Goal: Task Accomplishment & Management: Complete application form

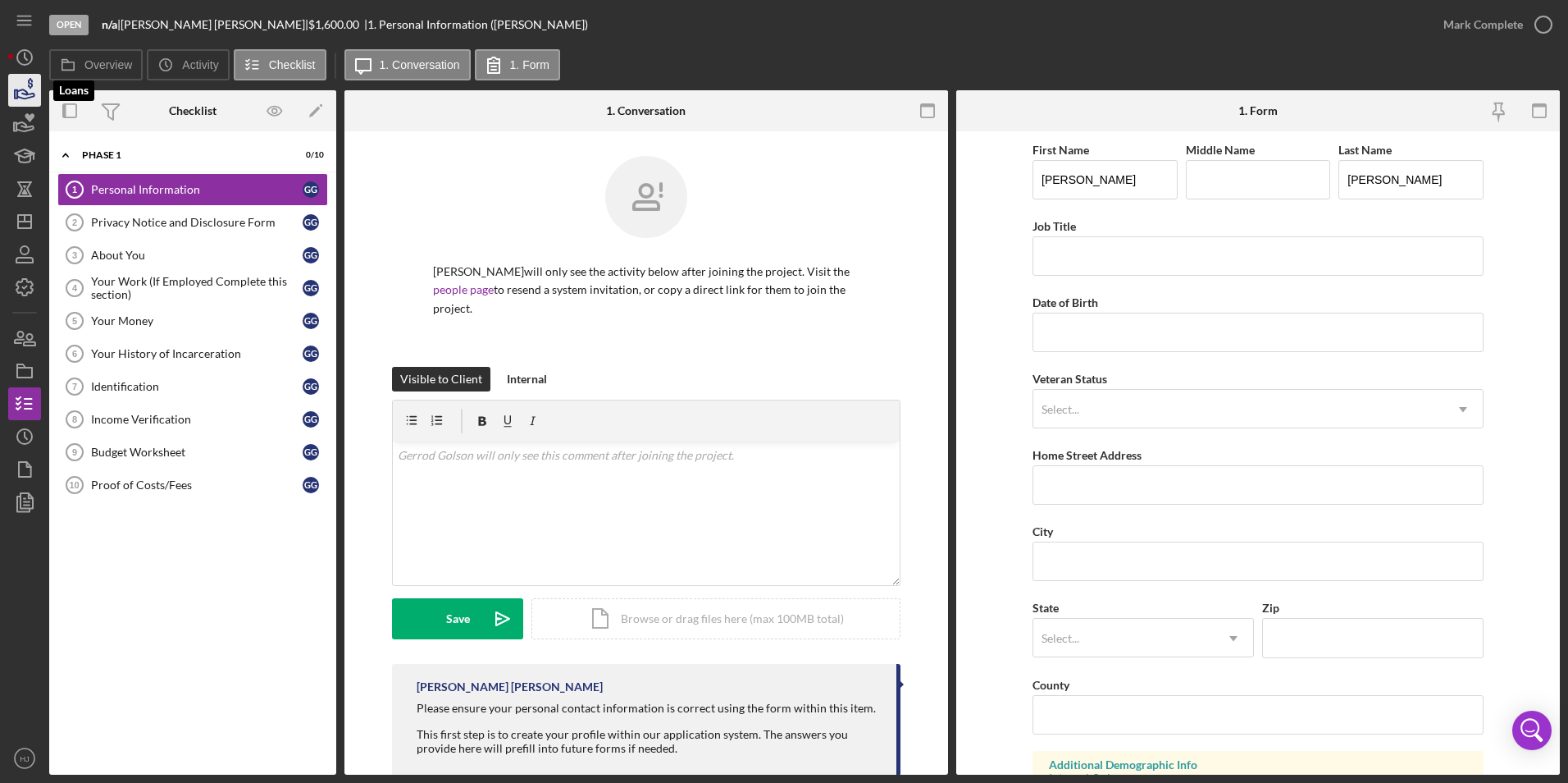
click at [23, 89] on icon "button" at bounding box center [27, 93] width 18 height 9
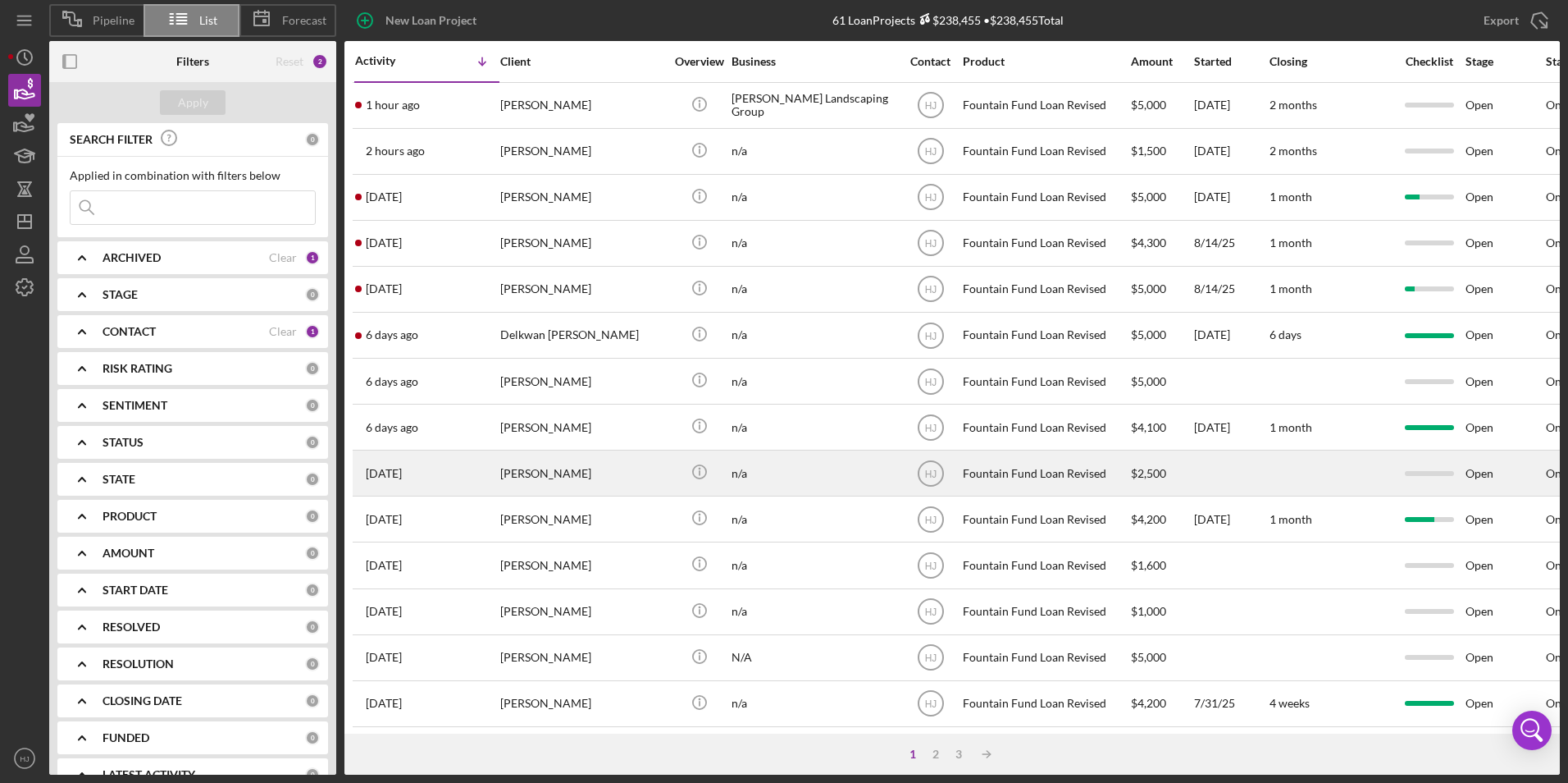
click at [563, 463] on div "[PERSON_NAME]" at bounding box center [582, 473] width 164 height 43
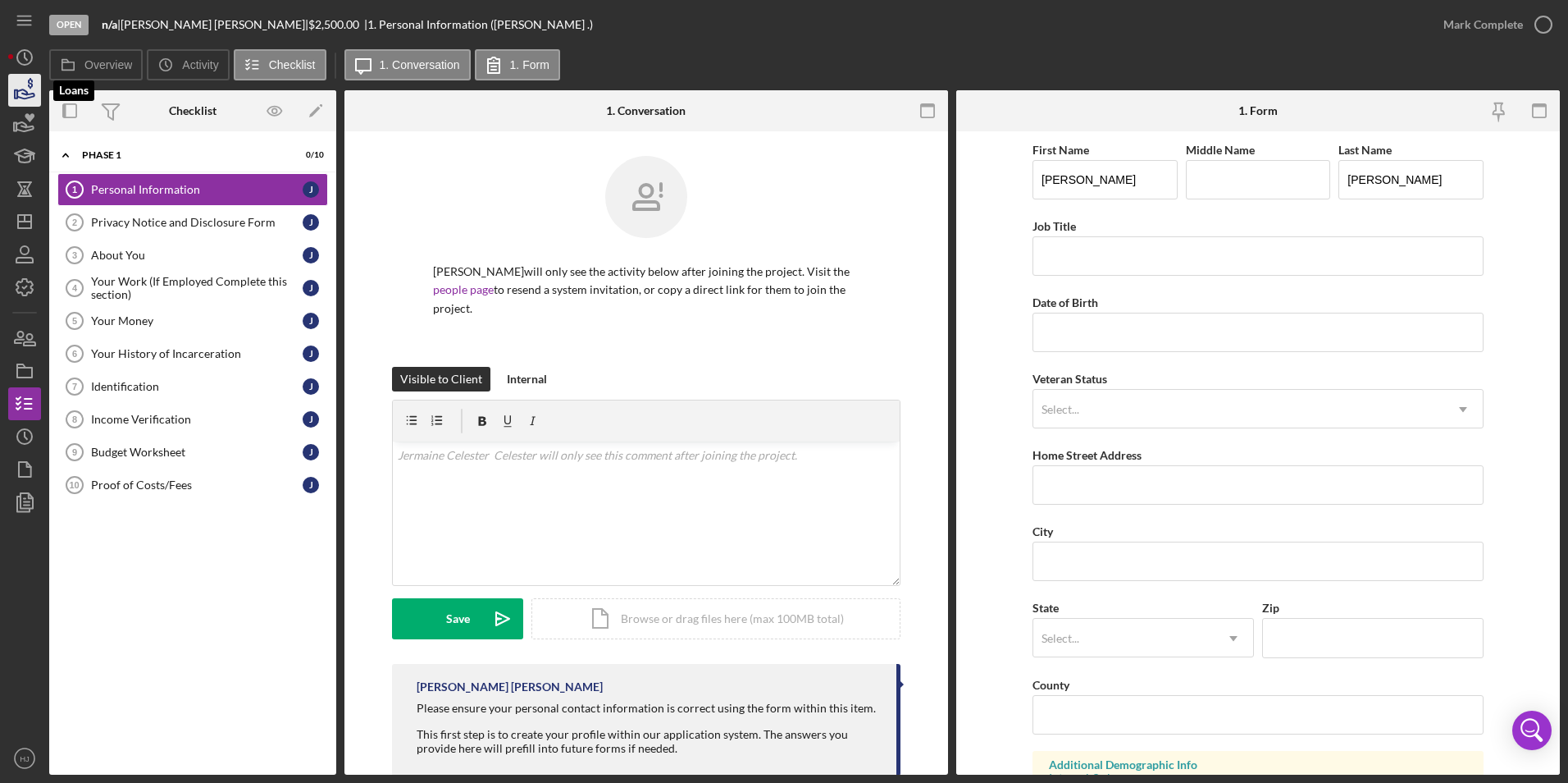
click at [30, 86] on icon "button" at bounding box center [25, 90] width 41 height 41
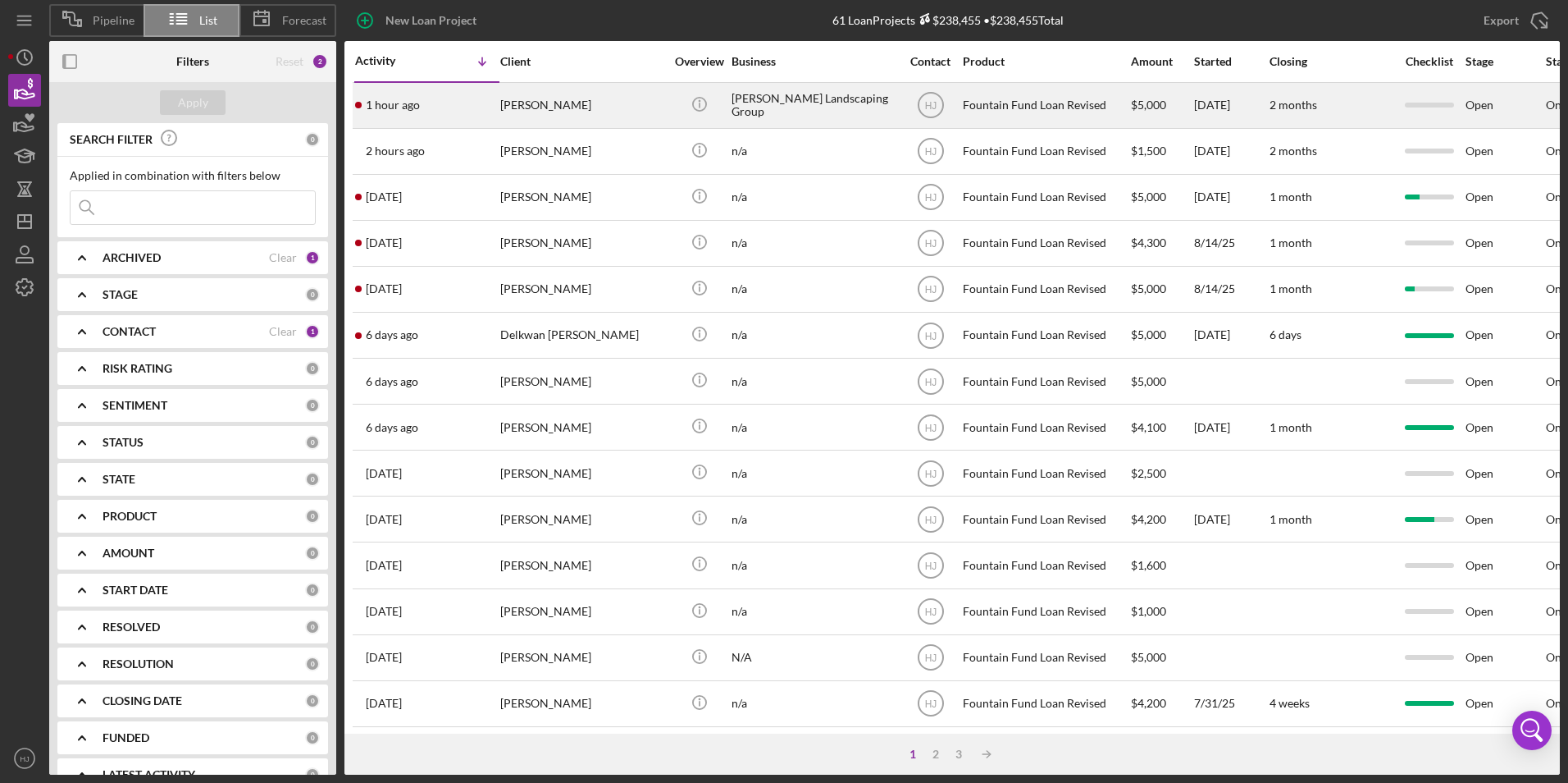
click at [514, 104] on div "[PERSON_NAME]" at bounding box center [582, 105] width 164 height 43
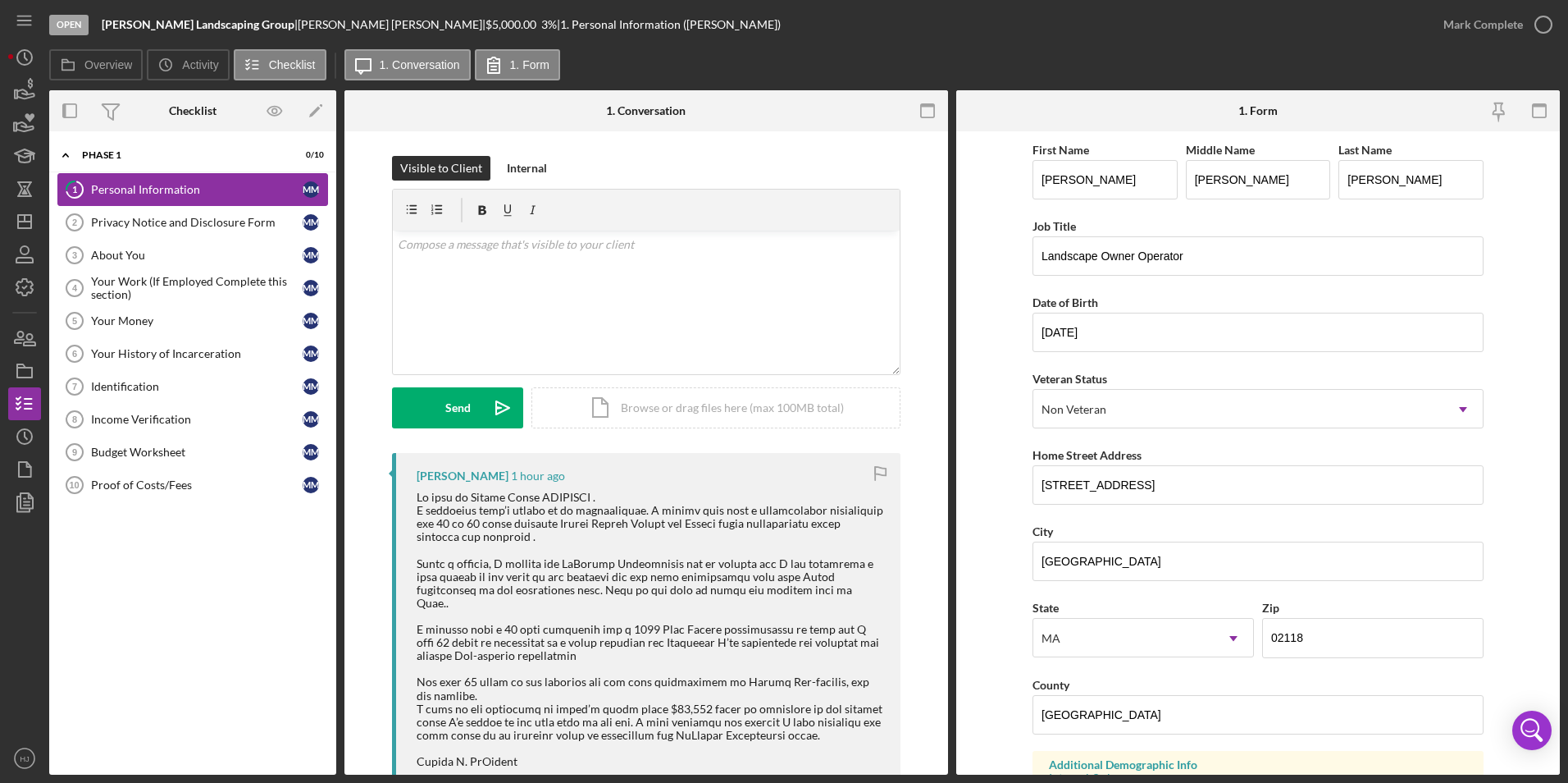
click at [180, 192] on div "Personal Information" at bounding box center [197, 189] width 212 height 13
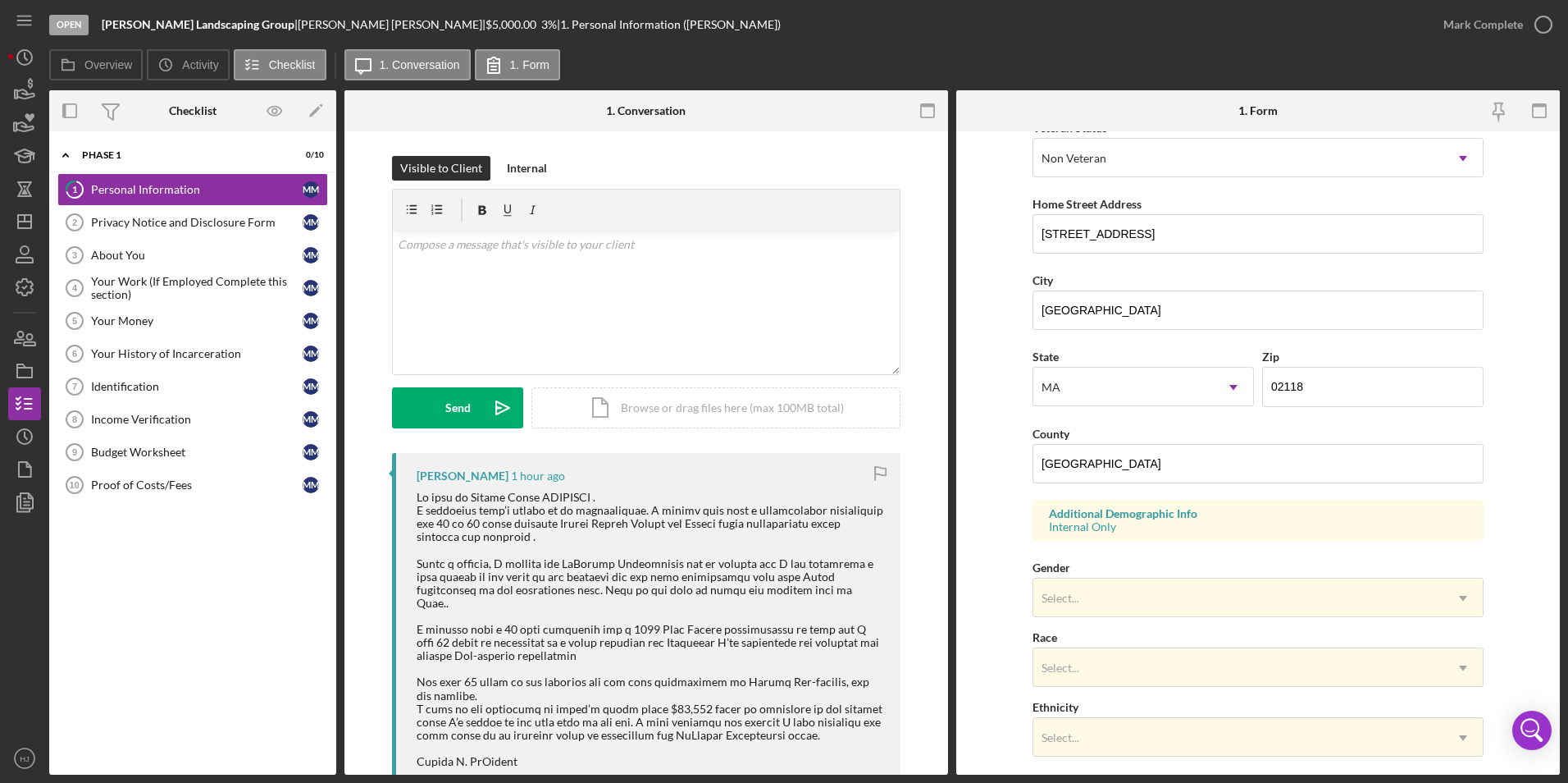
scroll to position [452, 0]
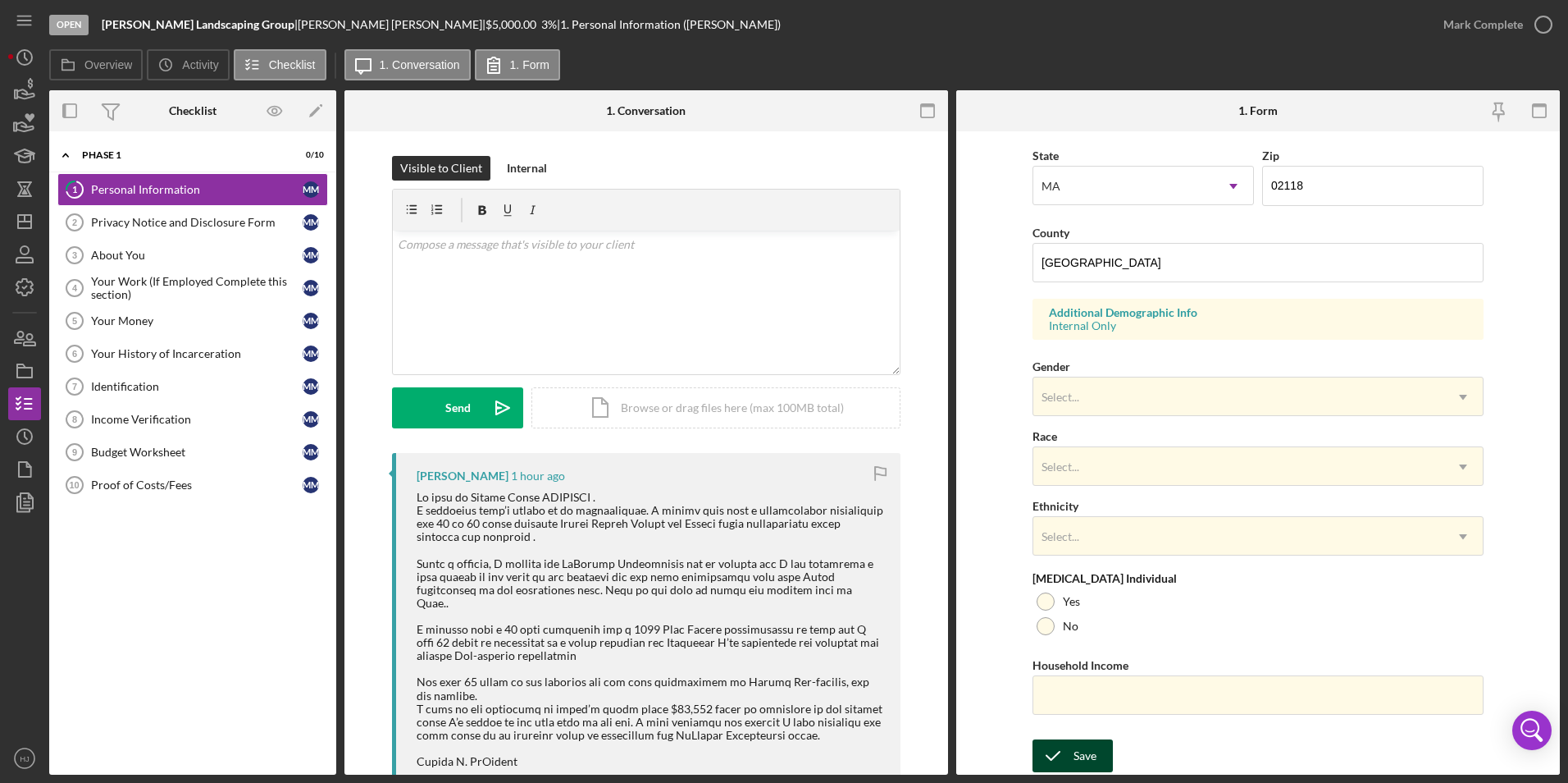
click at [1073, 753] on div "Save" at bounding box center [1084, 755] width 23 height 32
click at [1528, 23] on icon "button" at bounding box center [1543, 25] width 41 height 41
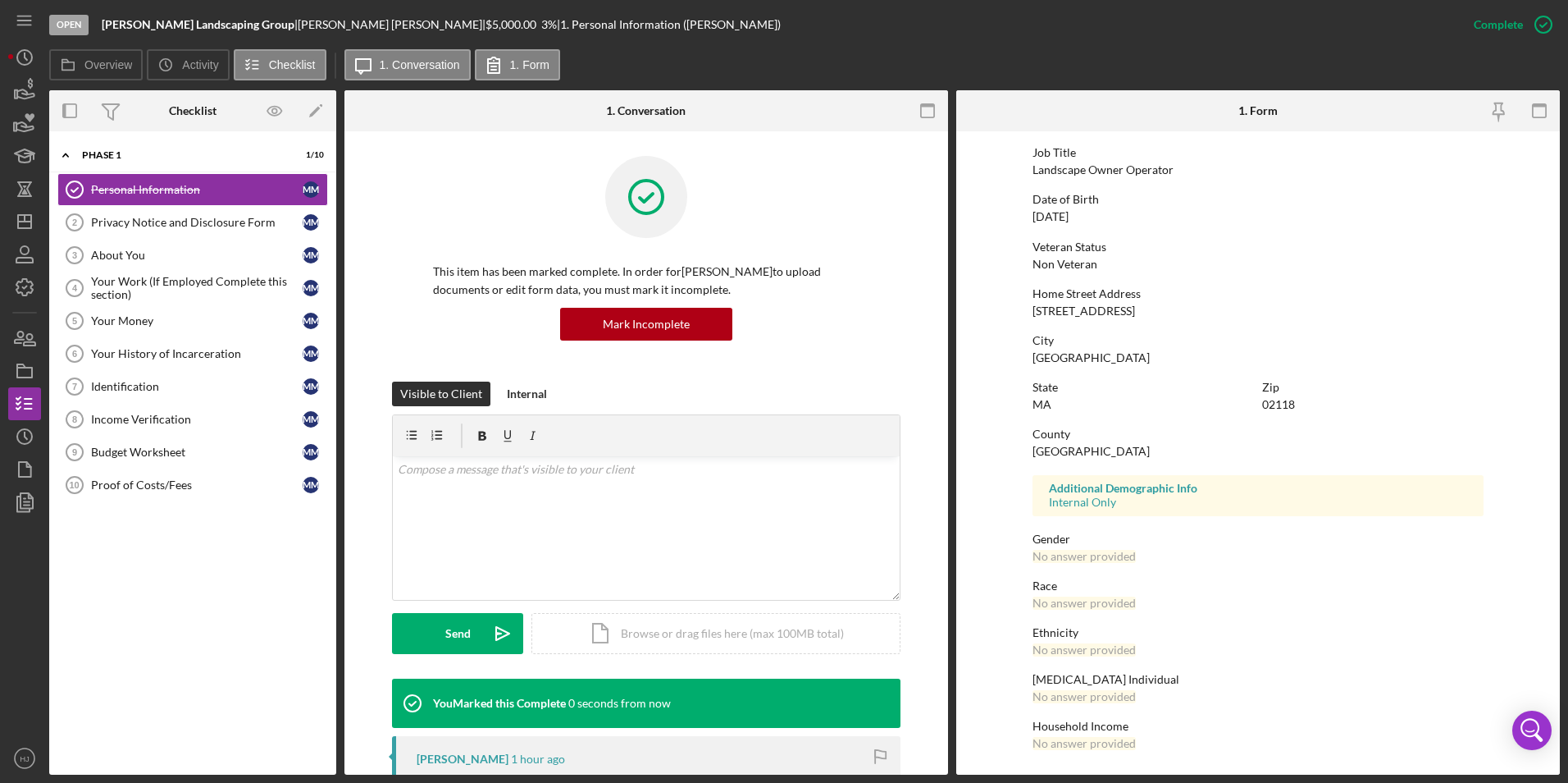
scroll to position [122, 0]
click at [173, 227] on div "Privacy Notice and Disclosure Form" at bounding box center [197, 222] width 212 height 13
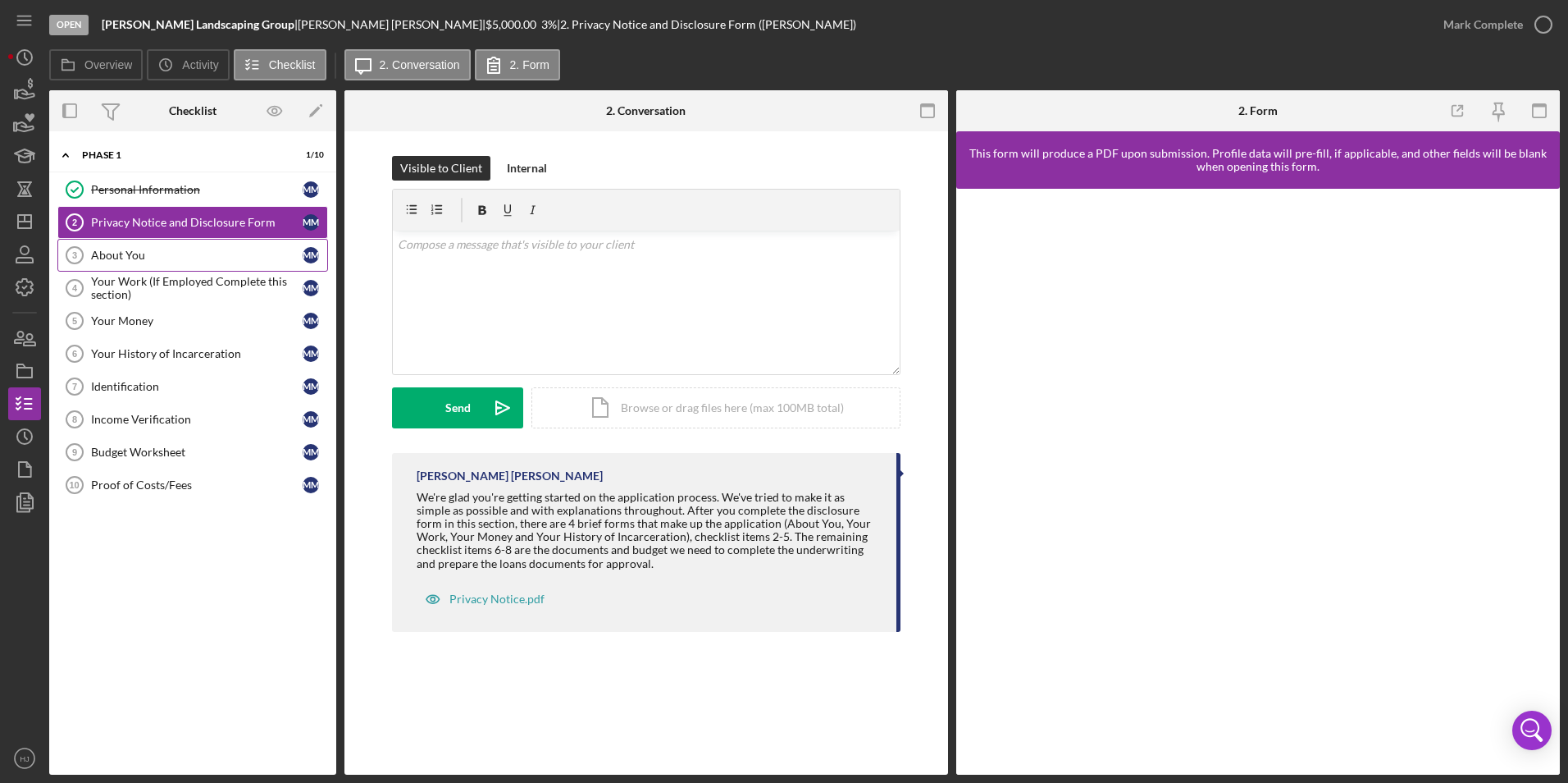
click at [191, 267] on link "About You 3 About You M M" at bounding box center [192, 254] width 271 height 32
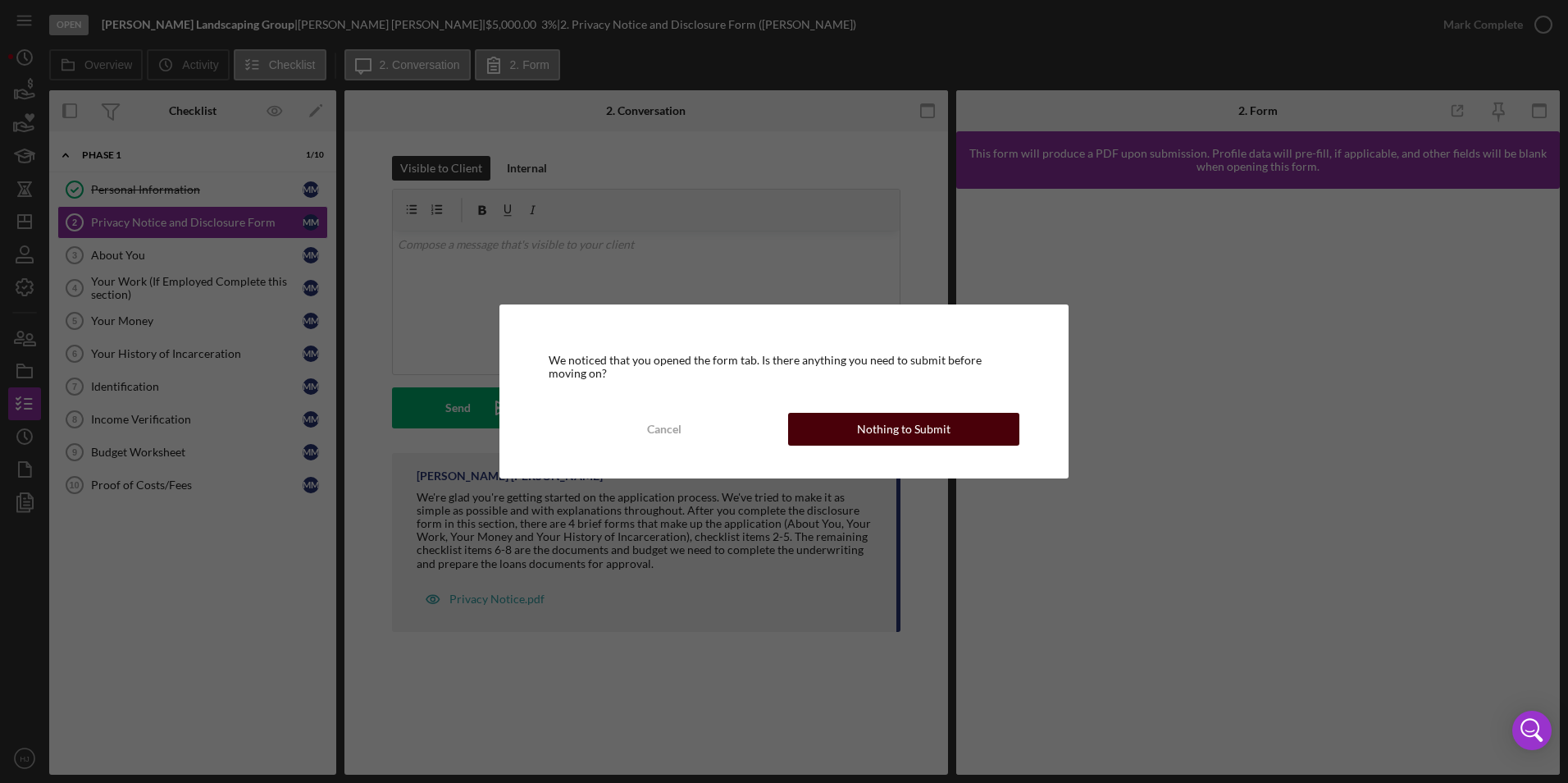
click at [850, 438] on button "Nothing to Submit" at bounding box center [904, 428] width 232 height 32
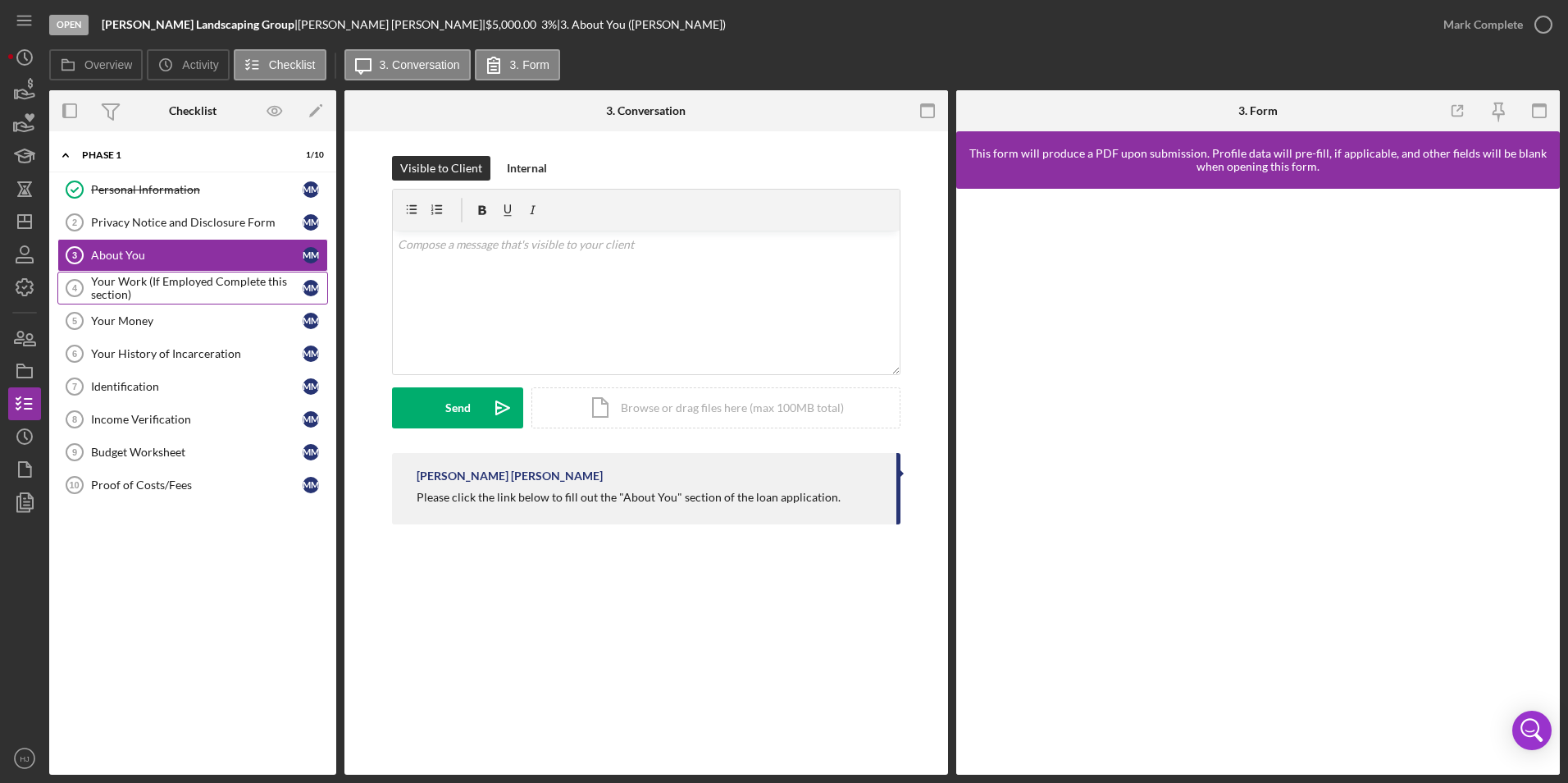
click at [198, 280] on div "Your Work (If Employed Complete this section)" at bounding box center [197, 288] width 212 height 27
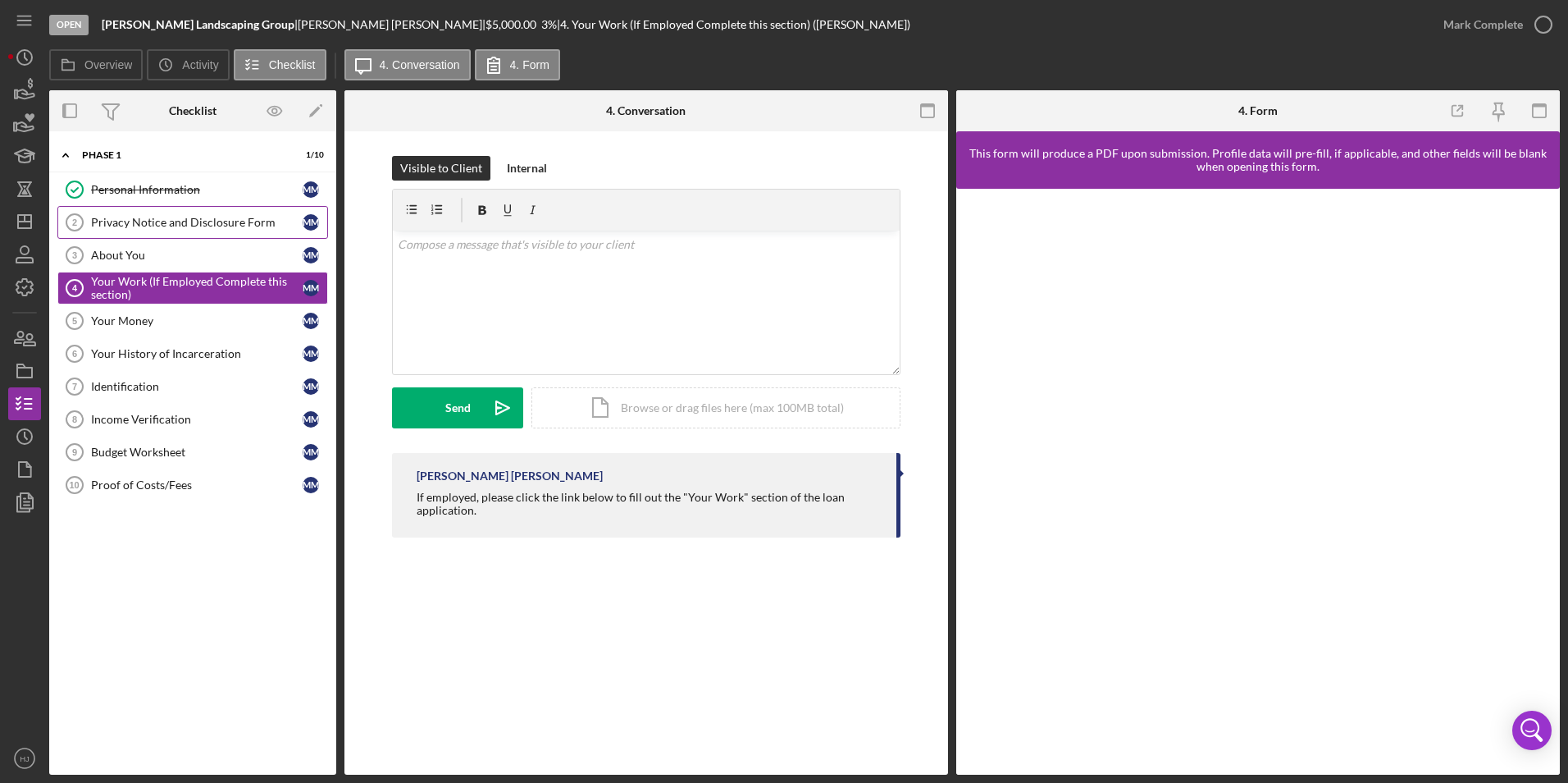
click at [170, 230] on link "Privacy Notice and Disclosure Form 2 Privacy Notice and Disclosure Form M M" at bounding box center [192, 222] width 271 height 32
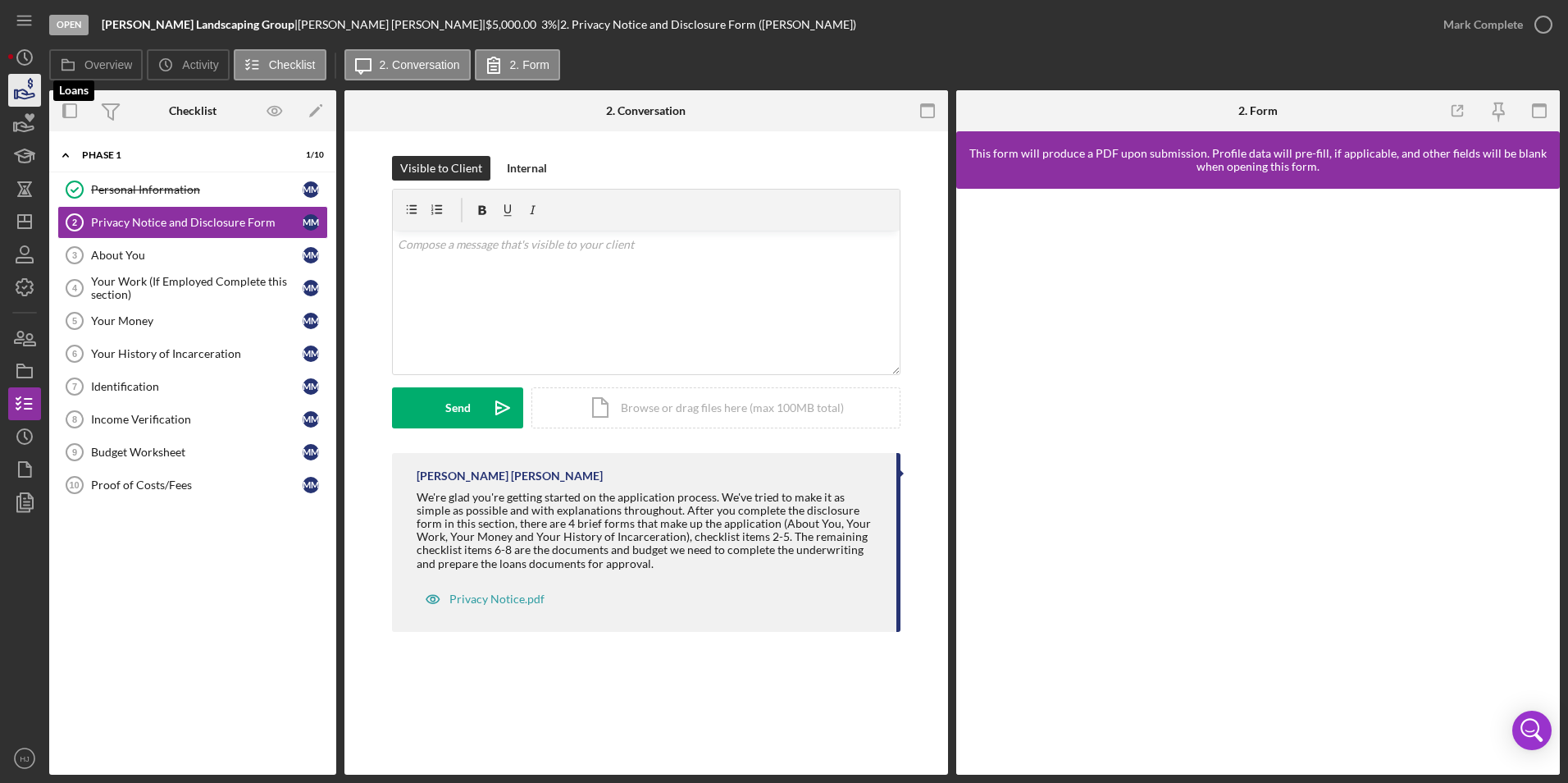
click at [26, 83] on icon "button" at bounding box center [25, 90] width 41 height 41
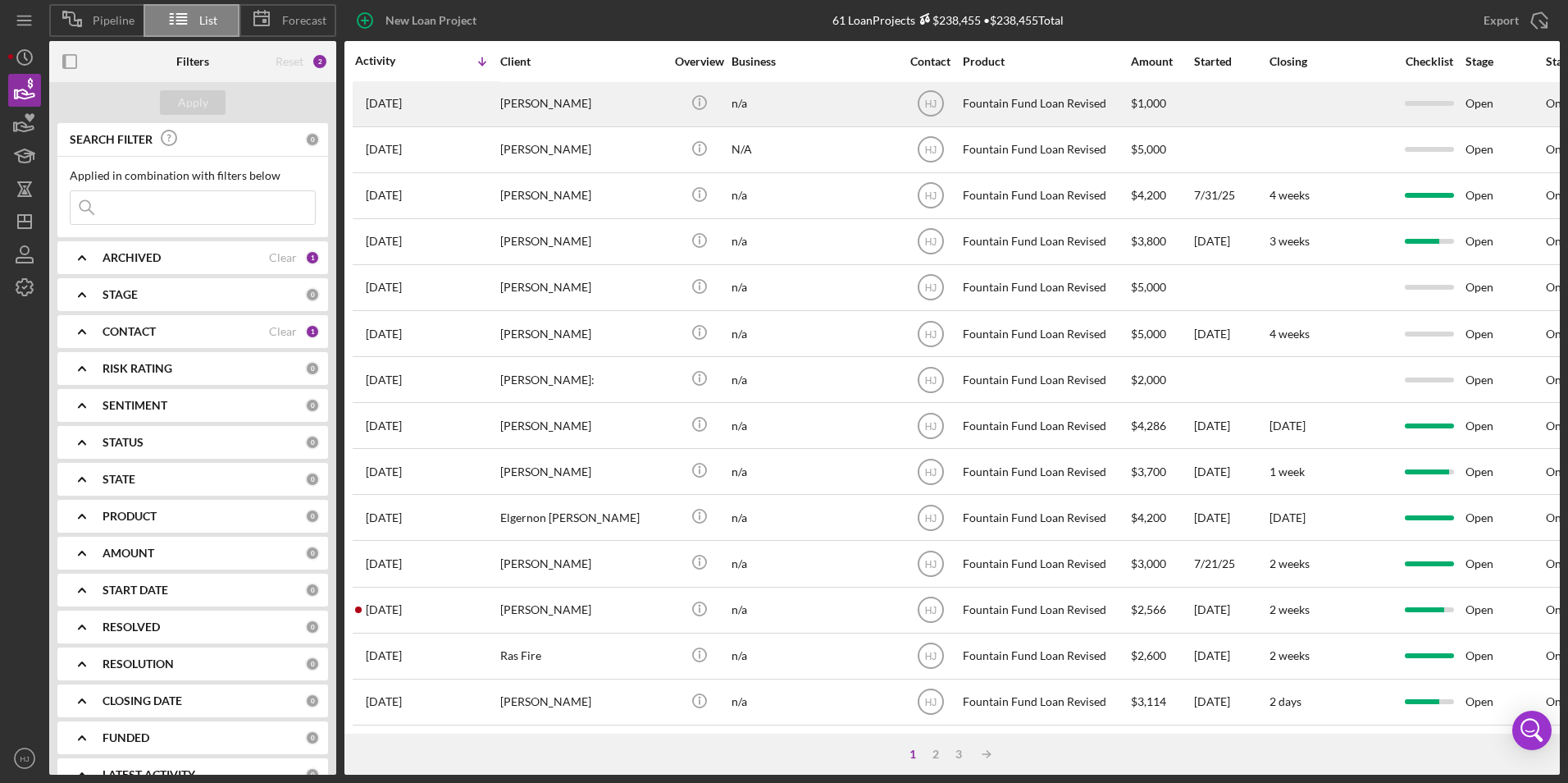
scroll to position [521, 0]
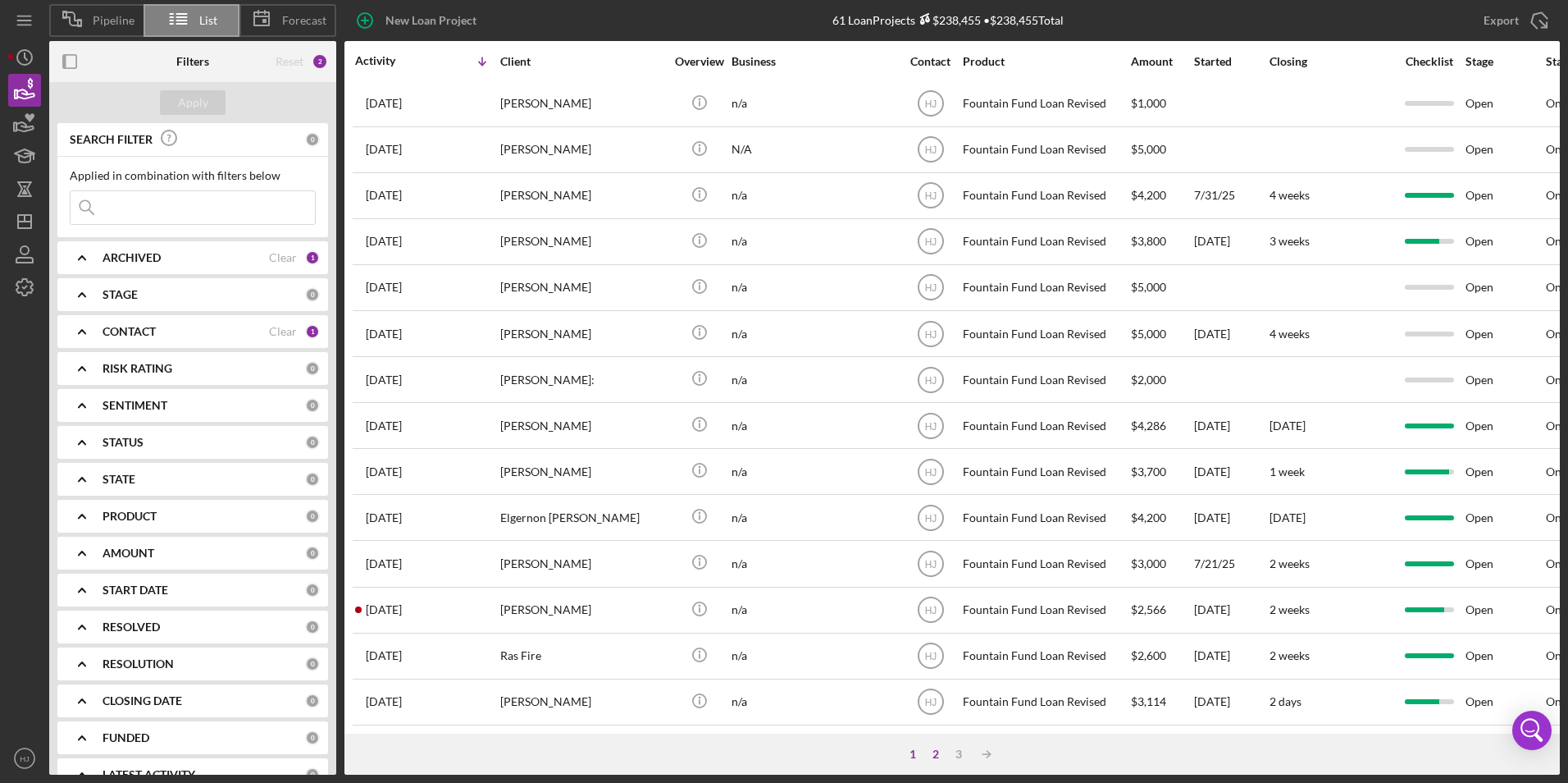
click at [931, 750] on div "2" at bounding box center [935, 754] width 23 height 13
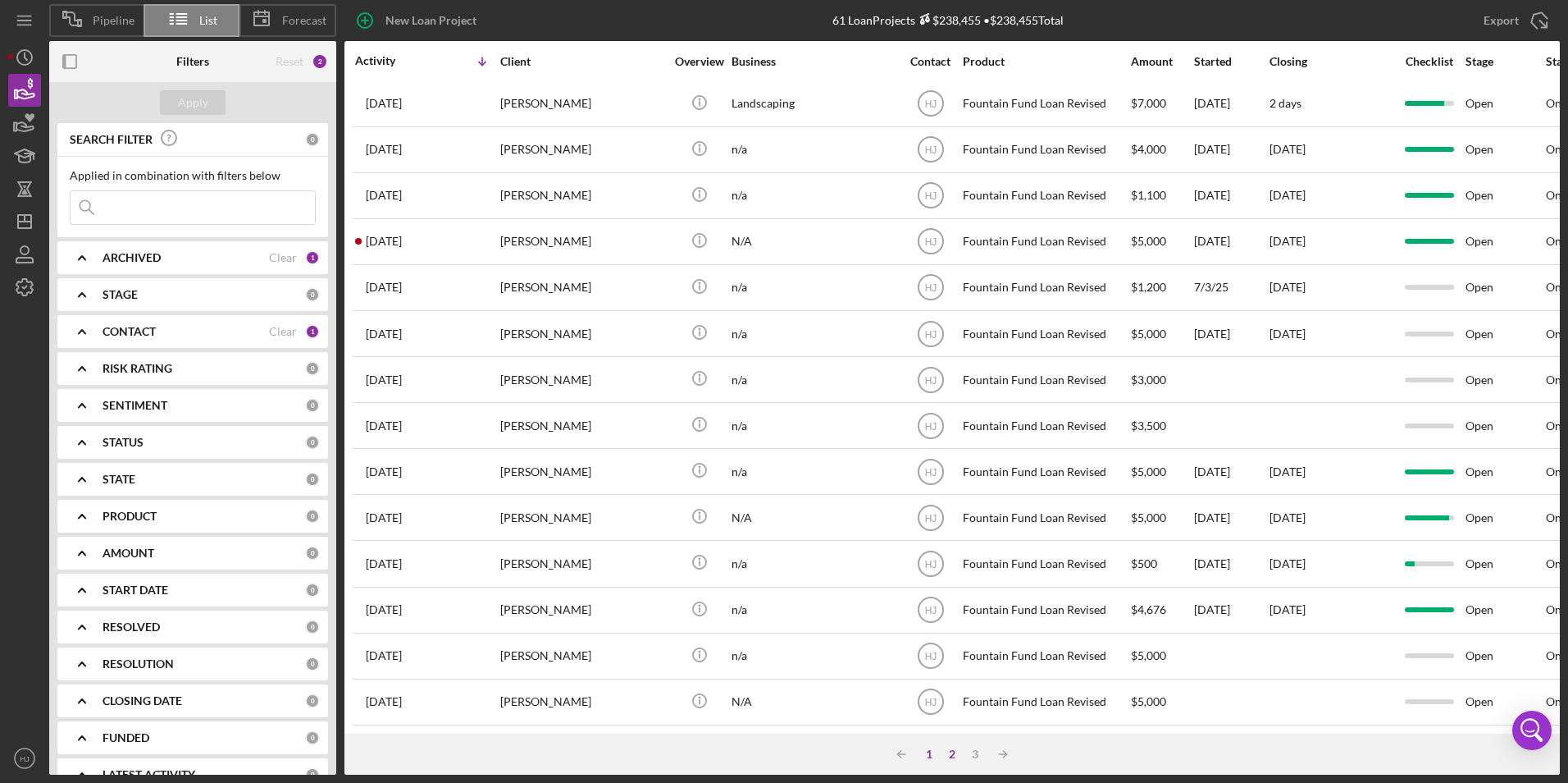
click at [928, 751] on div "1" at bounding box center [929, 754] width 23 height 13
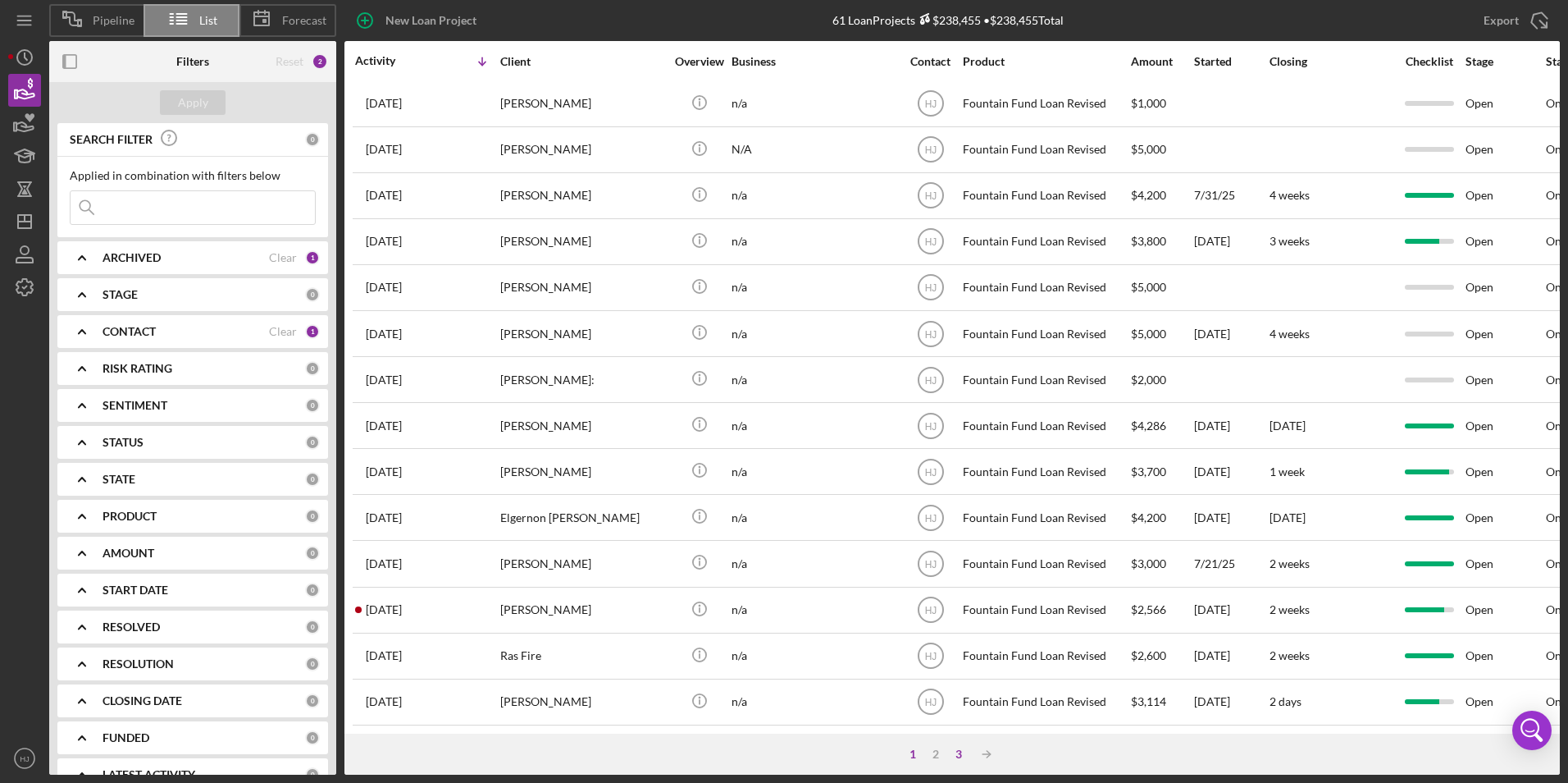
click at [957, 751] on div "3" at bounding box center [958, 754] width 23 height 13
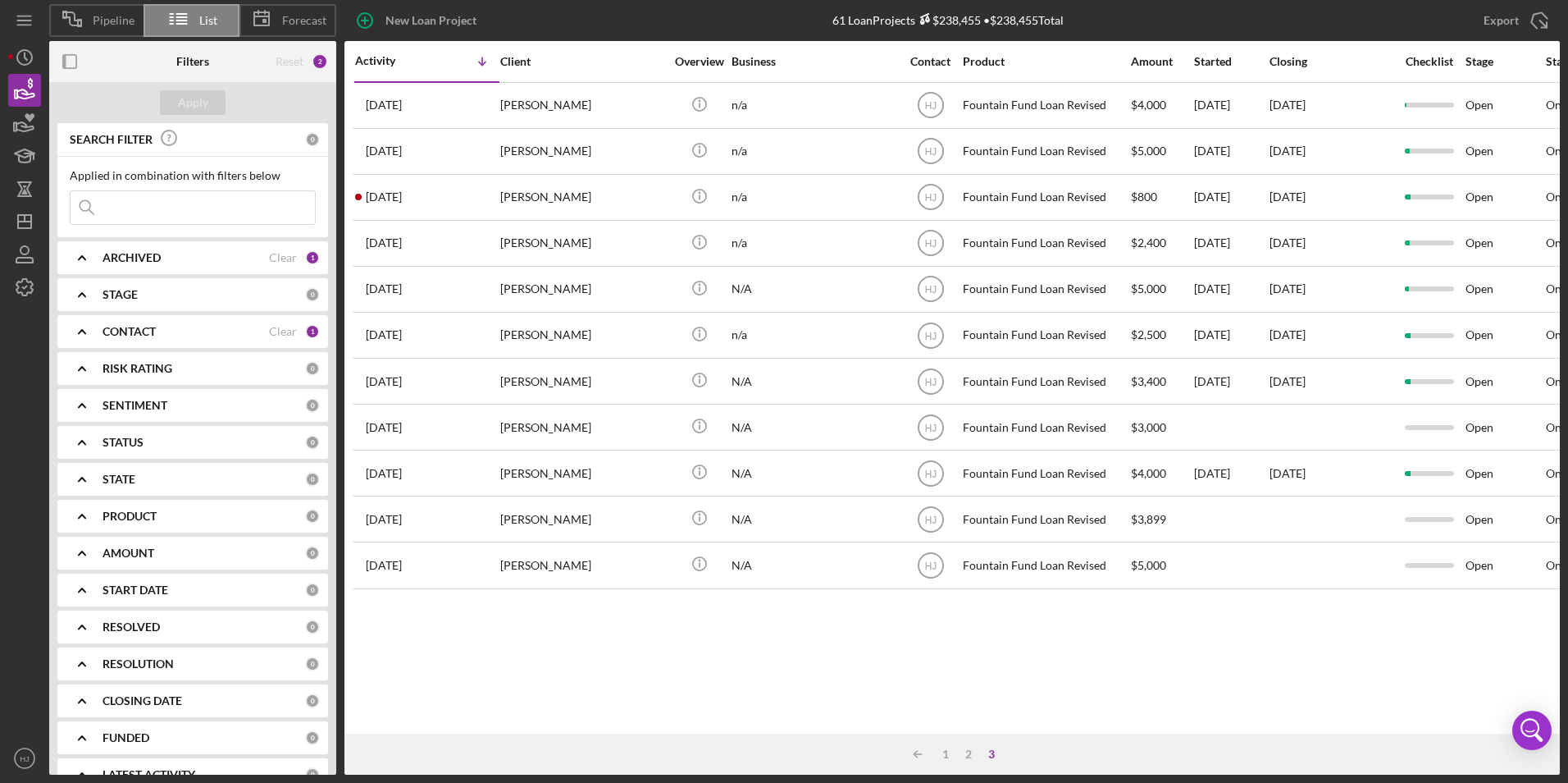
scroll to position [0, 0]
click at [963, 755] on div "2" at bounding box center [968, 754] width 23 height 13
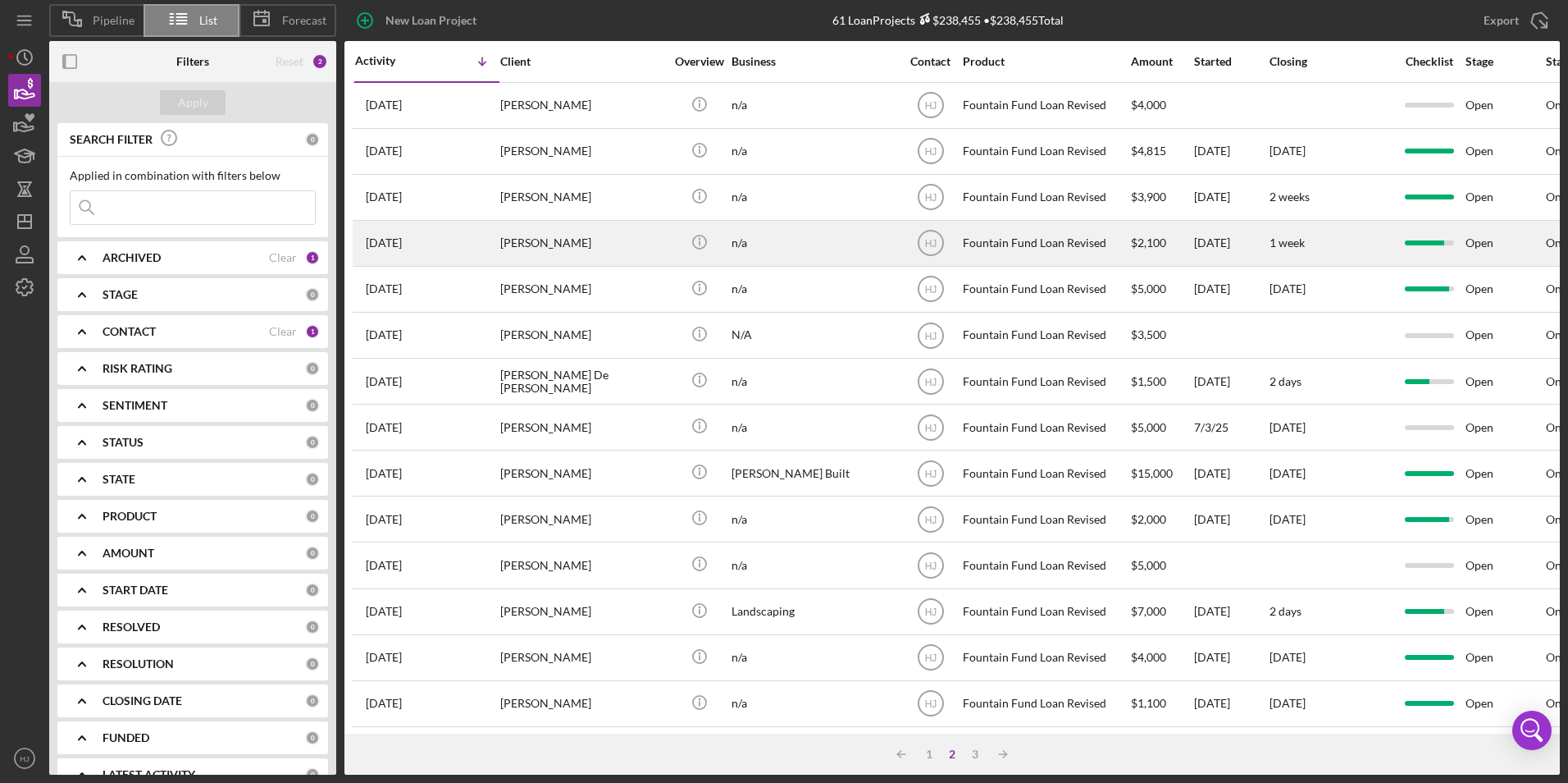
click at [544, 247] on div "[PERSON_NAME]" at bounding box center [582, 244] width 164 height 43
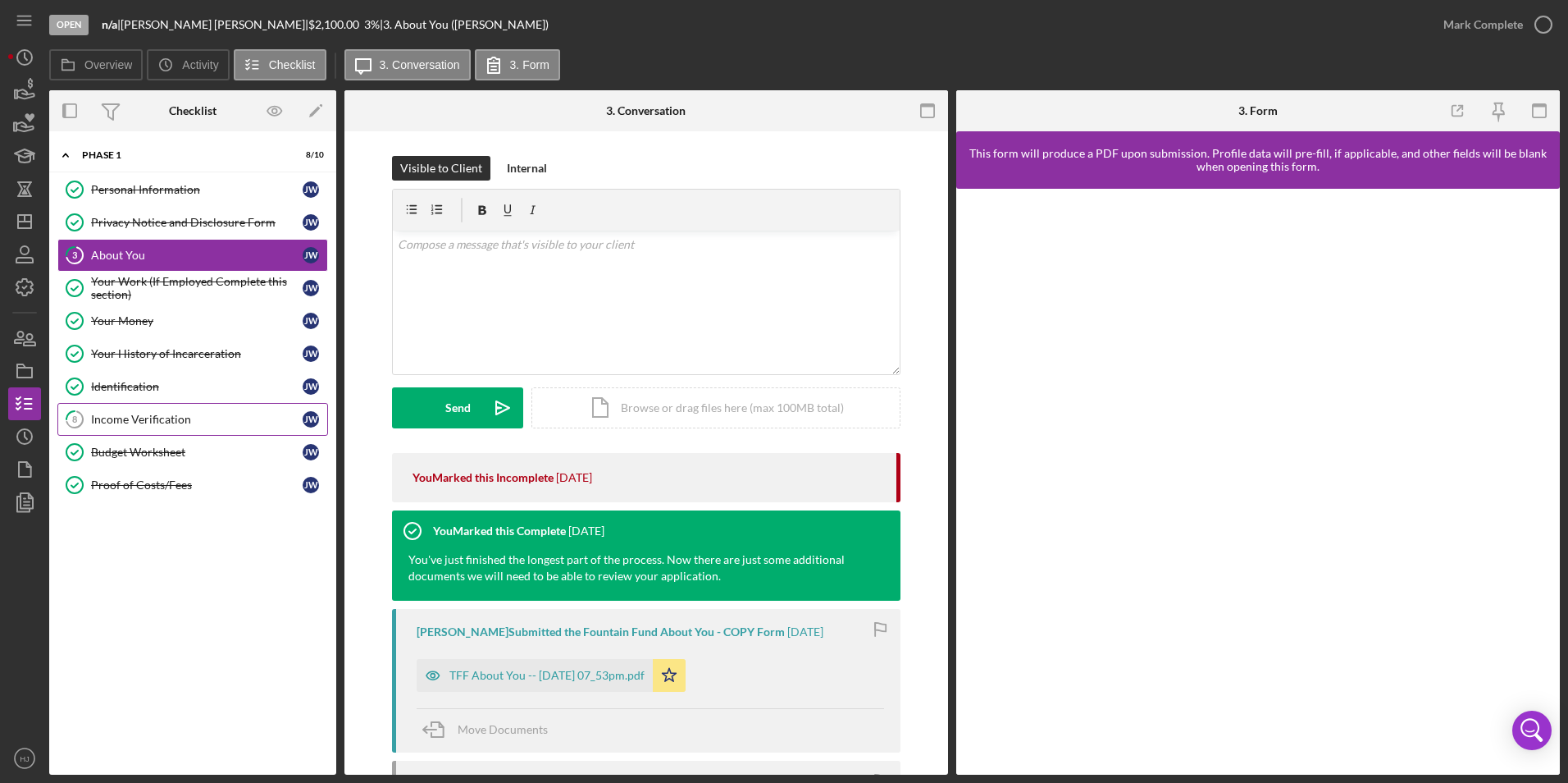
click at [154, 413] on div "Income Verification" at bounding box center [197, 419] width 212 height 13
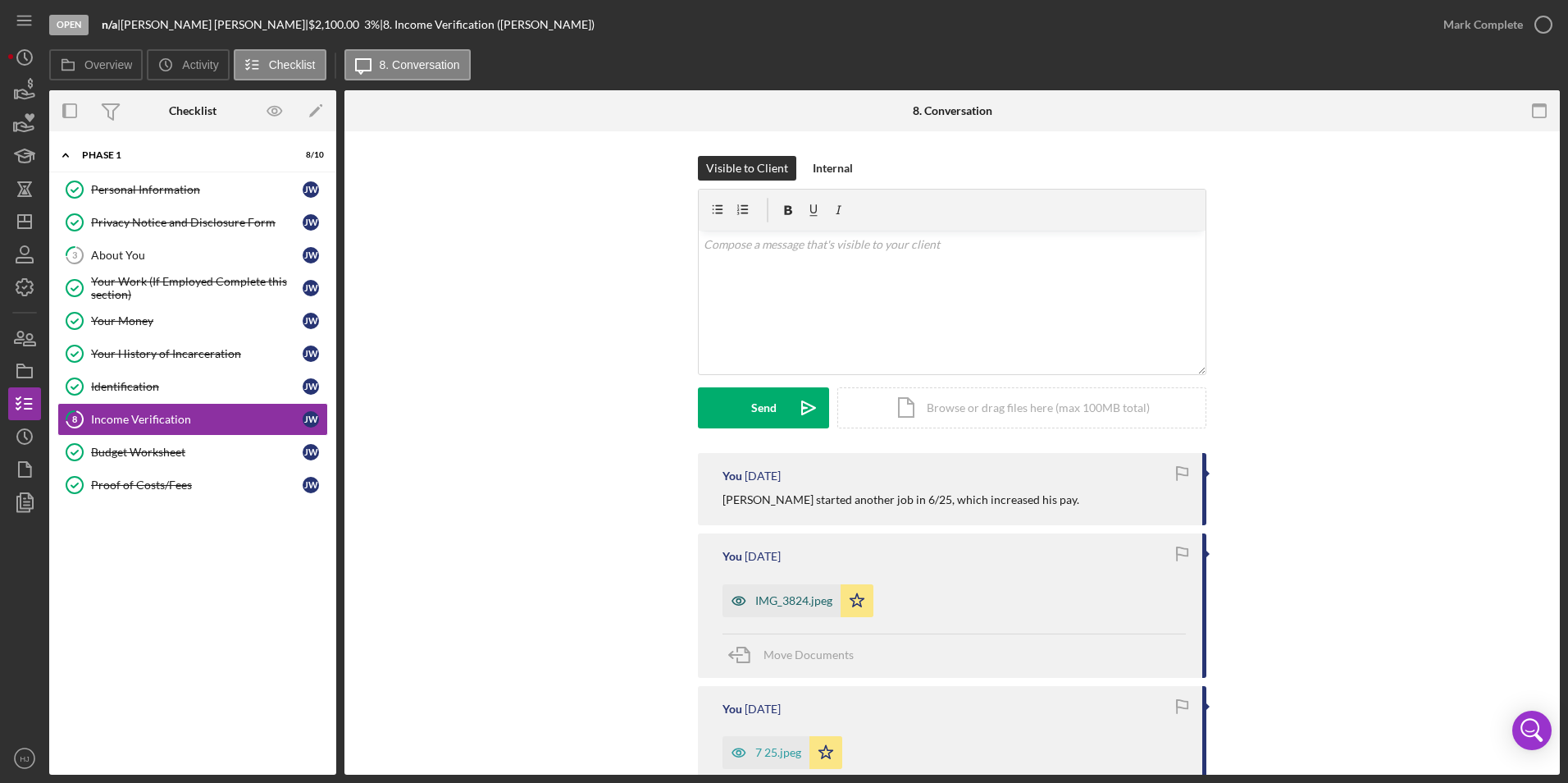
click at [794, 595] on div "IMG_3824.jpeg" at bounding box center [793, 600] width 78 height 13
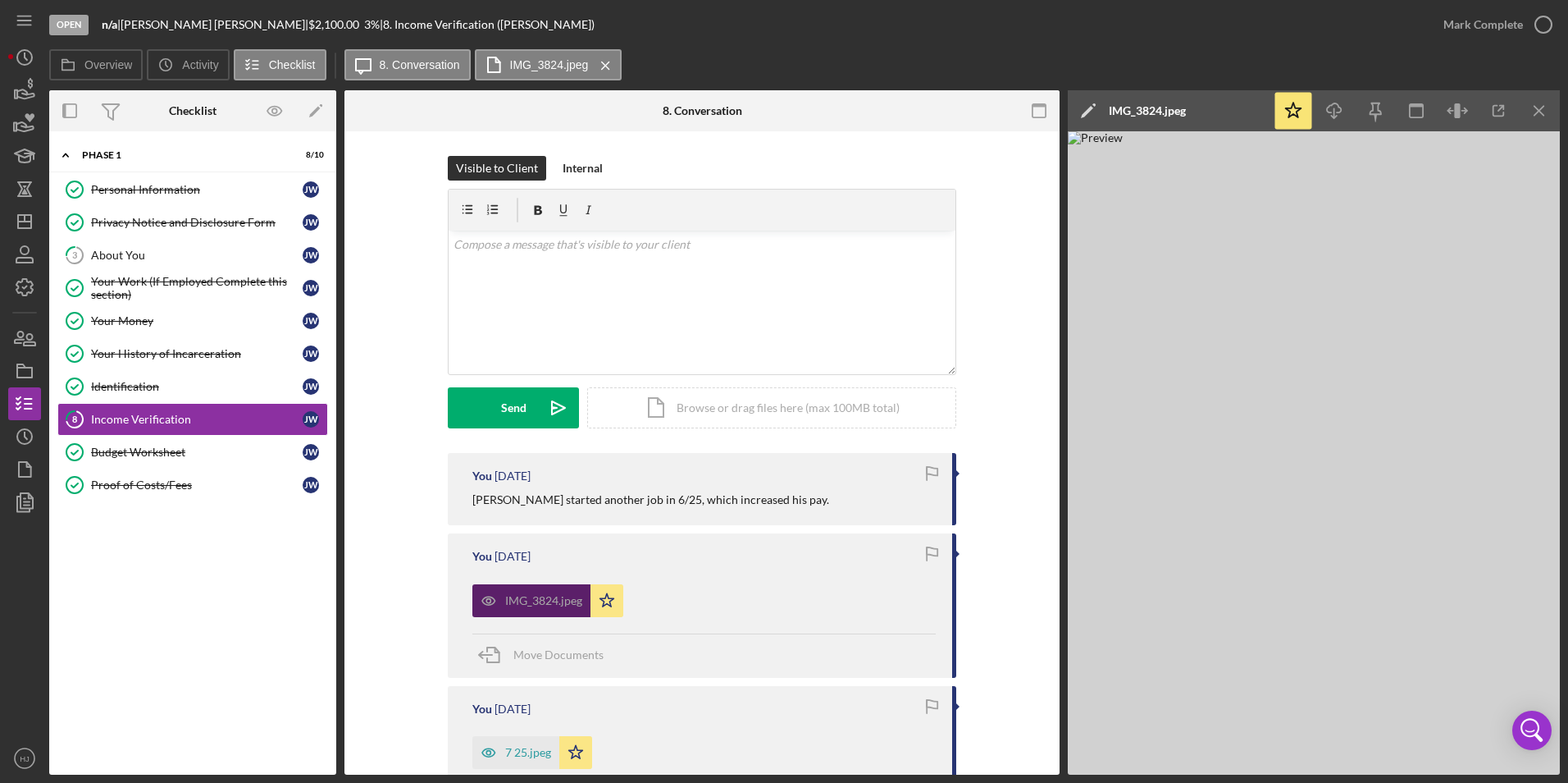
click at [559, 588] on div "IMG_3824.jpeg" at bounding box center [531, 600] width 118 height 32
drag, startPoint x: 861, startPoint y: 774, endPoint x: 930, endPoint y: 779, distance: 69.2
click at [930, 779] on div "Open n/a | [PERSON_NAME] | $2,100.00 3 % | 8. Income Verification ([PERSON_NAME…" at bounding box center [784, 391] width 1568 height 783
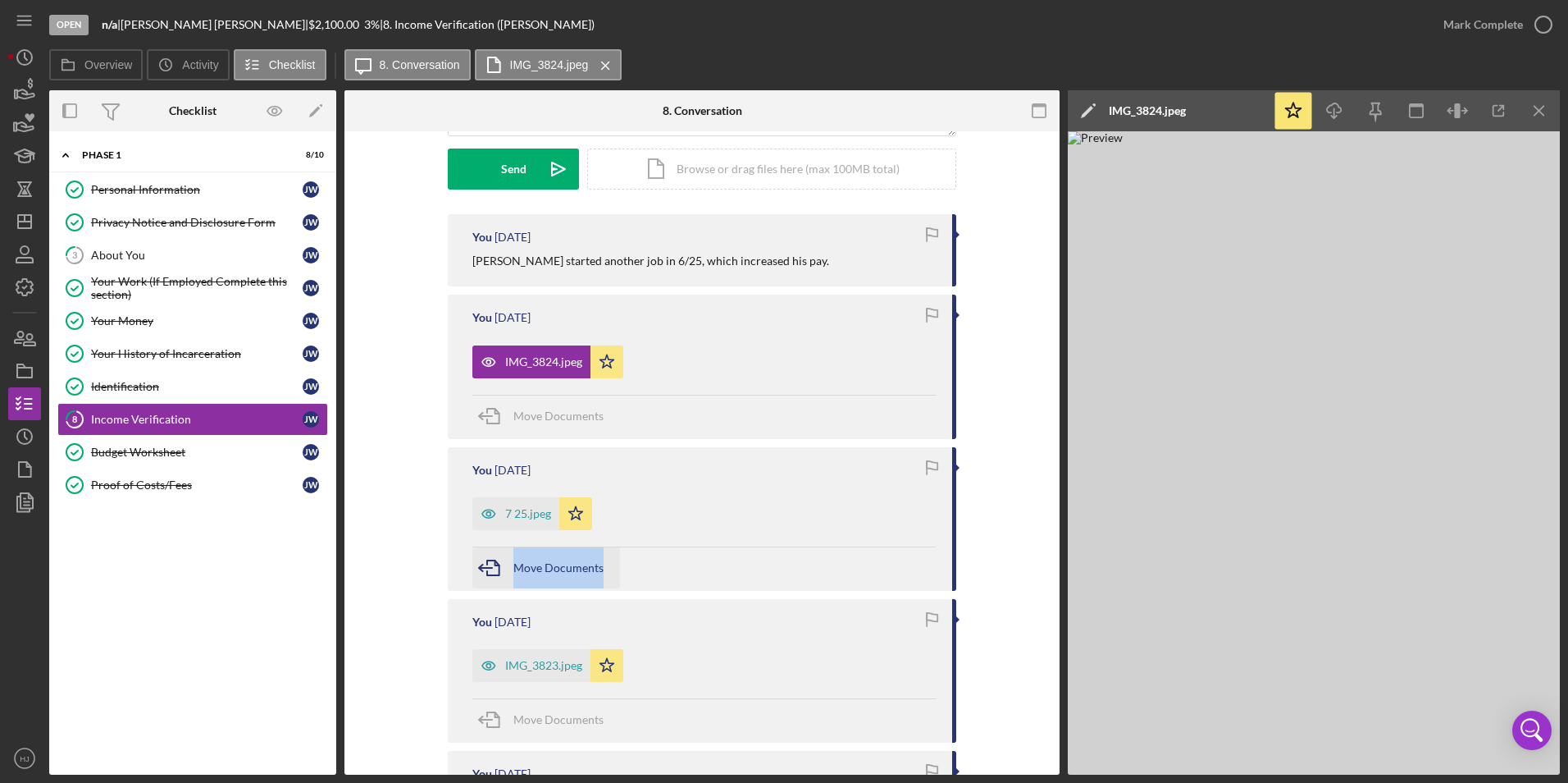
scroll to position [247, 0]
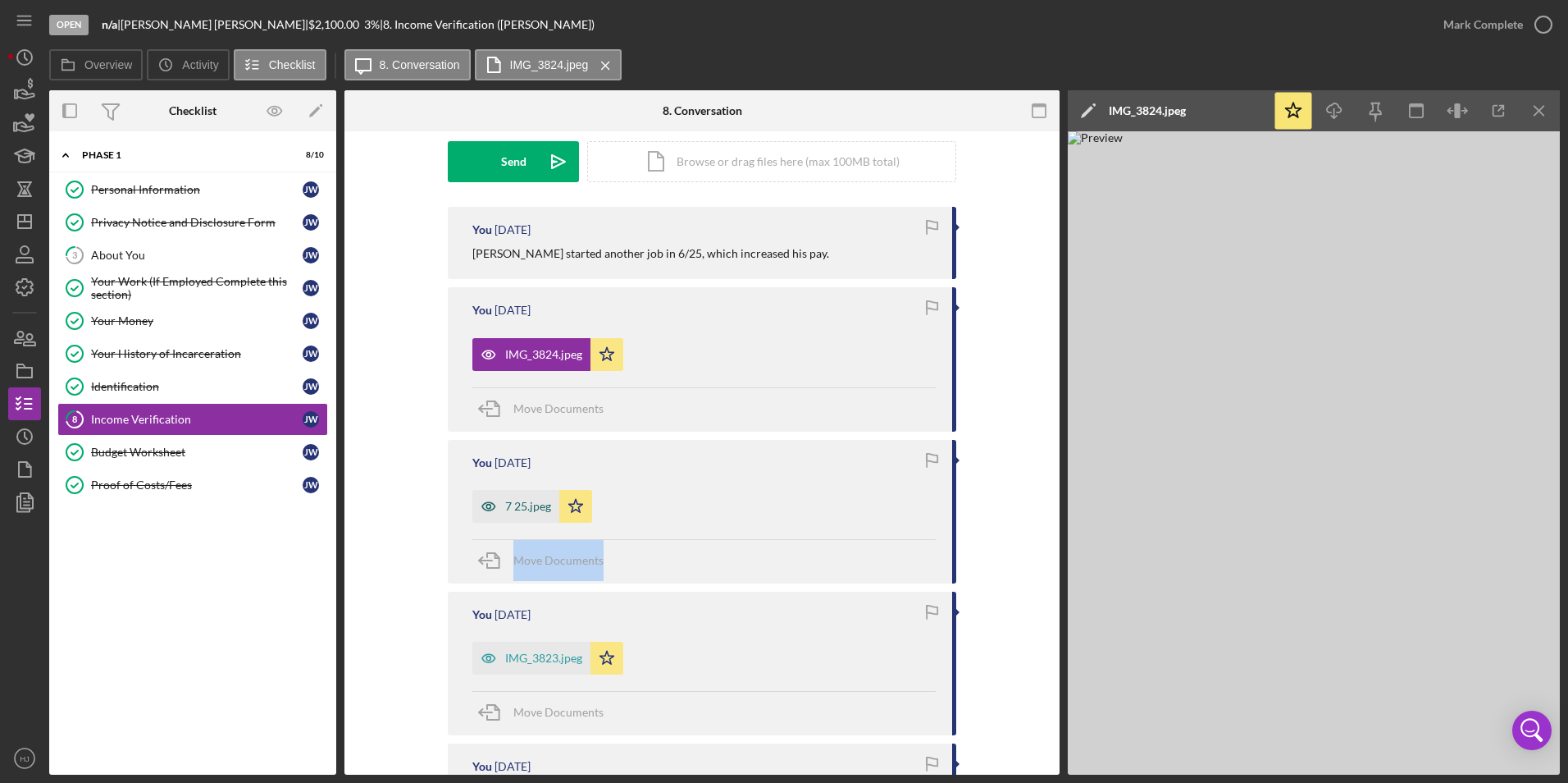
click at [523, 498] on div "7 25.jpeg" at bounding box center [515, 506] width 87 height 32
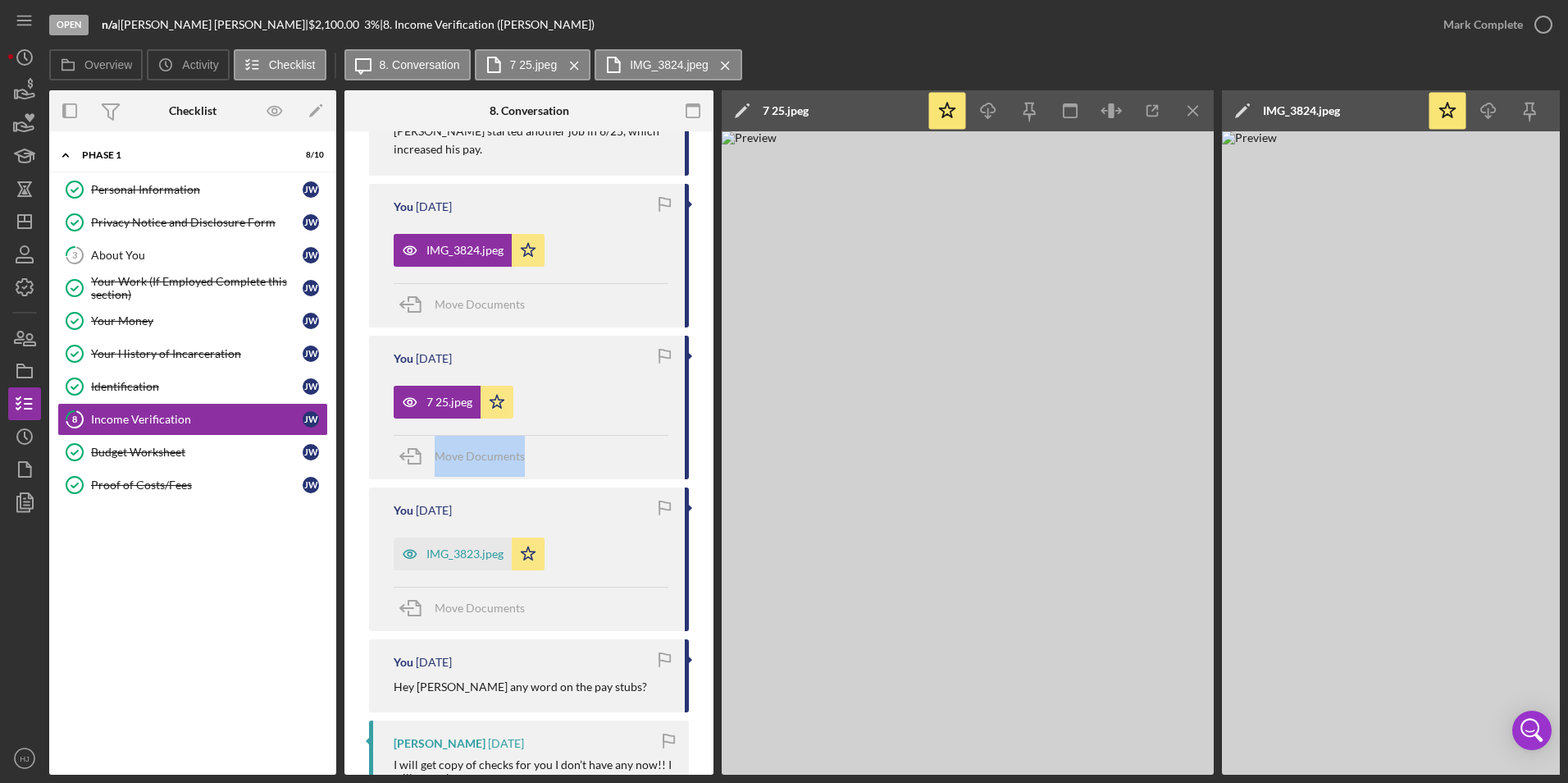
scroll to position [411, 0]
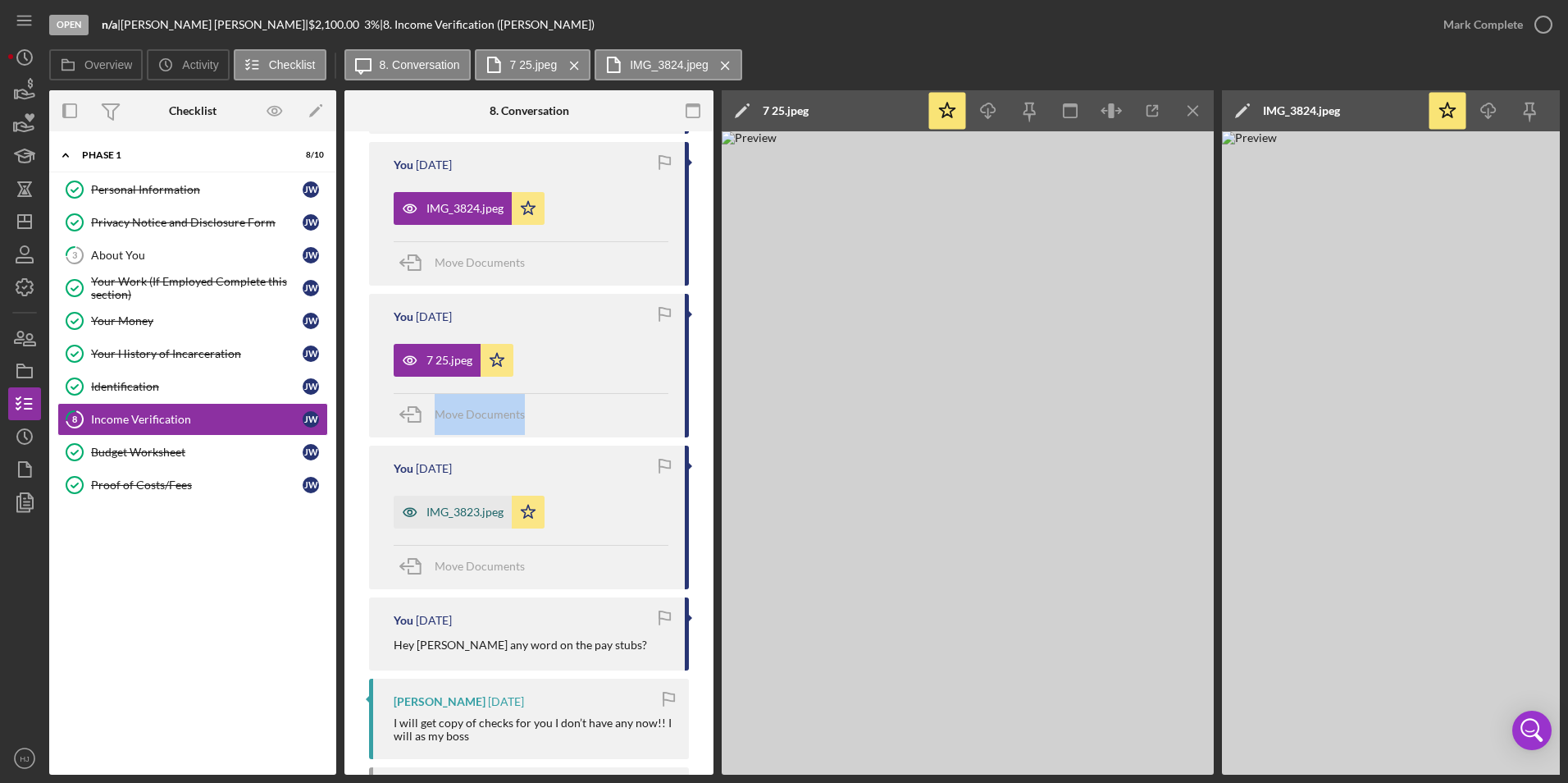
click at [459, 511] on div "IMG_3823.jpeg" at bounding box center [464, 512] width 78 height 13
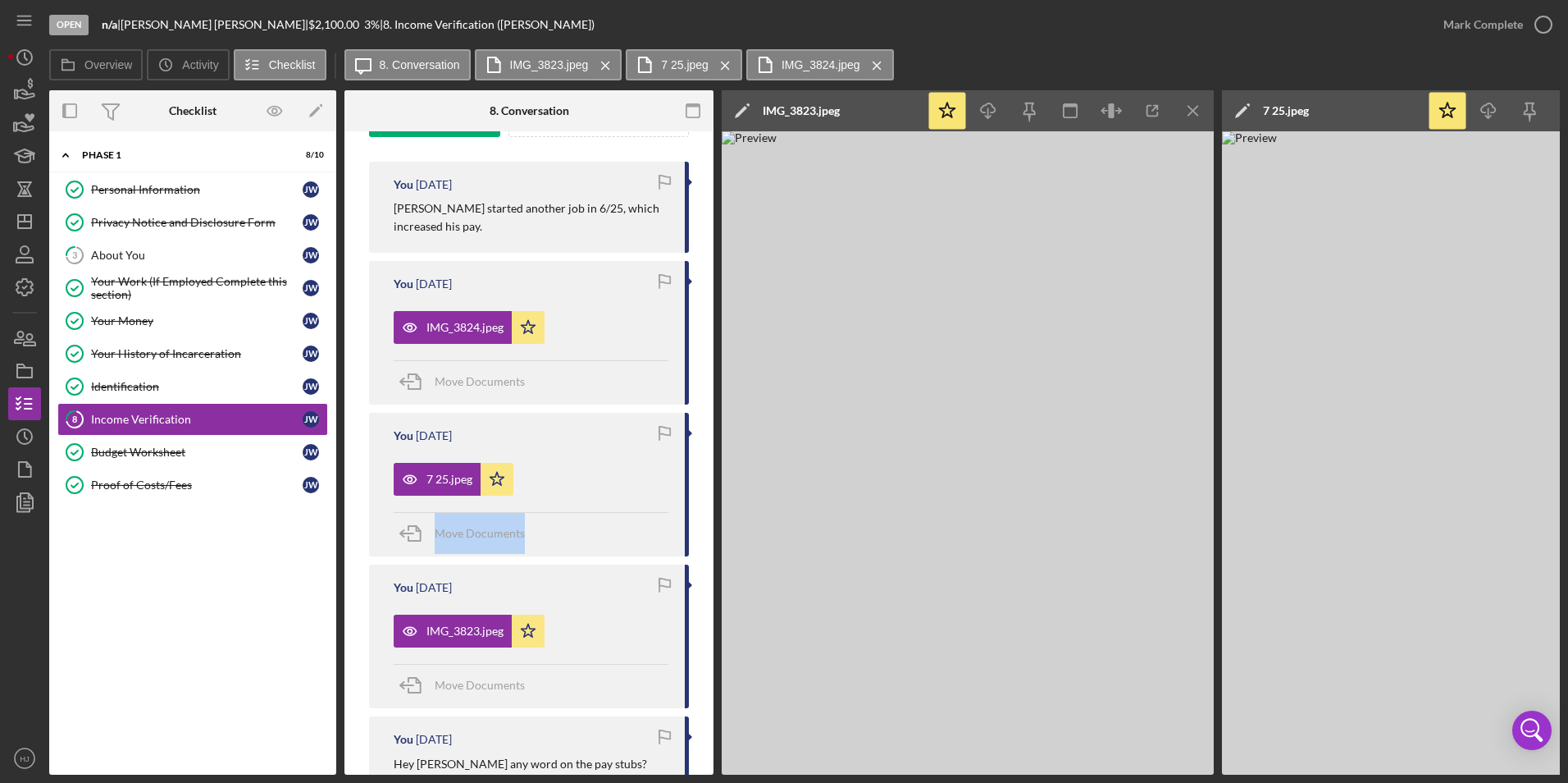
scroll to position [328, 0]
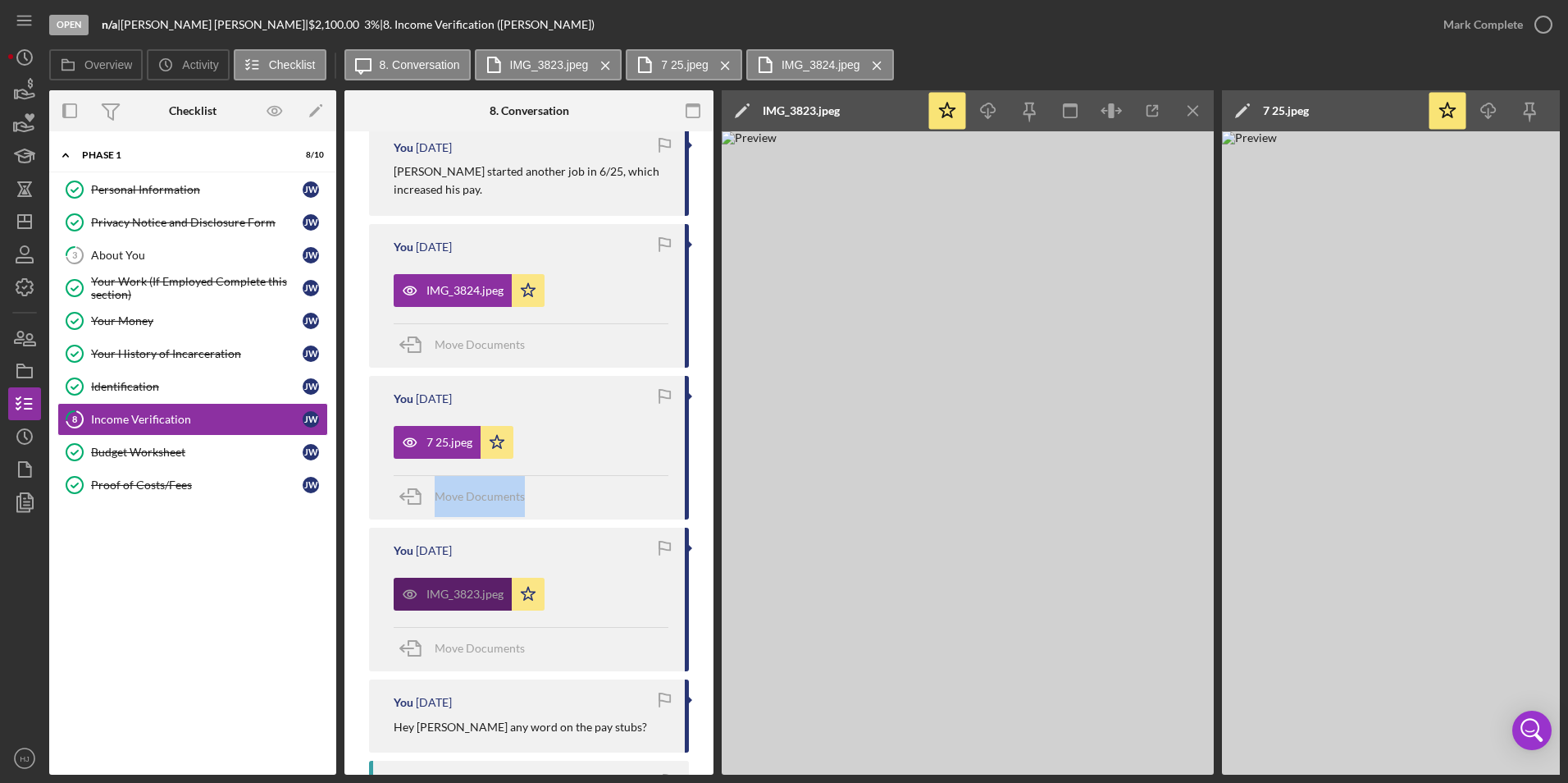
click at [472, 590] on div "IMG_3823.jpeg" at bounding box center [464, 593] width 78 height 13
click at [466, 284] on div "IMG_3824.jpeg" at bounding box center [464, 290] width 78 height 13
click at [1181, 109] on icon "Icon/Menu Close" at bounding box center [1194, 111] width 37 height 37
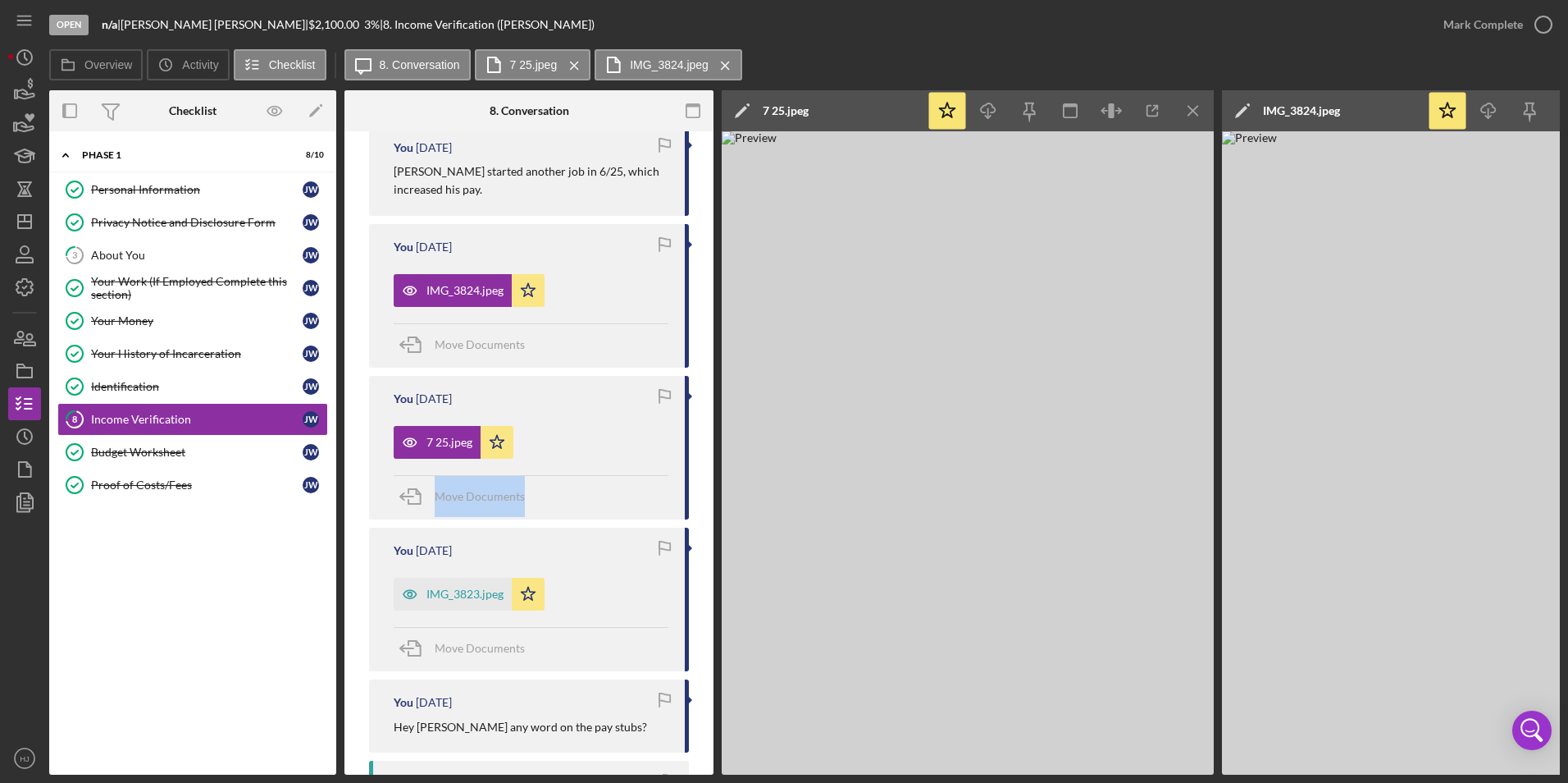
click at [983, 496] on img at bounding box center [967, 453] width 492 height 643
click at [472, 595] on div "IMG_3823.jpeg" at bounding box center [464, 593] width 78 height 13
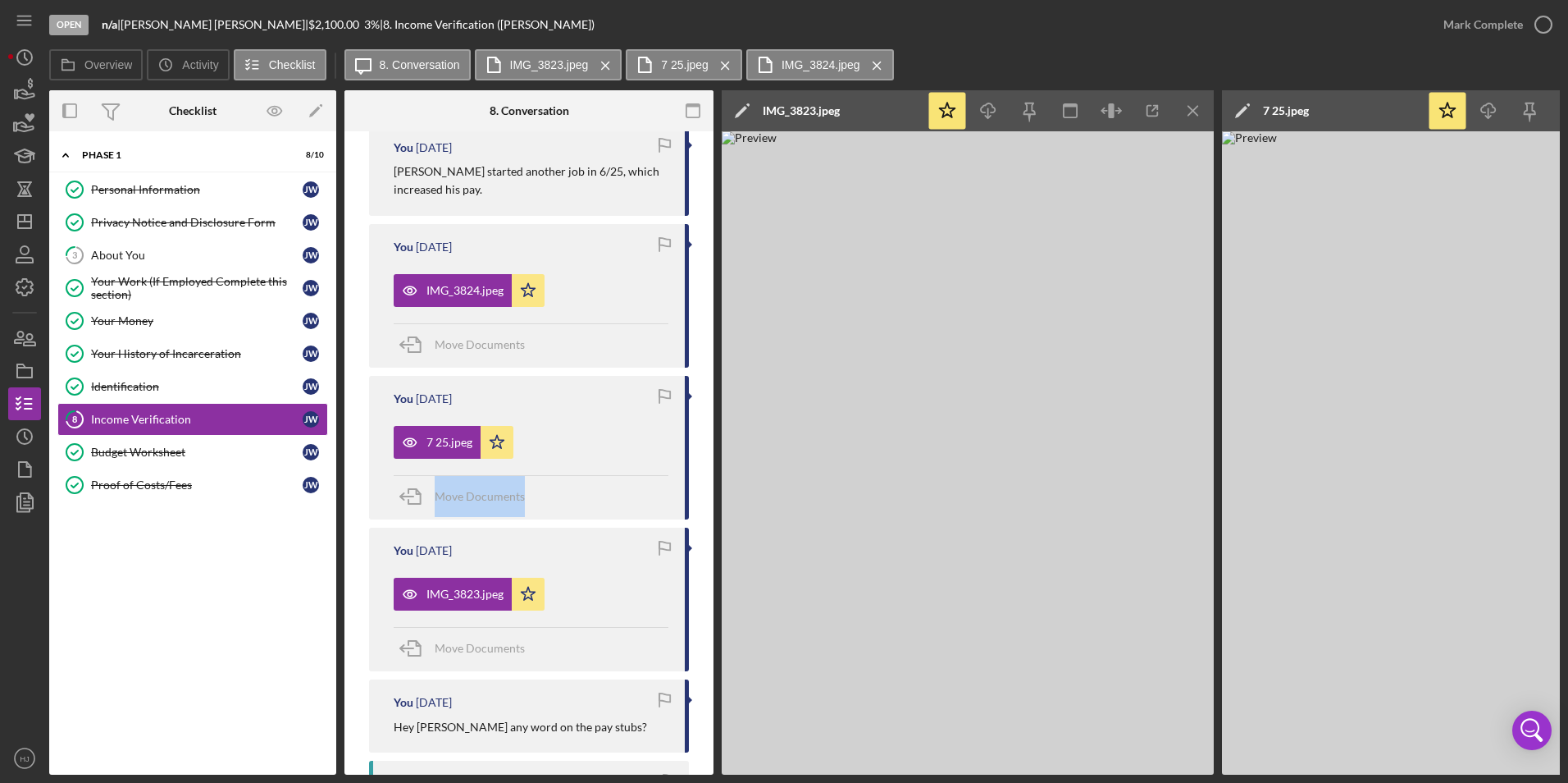
click at [887, 553] on img at bounding box center [967, 453] width 492 height 643
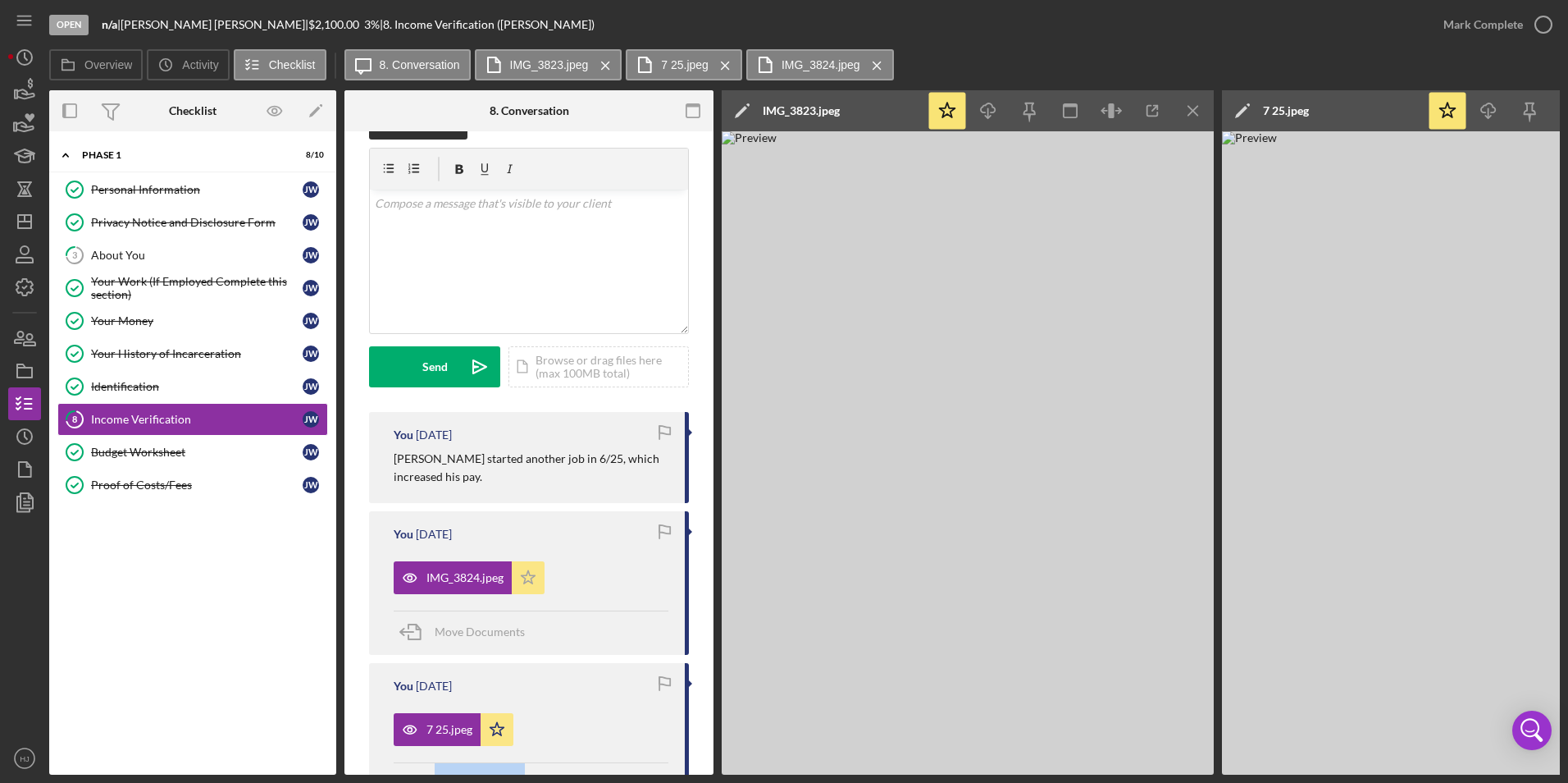
scroll to position [0, 0]
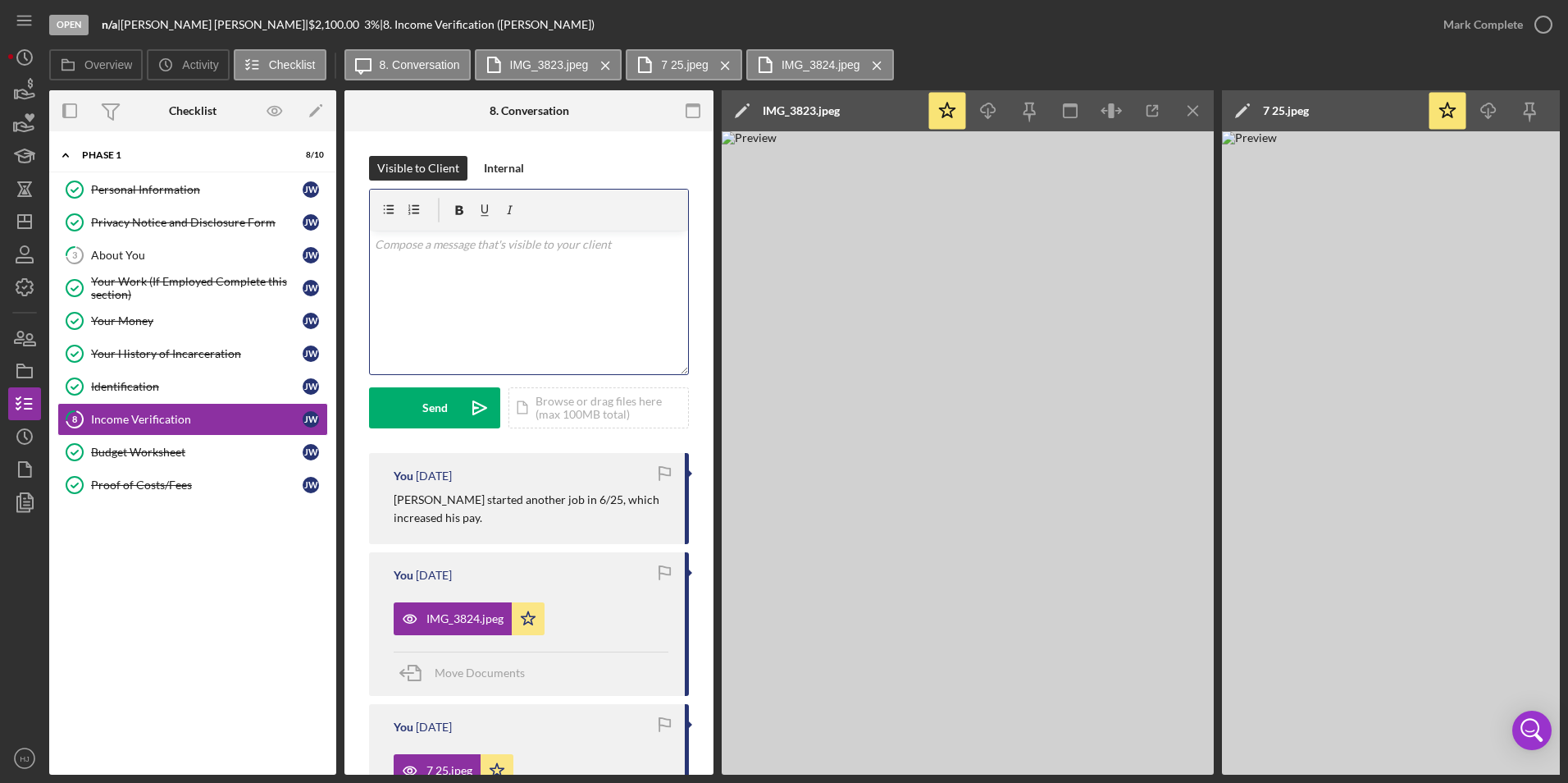
click at [436, 287] on div "v Color teal Color pink Remove color Add row above Add row below Add column bef…" at bounding box center [529, 303] width 318 height 143
drag, startPoint x: 917, startPoint y: 774, endPoint x: 946, endPoint y: 775, distance: 29.0
click at [946, 775] on div "Open n/a | [PERSON_NAME] | $2,100.00 3 % | 8. Income Verification ([PERSON_NAME…" at bounding box center [784, 391] width 1568 height 783
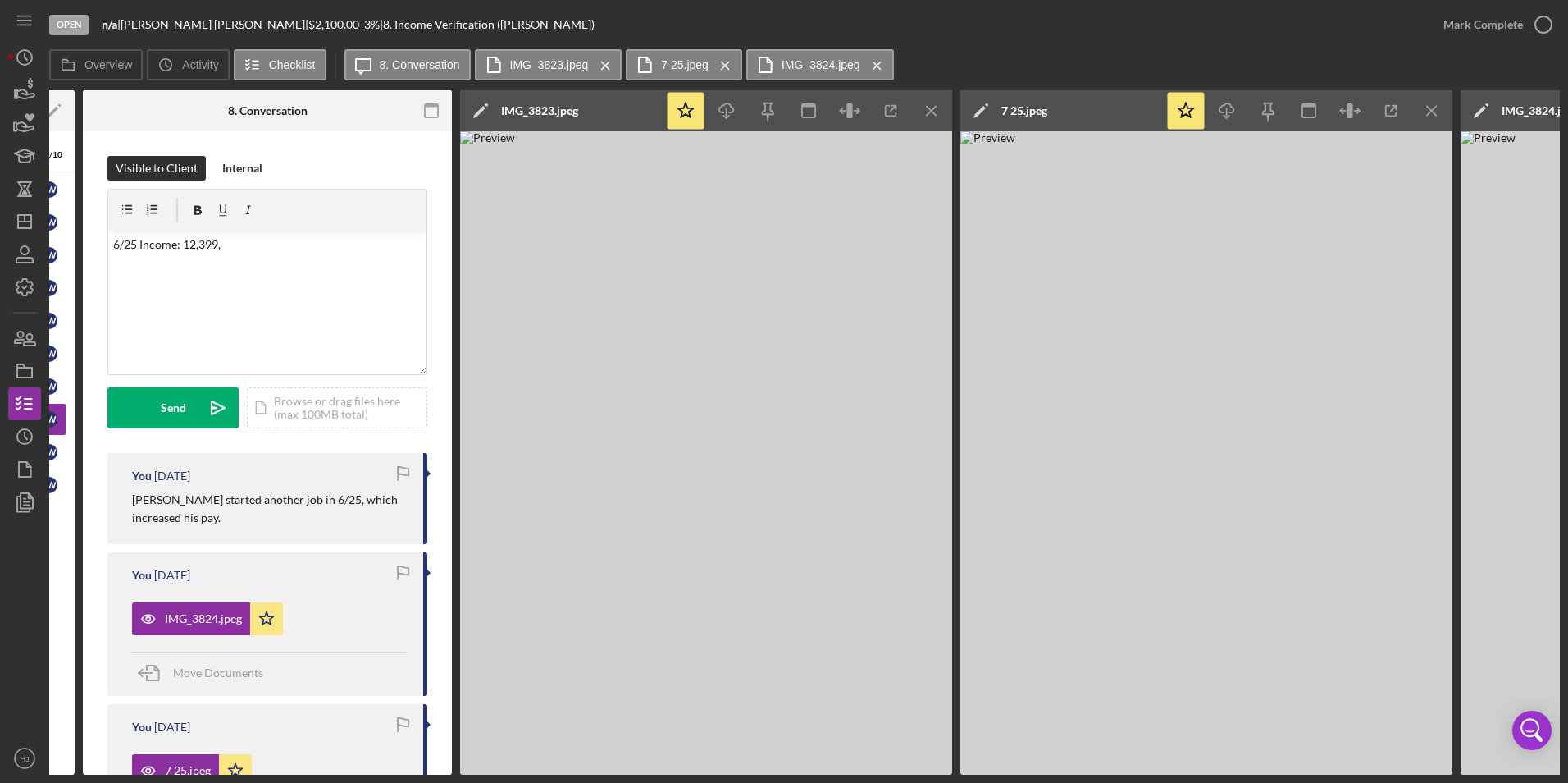
scroll to position [0, 267]
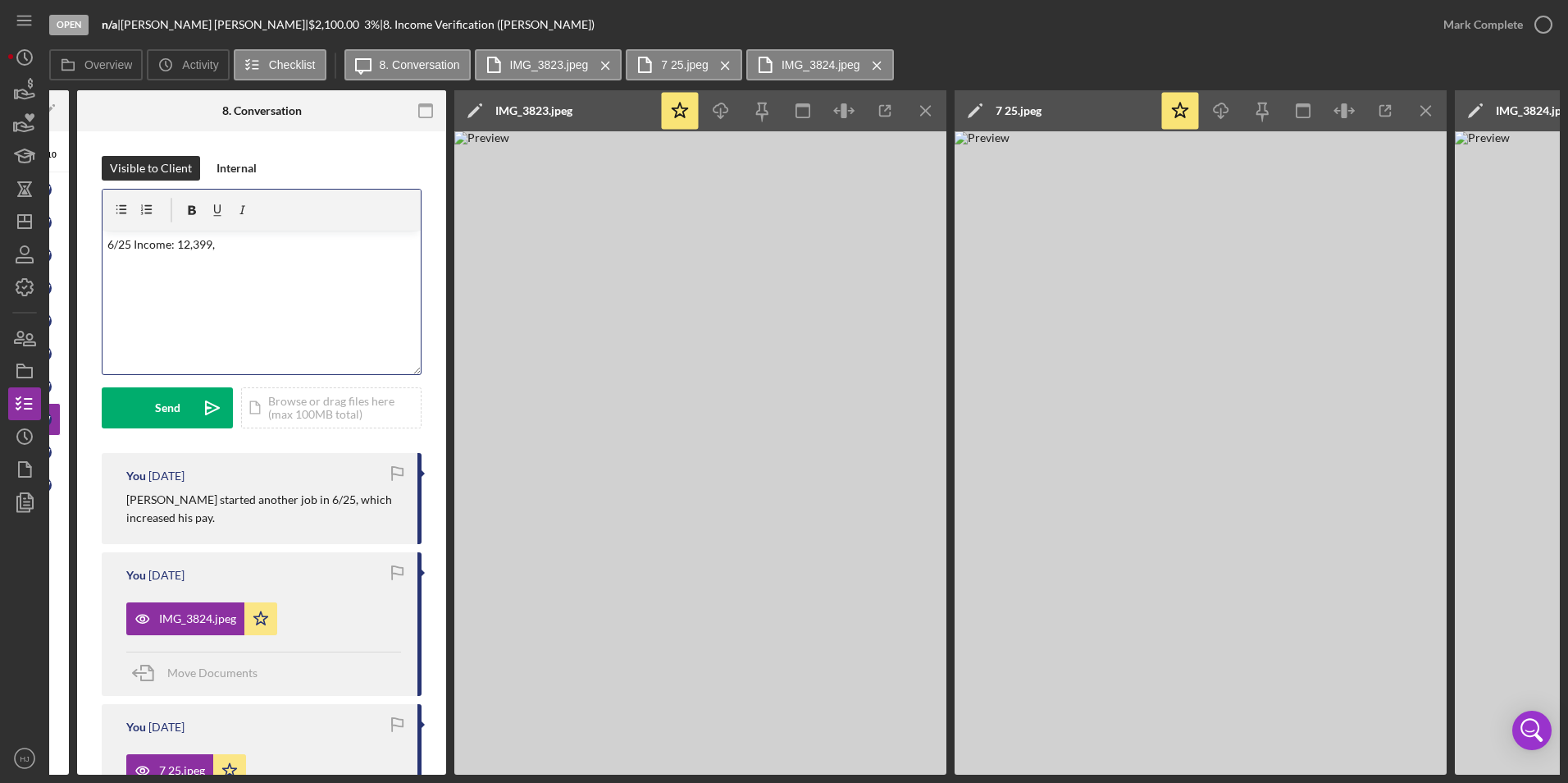
click at [232, 243] on p "6/25 Income: 12,399," at bounding box center [261, 245] width 309 height 18
click at [276, 246] on p "6/25 Income: 12,399, 201, 250," at bounding box center [261, 245] width 309 height 18
click at [293, 246] on p "6/25 Income: 12,399, 201, 250, 700=13,550" at bounding box center [261, 245] width 309 height 18
click at [291, 243] on p "6/25 Income: 12,399, 201, 250, 700=$13,550" at bounding box center [261, 245] width 309 height 18
click at [359, 244] on p "6/25 Income: 12,399, 201, 250, 700= $13,550" at bounding box center [261, 245] width 309 height 18
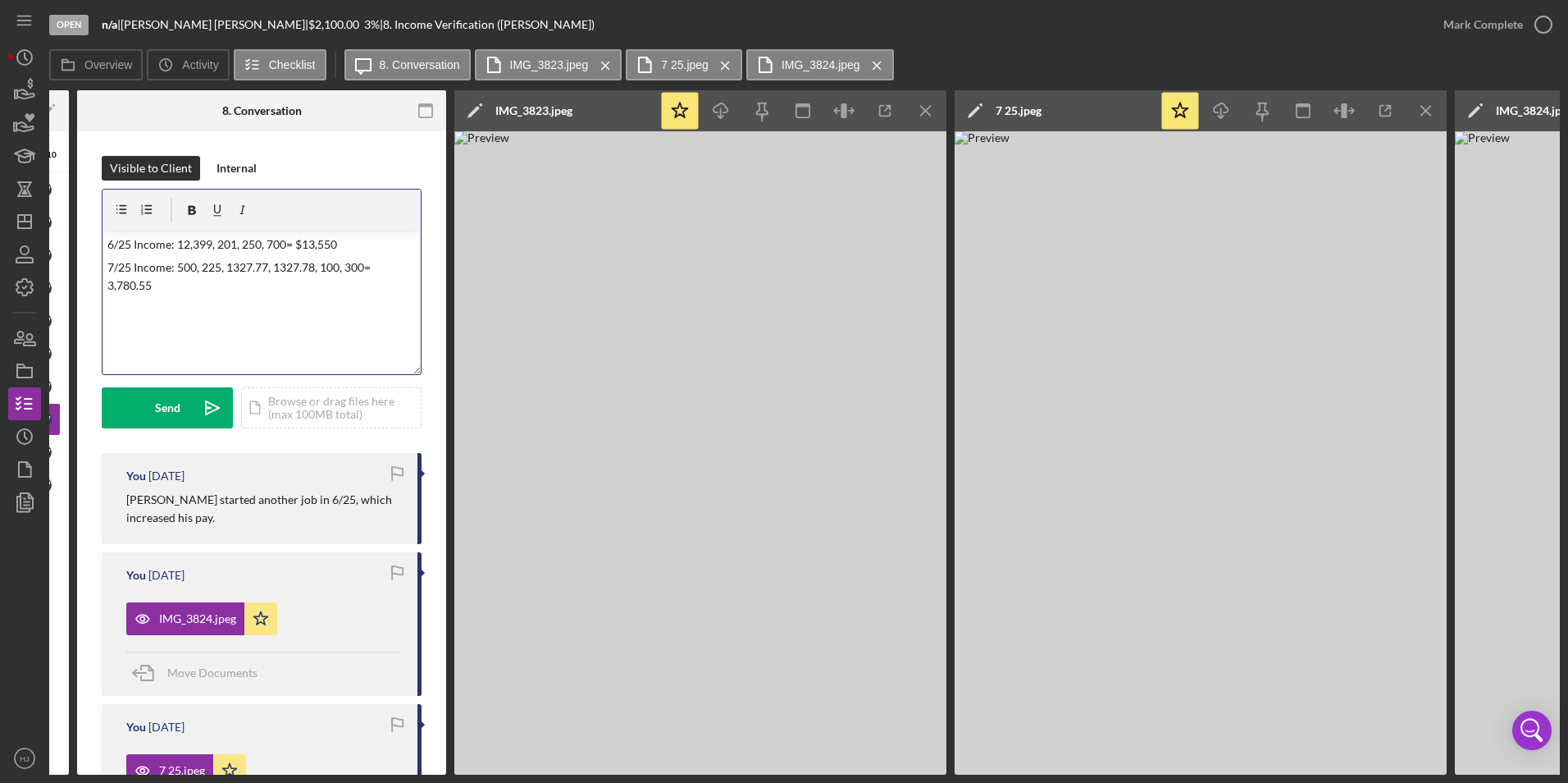
click at [105, 284] on div "v Color teal Color pink Remove color Add row above Add row below Add column bef…" at bounding box center [261, 303] width 318 height 143
click at [166, 293] on p "7/25 Income: 500, 225, 1327.77, 1327.78, 100, 300= $3,780.55" at bounding box center [261, 277] width 309 height 37
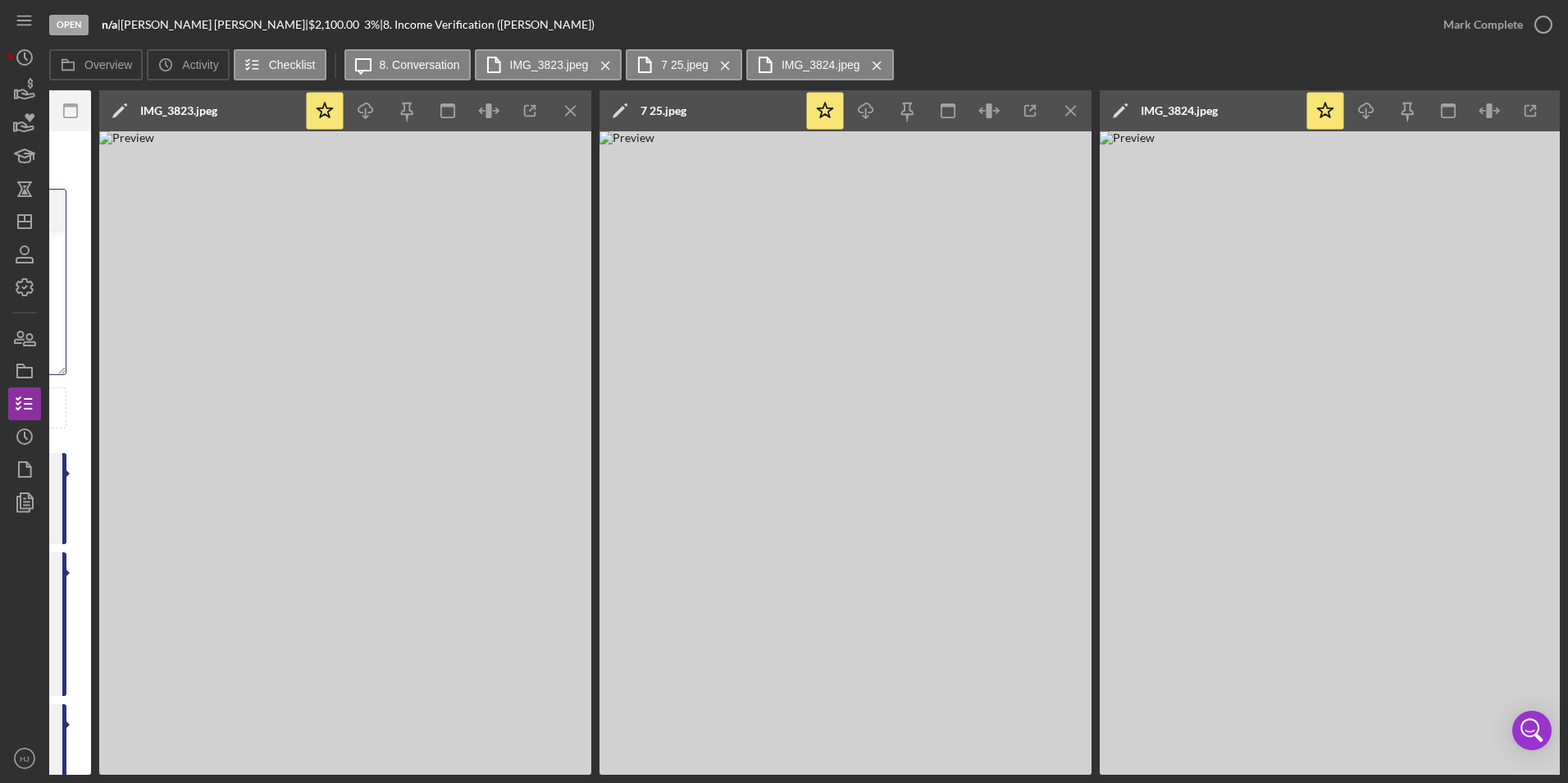
scroll to position [0, 655]
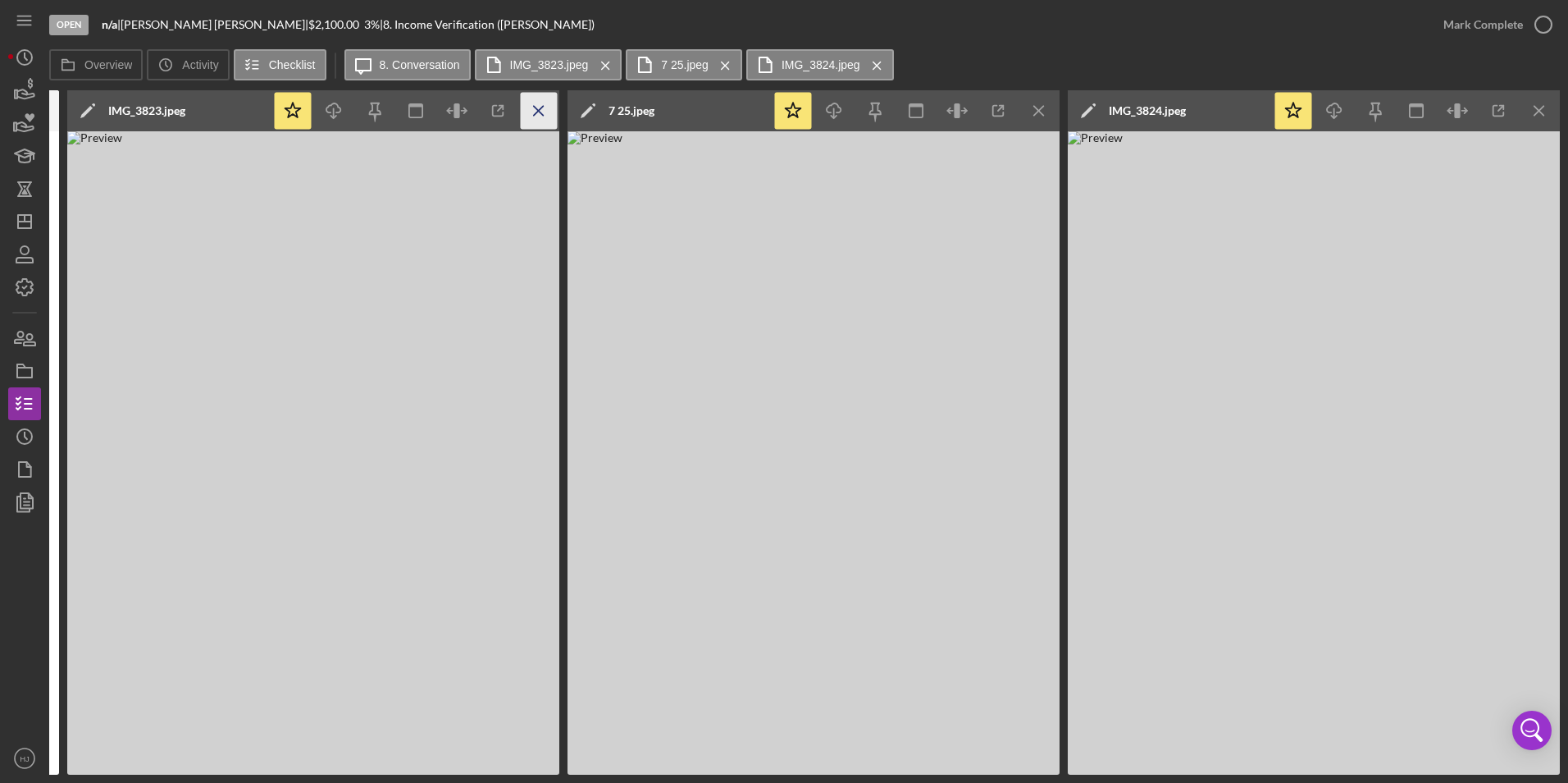
click at [540, 105] on icon "Icon/Menu Close" at bounding box center [539, 111] width 37 height 37
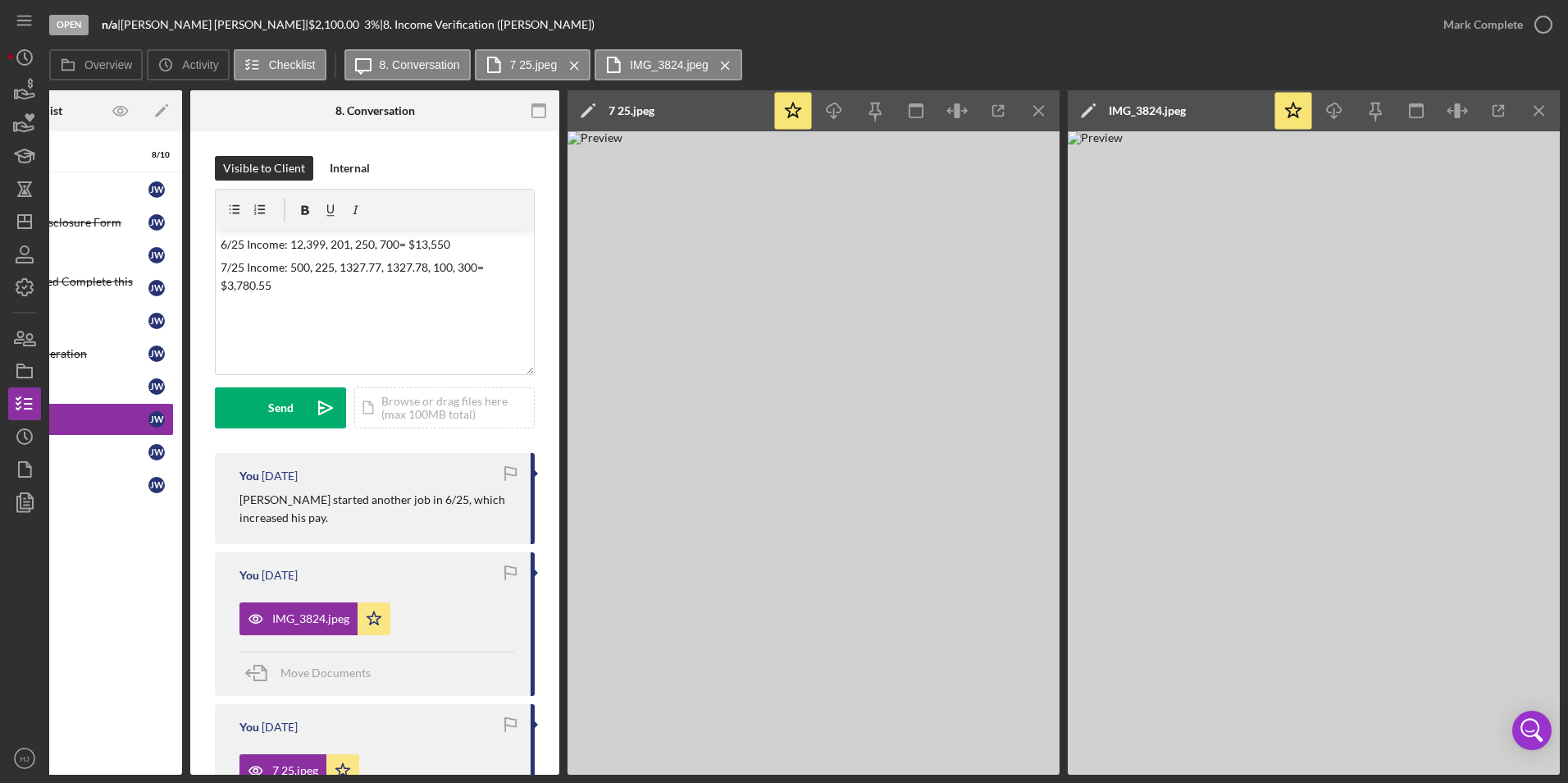
scroll to position [0, 154]
click at [1032, 105] on icon "Icon/Menu Close" at bounding box center [1040, 111] width 37 height 37
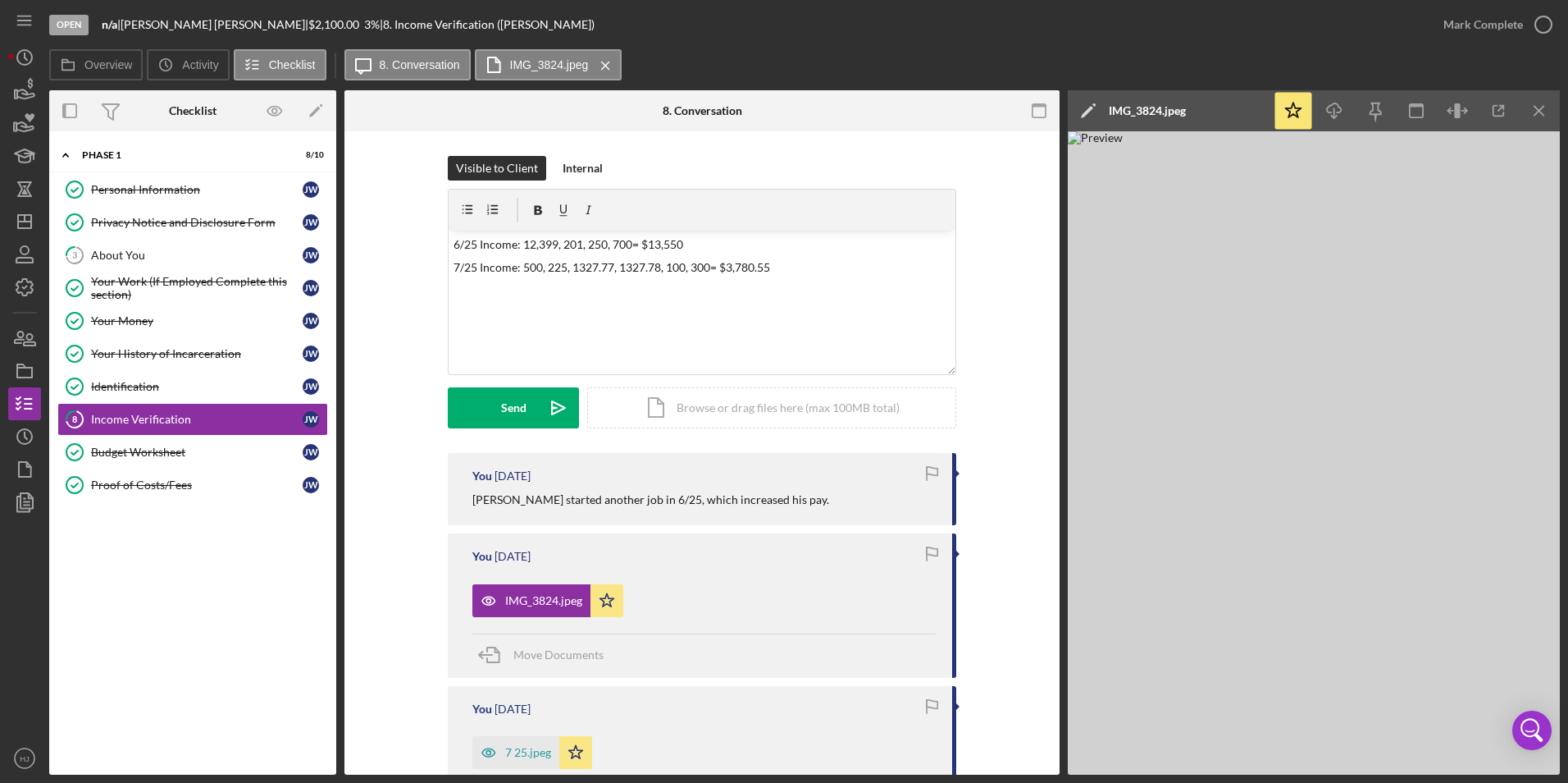
scroll to position [0, 0]
click at [449, 243] on div "v Color teal Color pink Remove color Add row above Add row below Add column bef…" at bounding box center [702, 303] width 507 height 143
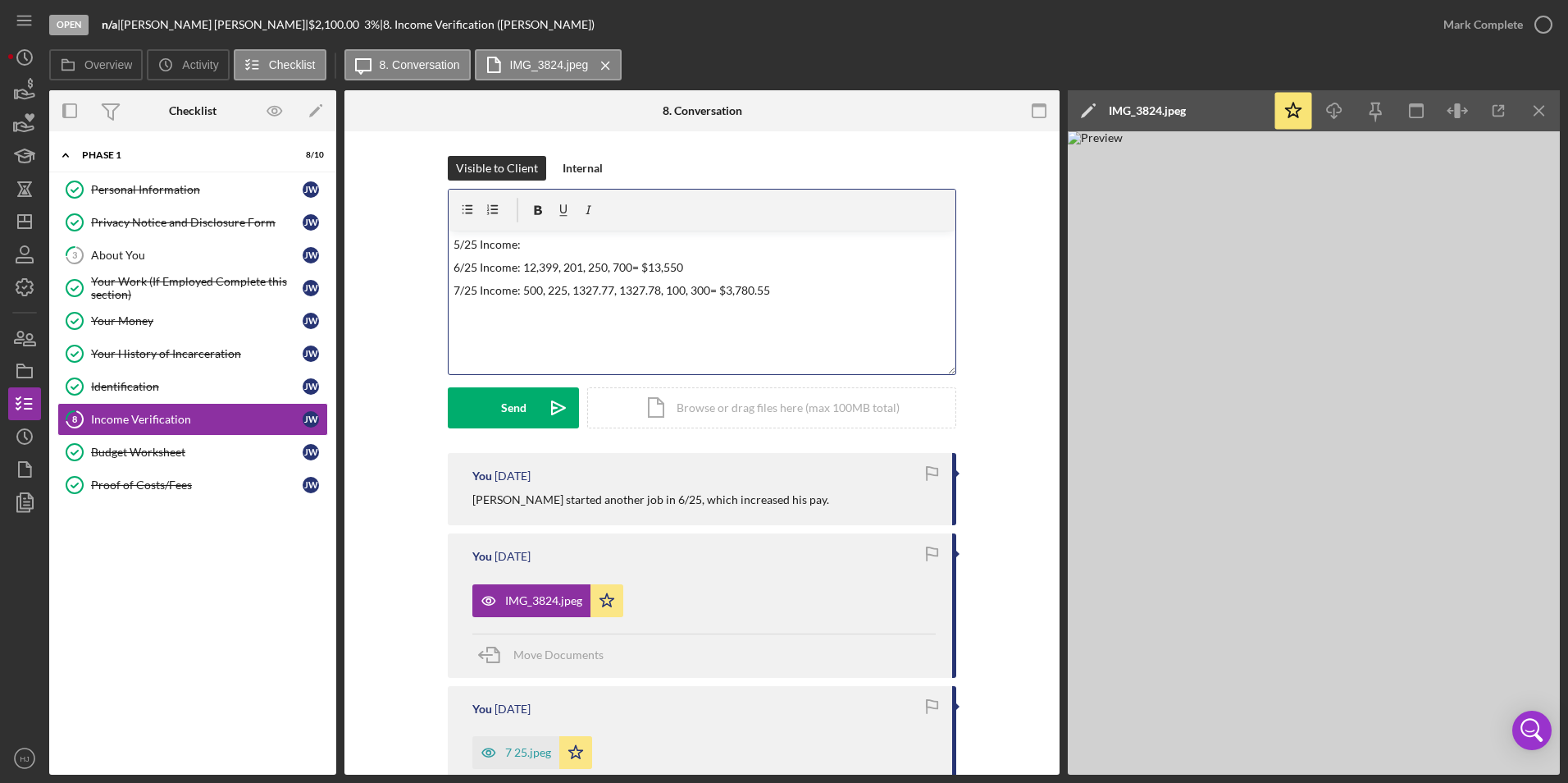
click at [526, 241] on p "5/25 Income:" at bounding box center [702, 245] width 498 height 18
click at [789, 290] on p "7/25 Income: 500, 225, 1327.77, 1327.78, 100, 300= $3,780.55" at bounding box center [702, 290] width 498 height 18
click at [450, 241] on div "v Color teal Color pink Remove color Add row above Add row below Add column bef…" at bounding box center [702, 303] width 507 height 143
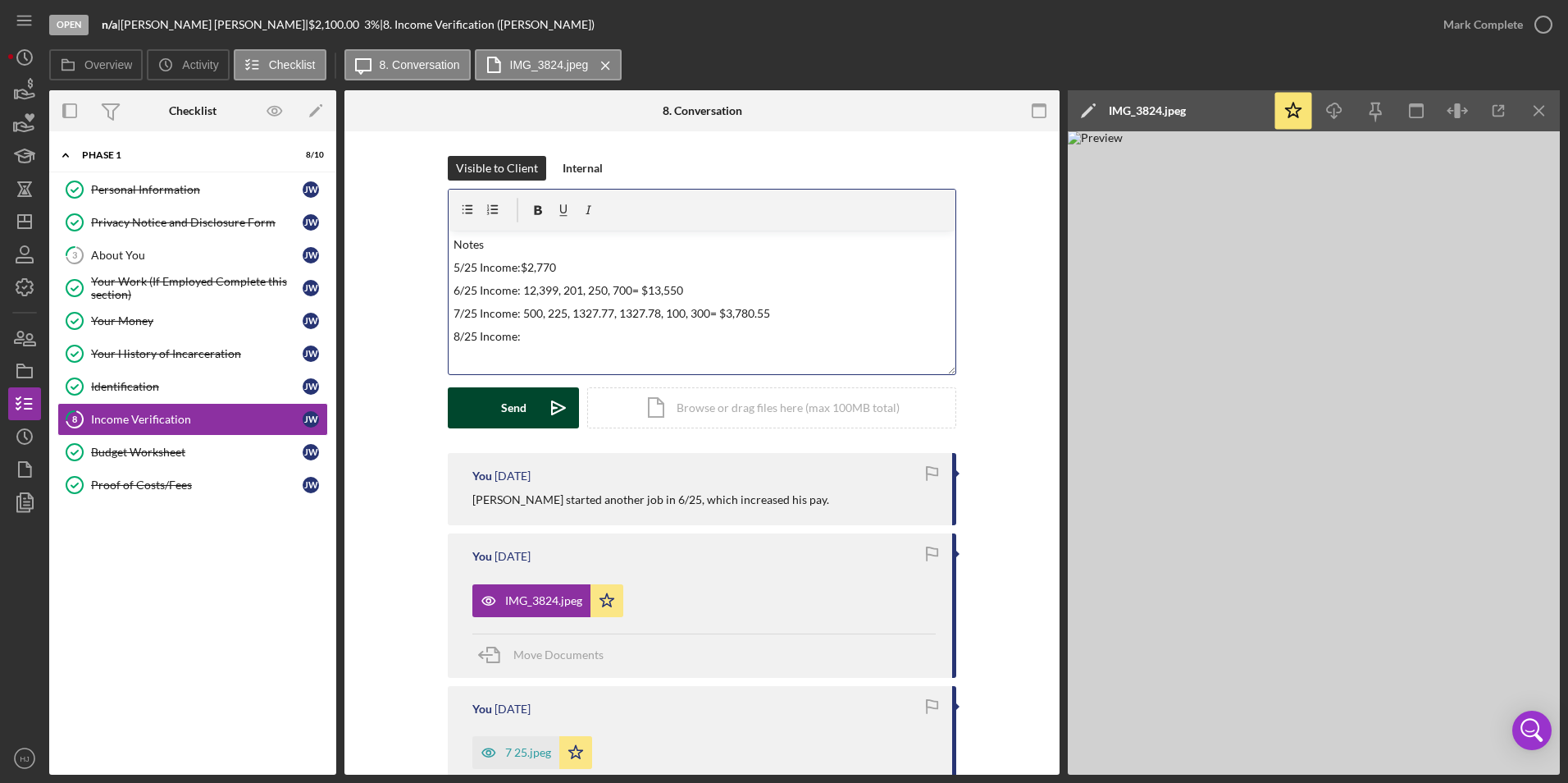
click at [484, 398] on button "Send Icon/icon-invite-send" at bounding box center [514, 408] width 132 height 41
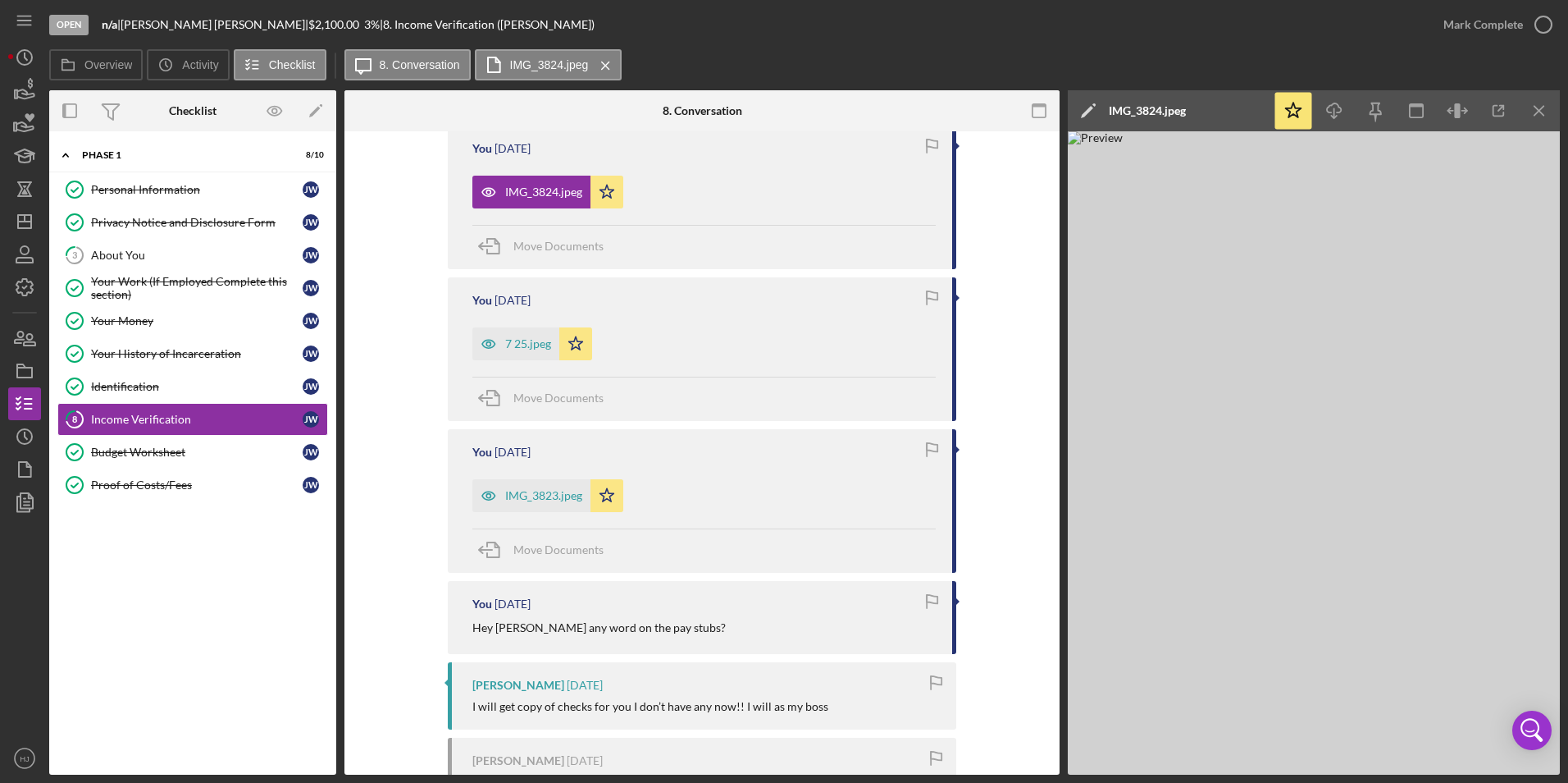
scroll to position [563, 0]
click at [32, 58] on icon "Icon/History" at bounding box center [25, 58] width 41 height 41
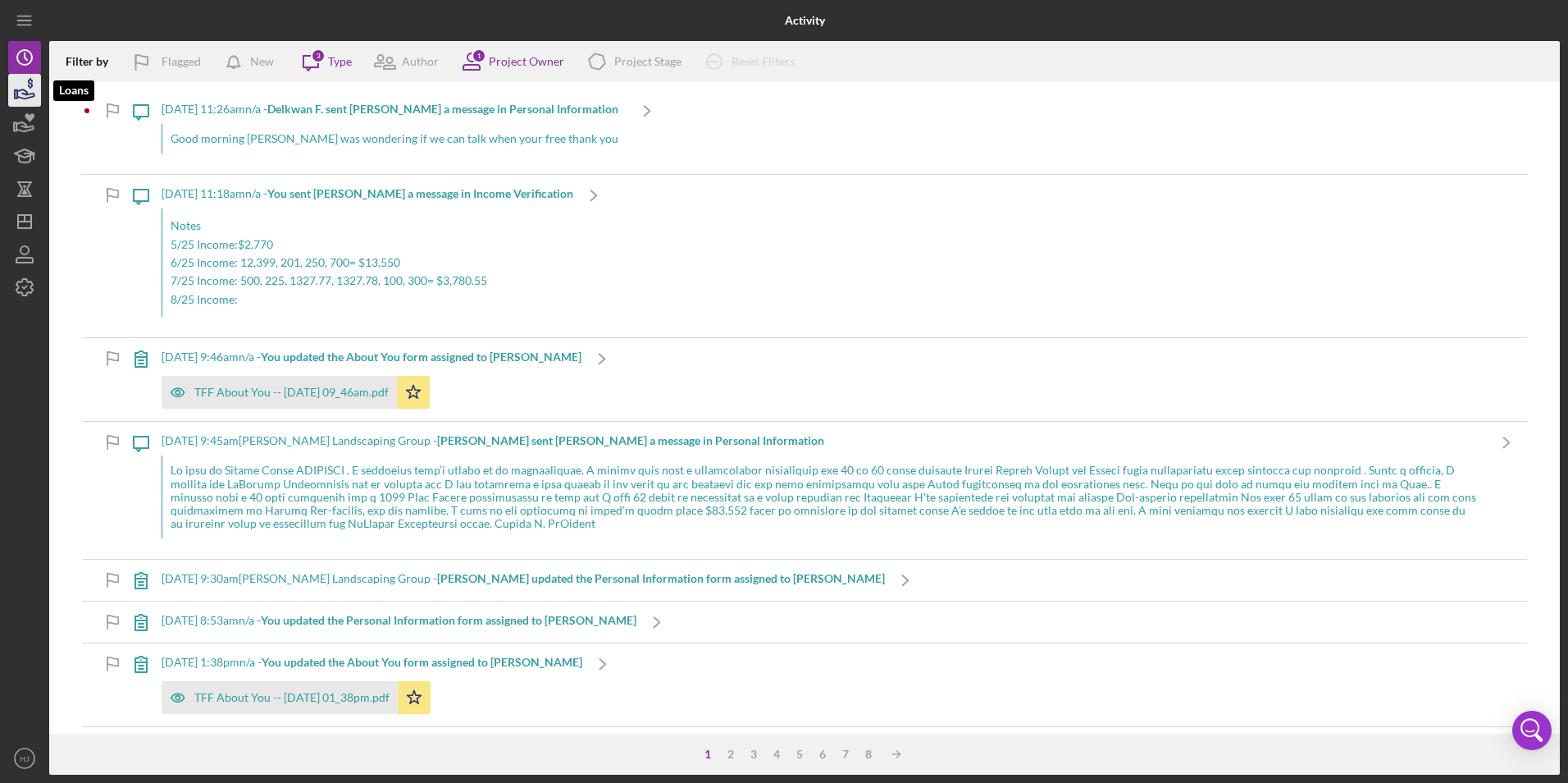
click at [27, 91] on icon "button" at bounding box center [25, 90] width 41 height 41
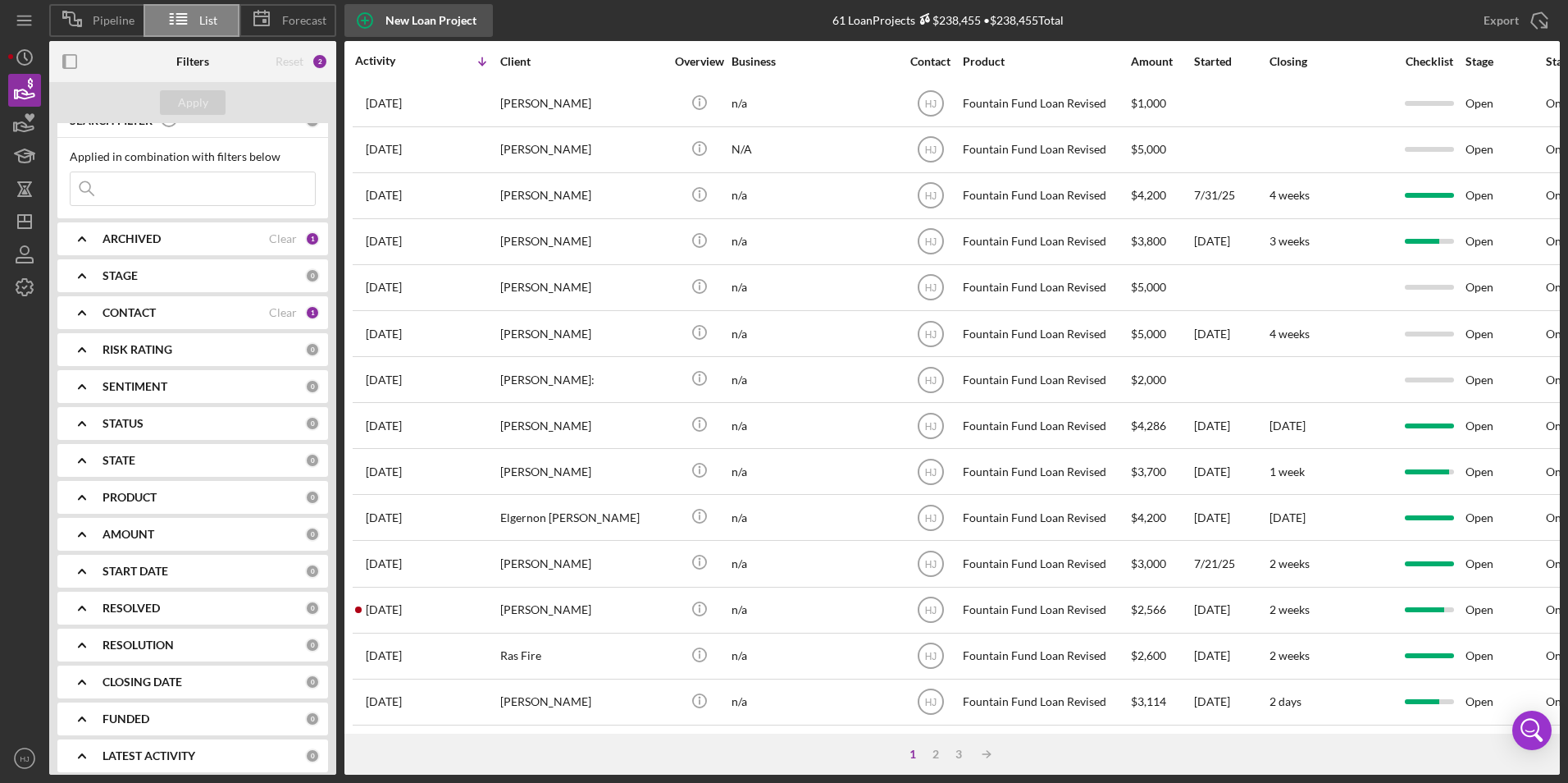
scroll to position [28, 0]
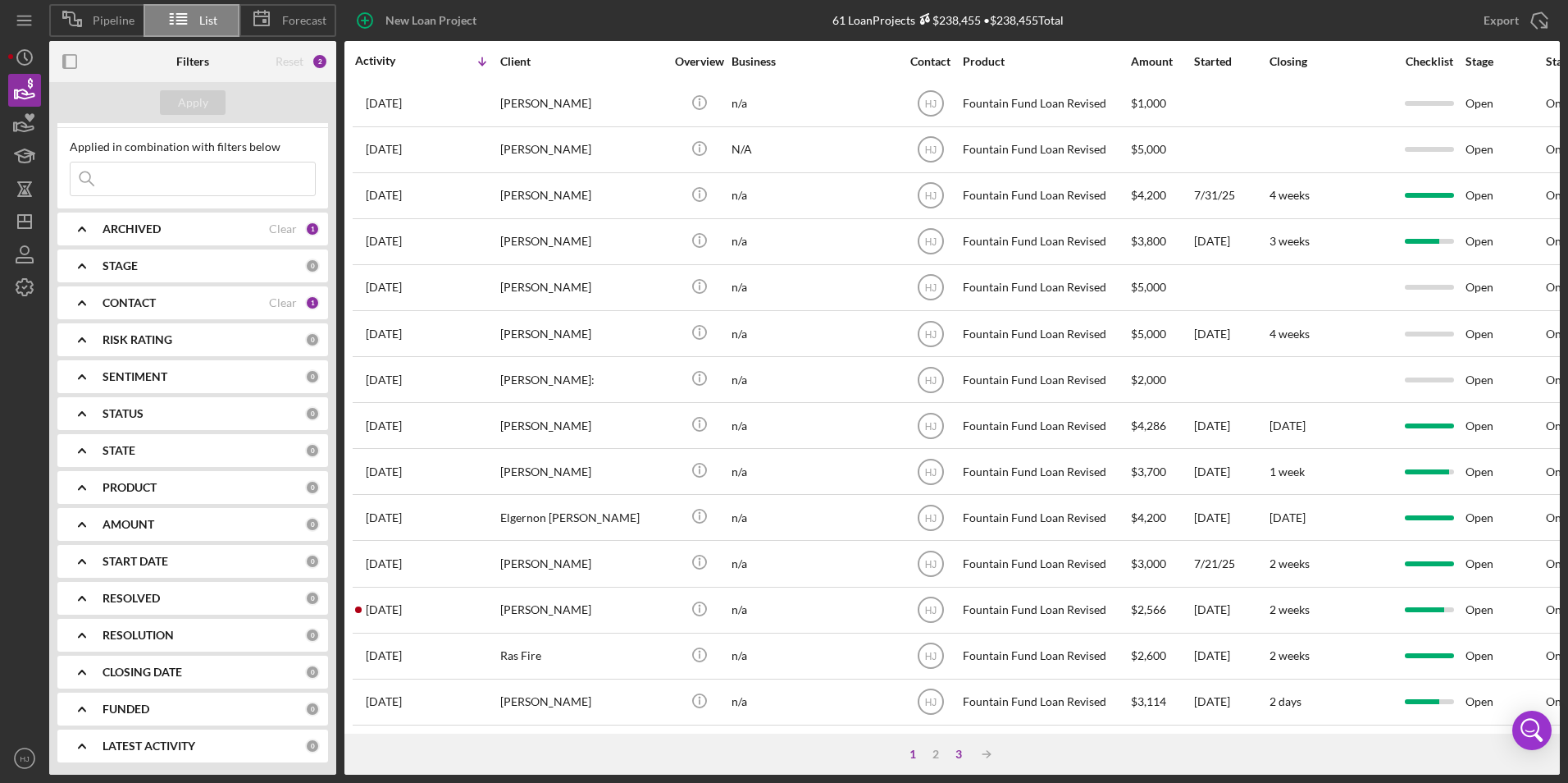
click at [968, 754] on div "3" at bounding box center [958, 754] width 23 height 13
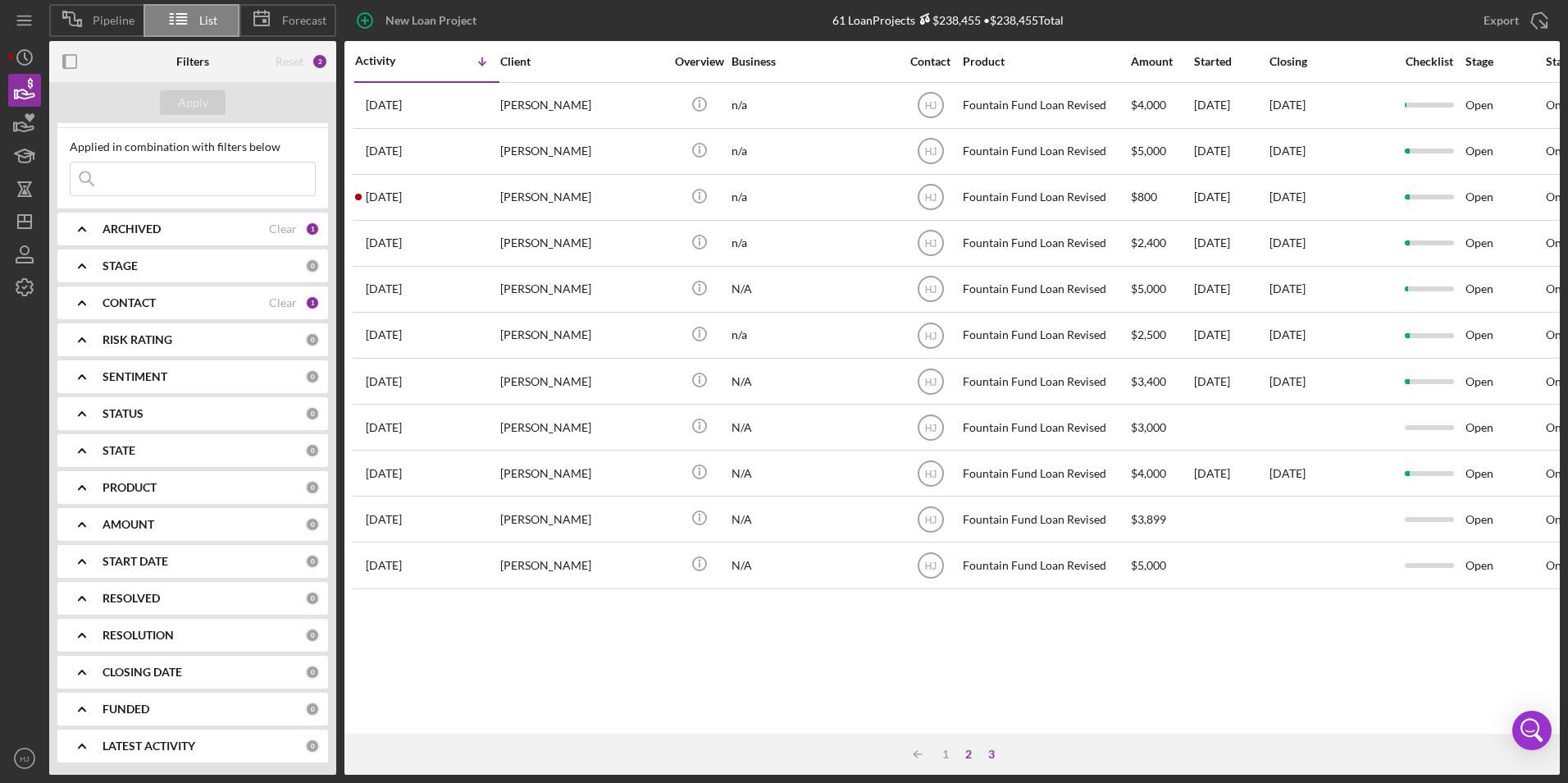
scroll to position [0, 0]
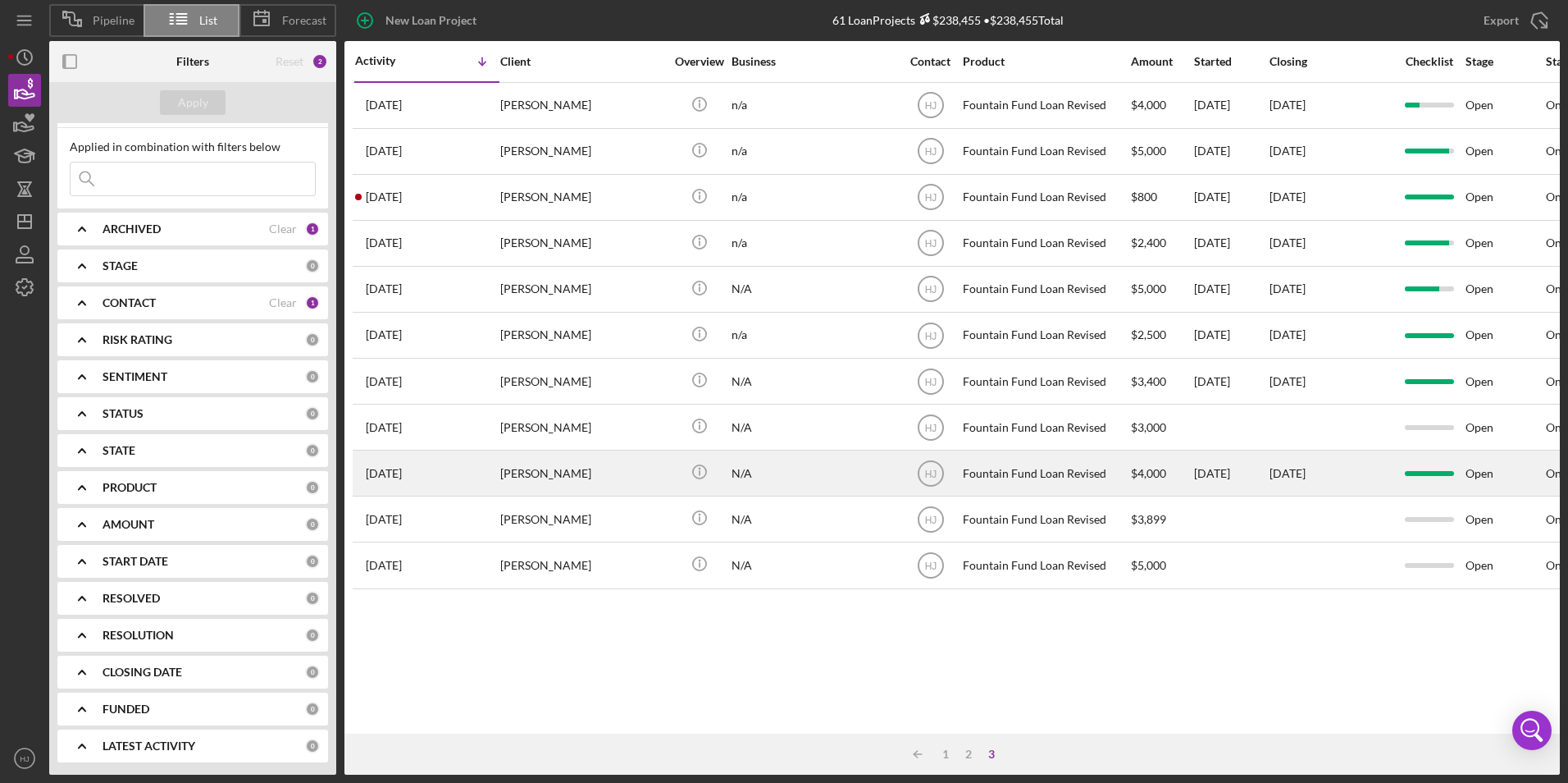
click at [524, 475] on div "[PERSON_NAME]" at bounding box center [582, 473] width 164 height 43
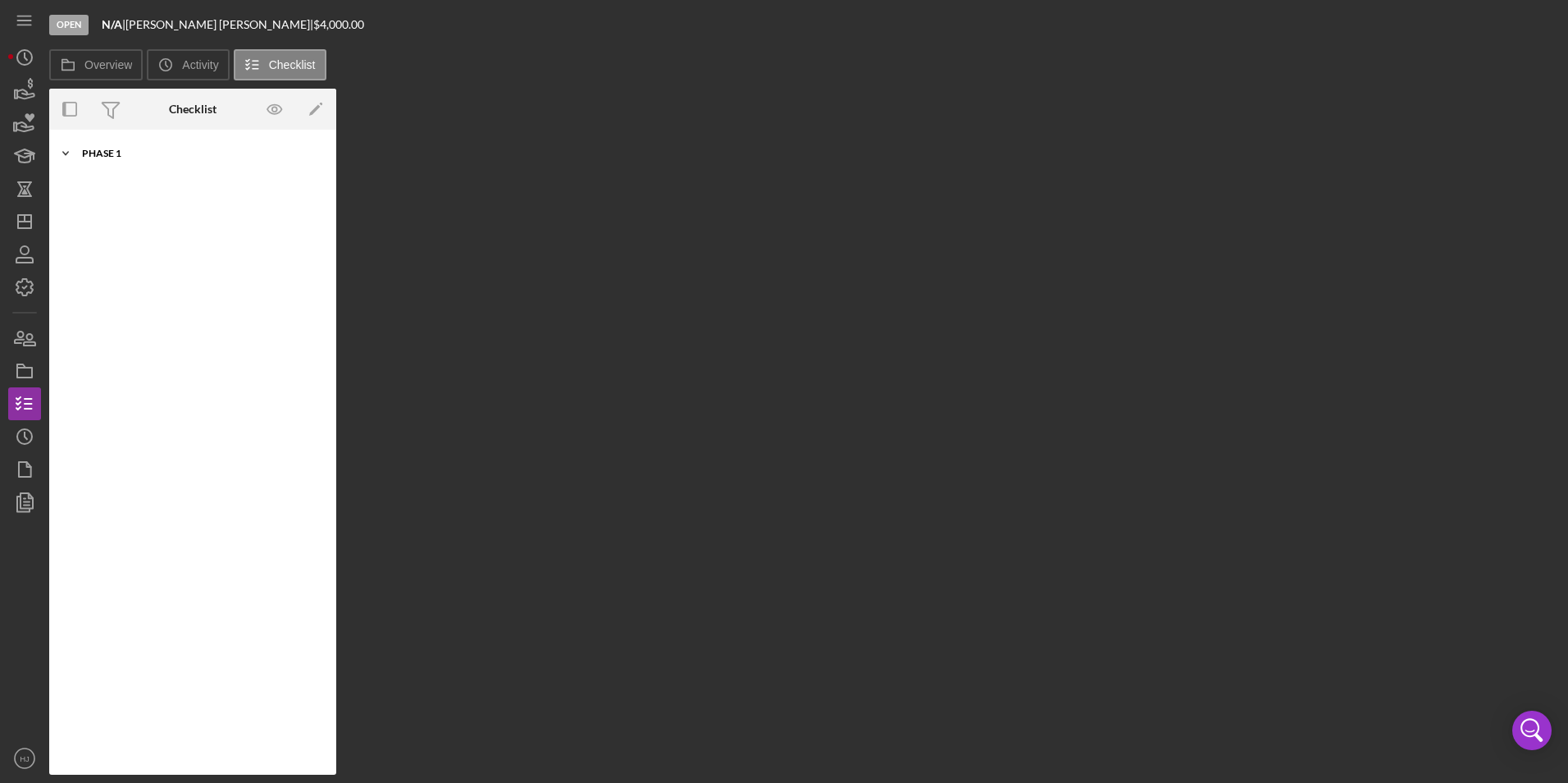
click at [167, 152] on div "Phase 1" at bounding box center [199, 153] width 234 height 10
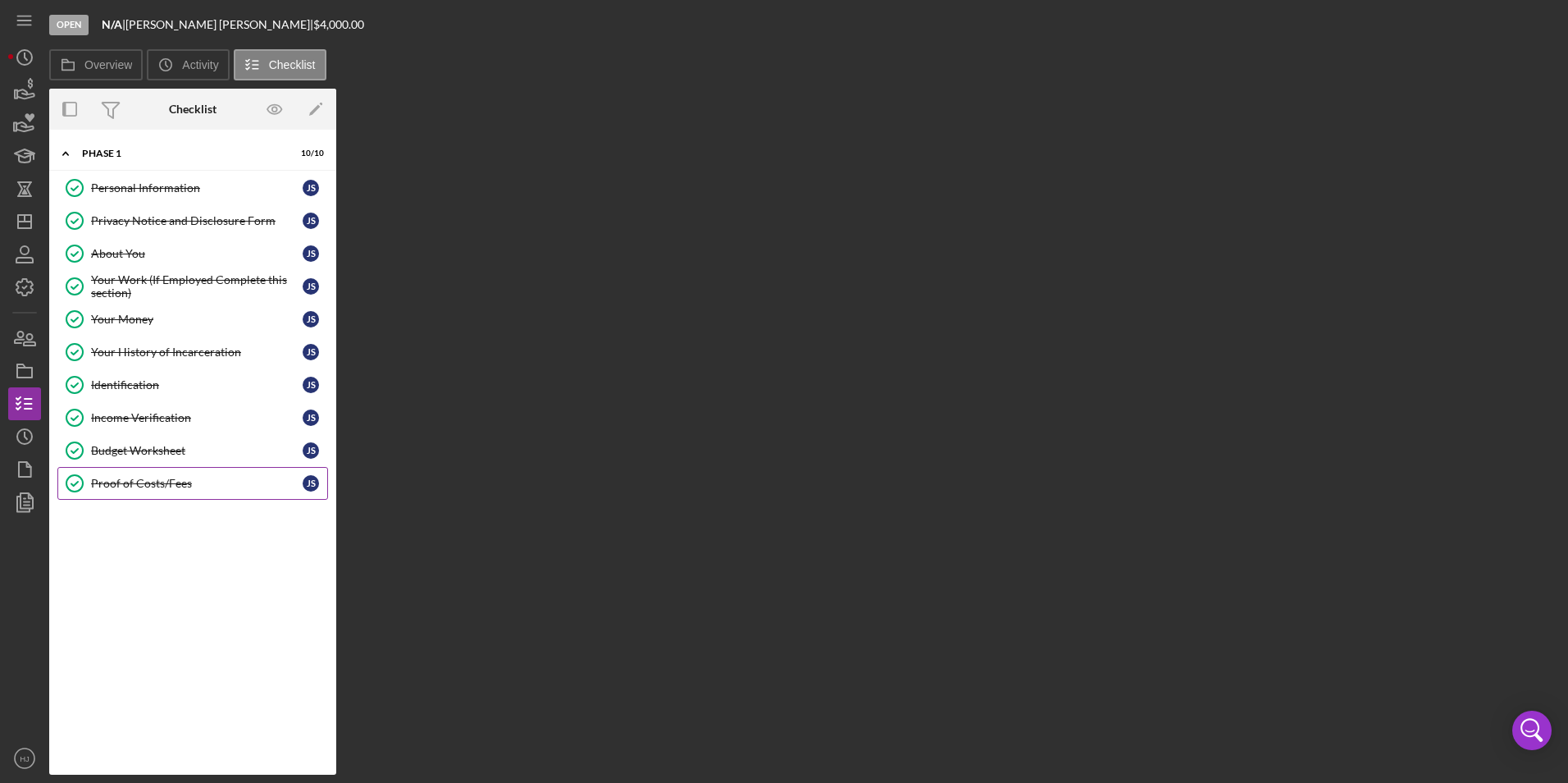
click at [131, 480] on div "Proof of Costs/Fees" at bounding box center [197, 482] width 212 height 13
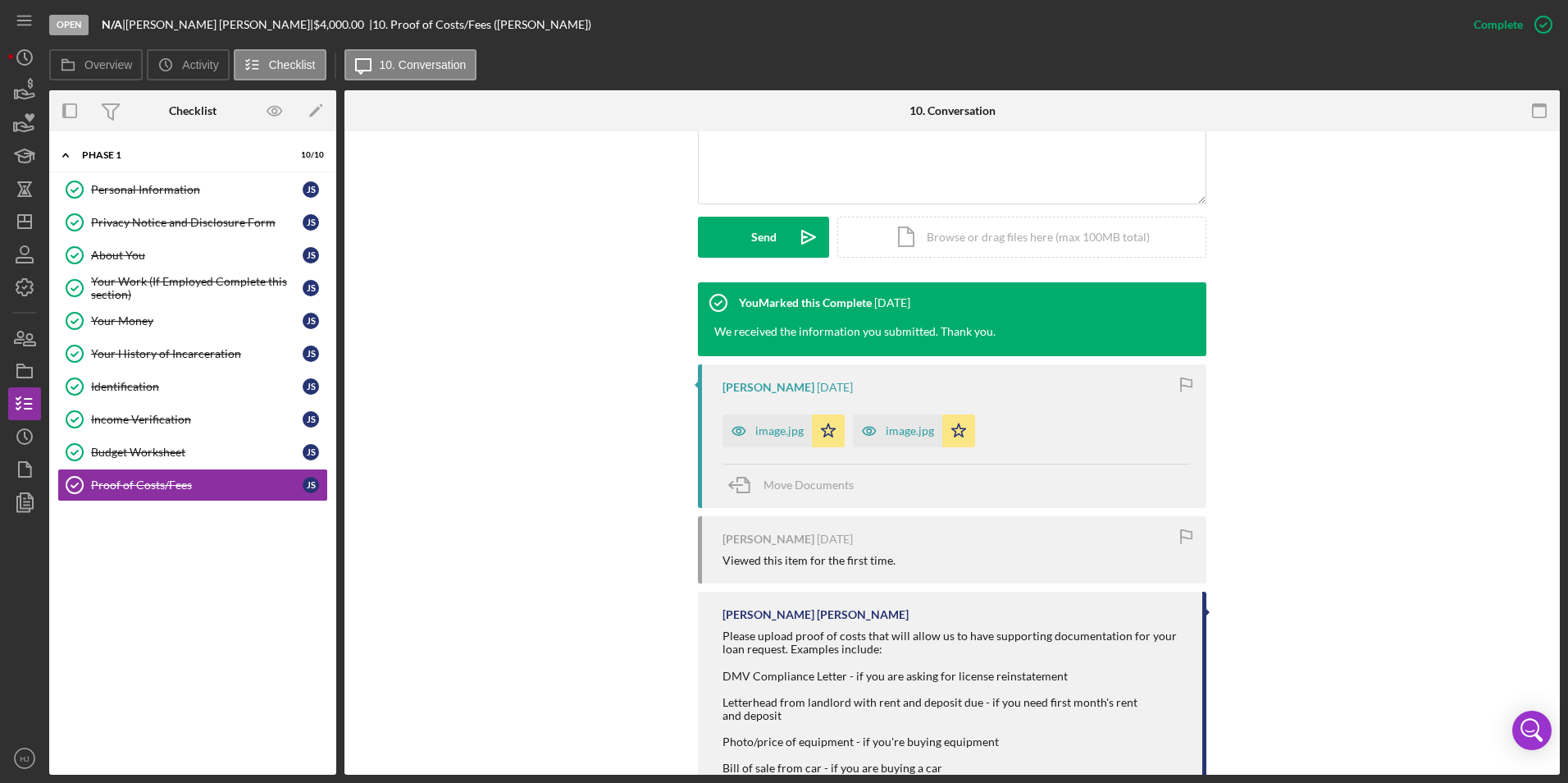
scroll to position [411, 0]
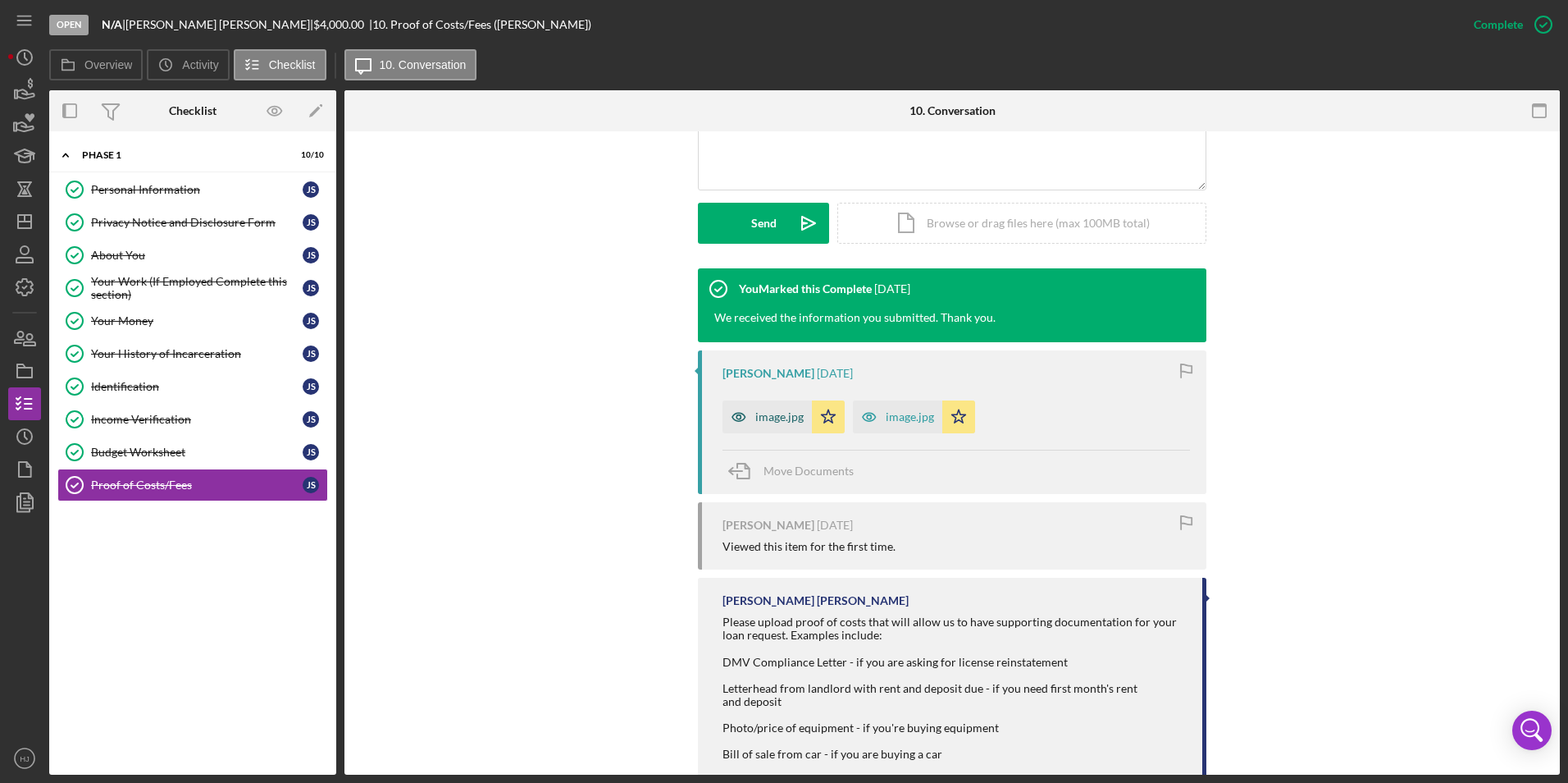
click at [760, 424] on div "image.jpg" at bounding box center [767, 417] width 89 height 32
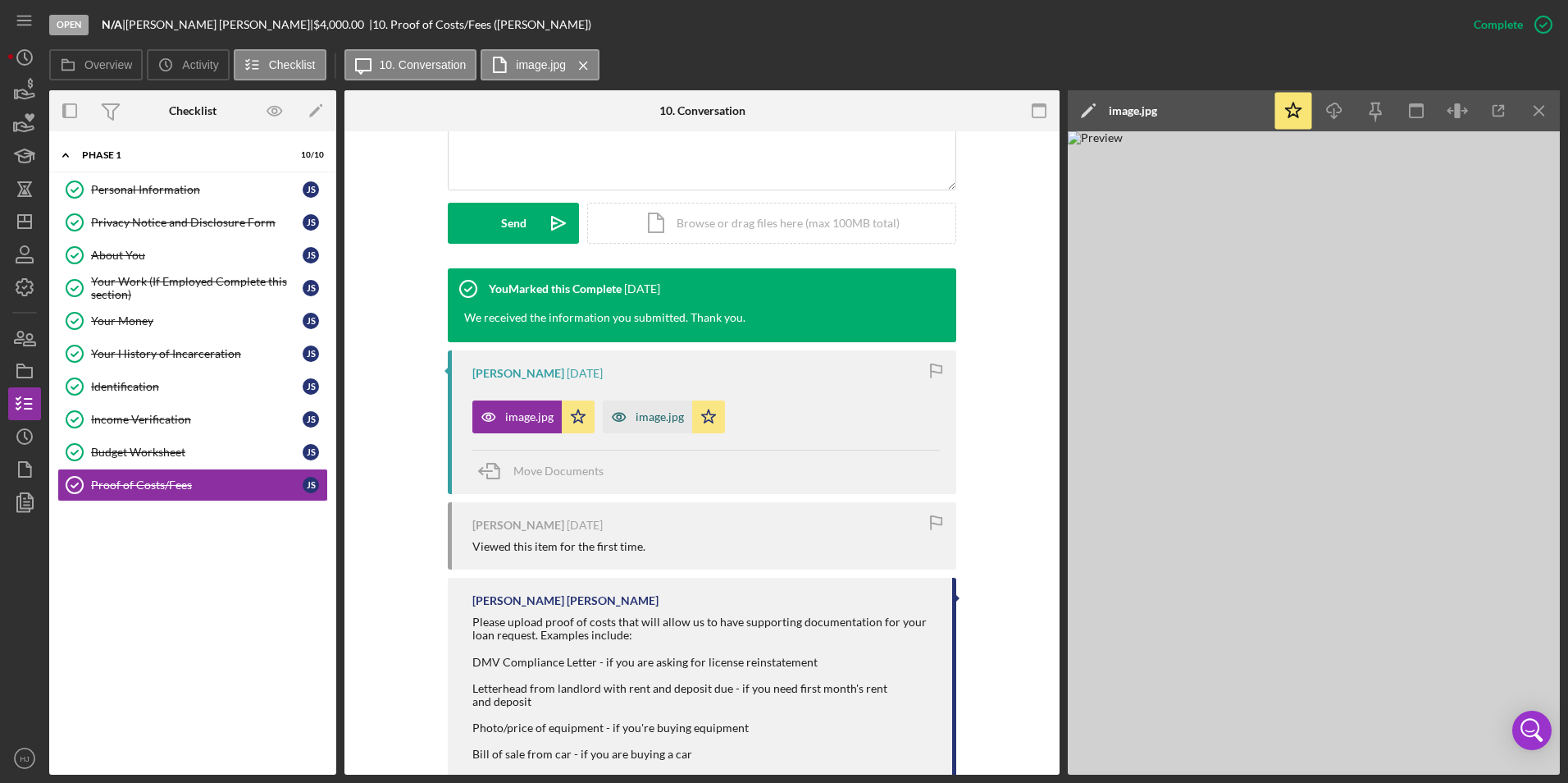
click at [659, 422] on div "image.jpg" at bounding box center [659, 417] width 48 height 13
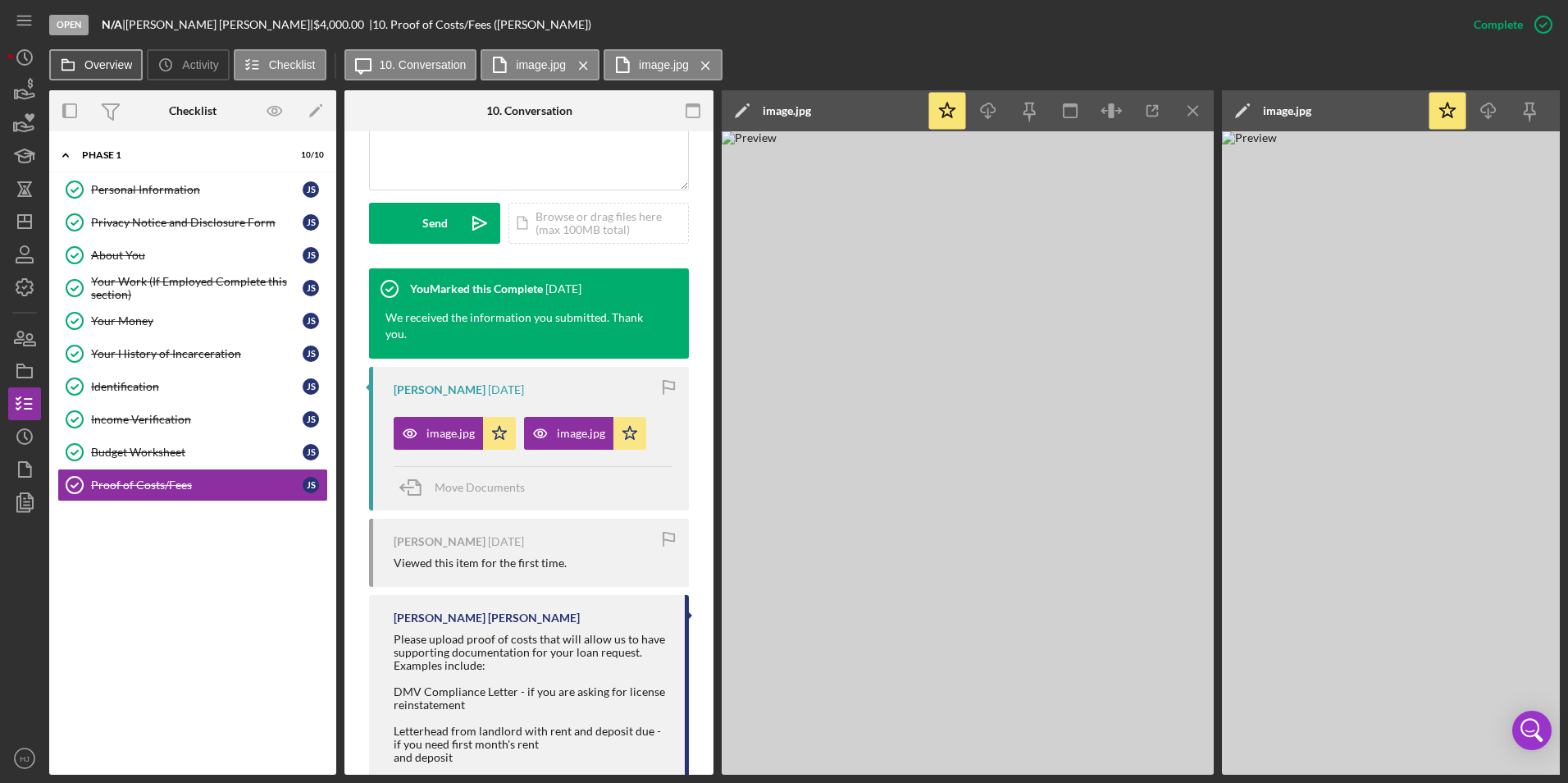
click at [116, 67] on label "Overview" at bounding box center [108, 64] width 47 height 13
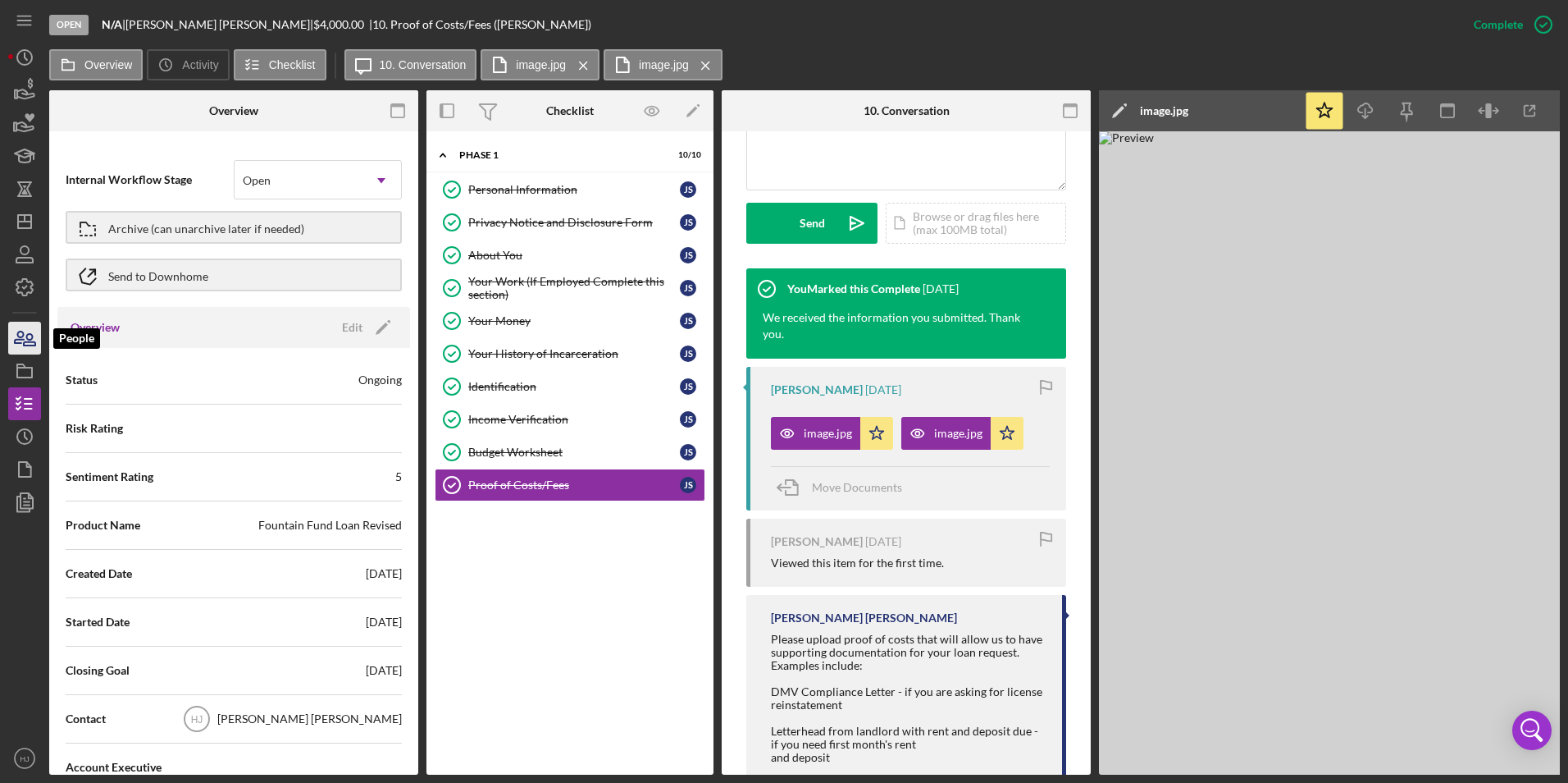
click at [24, 344] on icon "button" at bounding box center [29, 340] width 12 height 12
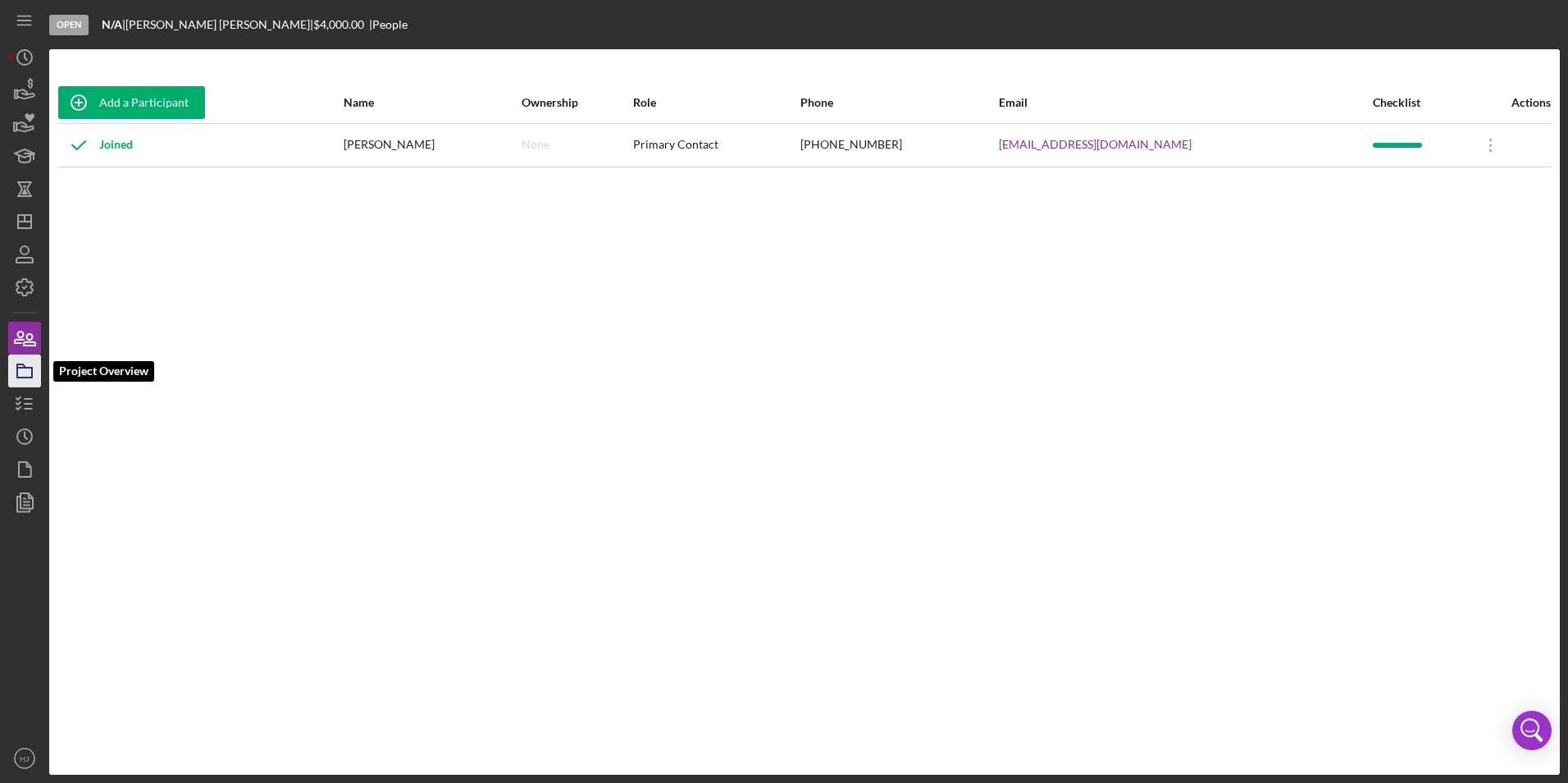
click at [24, 379] on icon "button" at bounding box center [25, 371] width 41 height 41
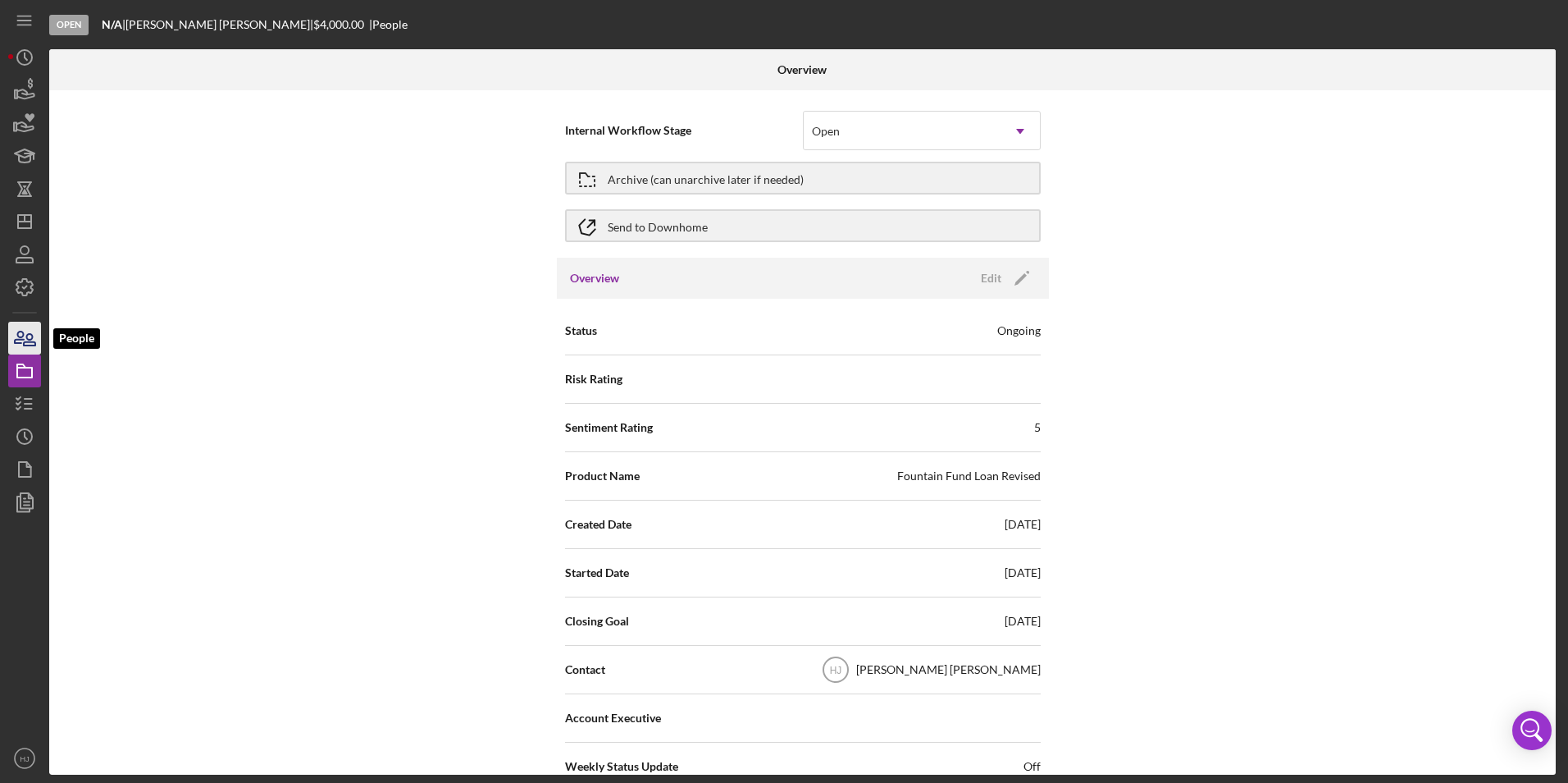
click at [20, 349] on icon "button" at bounding box center [25, 338] width 41 height 41
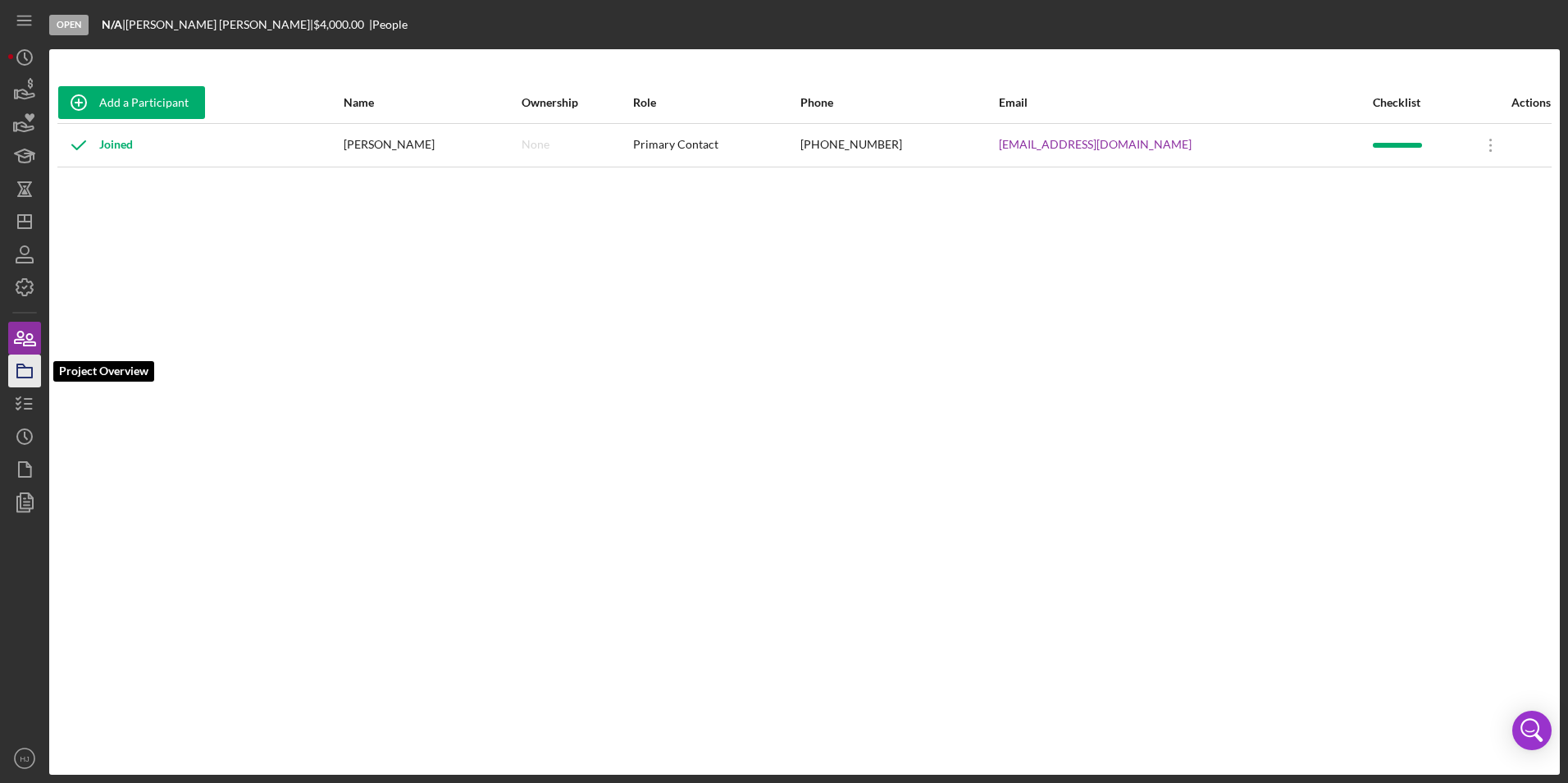
click at [27, 363] on icon "button" at bounding box center [25, 371] width 41 height 41
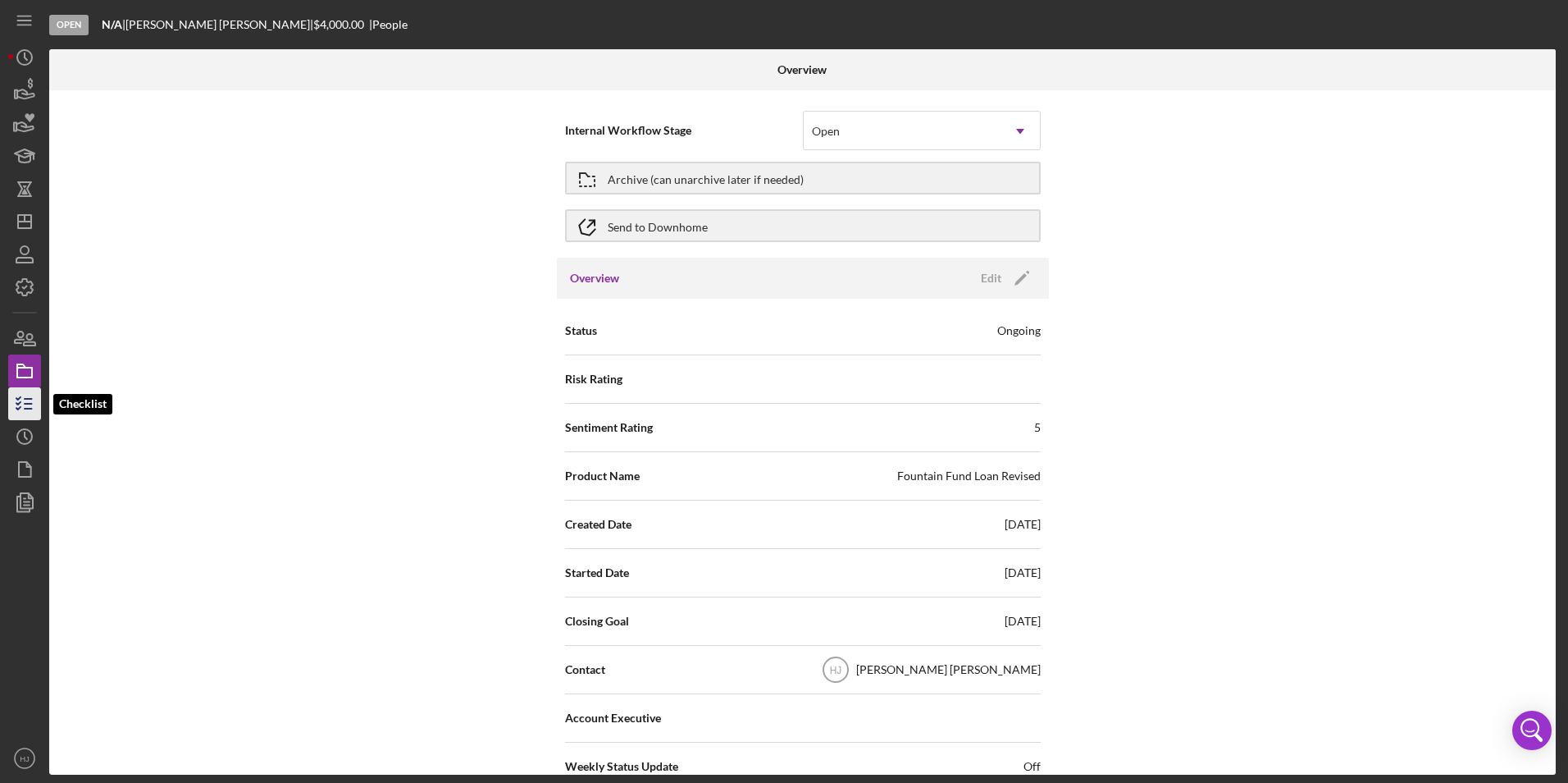
click at [31, 392] on icon "button" at bounding box center [25, 404] width 41 height 41
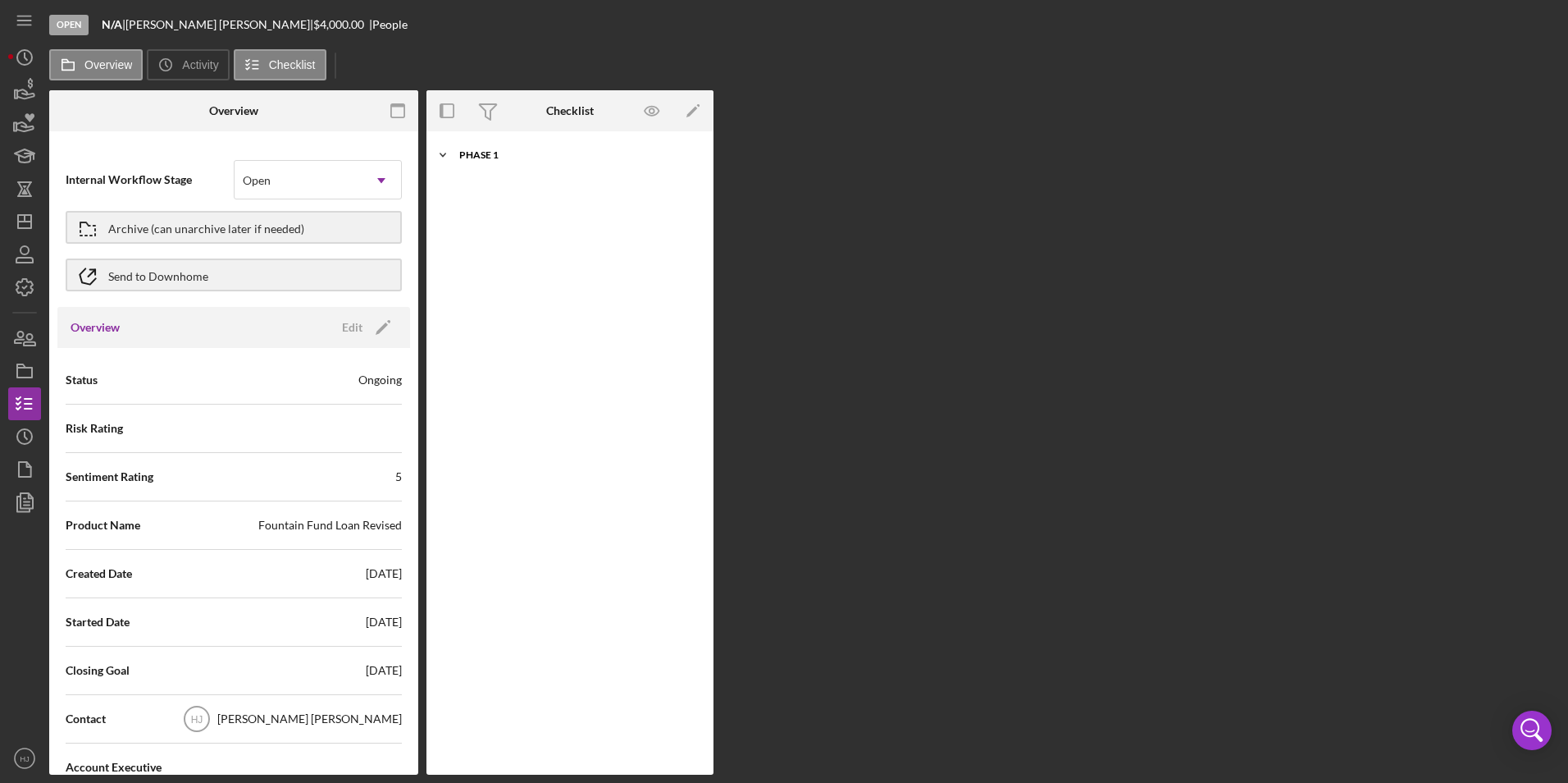
click at [468, 157] on div "Phase 1" at bounding box center [576, 155] width 234 height 10
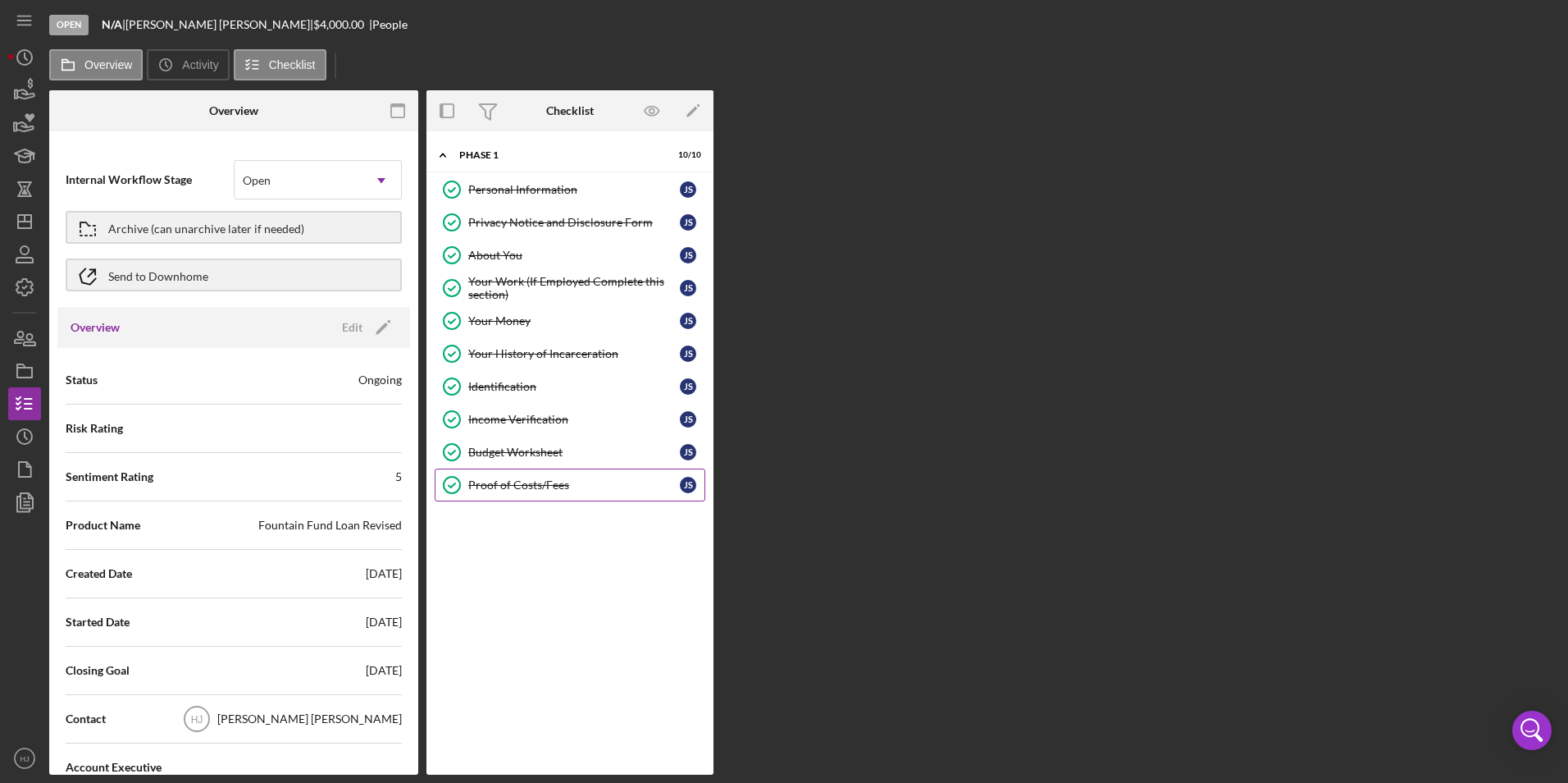
click at [520, 482] on div "Proof of Costs/Fees" at bounding box center [574, 484] width 212 height 13
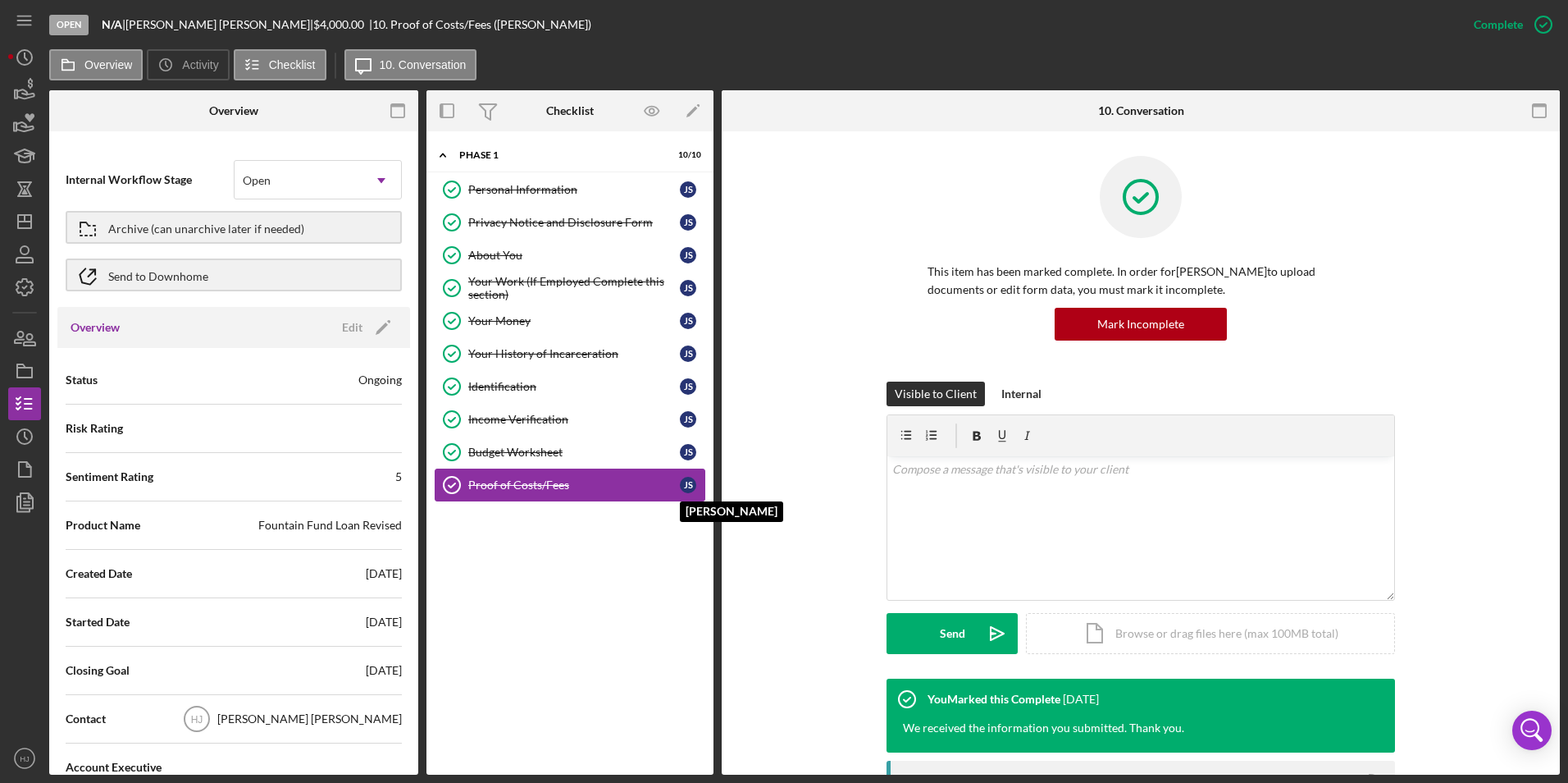
click at [686, 478] on div "J S" at bounding box center [687, 484] width 17 height 17
click at [485, 415] on div "Income Verification" at bounding box center [574, 419] width 212 height 13
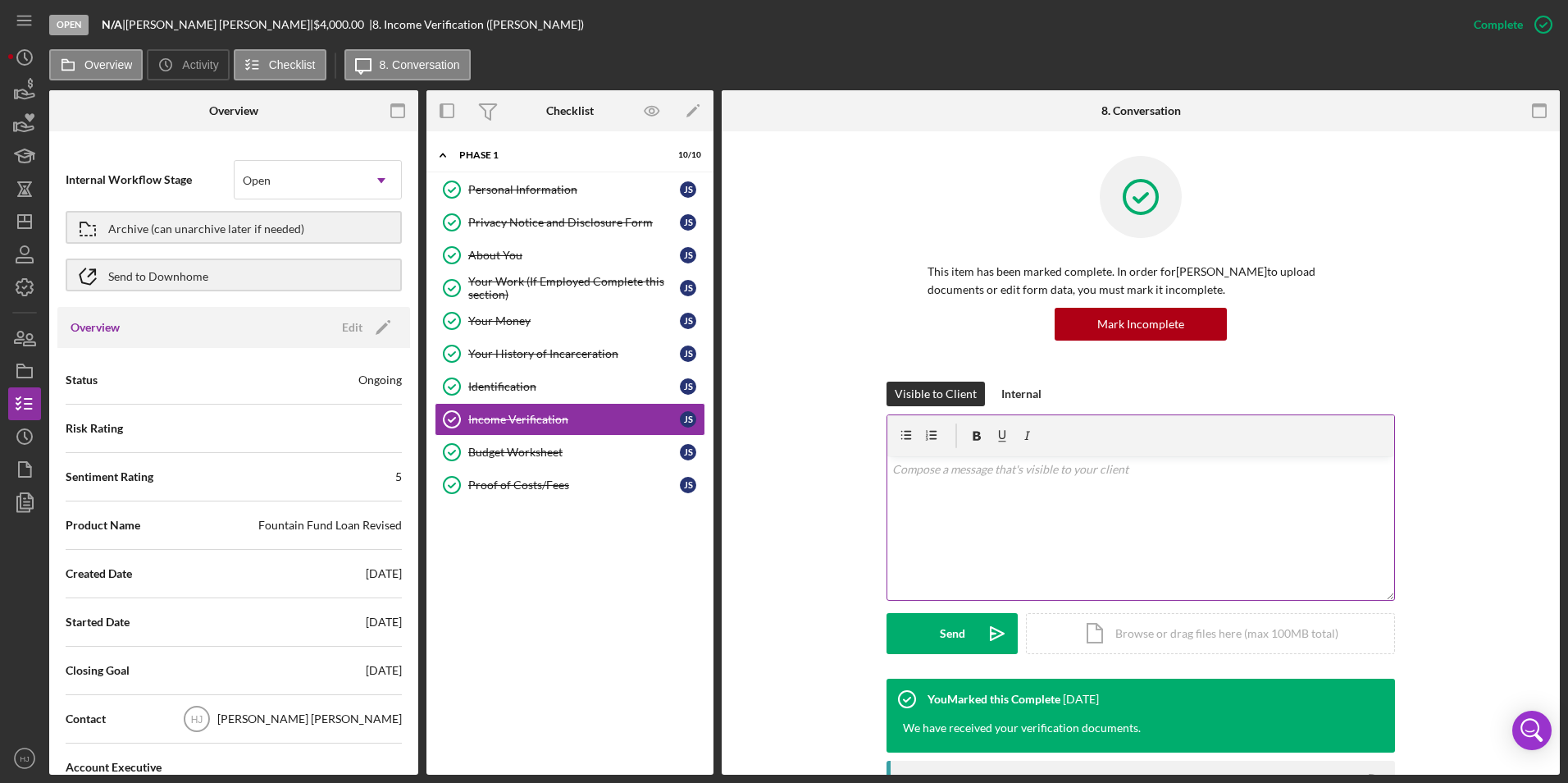
click at [1015, 511] on div "v Color teal Color pink Remove color Add row above Add row below Add column bef…" at bounding box center [1141, 528] width 507 height 143
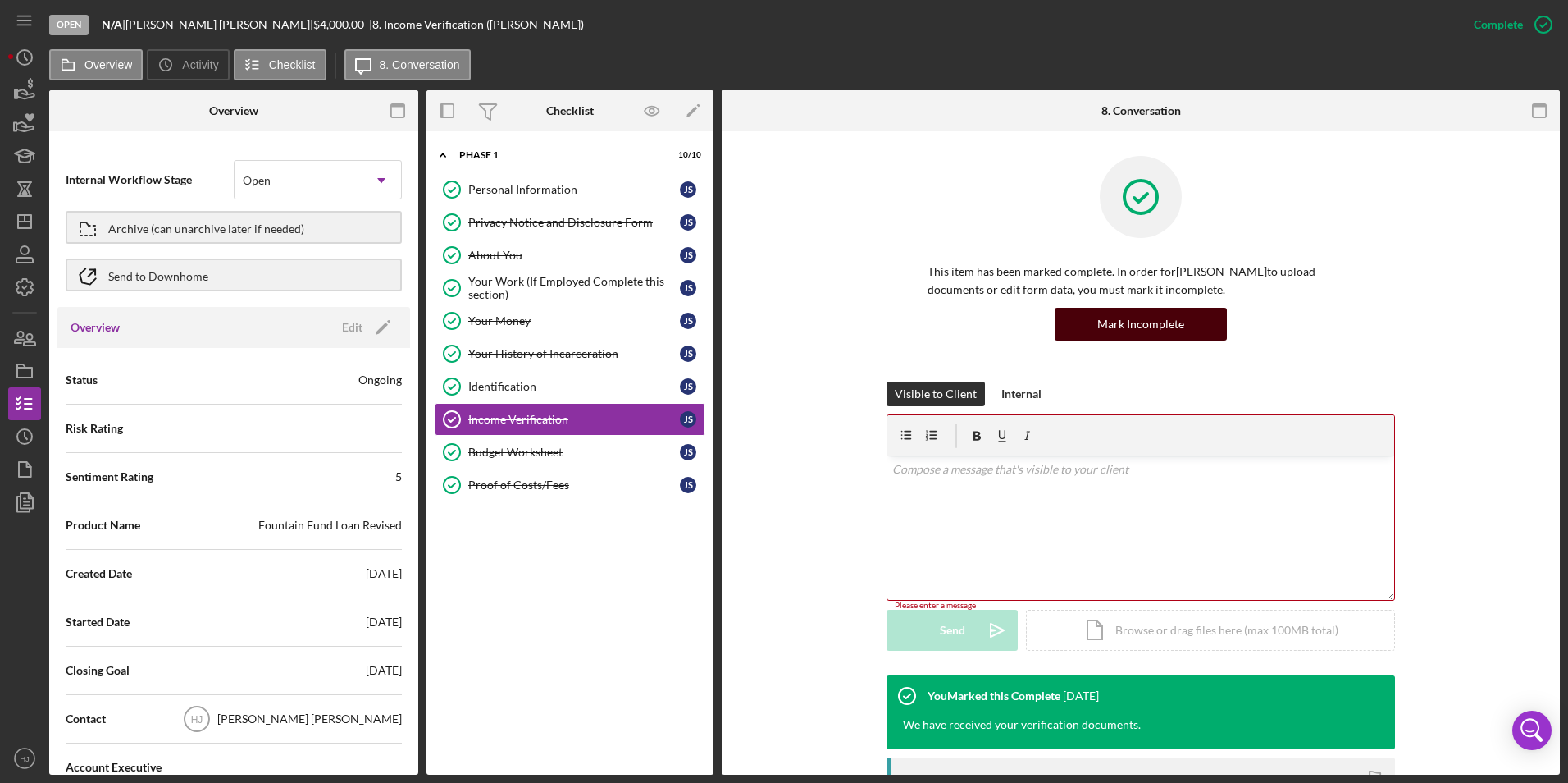
click at [1122, 324] on div "Mark Incomplete" at bounding box center [1141, 323] width 87 height 32
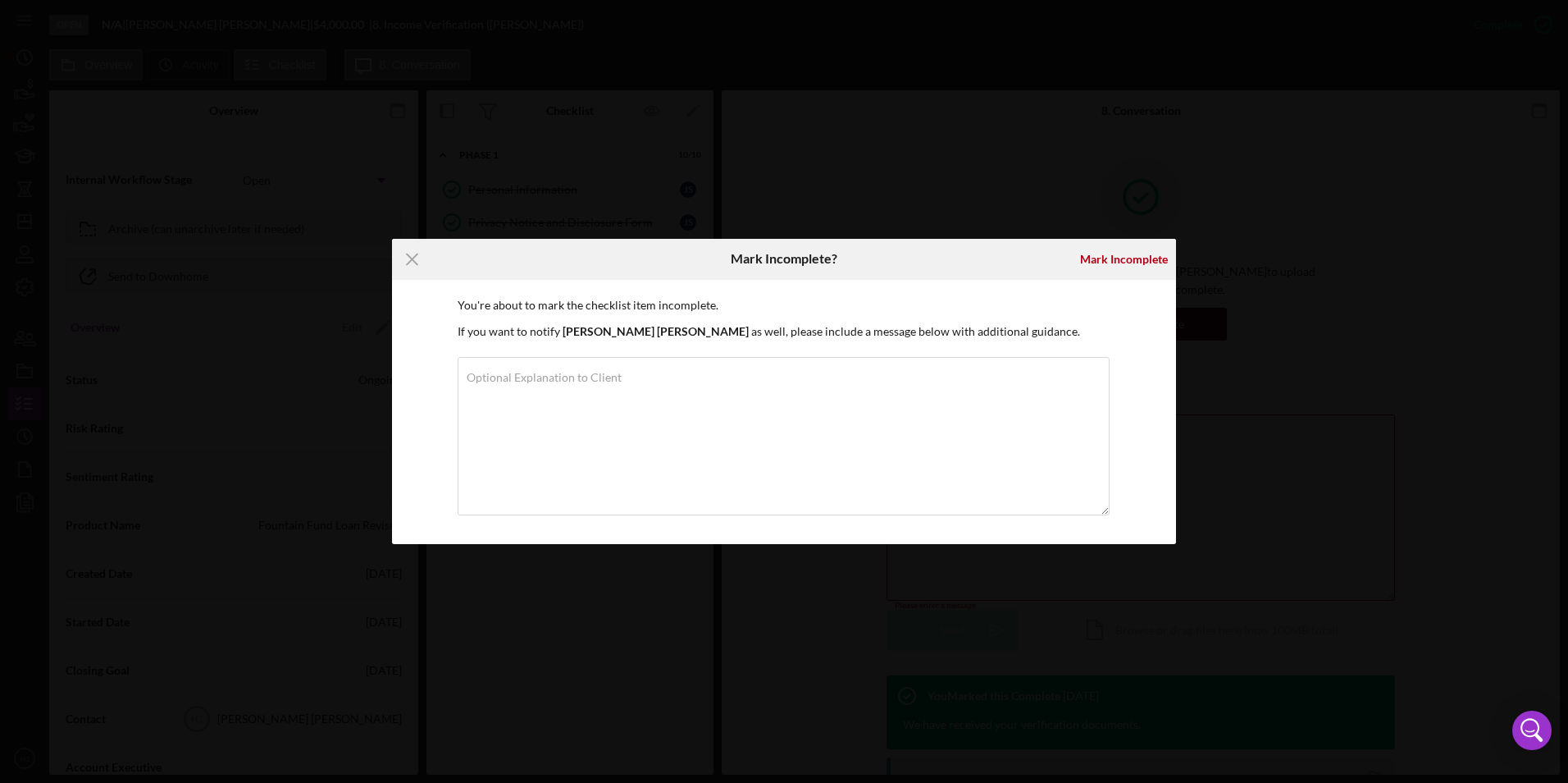
click at [1122, 324] on div "You're about to mark the checklist item incomplete. If you want to notify [PERS…" at bounding box center [784, 413] width 784 height 265
click at [414, 260] on icon "Icon/Menu Close" at bounding box center [412, 259] width 41 height 41
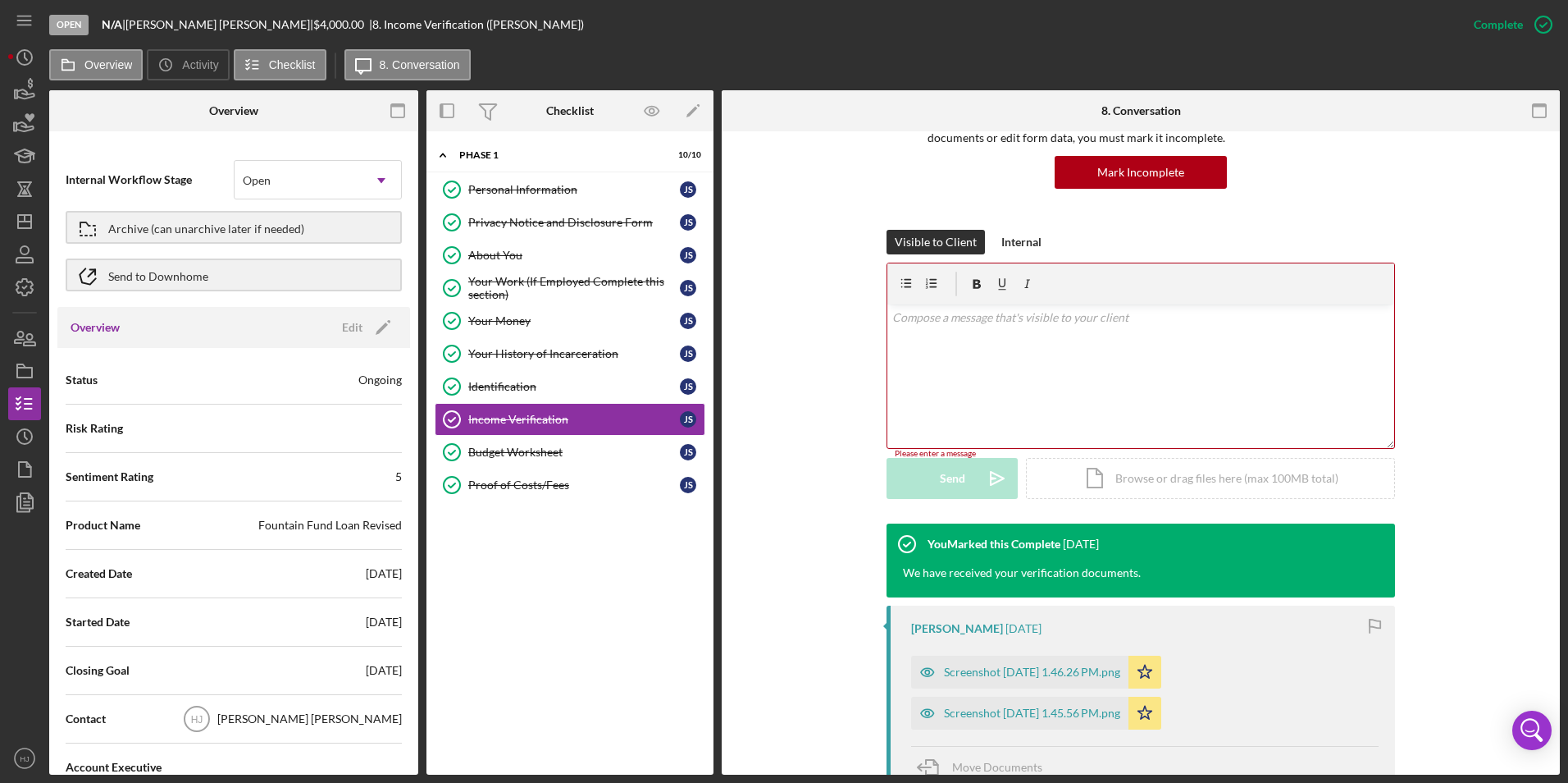
scroll to position [164, 0]
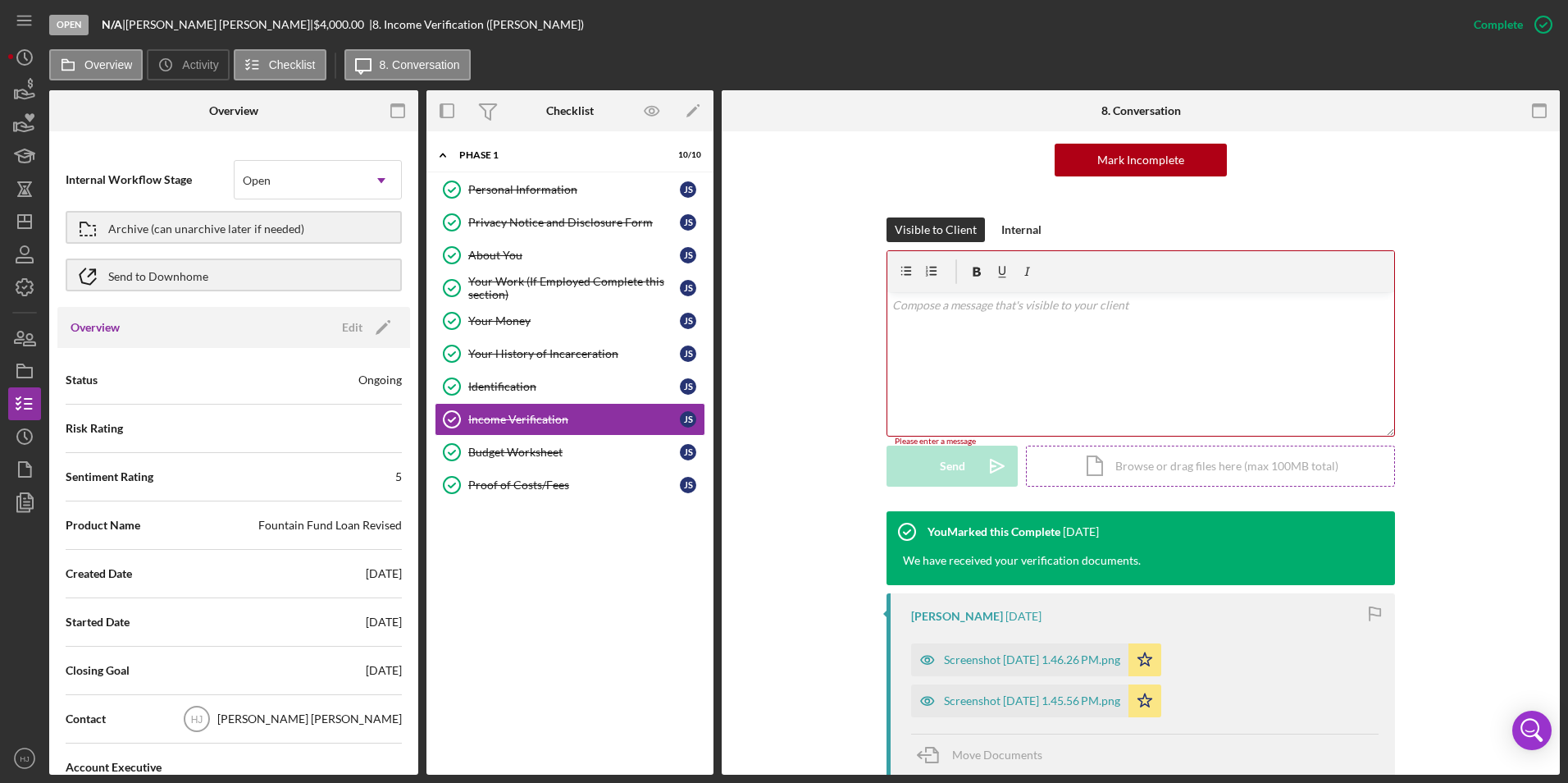
click at [1160, 466] on div "Icon/Document Browse or drag files here (max 100MB total) Tap to choose files o…" at bounding box center [1211, 467] width 369 height 41
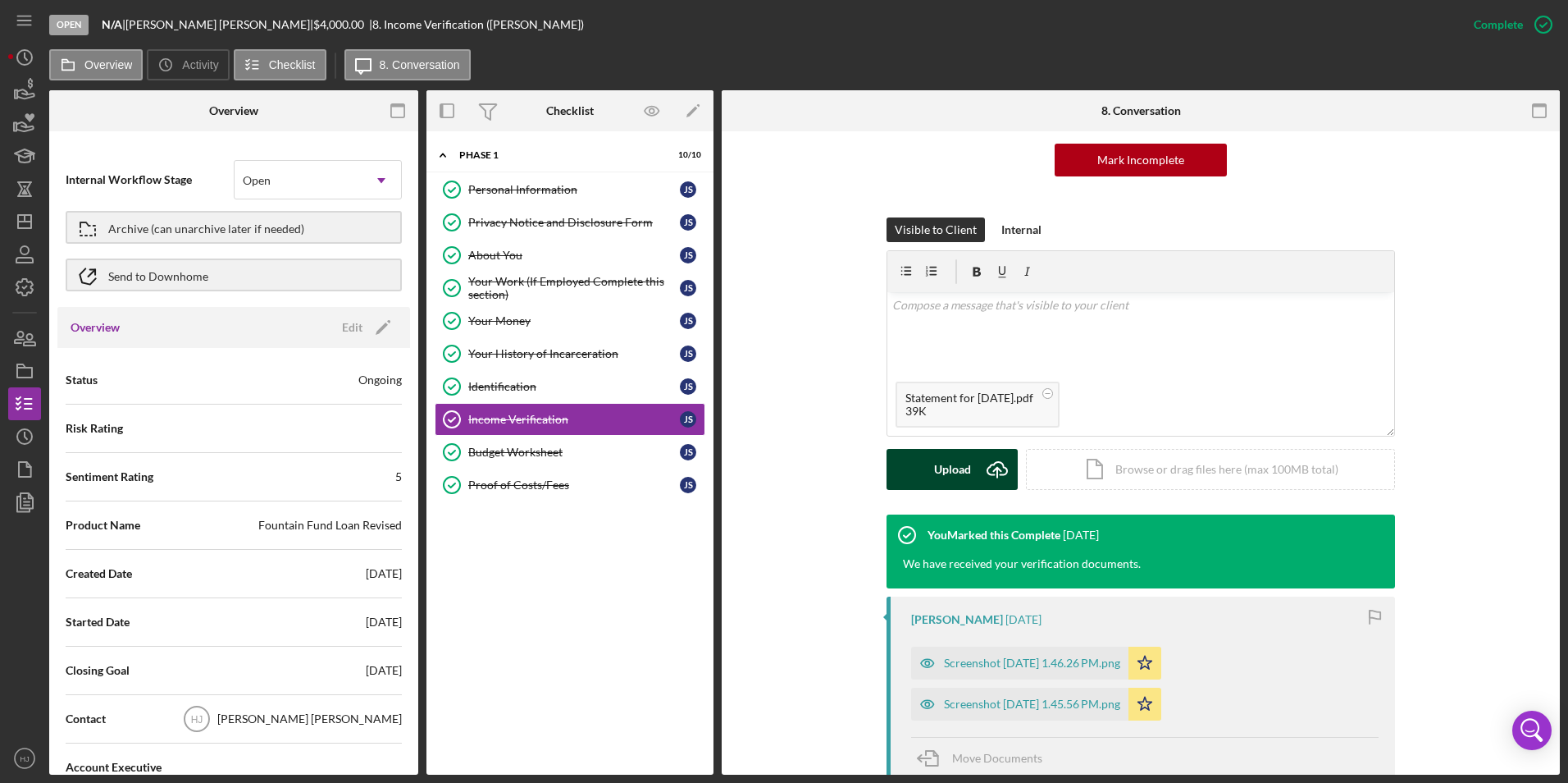
click at [972, 467] on button "Upload Icon/Upload" at bounding box center [952, 470] width 132 height 41
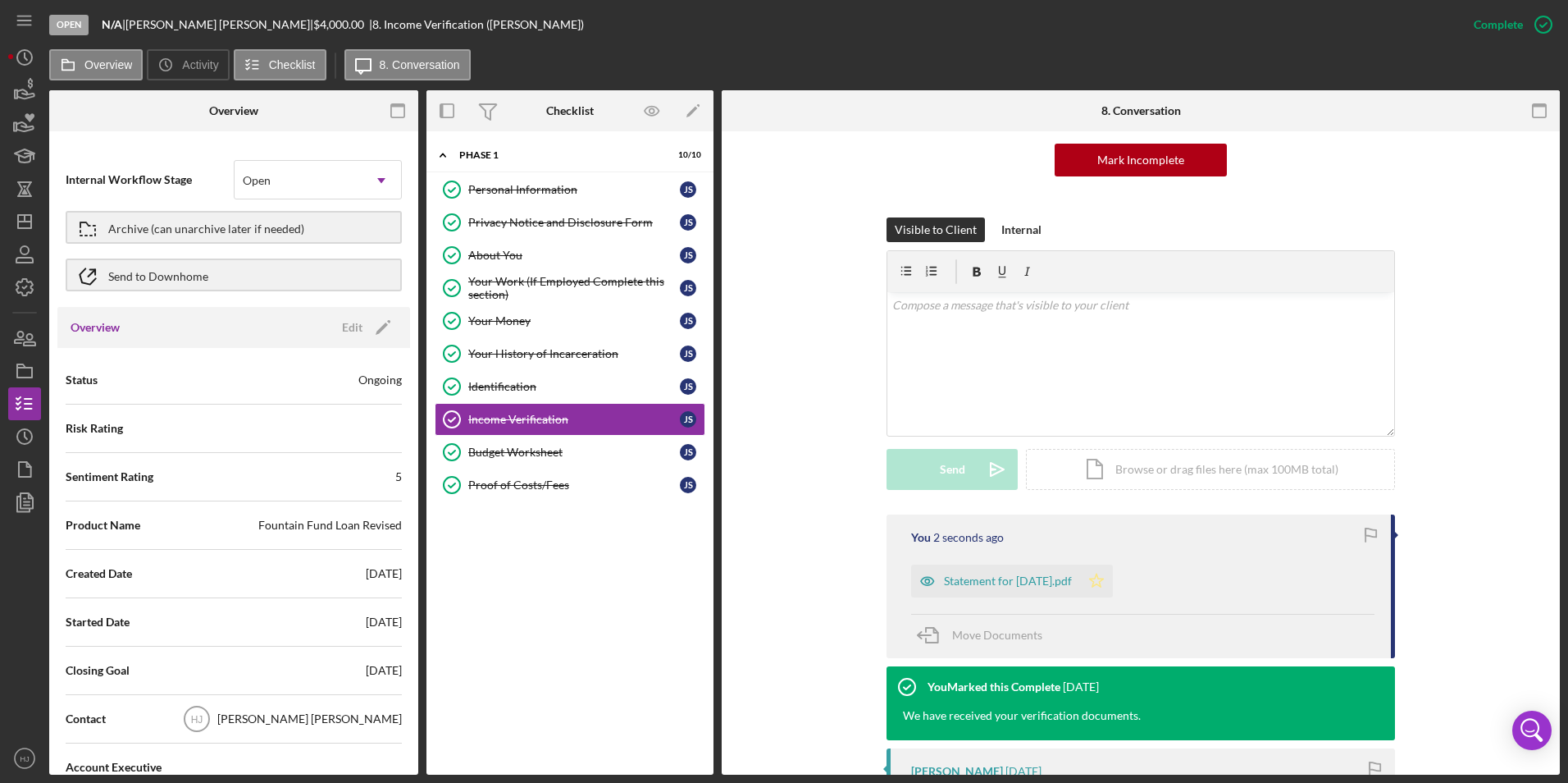
click at [1112, 582] on icon "Icon/Star" at bounding box center [1096, 581] width 32 height 32
click at [1104, 459] on div "Icon/Document Browse or drag files here (max 100MB total) Tap to choose files o…" at bounding box center [1211, 470] width 369 height 41
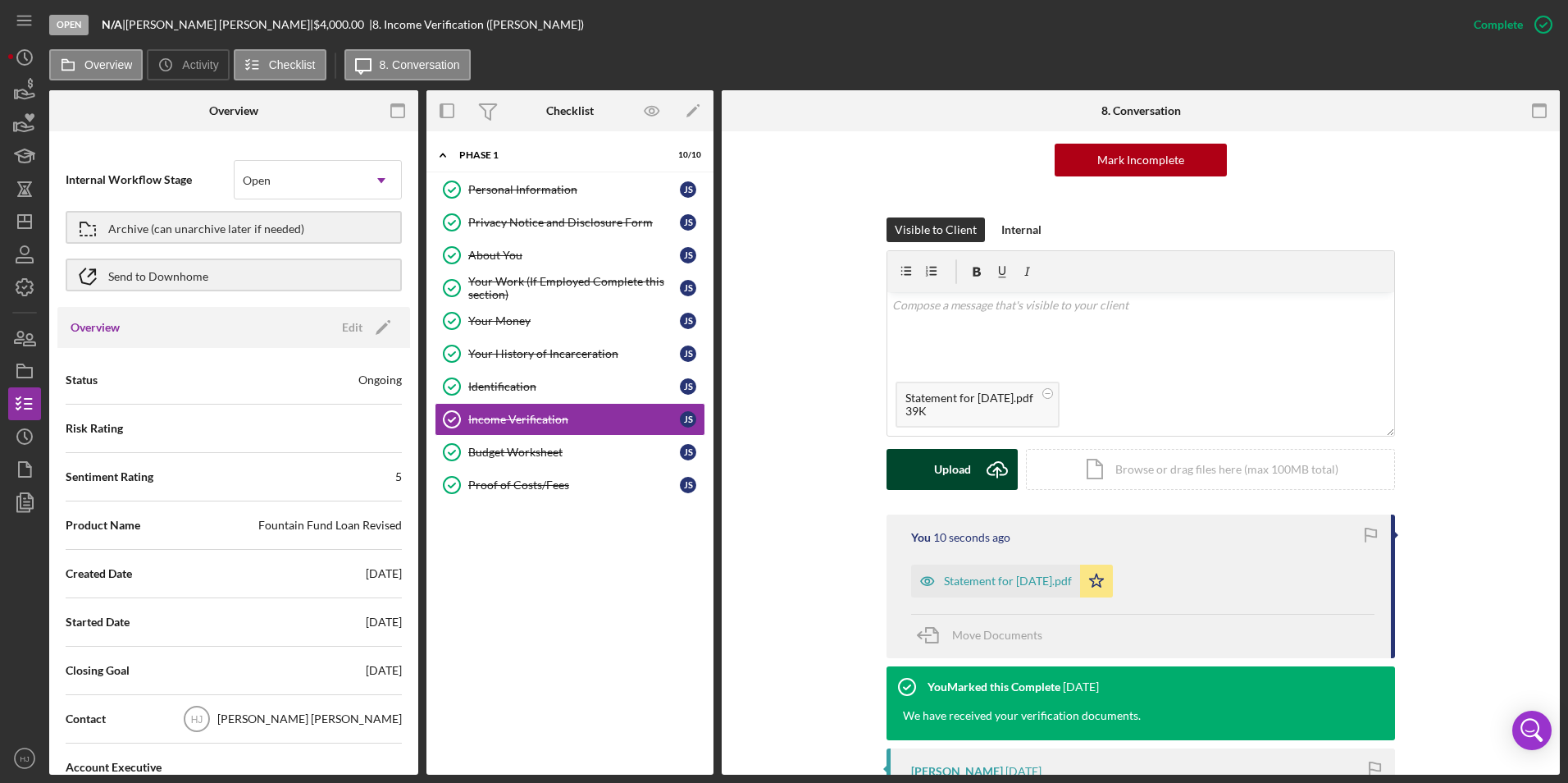
click at [944, 455] on div "Upload" at bounding box center [952, 470] width 37 height 41
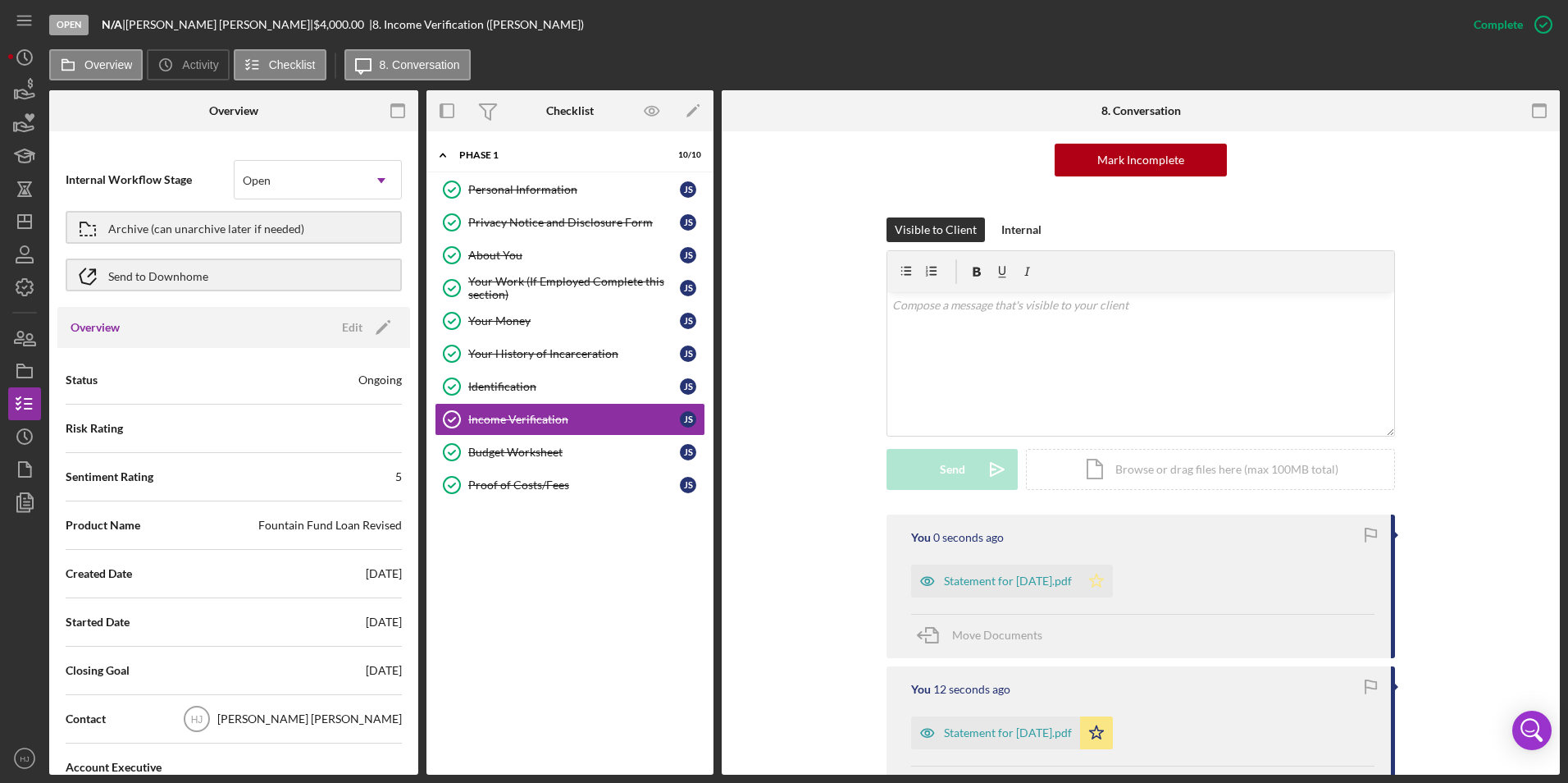
click at [1108, 578] on icon "Icon/Star" at bounding box center [1096, 581] width 32 height 32
click at [1079, 476] on div "Icon/Document Browse or drag files here (max 100MB total) Tap to choose files o…" at bounding box center [1211, 470] width 369 height 41
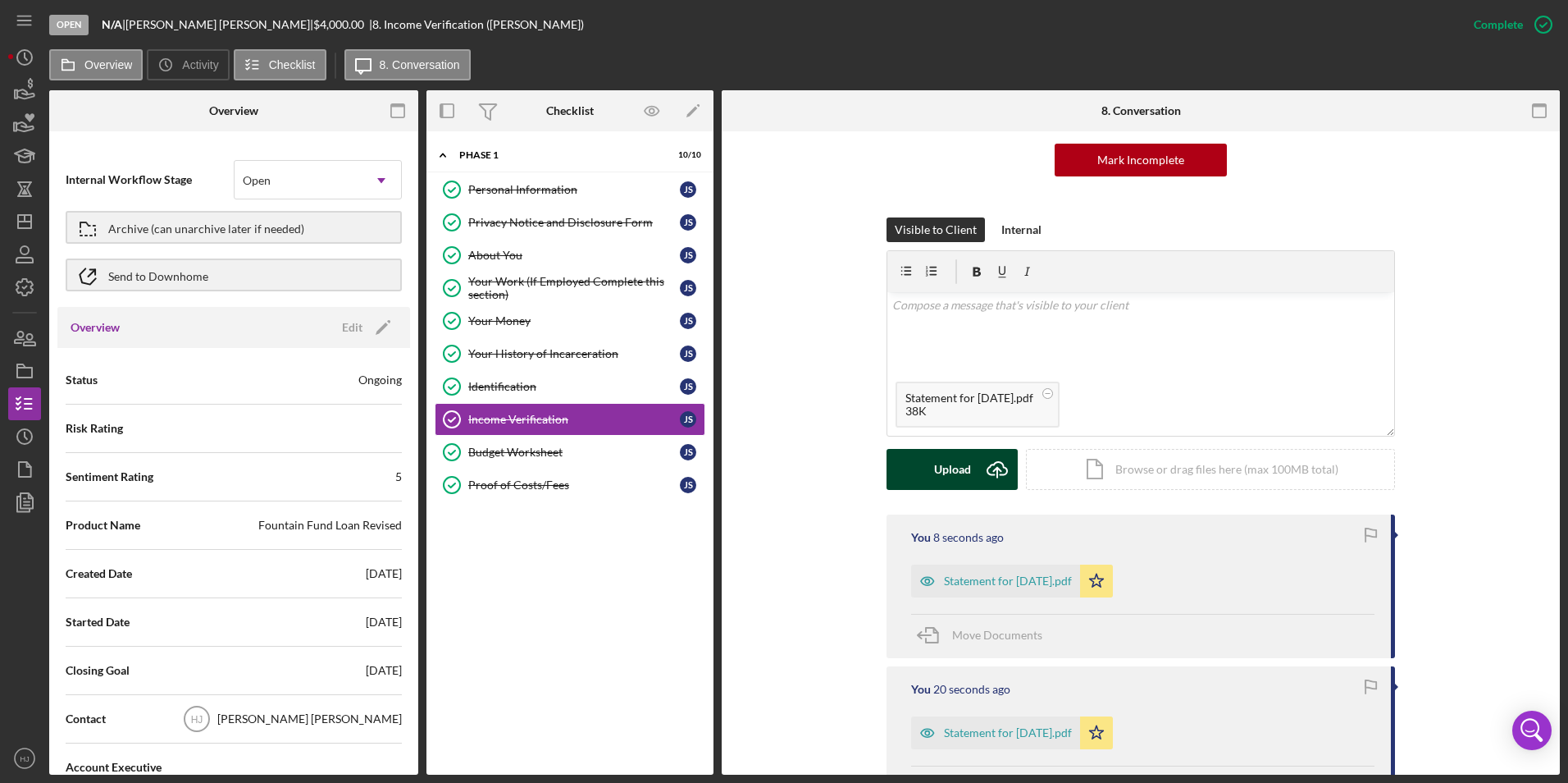
click at [944, 454] on div "Upload" at bounding box center [952, 470] width 37 height 41
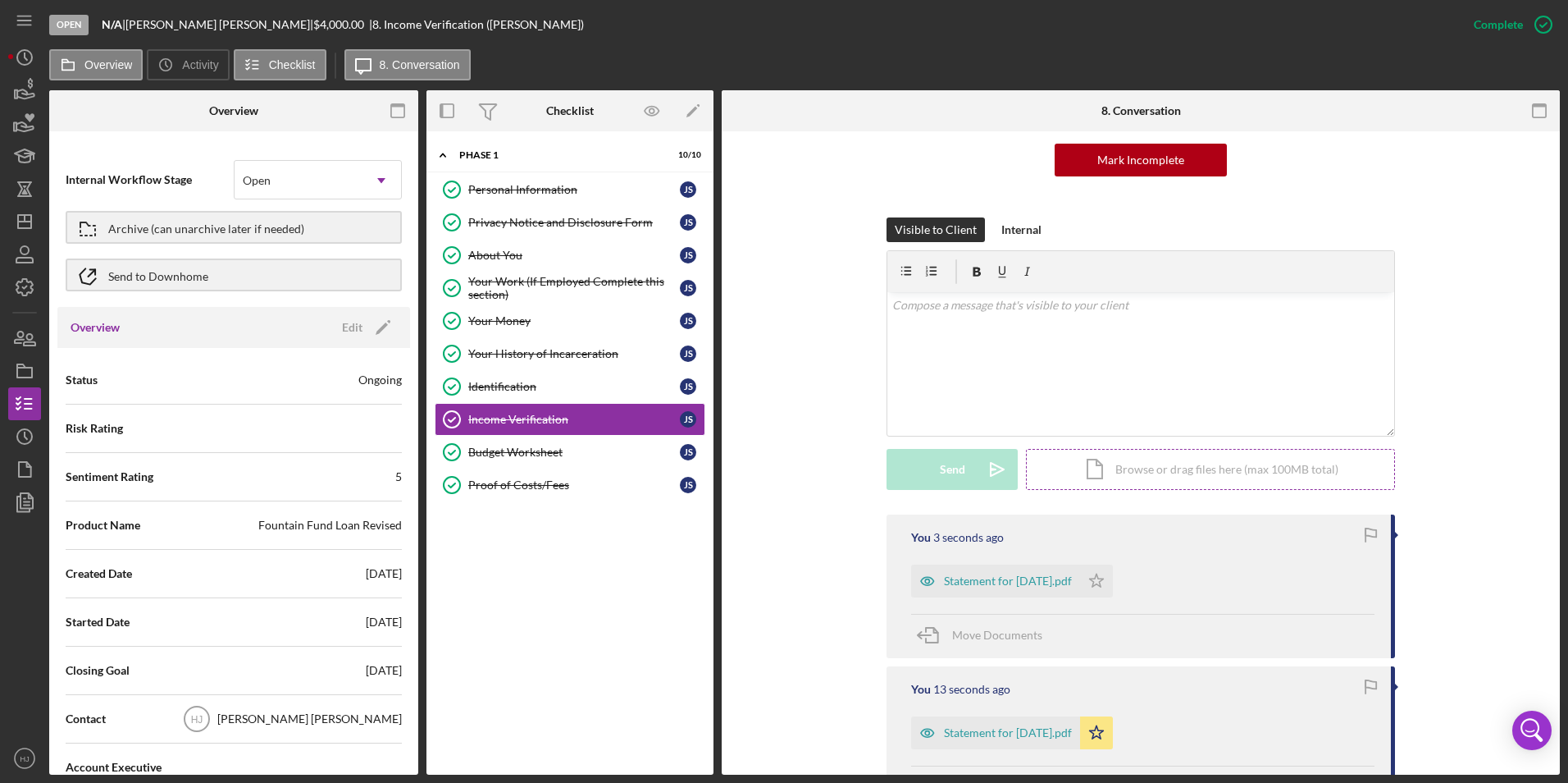
click at [1122, 468] on div "Icon/Document Browse or drag files here (max 100MB total) Tap to choose files o…" at bounding box center [1211, 470] width 369 height 41
click at [936, 461] on div "Upload" at bounding box center [952, 470] width 37 height 41
click at [1103, 583] on icon "Icon/Star" at bounding box center [1096, 581] width 32 height 32
click at [1112, 726] on icon "Icon/Star" at bounding box center [1096, 732] width 32 height 32
click at [1091, 480] on div "Icon/Document Browse or drag files here (max 100MB total) Tap to choose files o…" at bounding box center [1211, 470] width 369 height 41
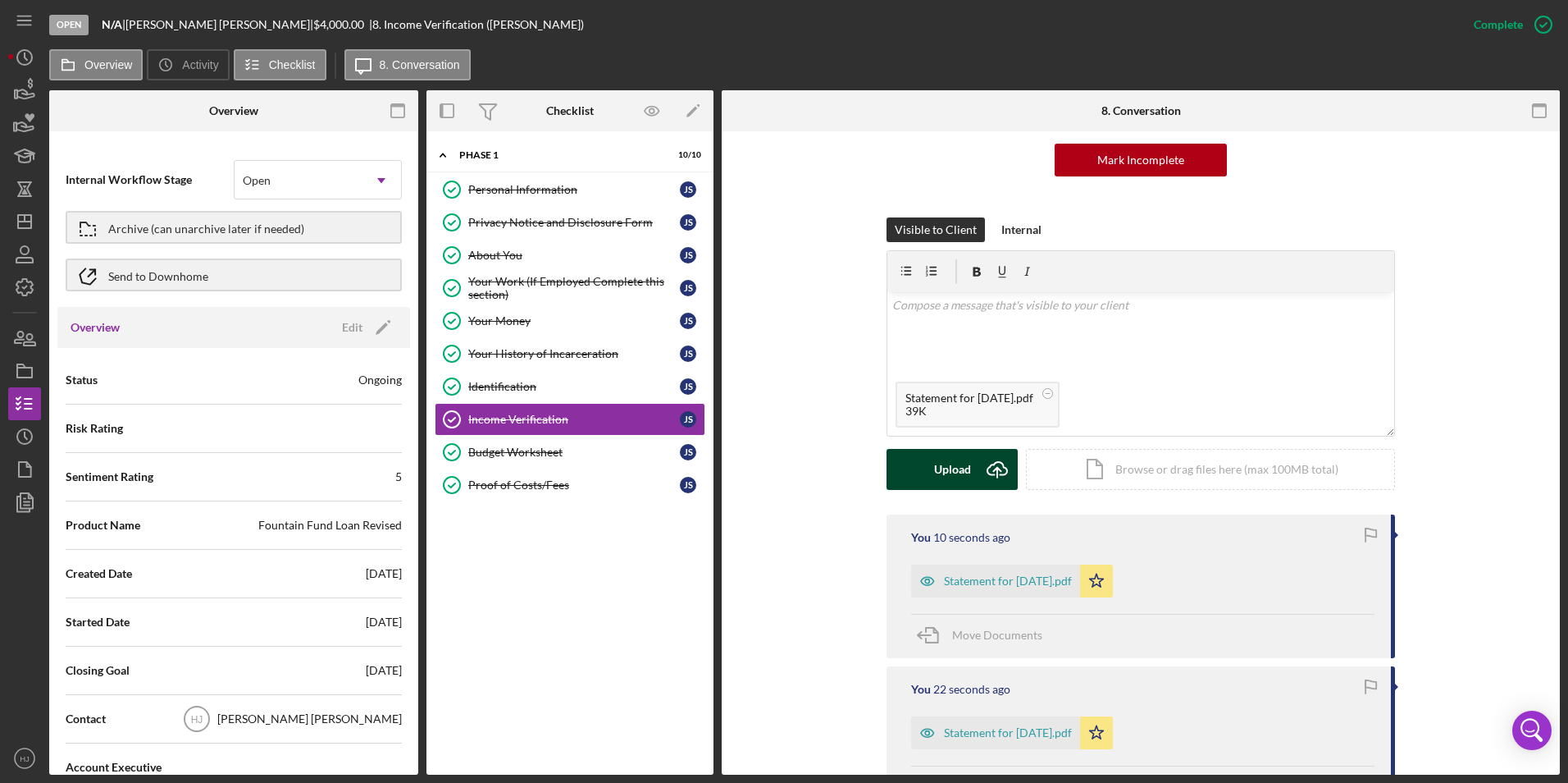
click at [931, 459] on button "Upload Icon/Upload" at bounding box center [952, 470] width 132 height 41
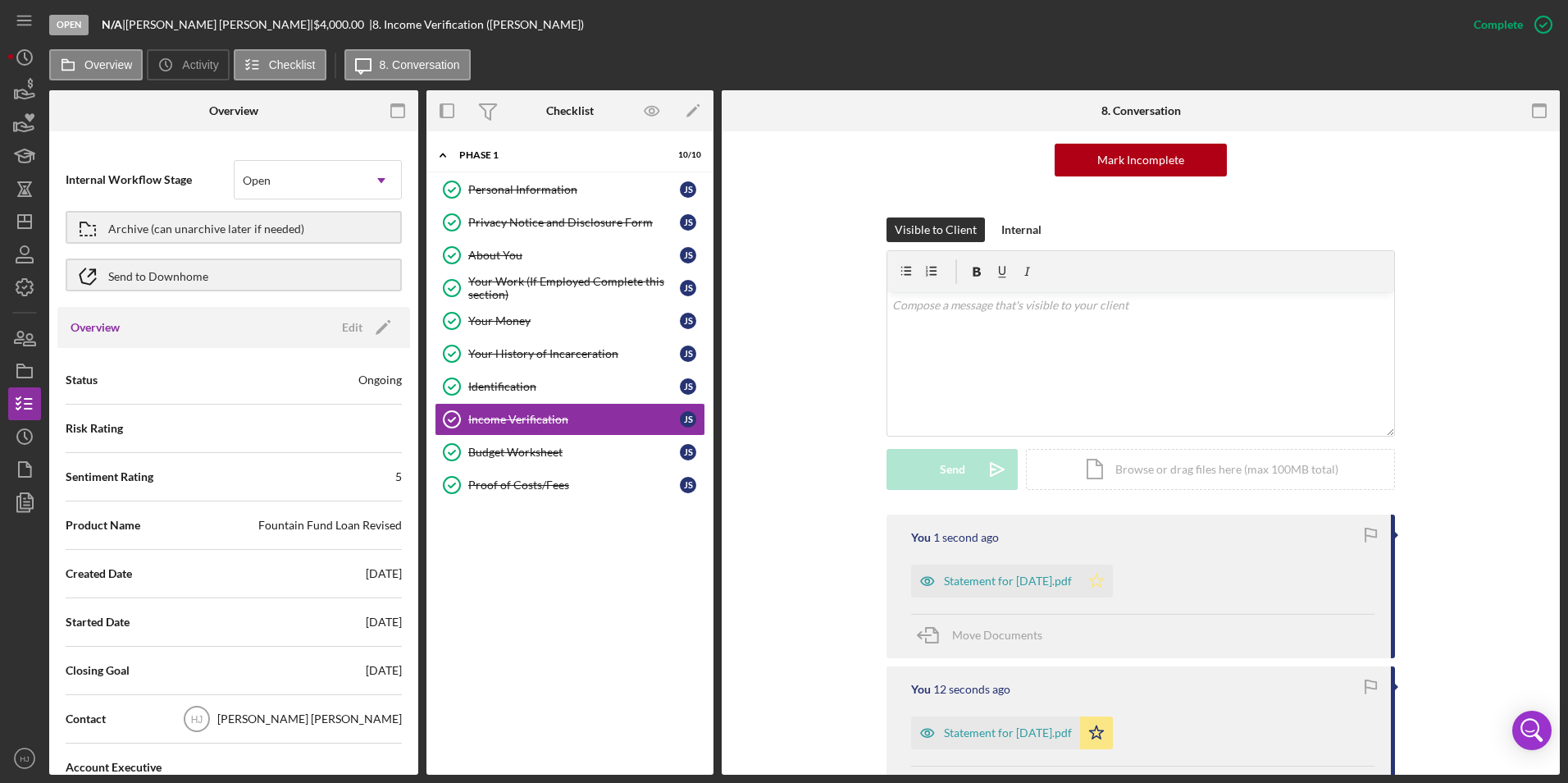
click at [1110, 576] on icon "Icon/Star" at bounding box center [1096, 581] width 32 height 32
click at [20, 83] on icon "button" at bounding box center [25, 90] width 41 height 41
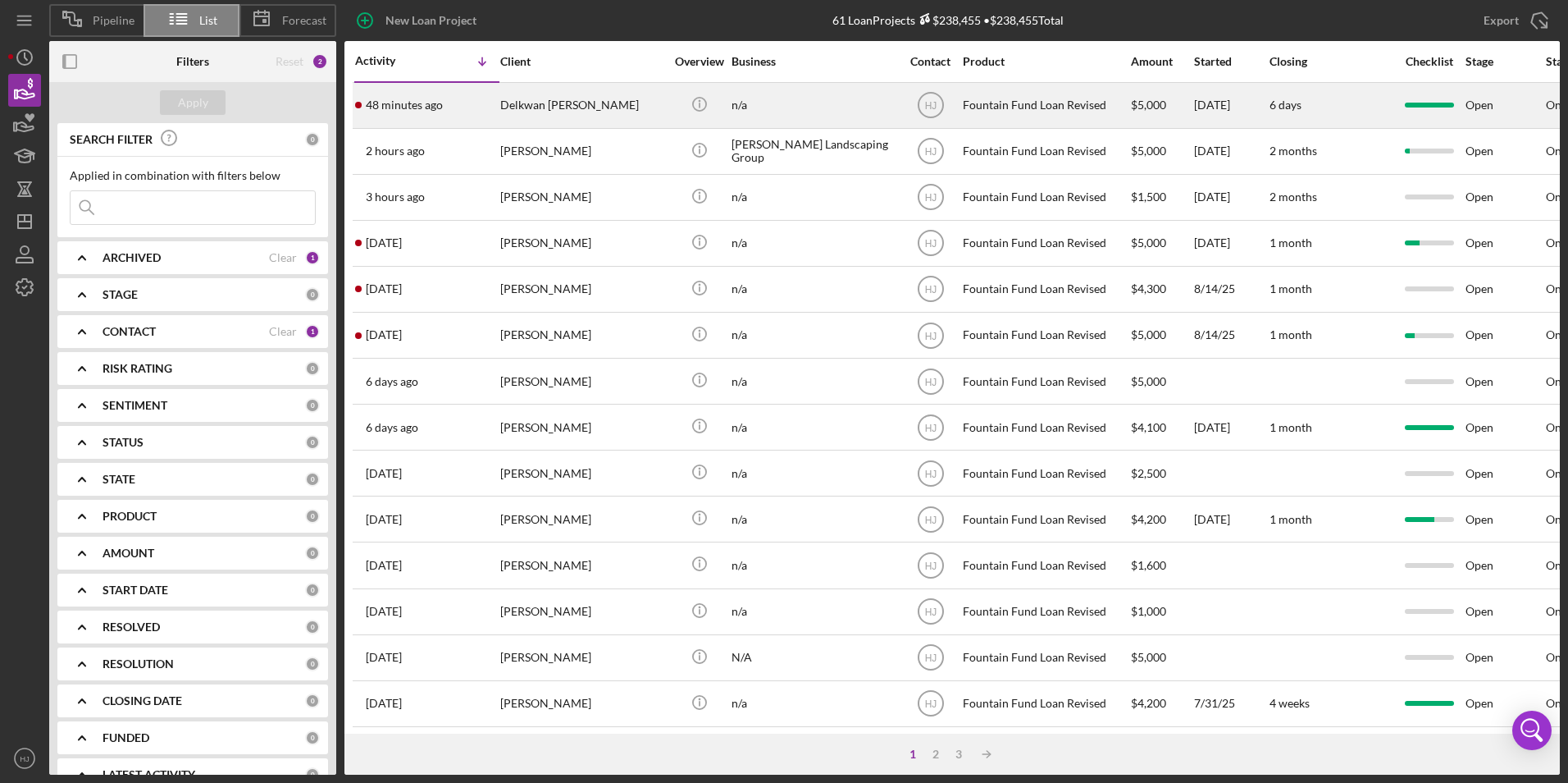
click at [402, 107] on time "48 minutes ago" at bounding box center [405, 104] width 78 height 13
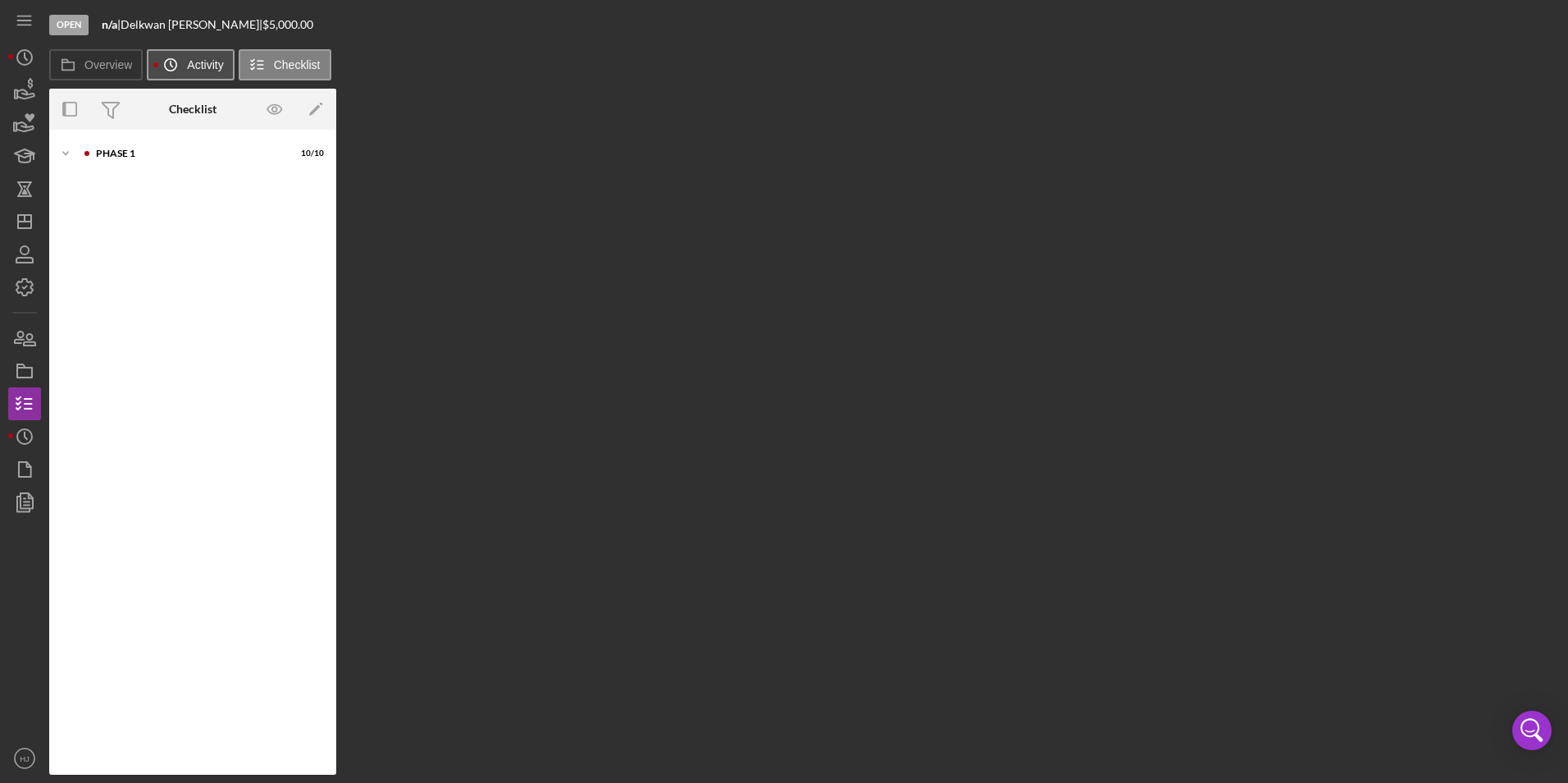
click at [189, 58] on label "Activity" at bounding box center [204, 64] width 36 height 13
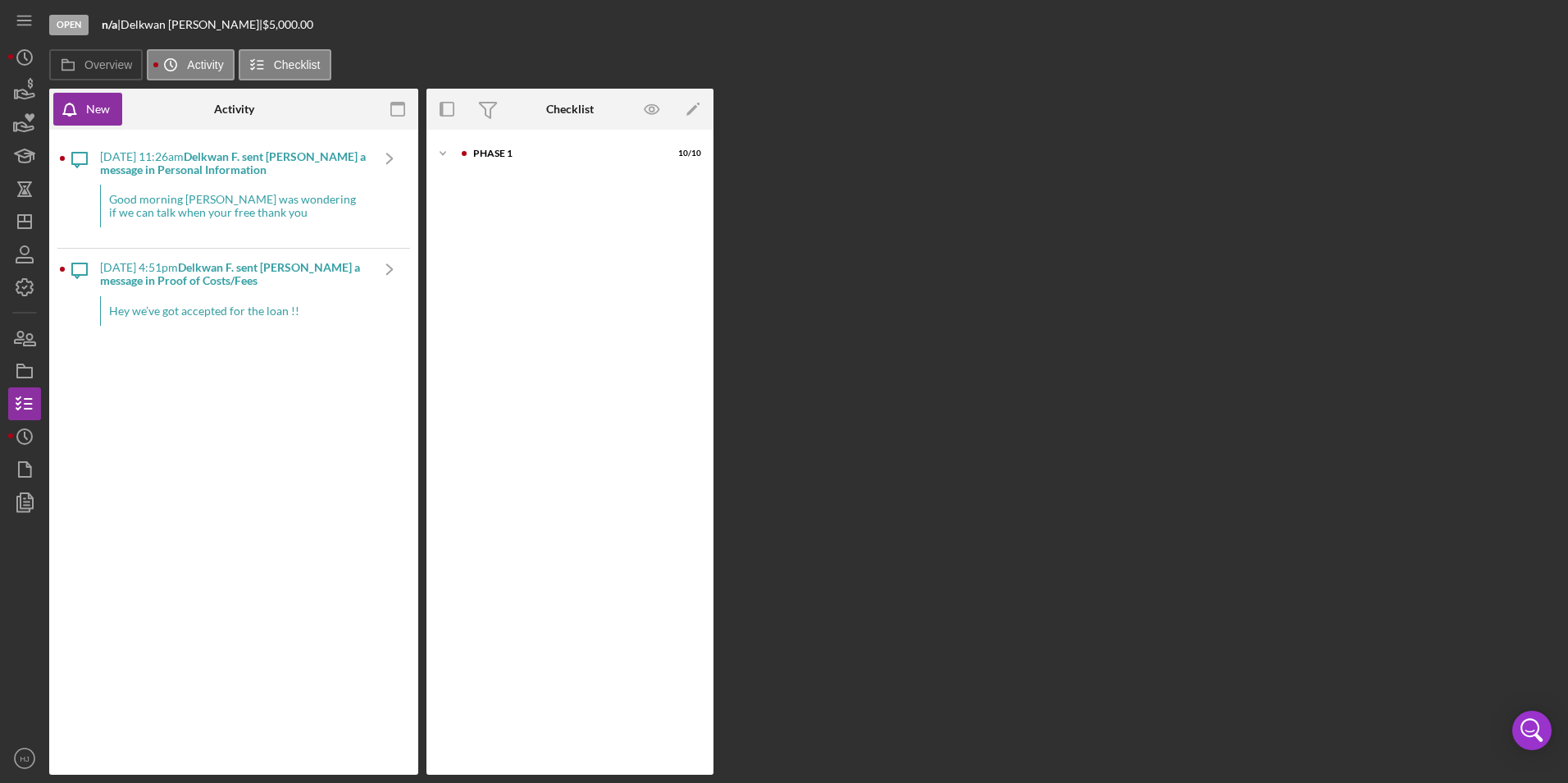
click at [270, 182] on div "[DATE] 11:26am Delkwan F. sent [PERSON_NAME] a message in Personal Information …" at bounding box center [235, 193] width 269 height 110
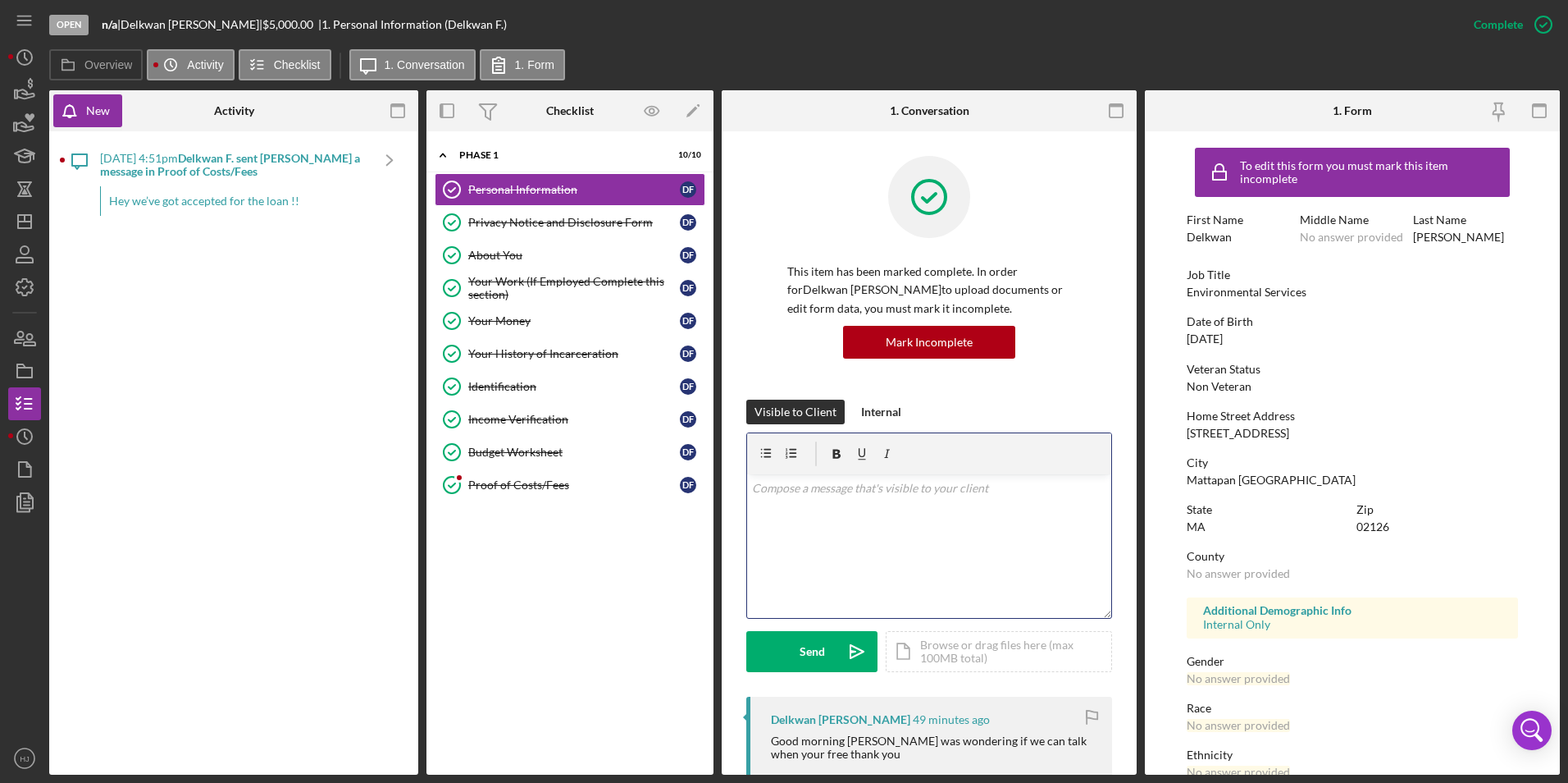
click at [896, 522] on div "v Color teal Color pink Remove color Add row above Add row below Add column bef…" at bounding box center [929, 546] width 364 height 143
click at [824, 659] on div "Send" at bounding box center [812, 651] width 26 height 41
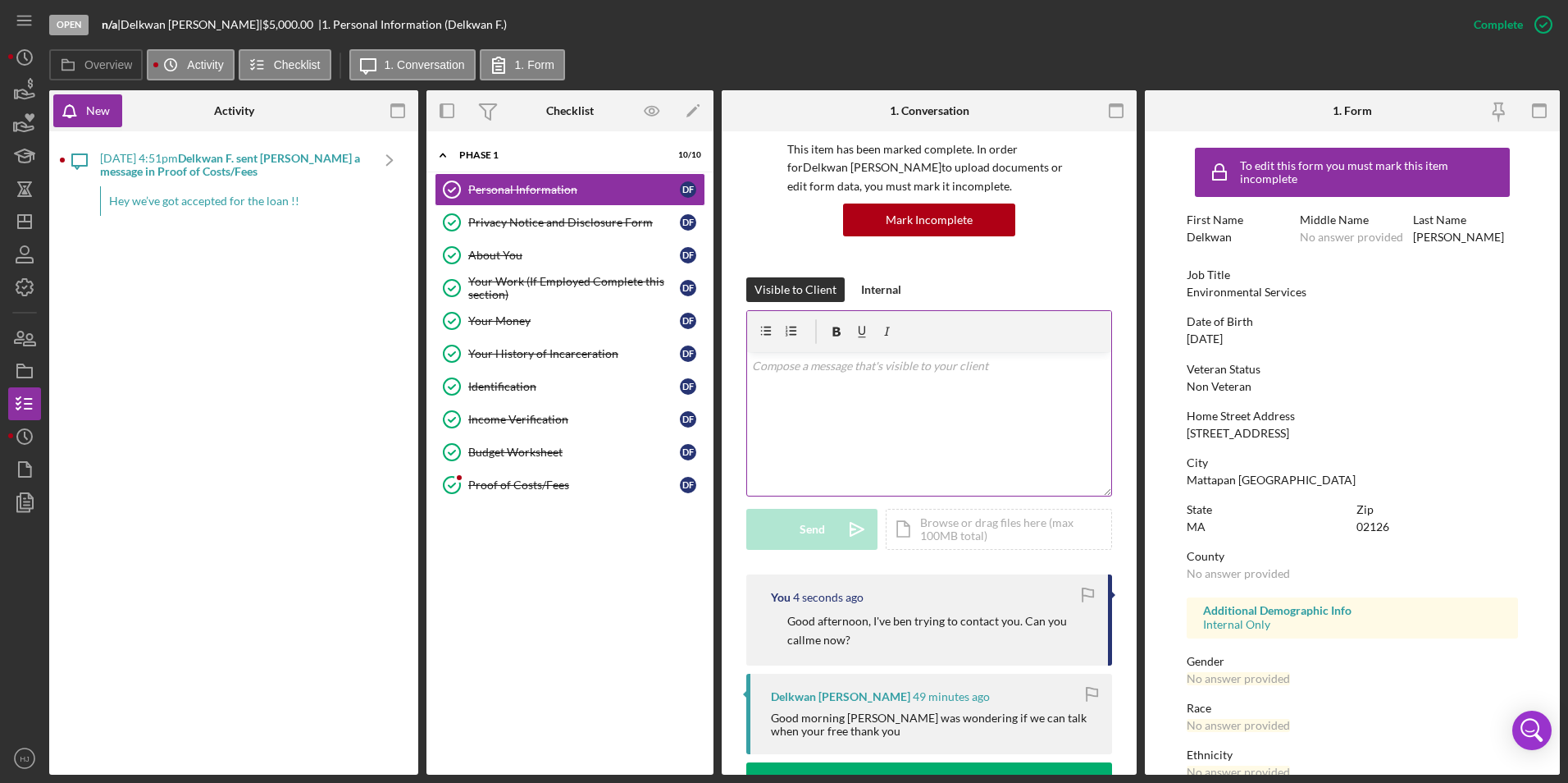
scroll to position [164, 0]
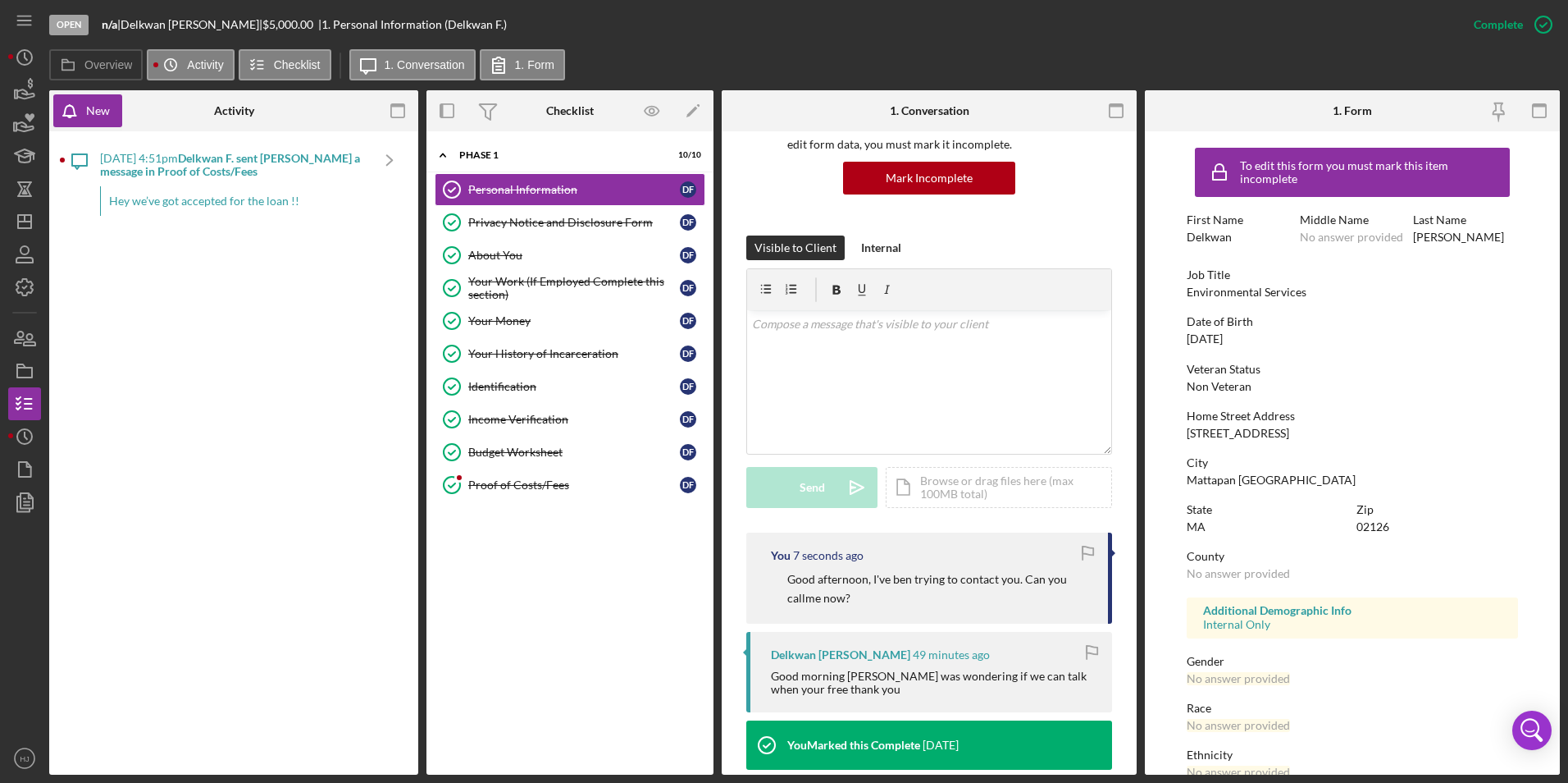
click at [847, 581] on p "Good afternoon, I've ben trying to contact you. Can you callme now?" at bounding box center [940, 589] width 304 height 37
click at [18, 79] on icon "button" at bounding box center [25, 90] width 41 height 41
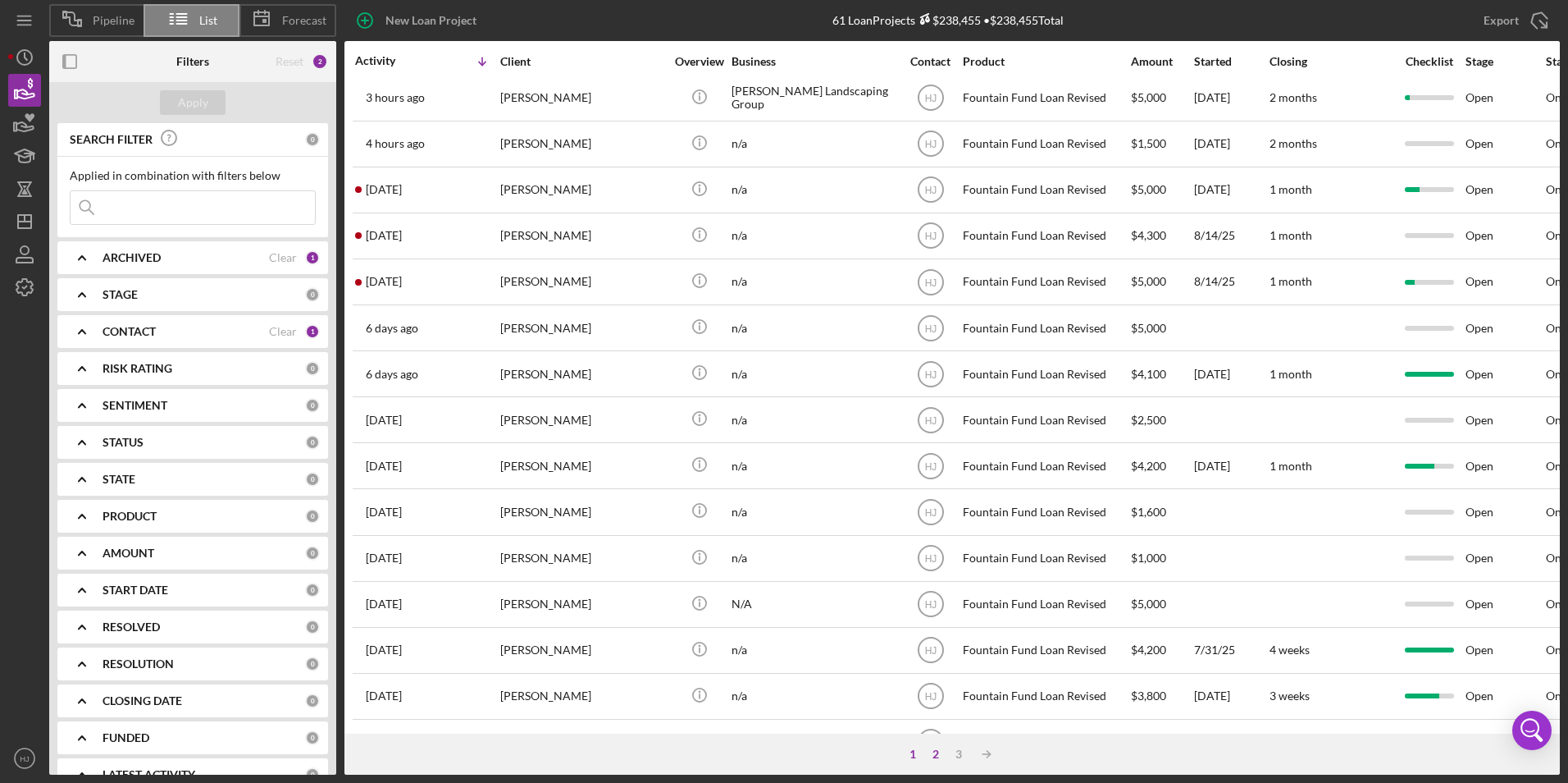
scroll to position [83, 0]
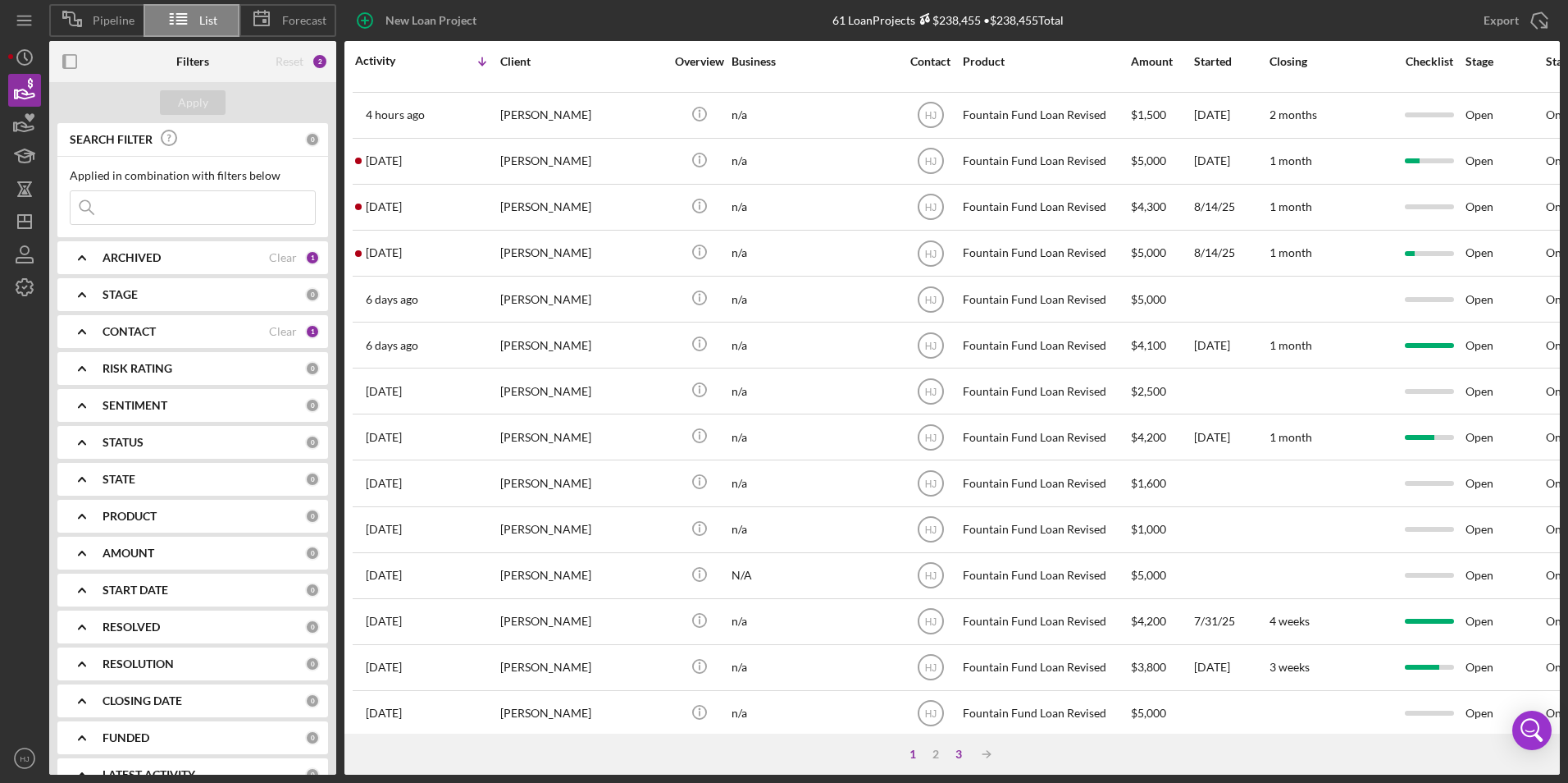
click at [948, 751] on div "3" at bounding box center [958, 754] width 23 height 13
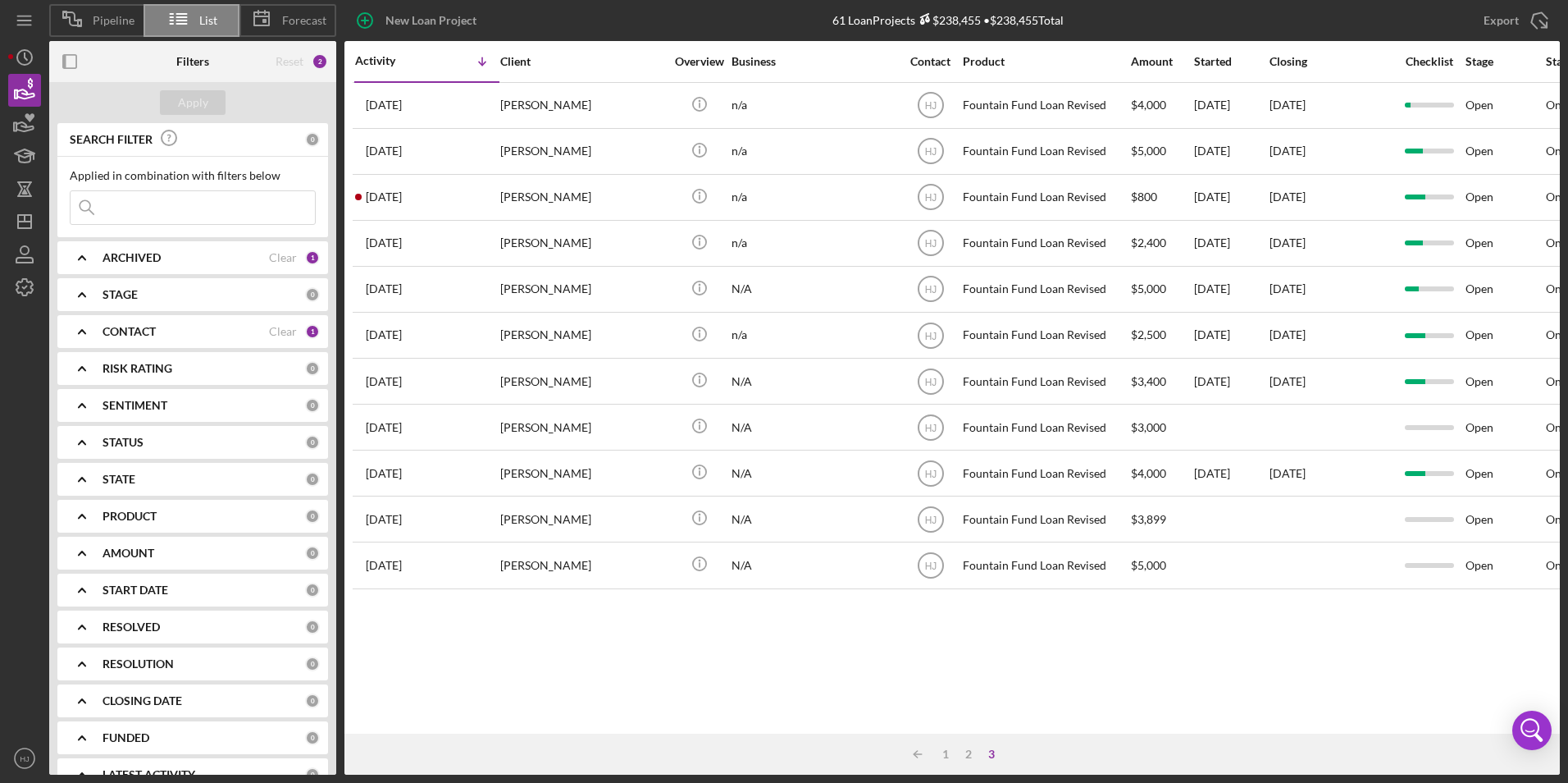
scroll to position [0, 0]
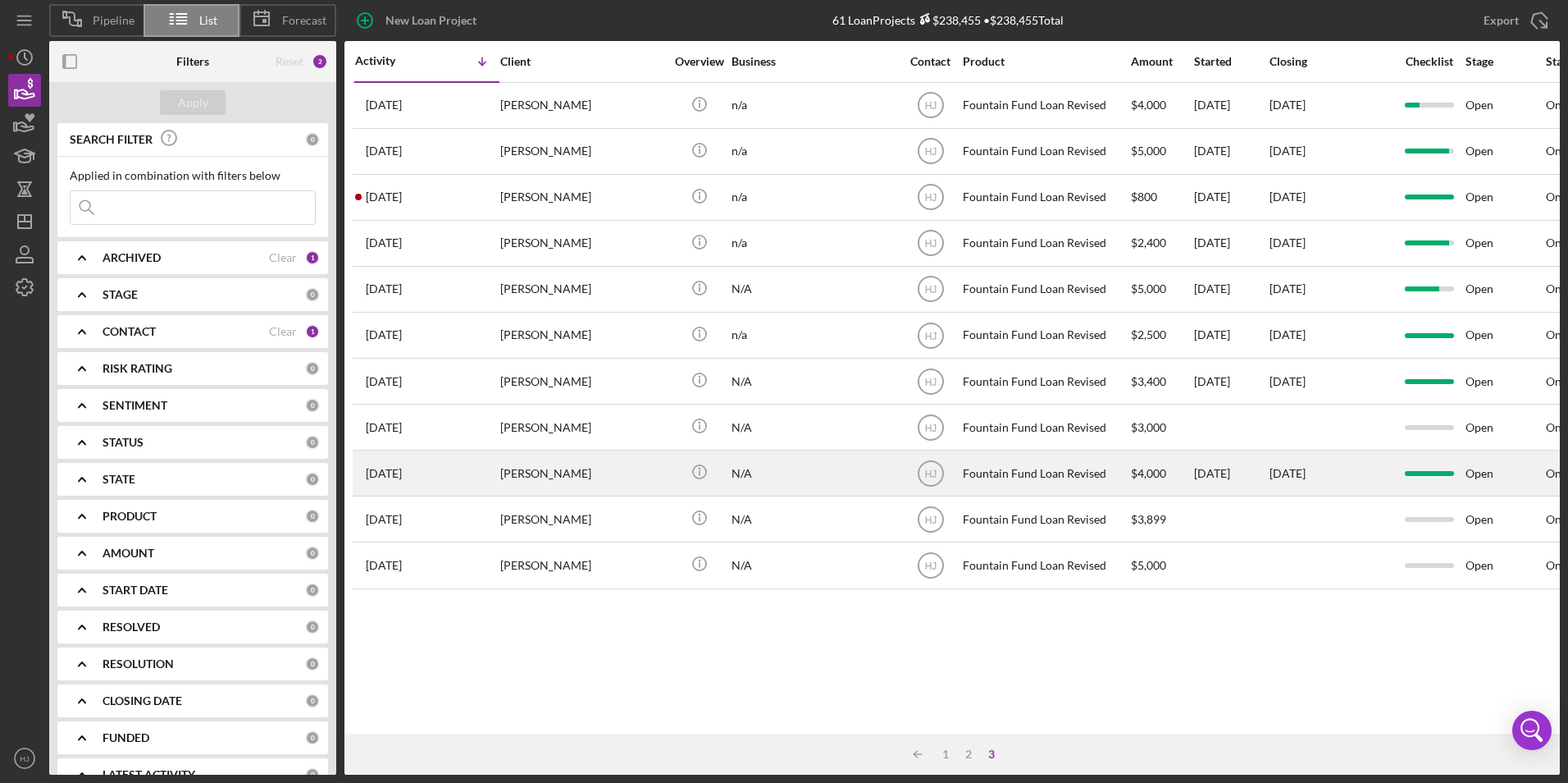
click at [548, 466] on div "[PERSON_NAME]" at bounding box center [582, 473] width 164 height 43
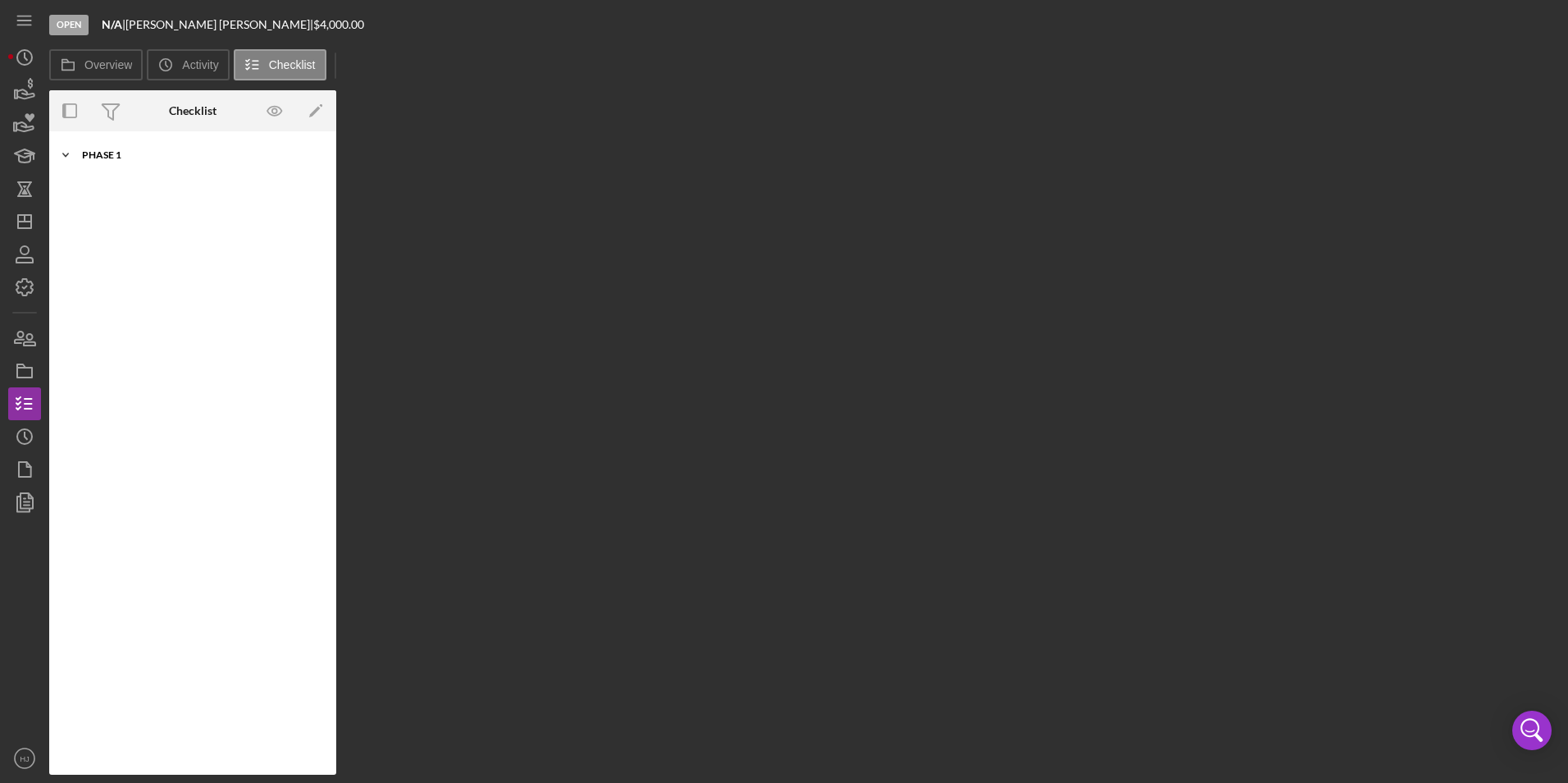
click at [88, 154] on div "Phase 1" at bounding box center [199, 155] width 234 height 10
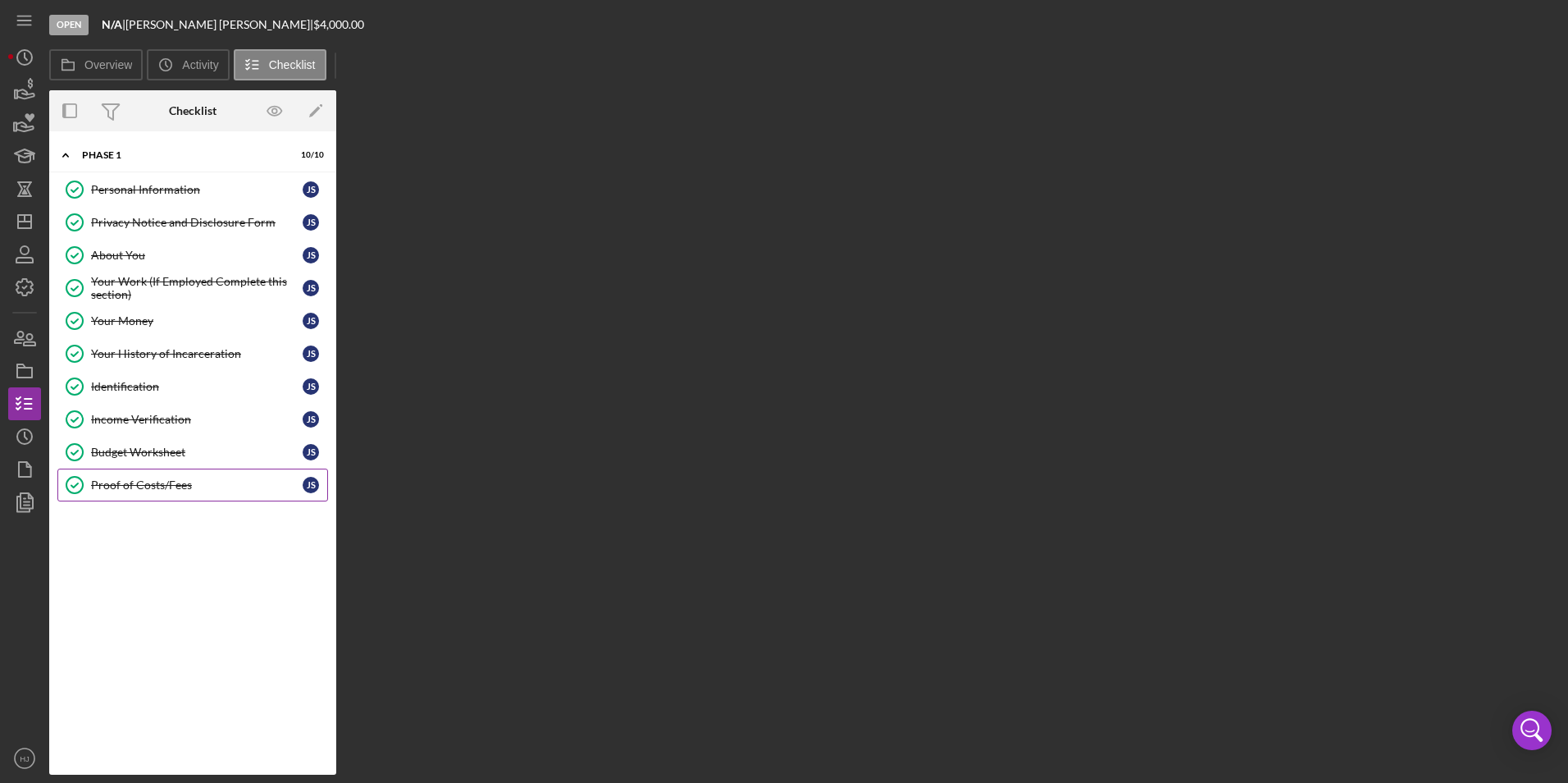
click at [157, 484] on div "Proof of Costs/Fees" at bounding box center [197, 484] width 212 height 13
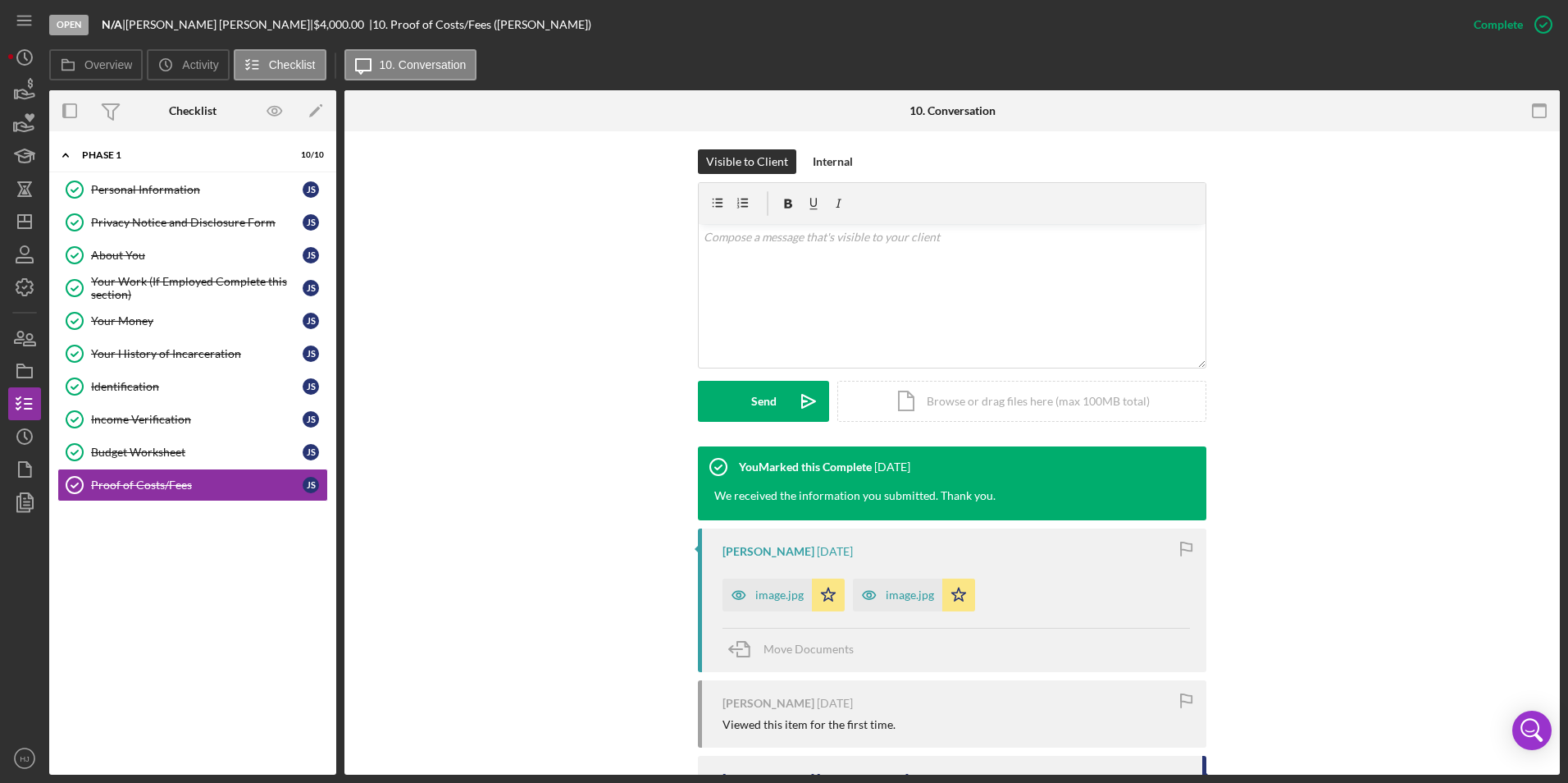
scroll to position [247, 0]
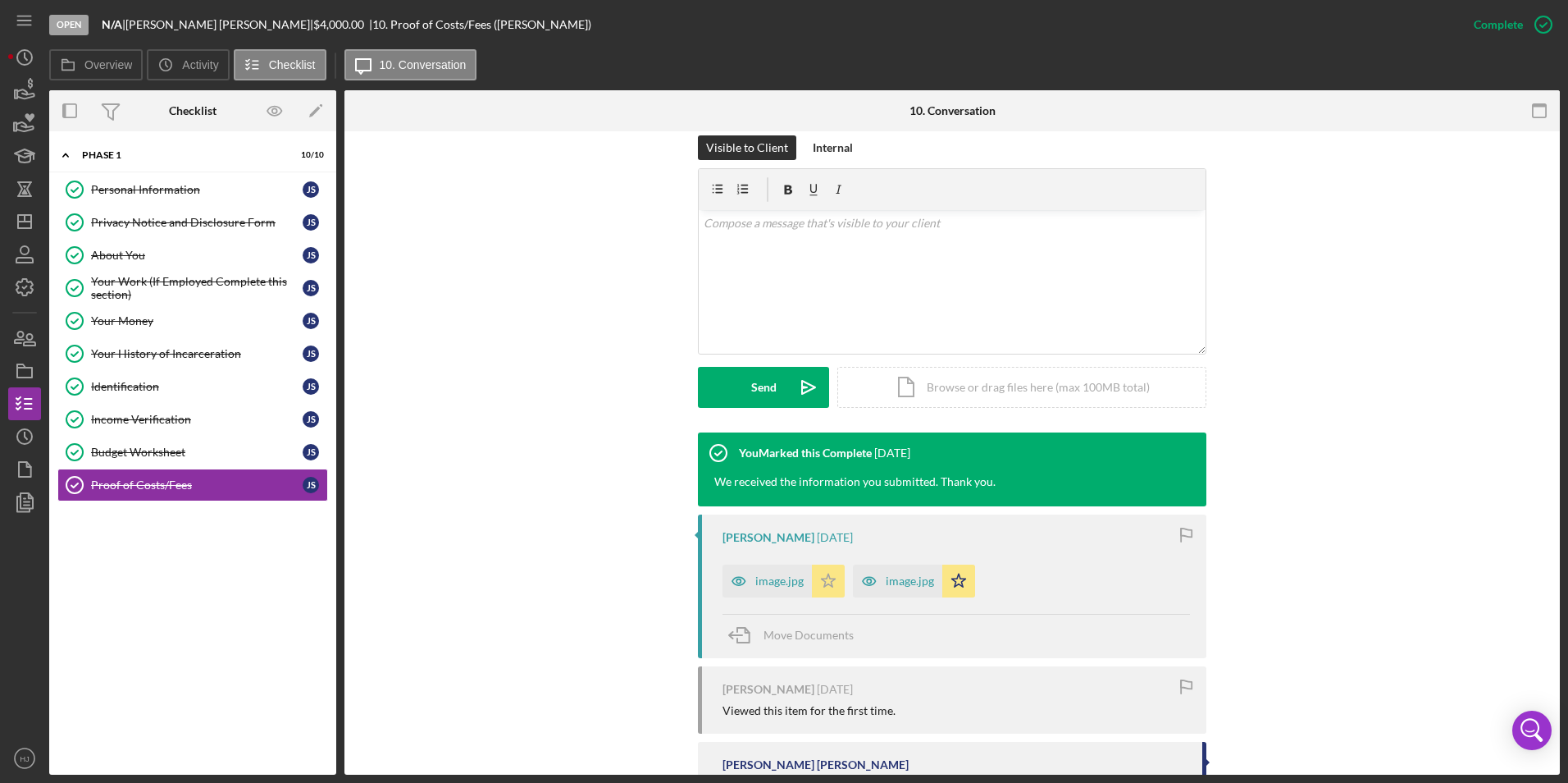
click at [812, 581] on icon "Icon/Star" at bounding box center [828, 581] width 32 height 32
click at [955, 587] on icon "Icon/Star" at bounding box center [958, 581] width 32 height 32
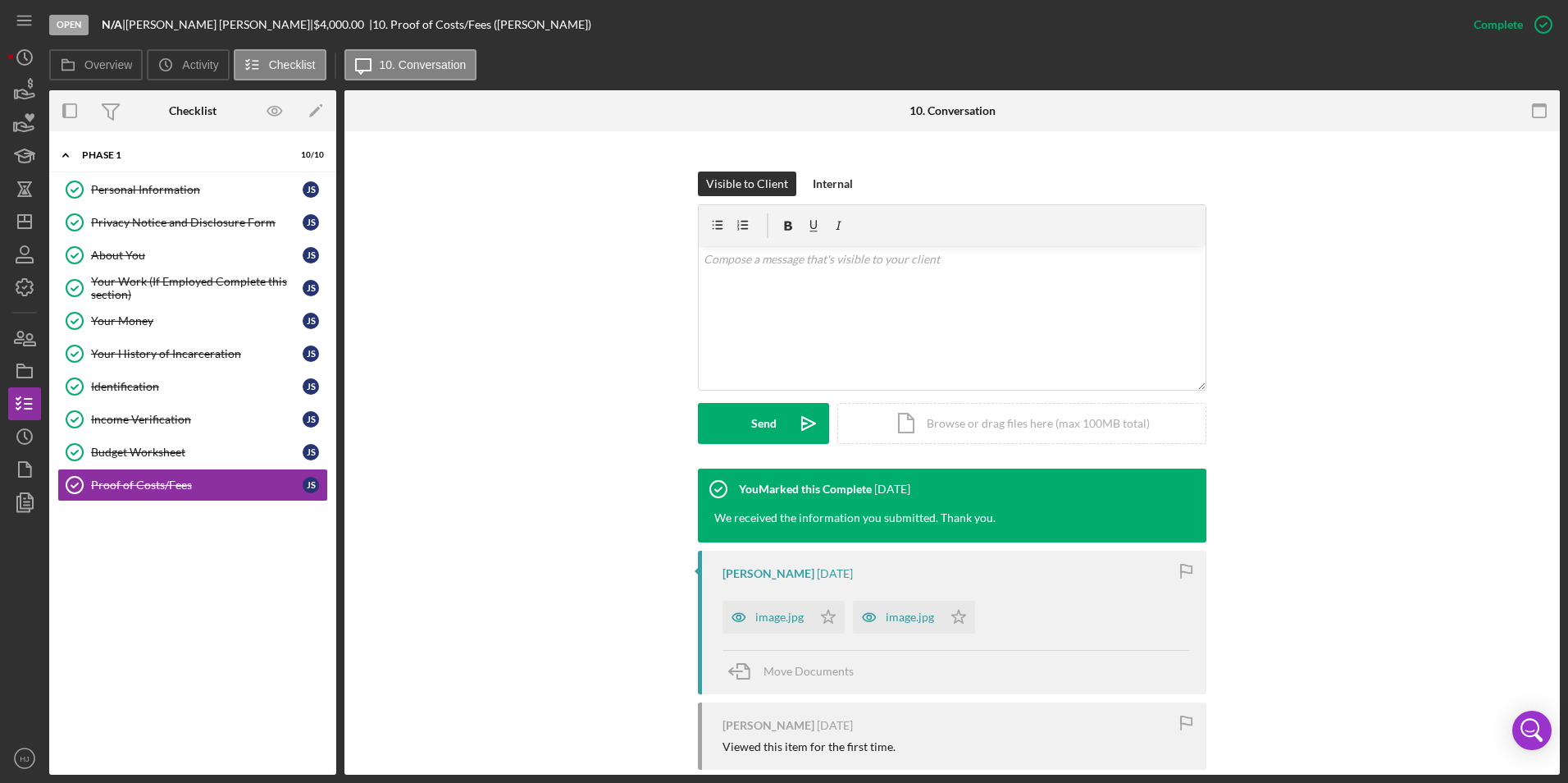
scroll to position [0, 0]
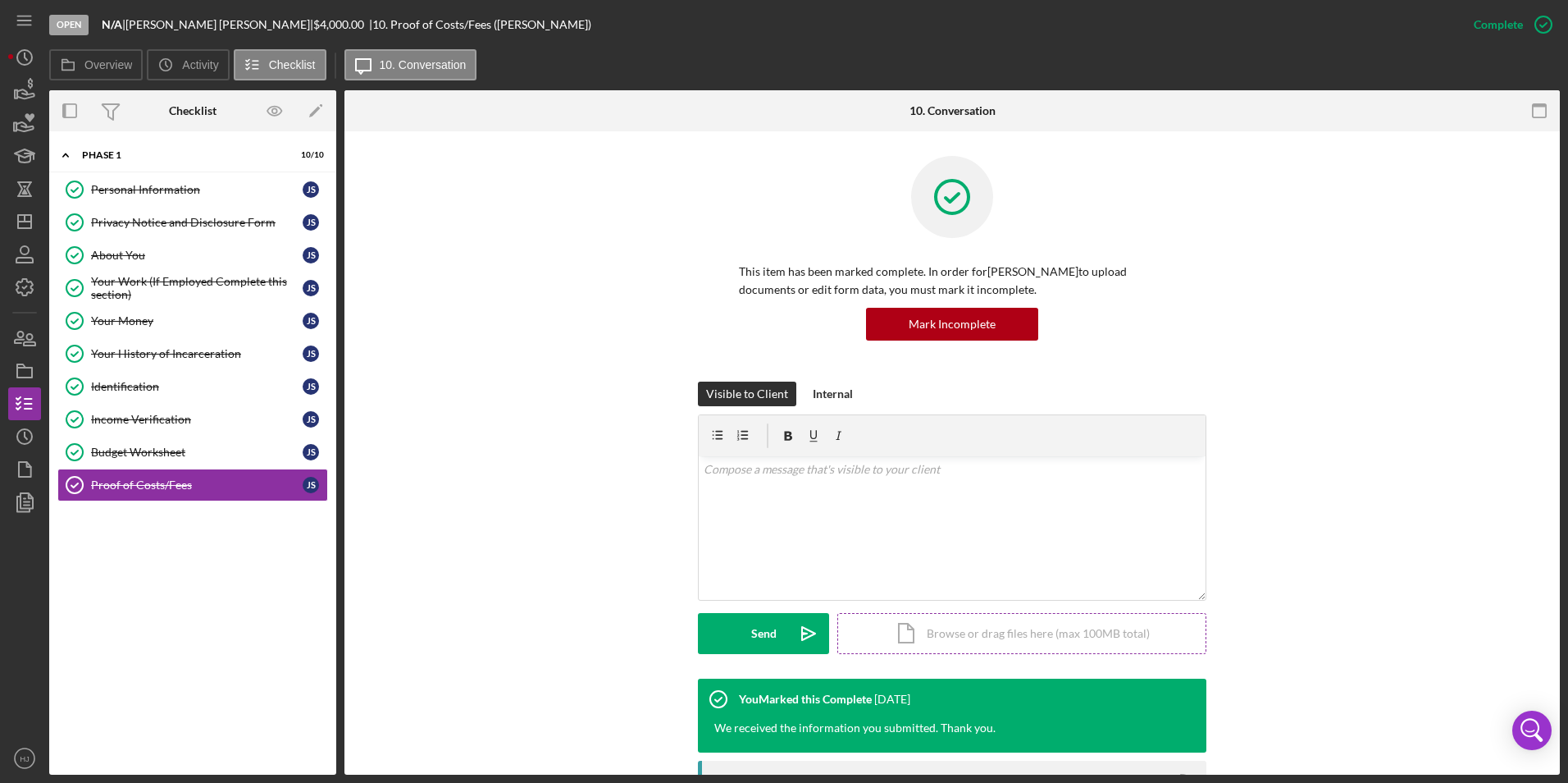
click at [969, 638] on div "Icon/Document Browse or drag files here (max 100MB total) Tap to choose files o…" at bounding box center [1022, 634] width 369 height 41
click at [784, 628] on button "Upload Icon/Upload" at bounding box center [764, 634] width 132 height 41
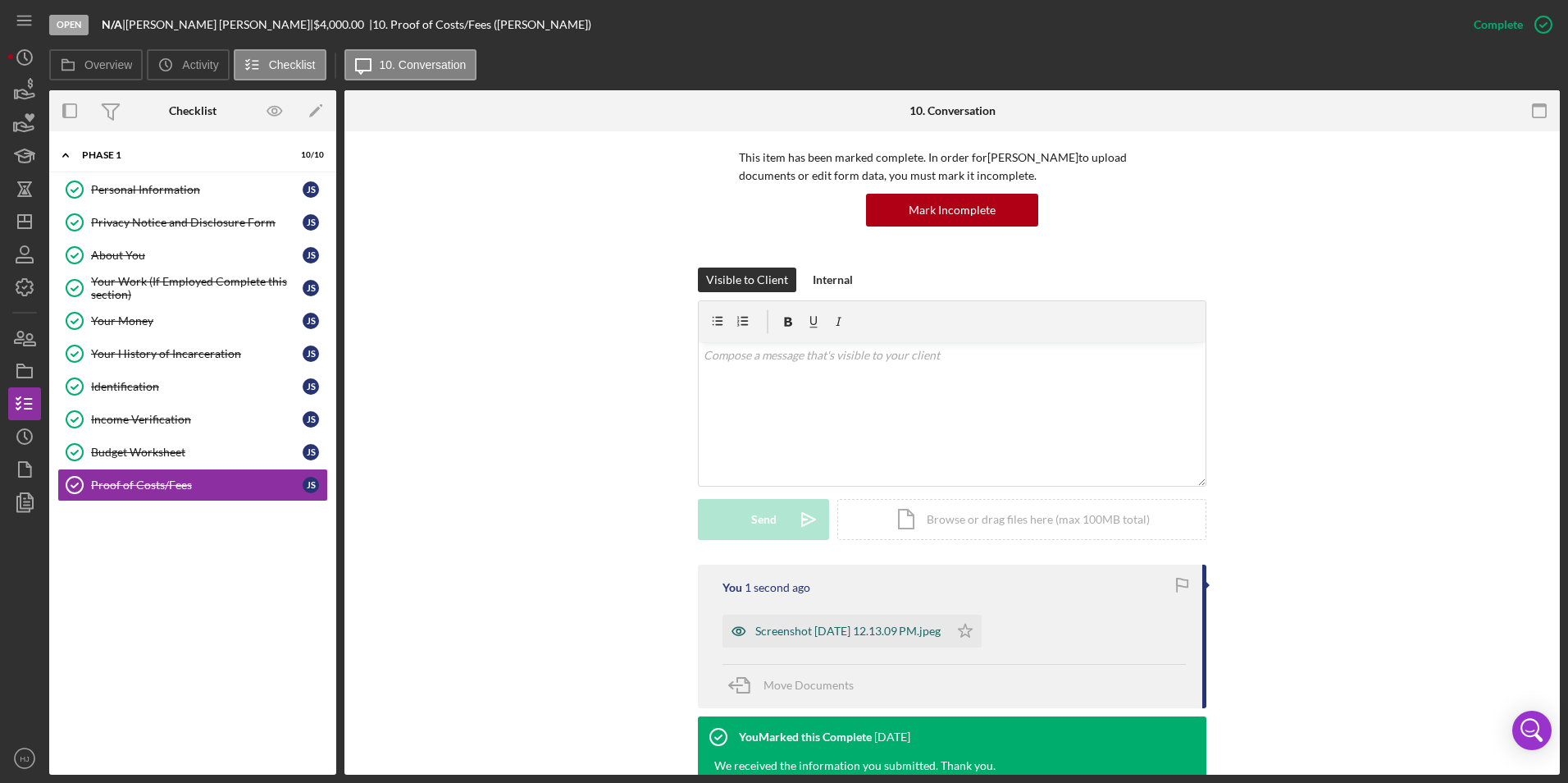
scroll to position [164, 0]
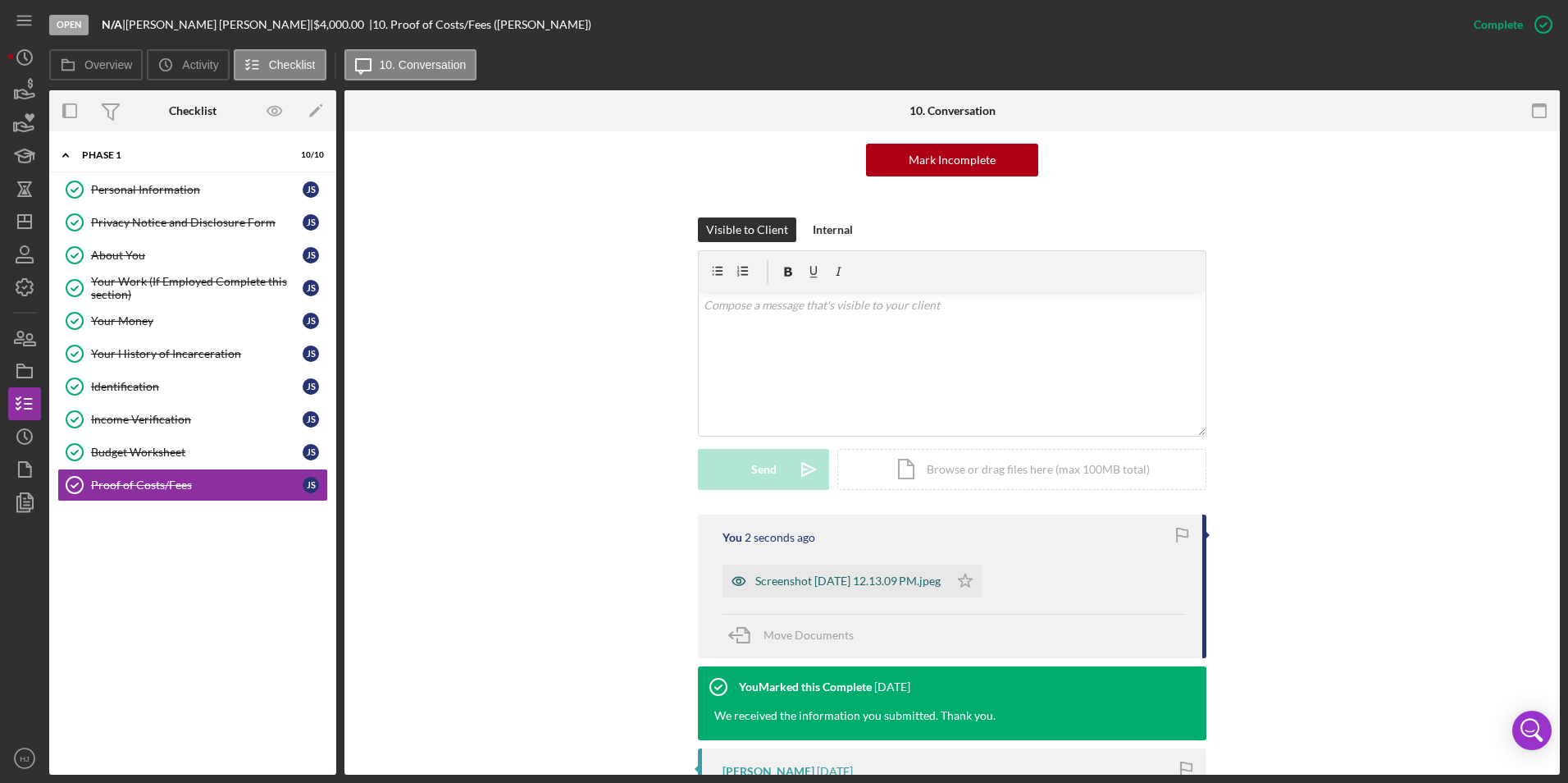
click at [831, 578] on div "Screenshot [DATE] 12.13.09 PM.jpeg" at bounding box center [847, 581] width 186 height 13
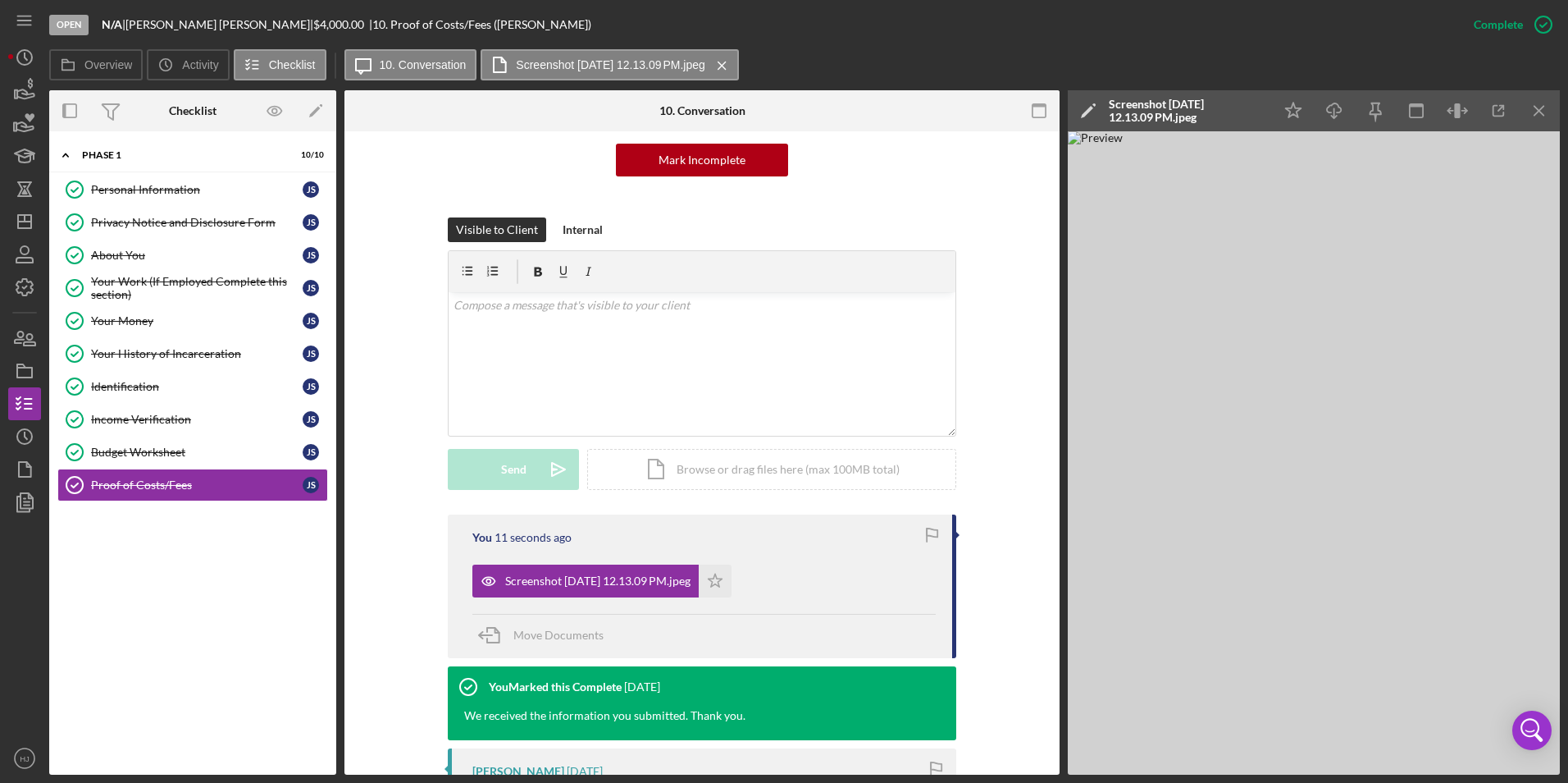
click at [407, 191] on div "This item has been marked complete. In order for [PERSON_NAME] to upload docume…" at bounding box center [702, 105] width 666 height 226
click at [80, 67] on icon at bounding box center [68, 64] width 32 height 32
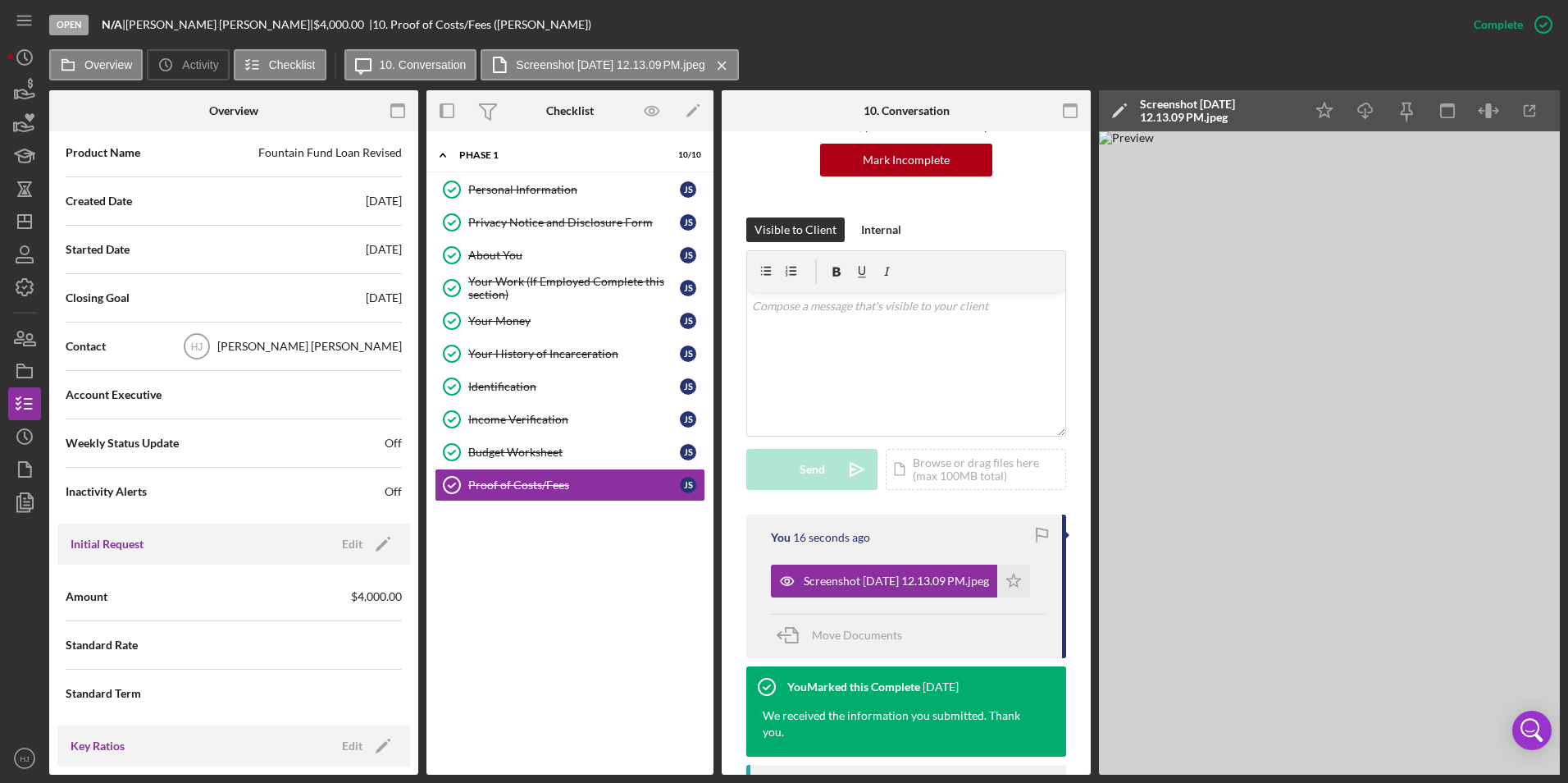
scroll to position [411, 0]
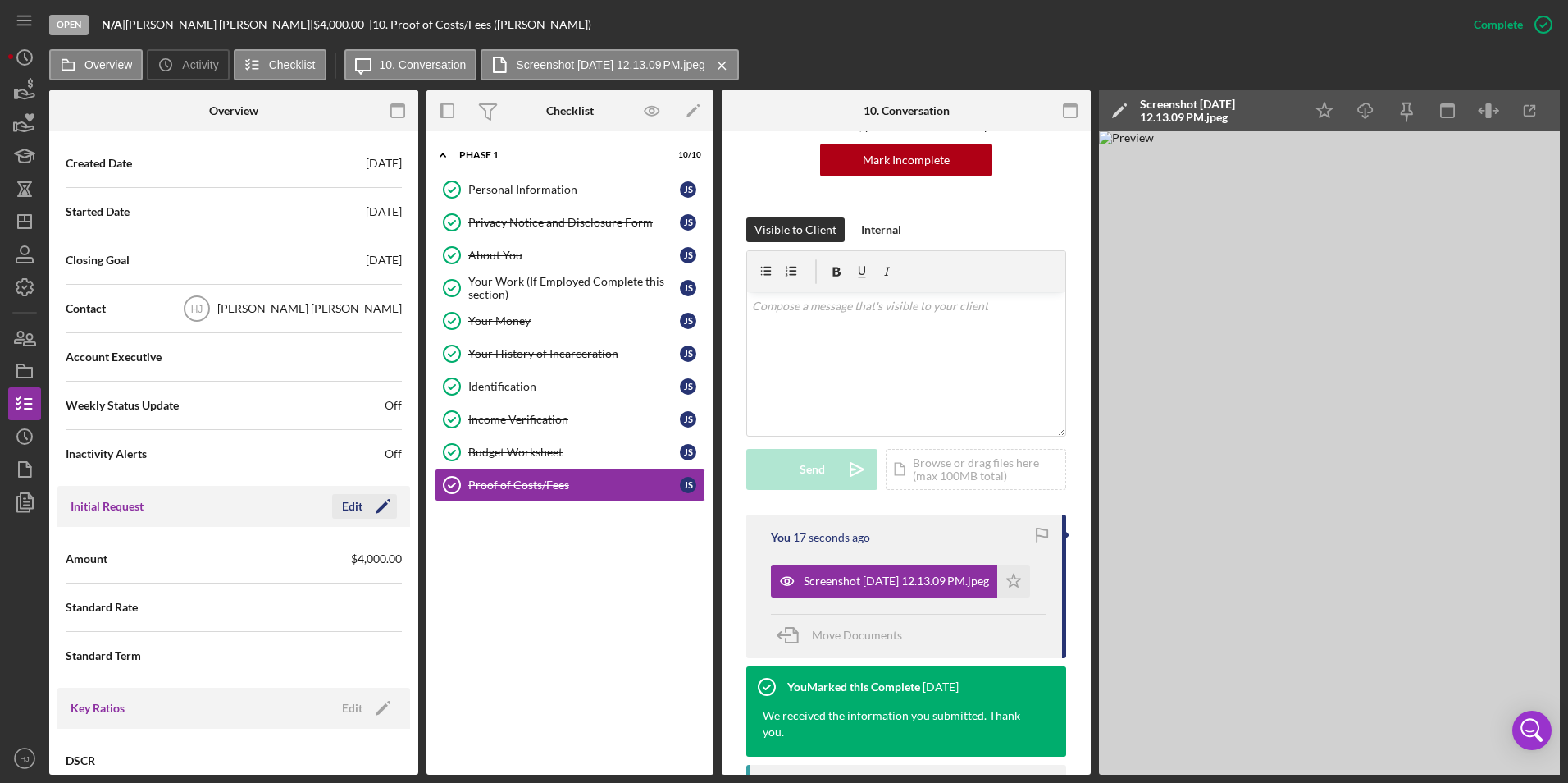
click at [383, 503] on icon "Icon/Edit" at bounding box center [383, 506] width 41 height 41
drag, startPoint x: 291, startPoint y: 555, endPoint x: 153, endPoint y: 554, distance: 138.0
click at [153, 554] on div "Amount $4,000" at bounding box center [234, 559] width 336 height 41
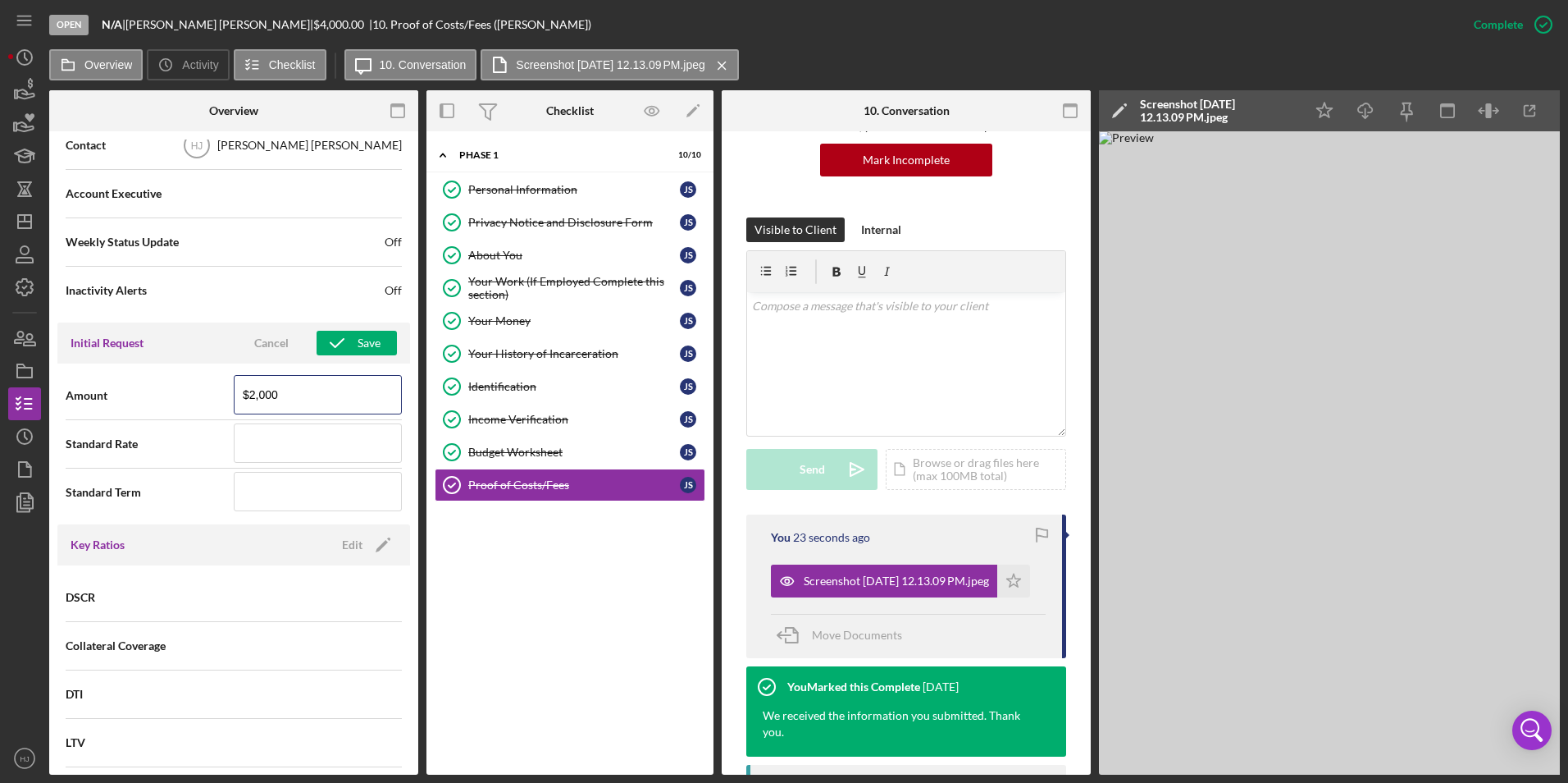
scroll to position [575, 0]
type input "$2,000"
click at [351, 341] on button "Save" at bounding box center [356, 342] width 81 height 25
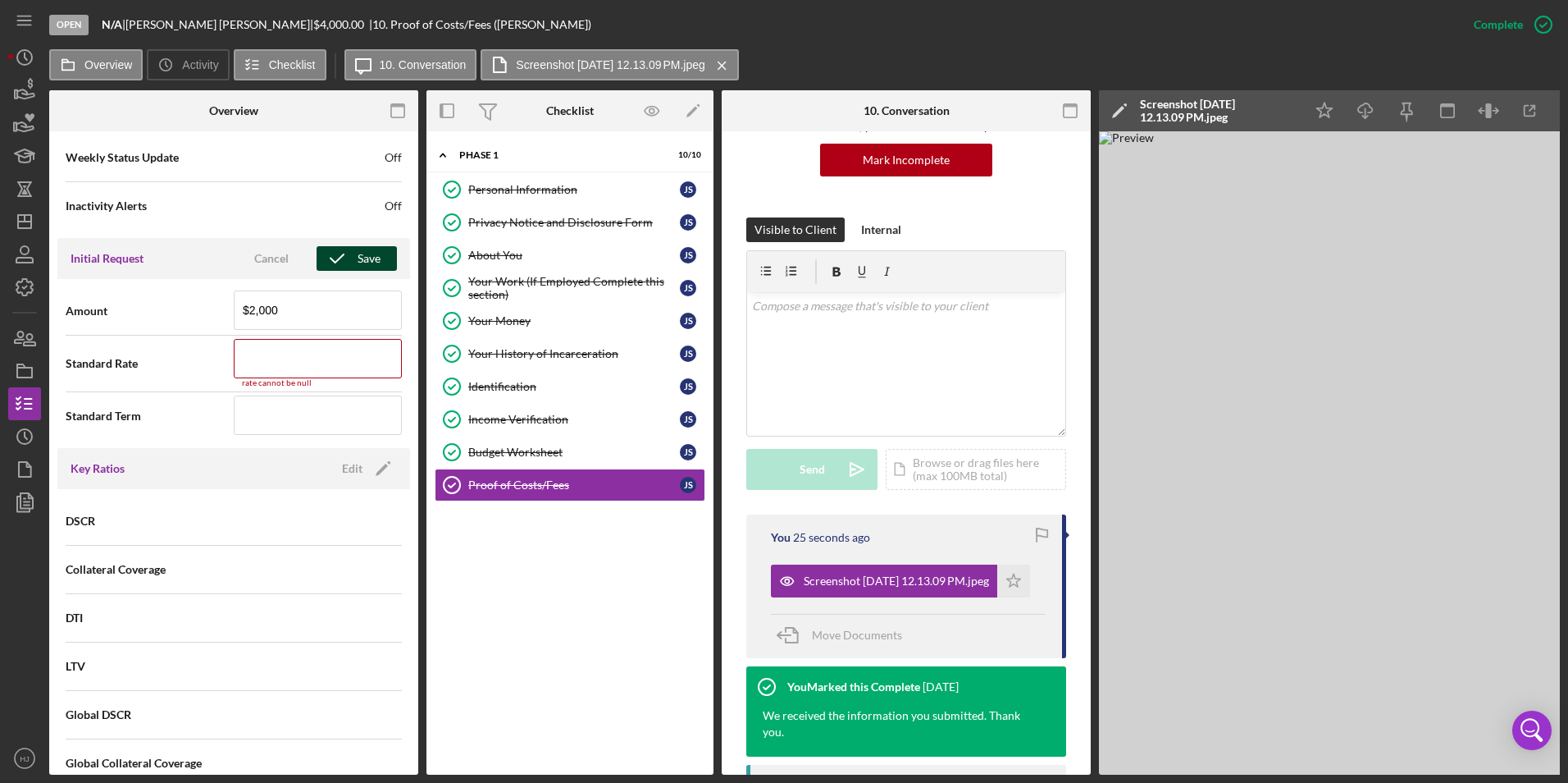
scroll to position [858, 0]
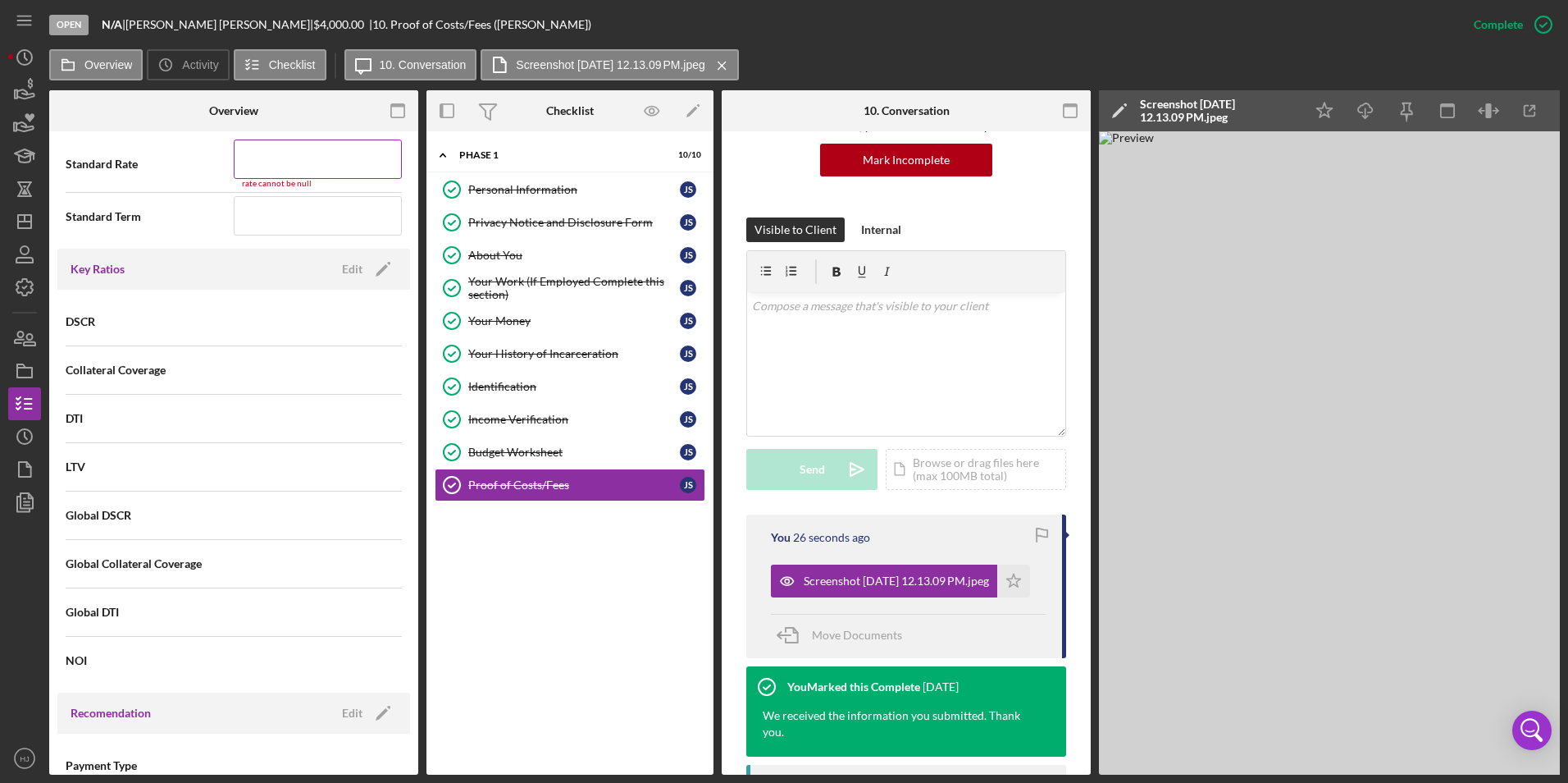
click at [252, 162] on input at bounding box center [317, 159] width 168 height 39
type input "3.000%"
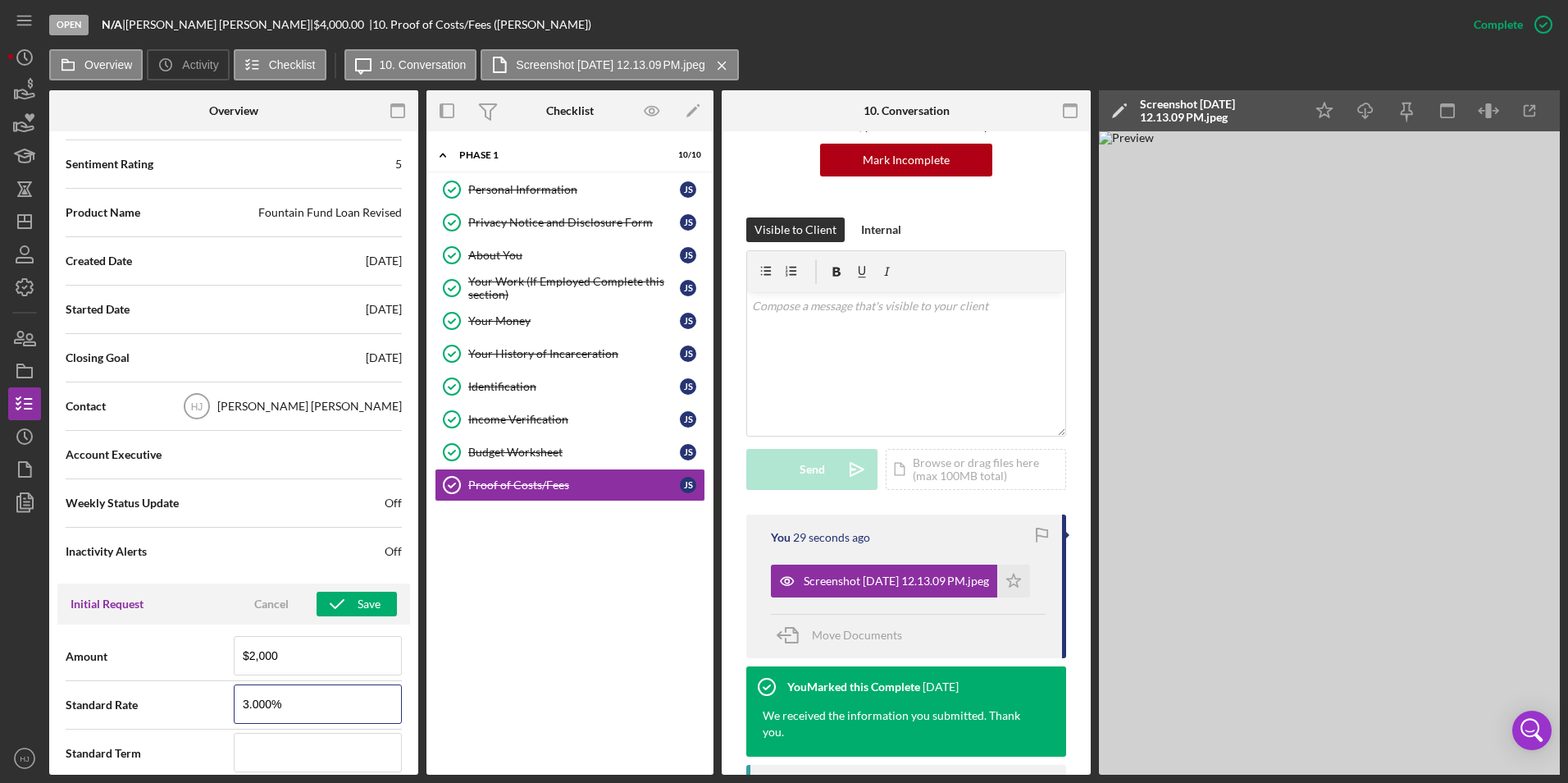
scroll to position [283, 0]
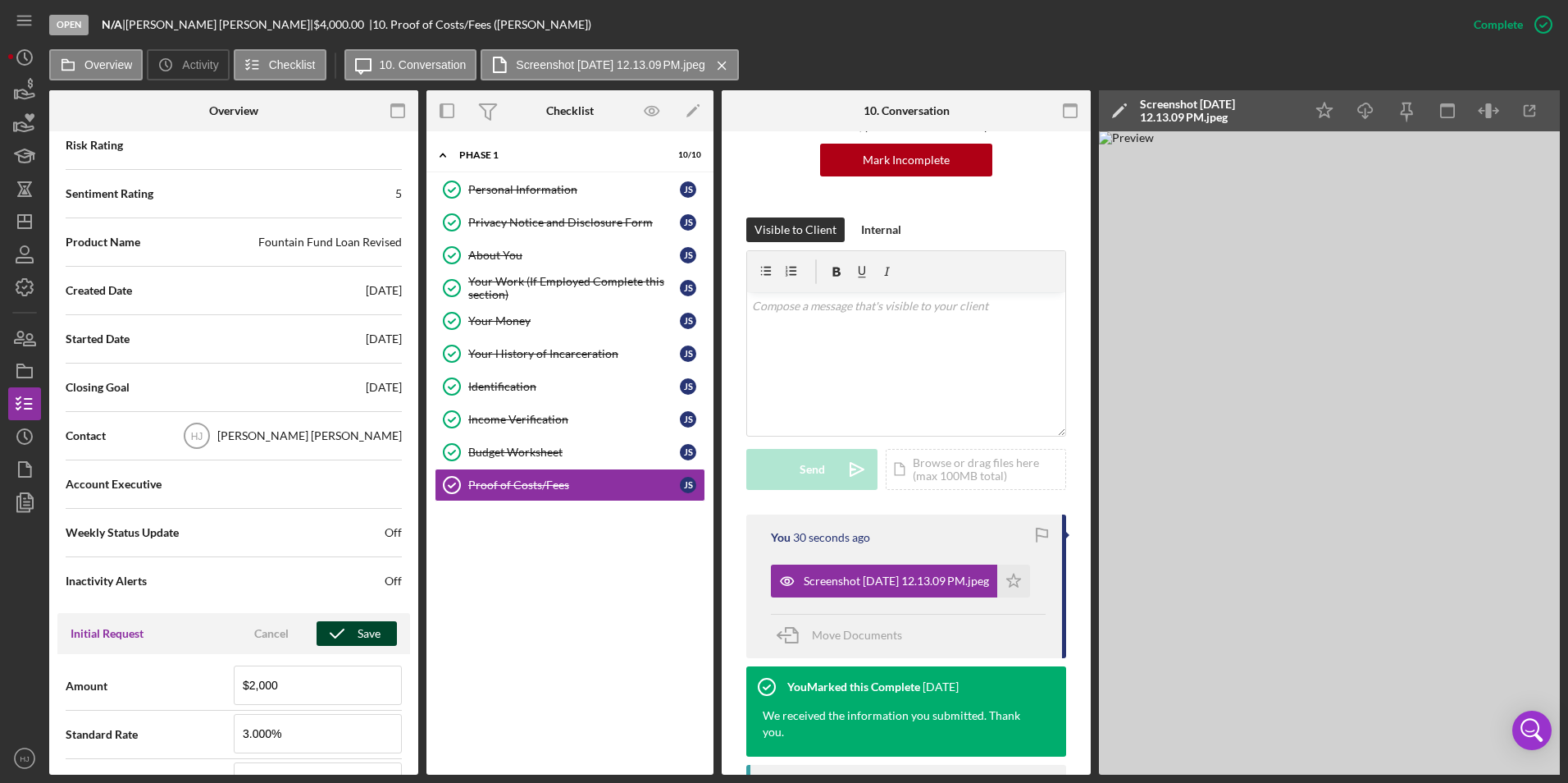
click at [376, 631] on button "Save" at bounding box center [356, 633] width 81 height 25
click at [505, 254] on div "About You" at bounding box center [574, 254] width 212 height 13
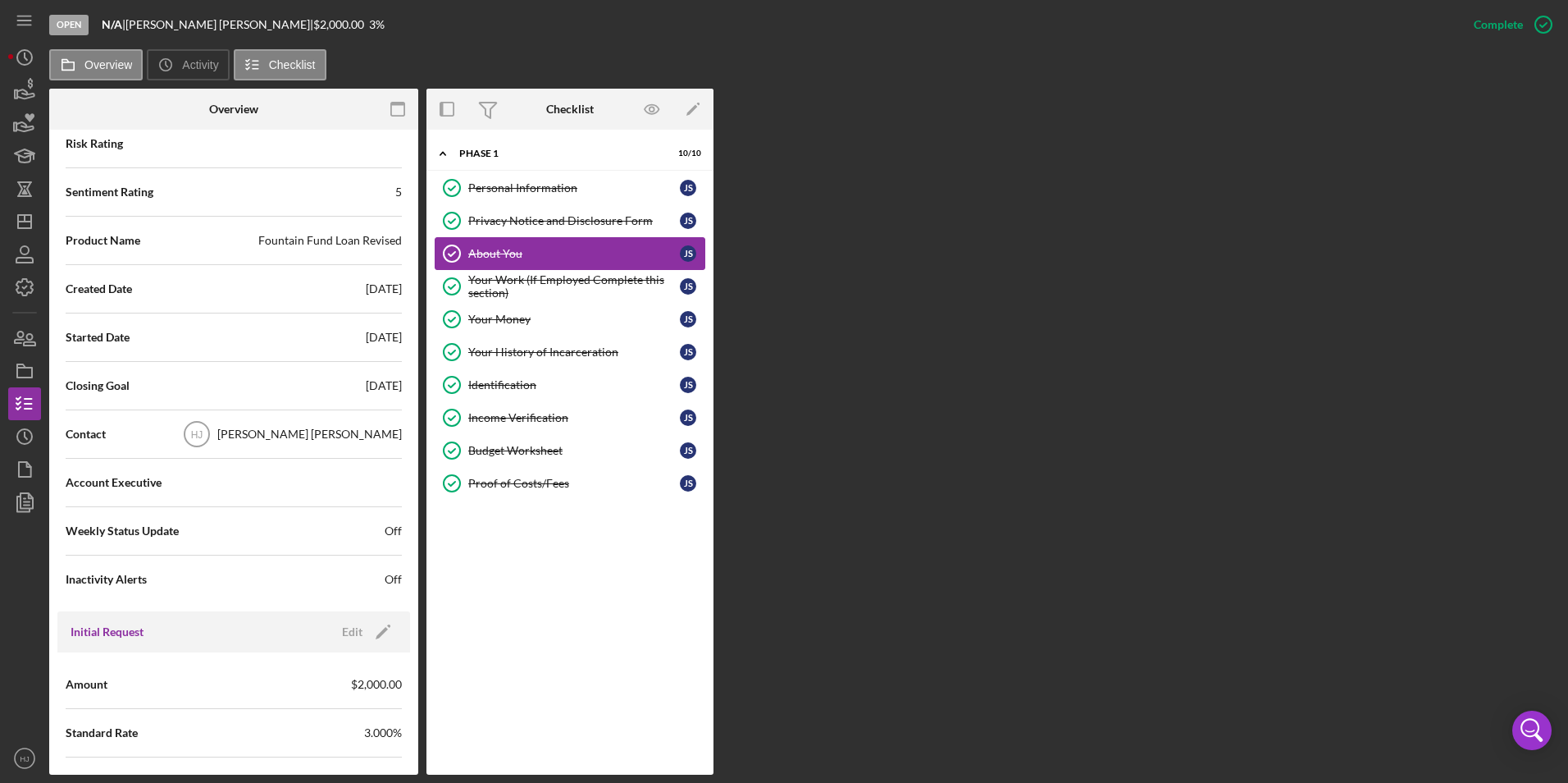
click at [505, 253] on div "About You" at bounding box center [574, 252] width 212 height 13
click at [497, 276] on div "Your Work (If Employed Complete this section)" at bounding box center [574, 286] width 212 height 27
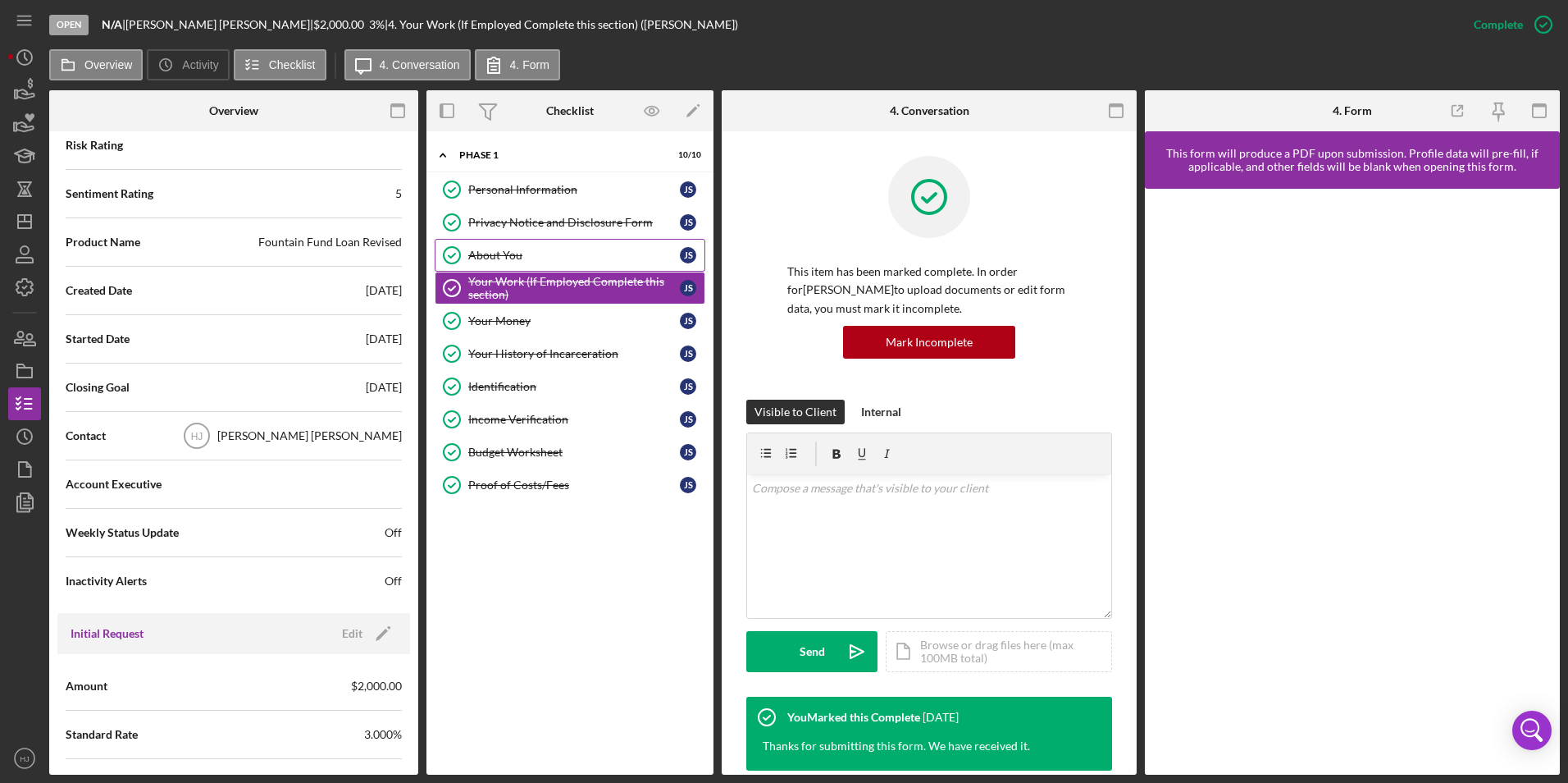
click at [495, 250] on div "About You" at bounding box center [574, 254] width 212 height 13
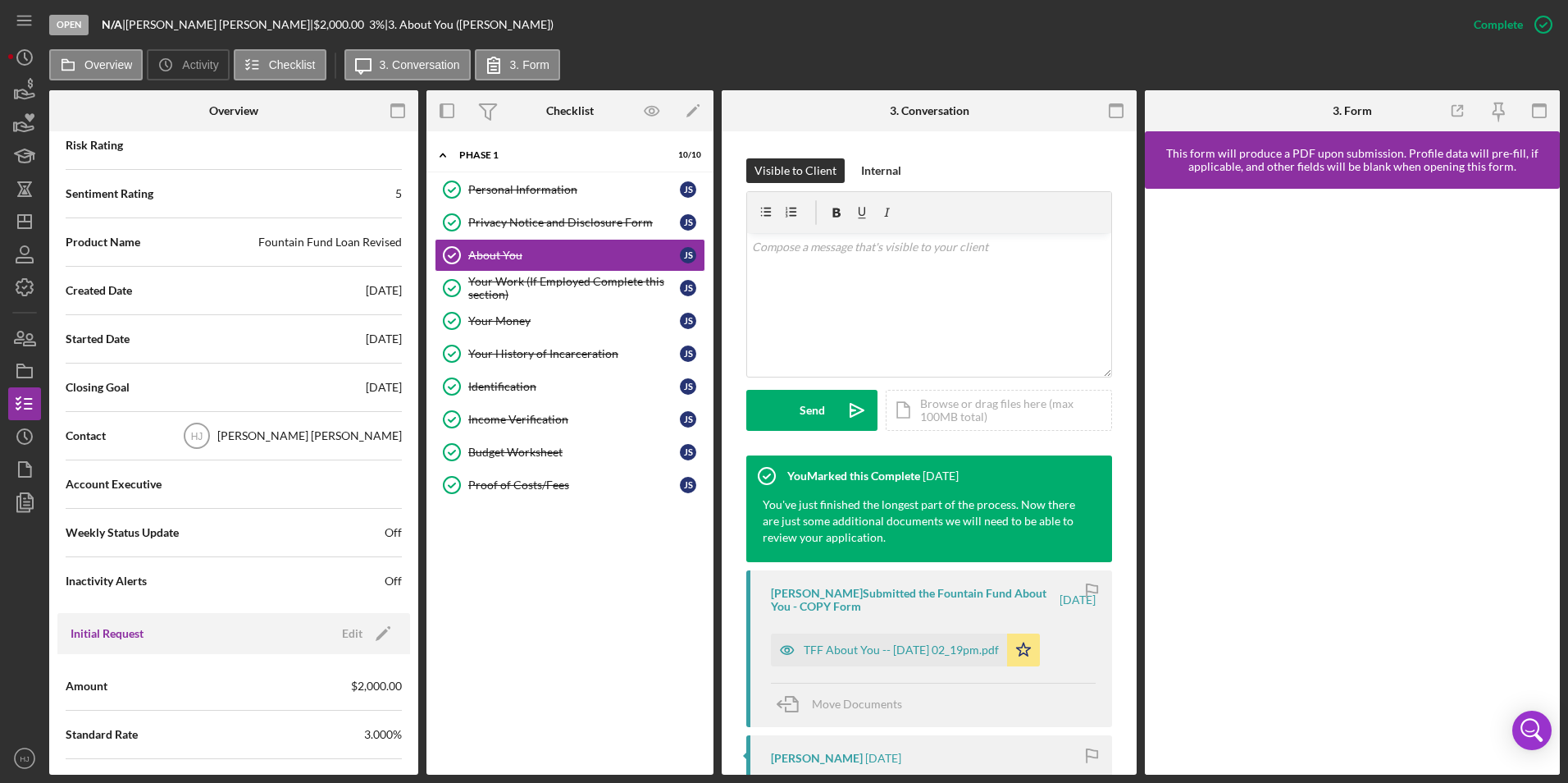
scroll to position [247, 0]
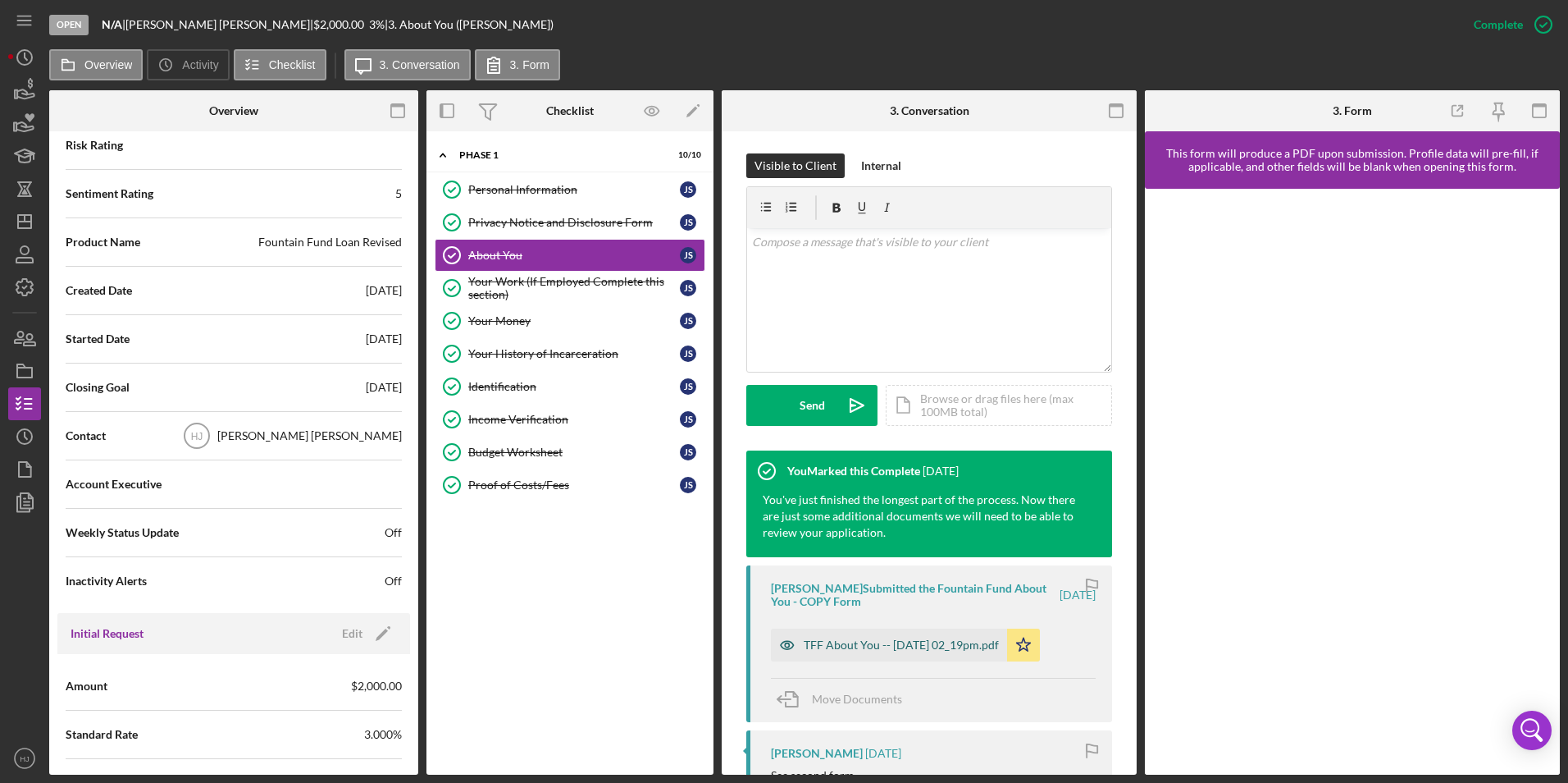
click at [932, 641] on div "TFF About You -- [DATE] 02_19pm.pdf" at bounding box center [901, 644] width 195 height 13
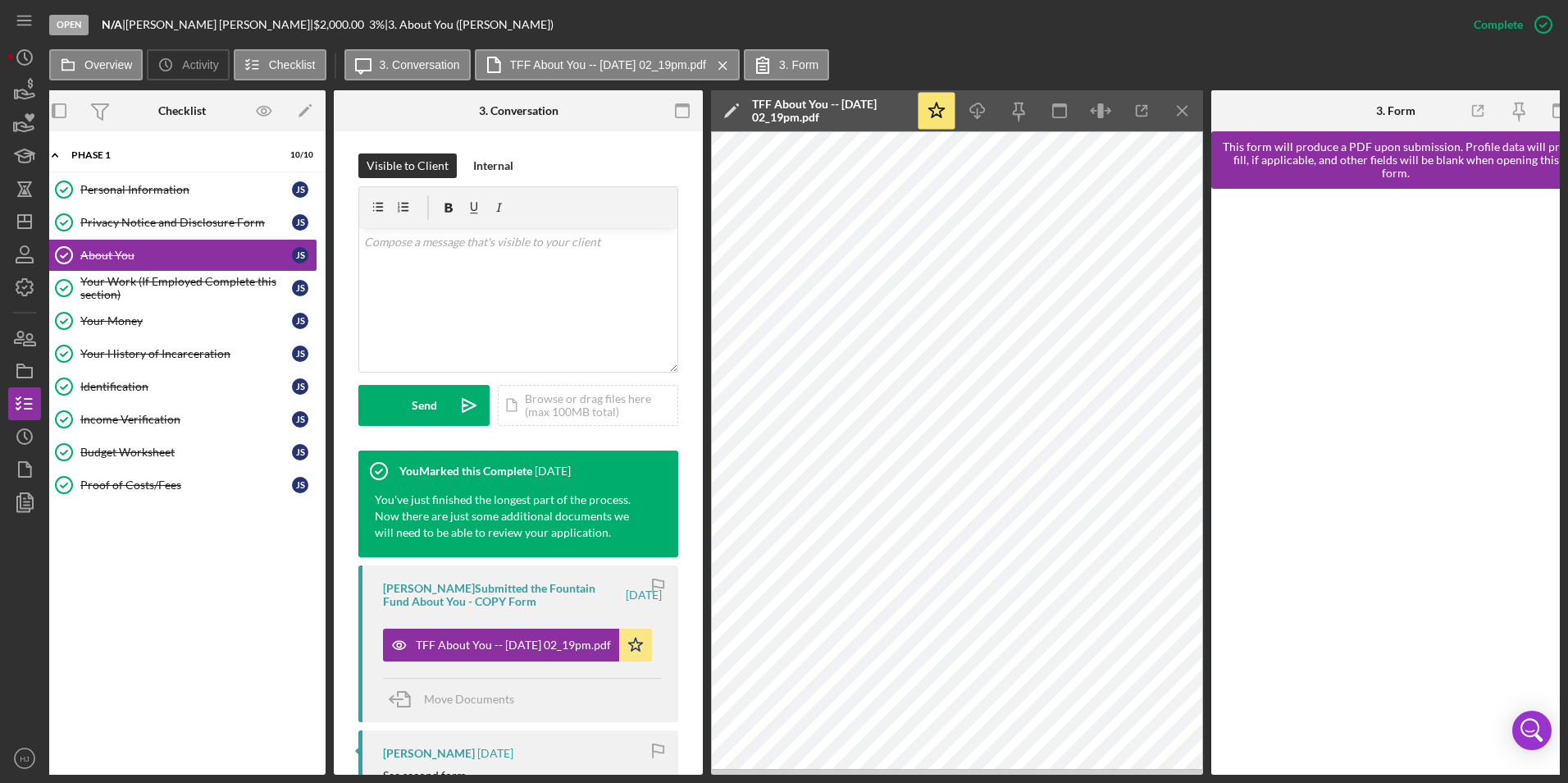
scroll to position [0, 408]
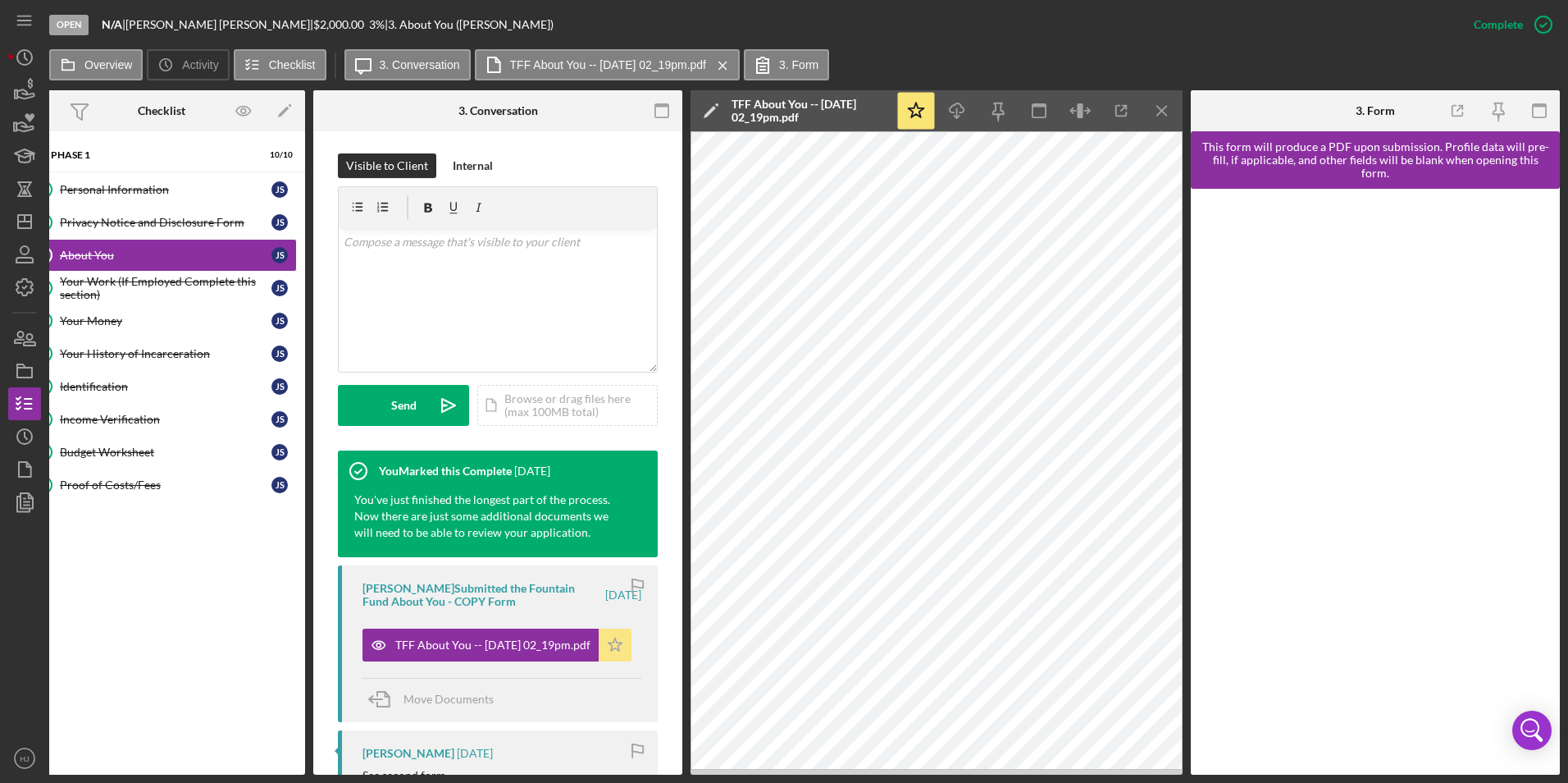
click at [613, 630] on icon "Icon/Star" at bounding box center [615, 644] width 32 height 32
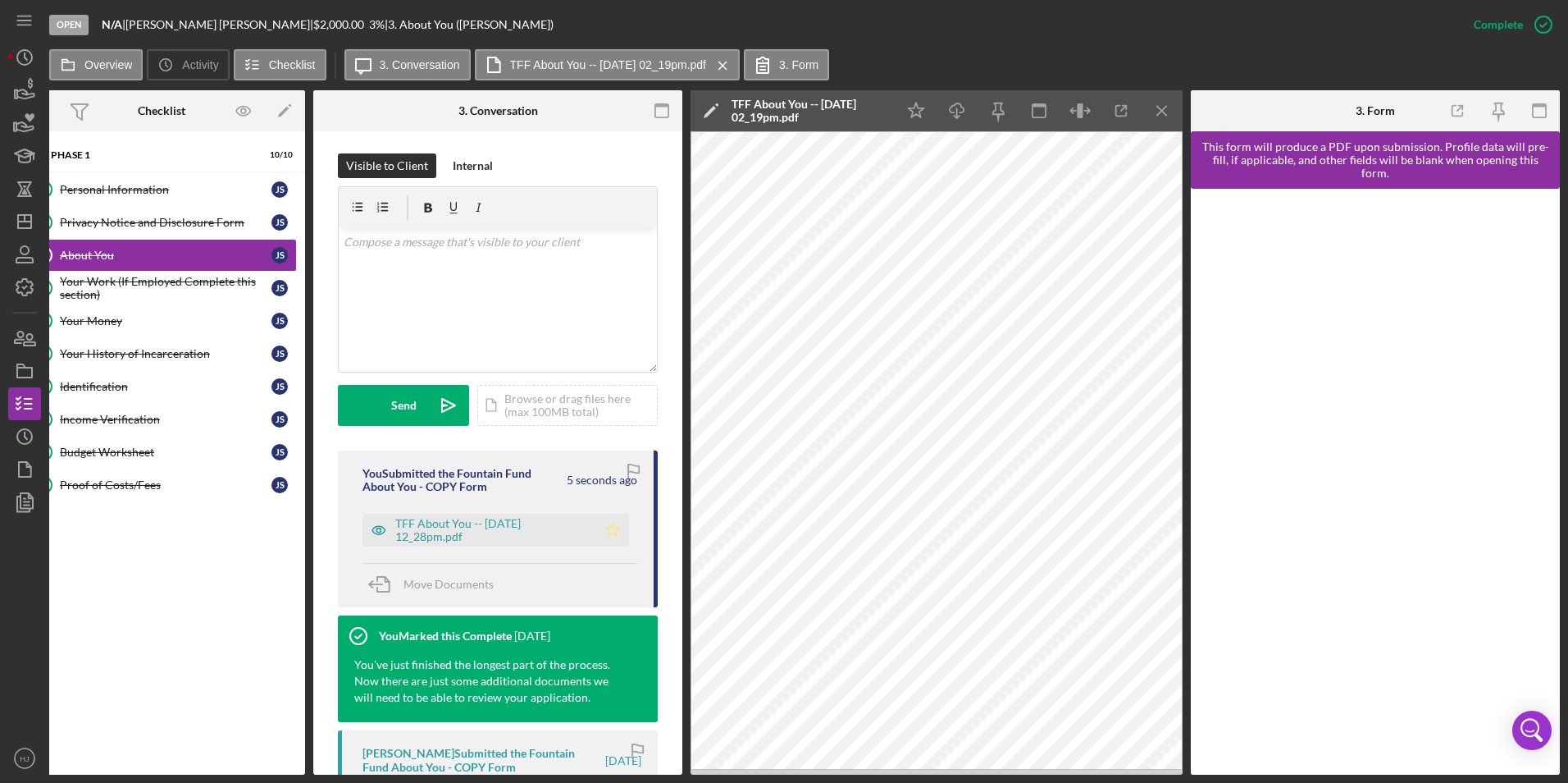
click at [603, 523] on icon "Icon/Star" at bounding box center [612, 530] width 32 height 32
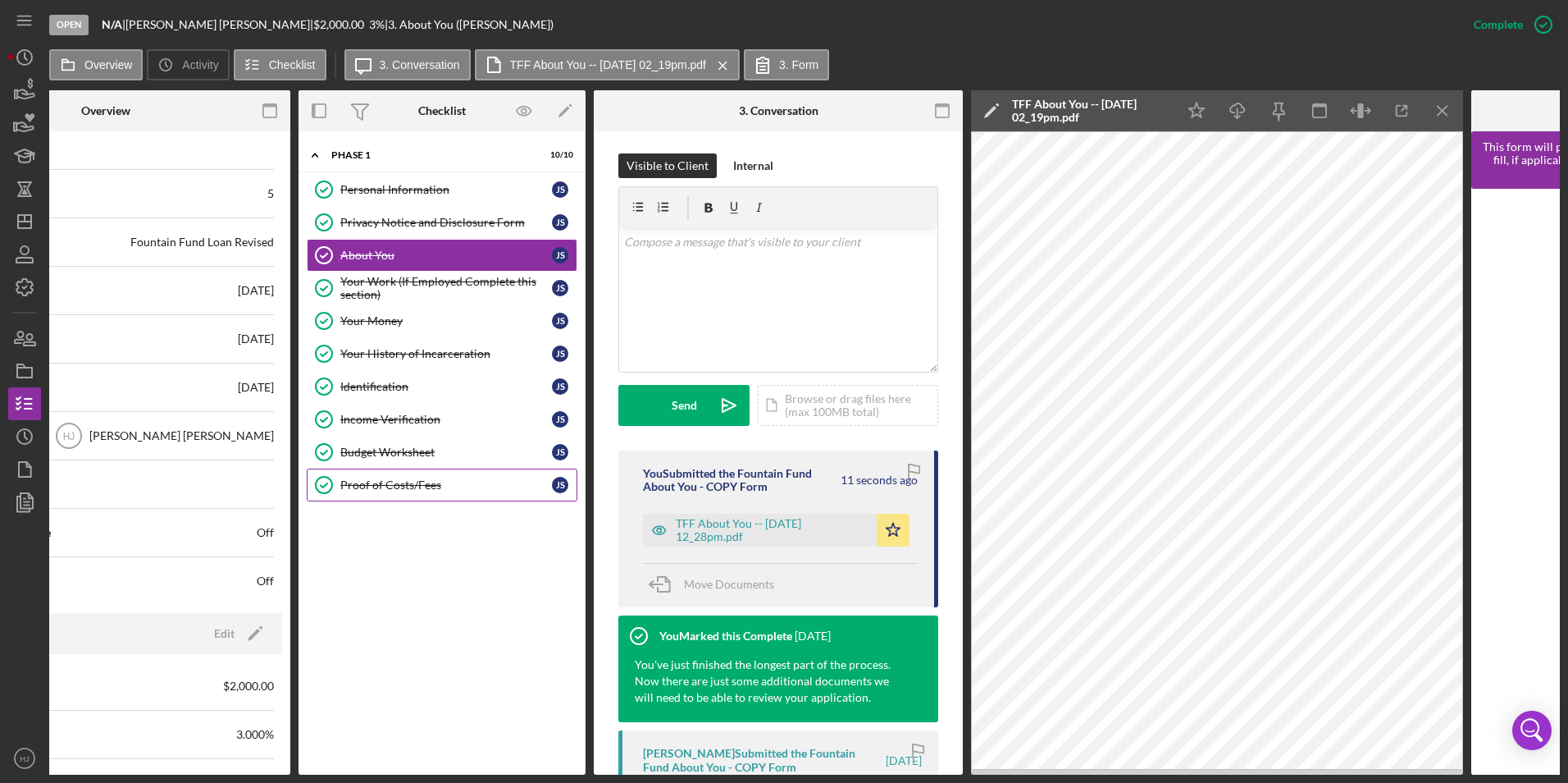
scroll to position [0, 127]
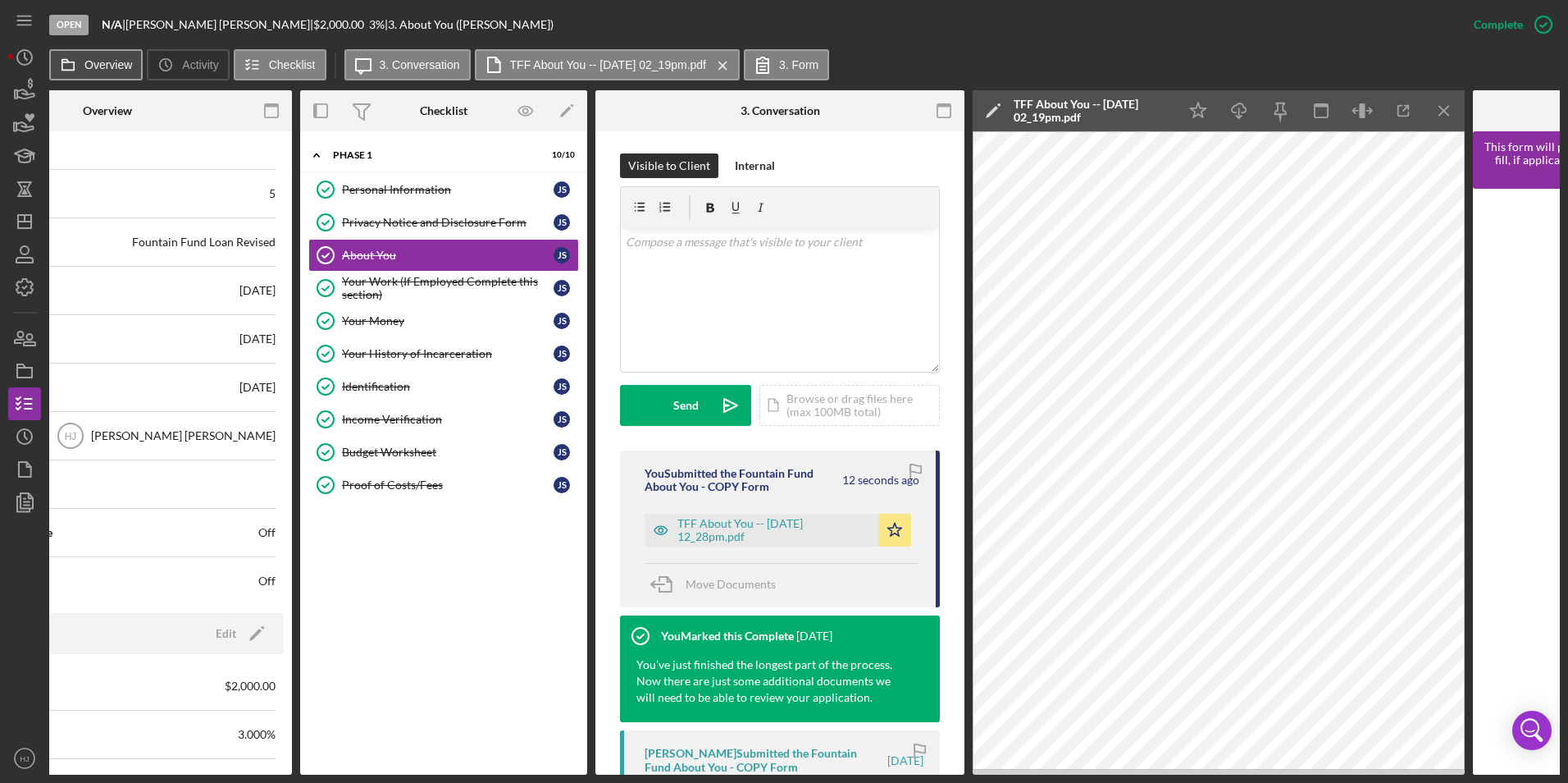
click at [106, 58] on label "Overview" at bounding box center [108, 64] width 47 height 13
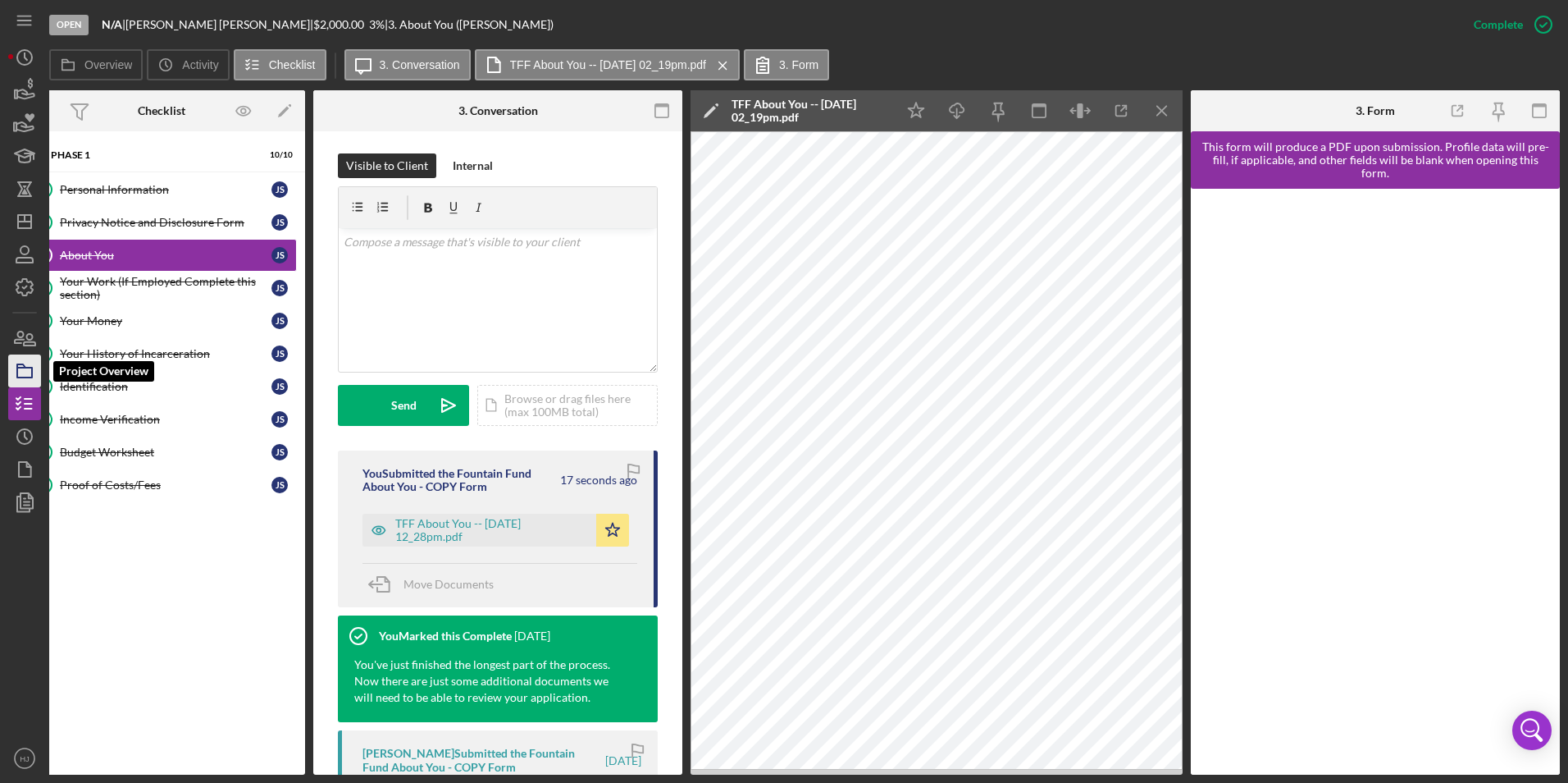
click at [26, 375] on icon "button" at bounding box center [25, 371] width 41 height 41
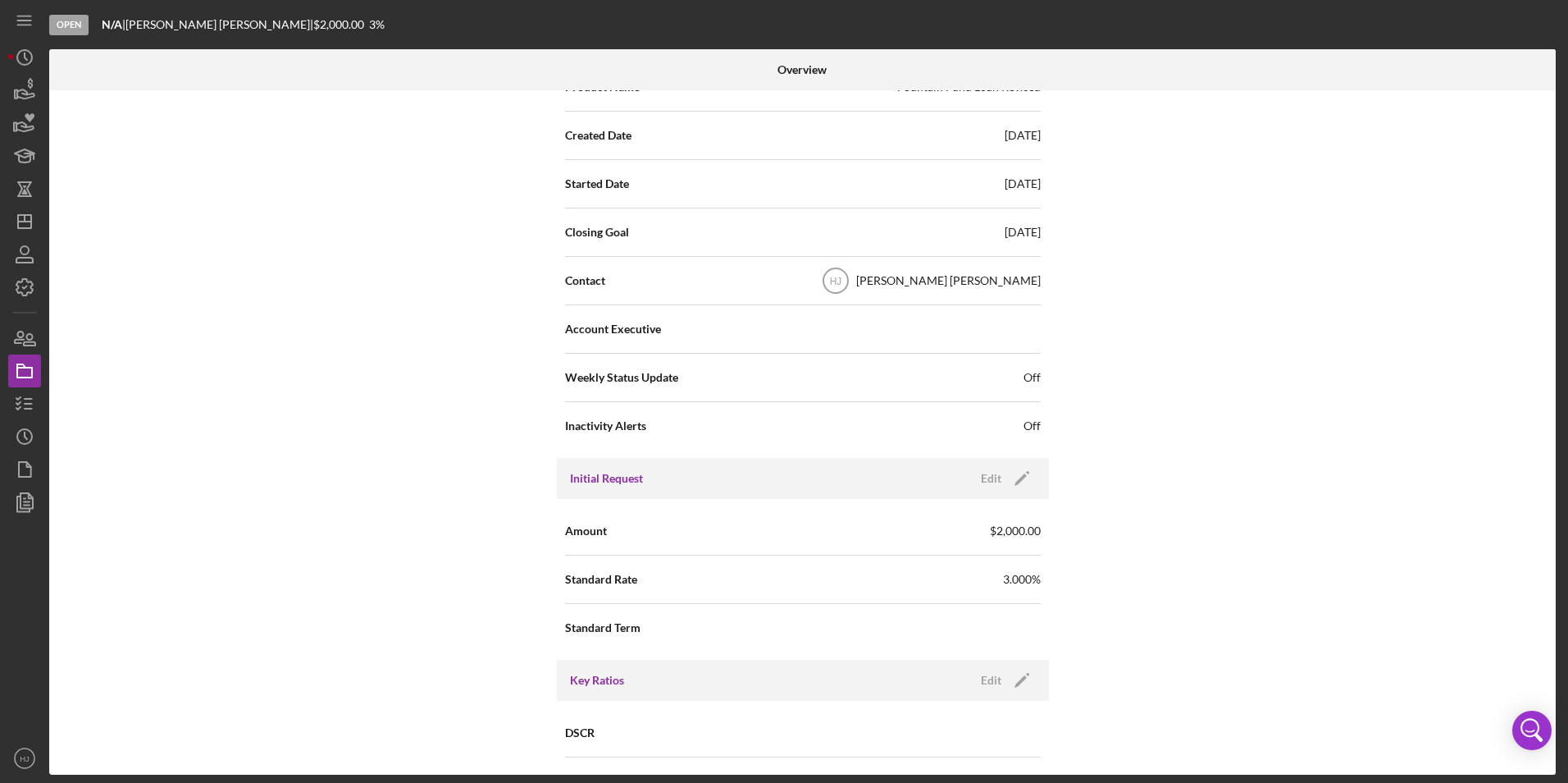
scroll to position [492, 0]
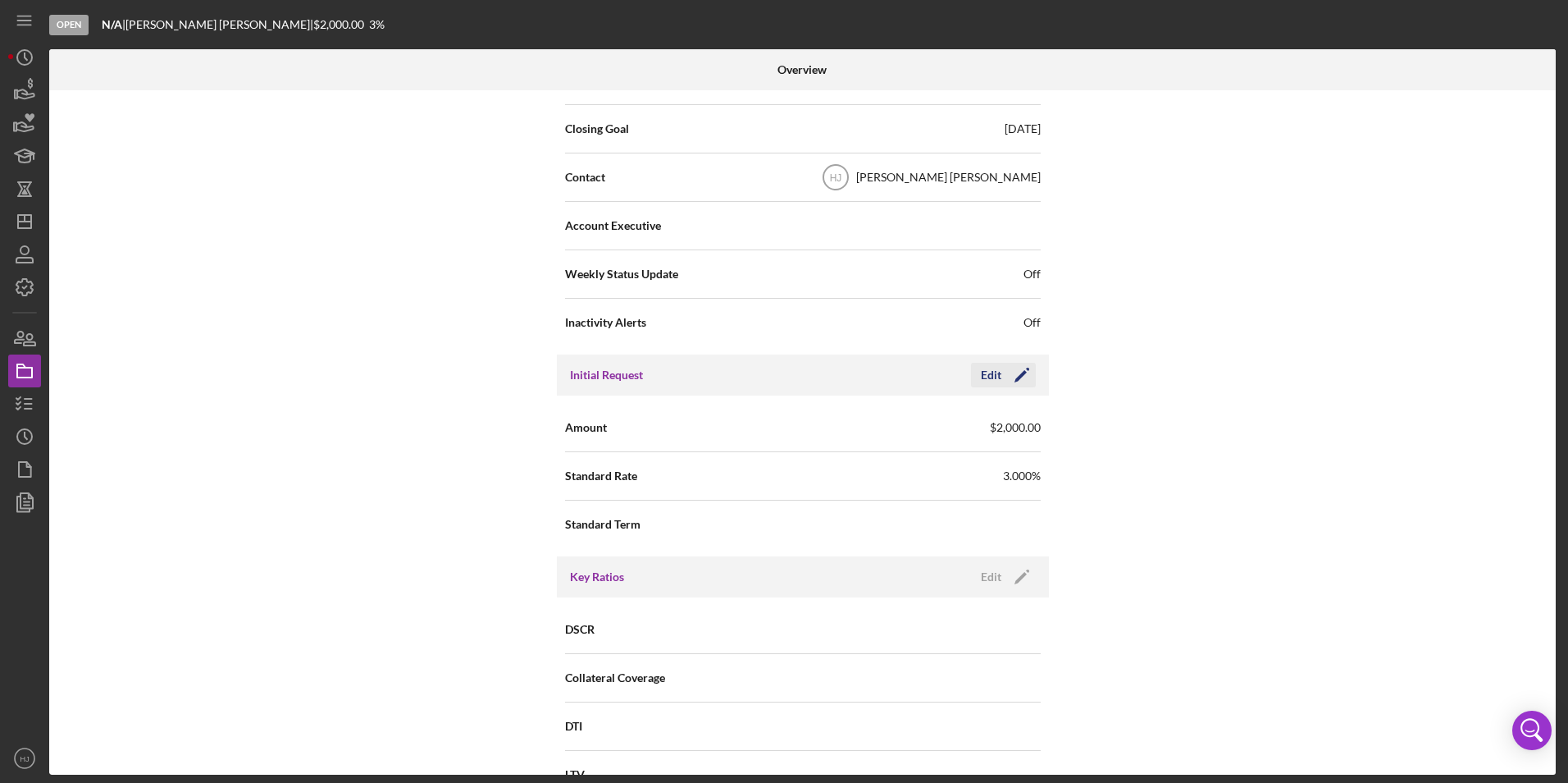
click at [1009, 376] on icon "Icon/Edit" at bounding box center [1022, 375] width 41 height 41
drag, startPoint x: 873, startPoint y: 419, endPoint x: 823, endPoint y: 428, distance: 50.8
click at [823, 428] on input "$2,000" at bounding box center [922, 426] width 238 height 39
type input "$2,125"
click at [990, 364] on icon "button" at bounding box center [976, 375] width 41 height 41
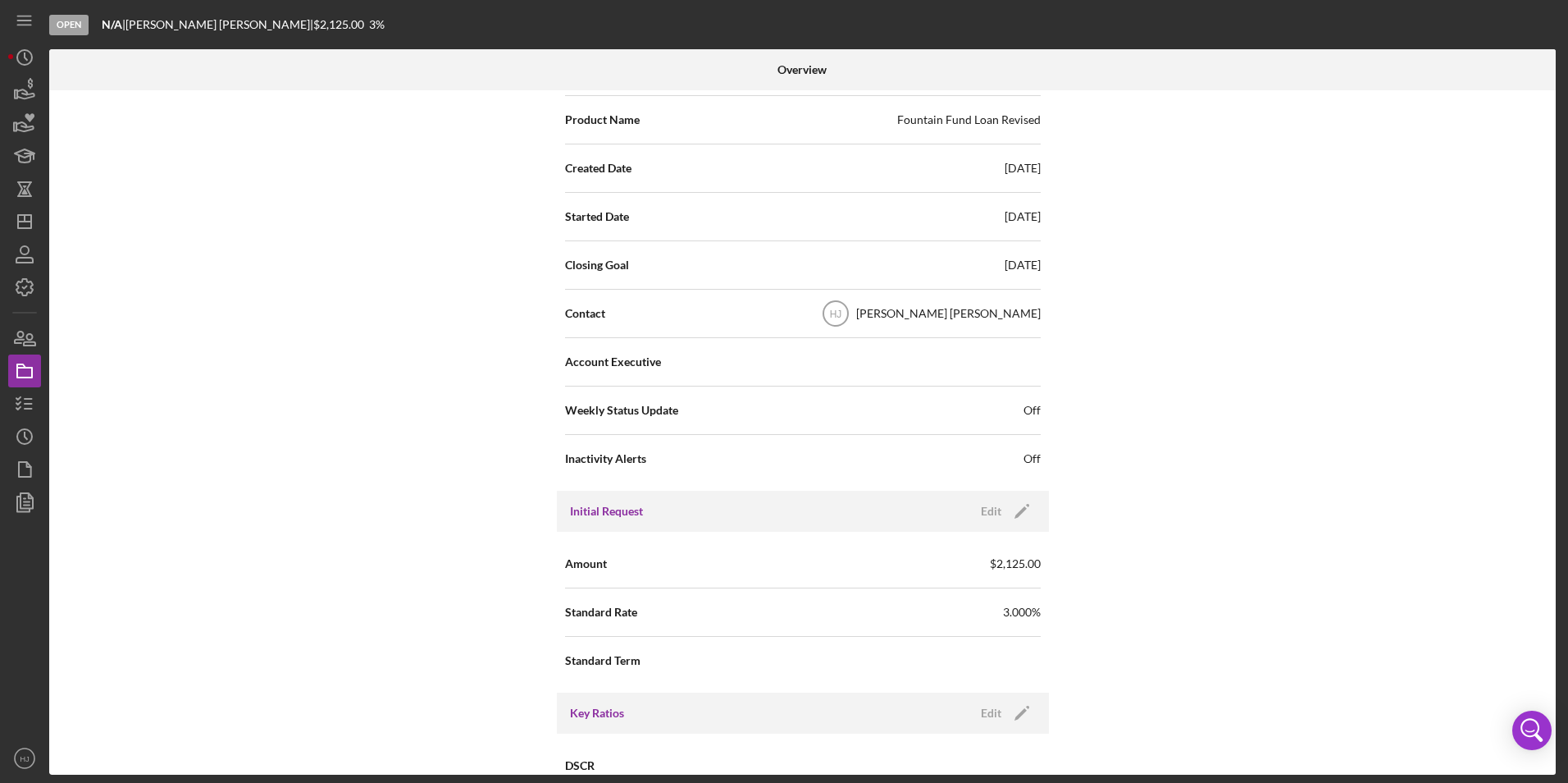
scroll to position [0, 0]
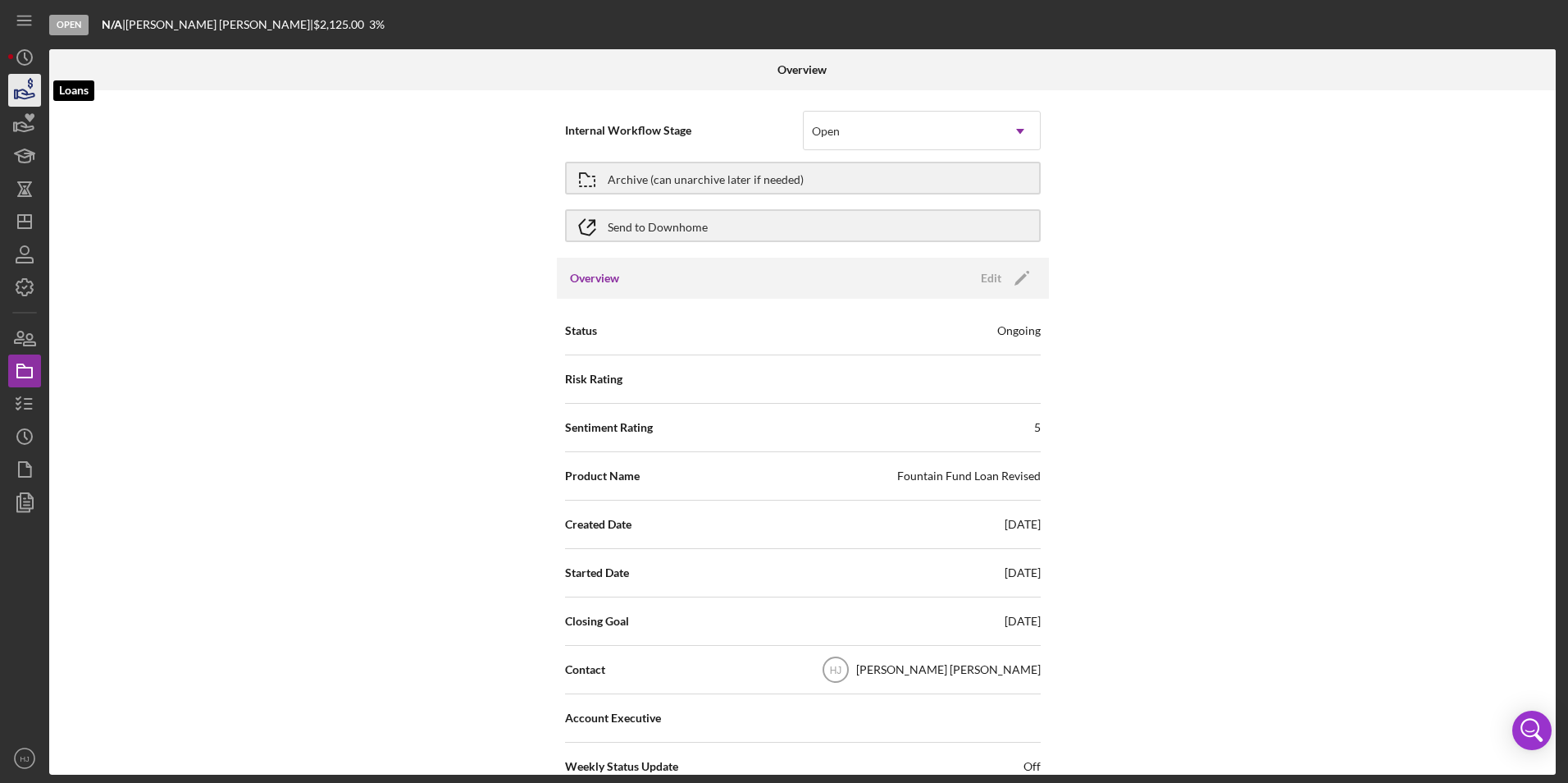
click at [29, 102] on icon "button" at bounding box center [25, 90] width 41 height 41
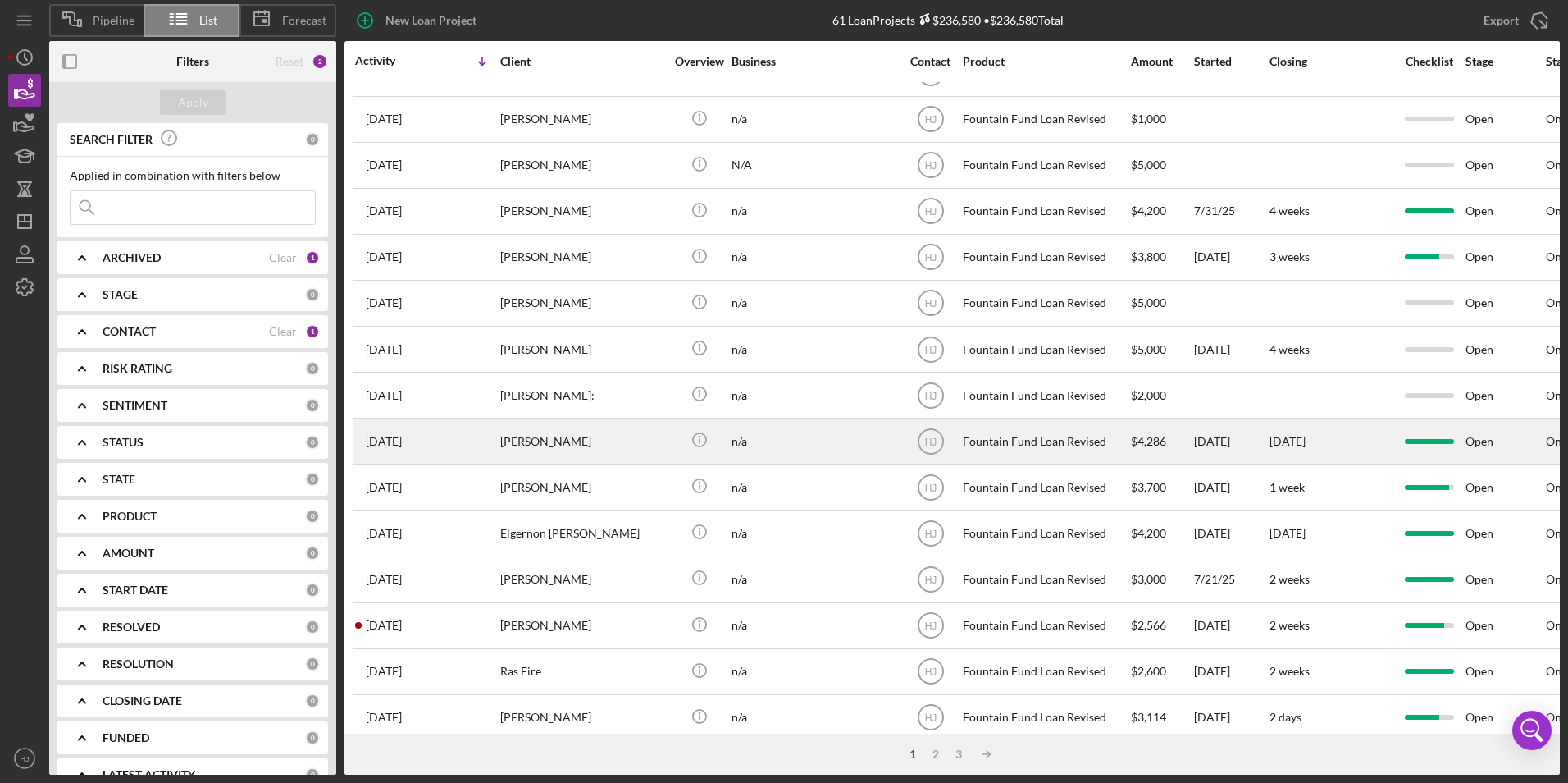
scroll to position [521, 0]
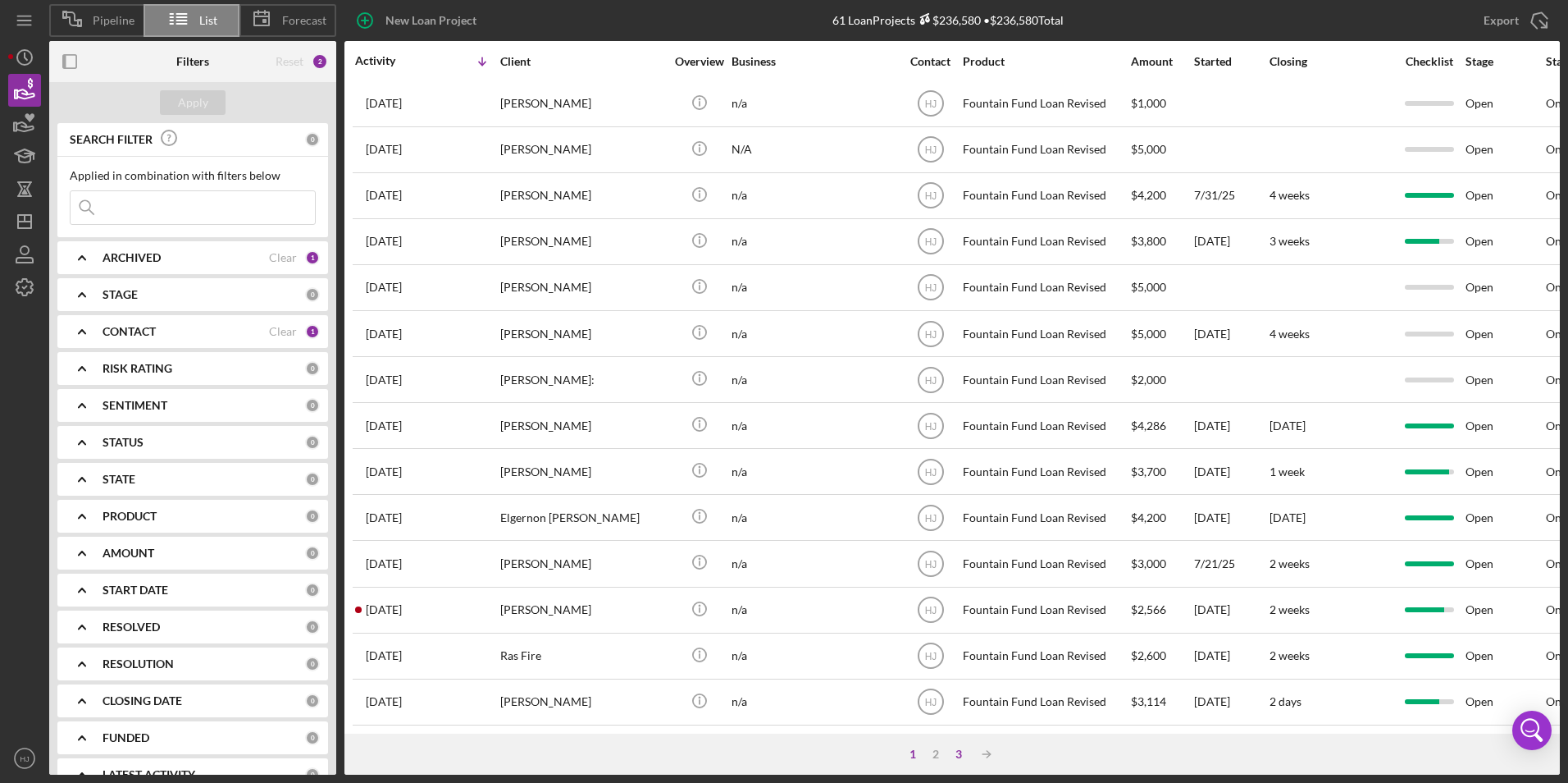
click at [960, 750] on div "3" at bounding box center [958, 754] width 23 height 13
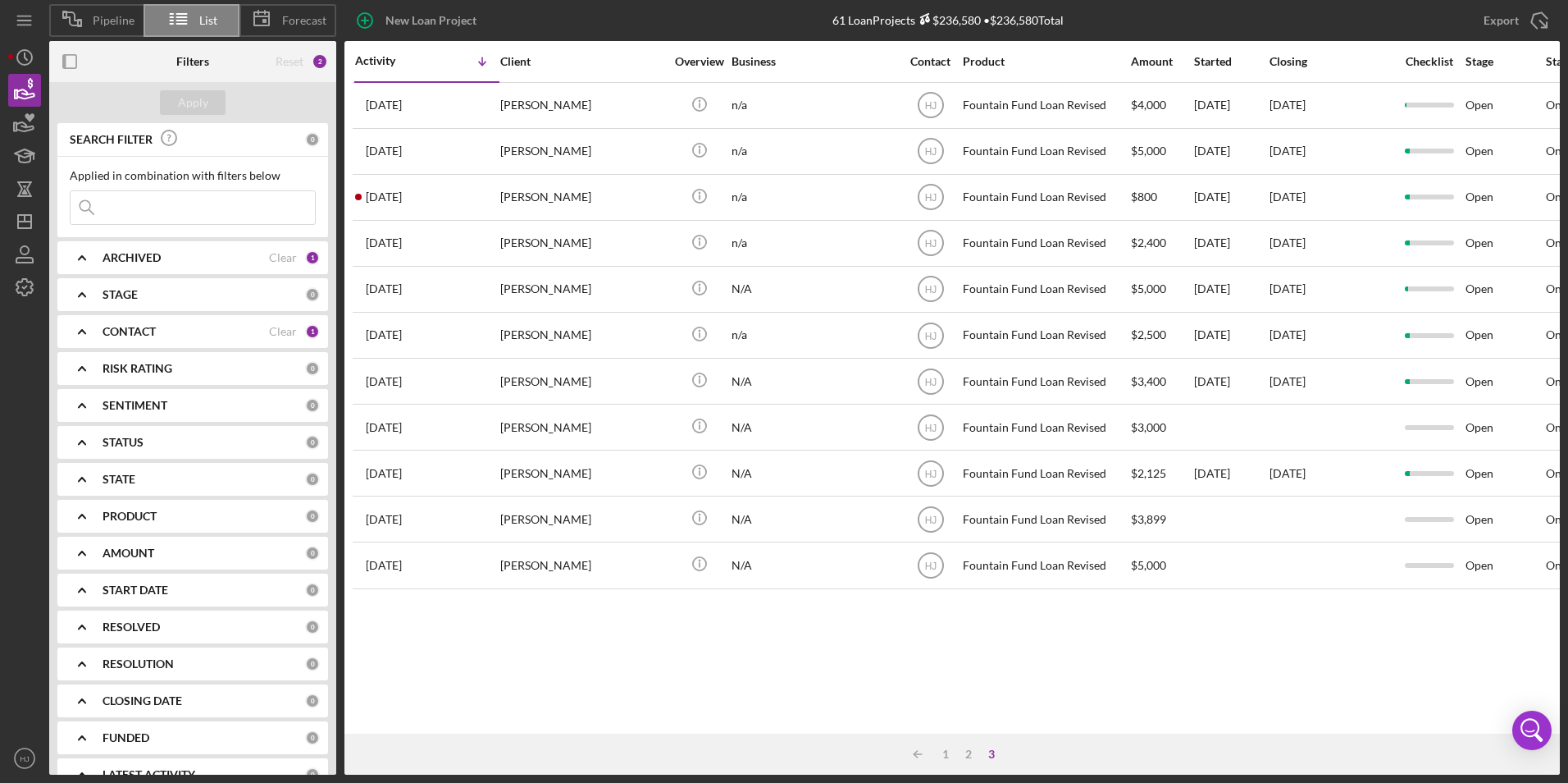
scroll to position [0, 0]
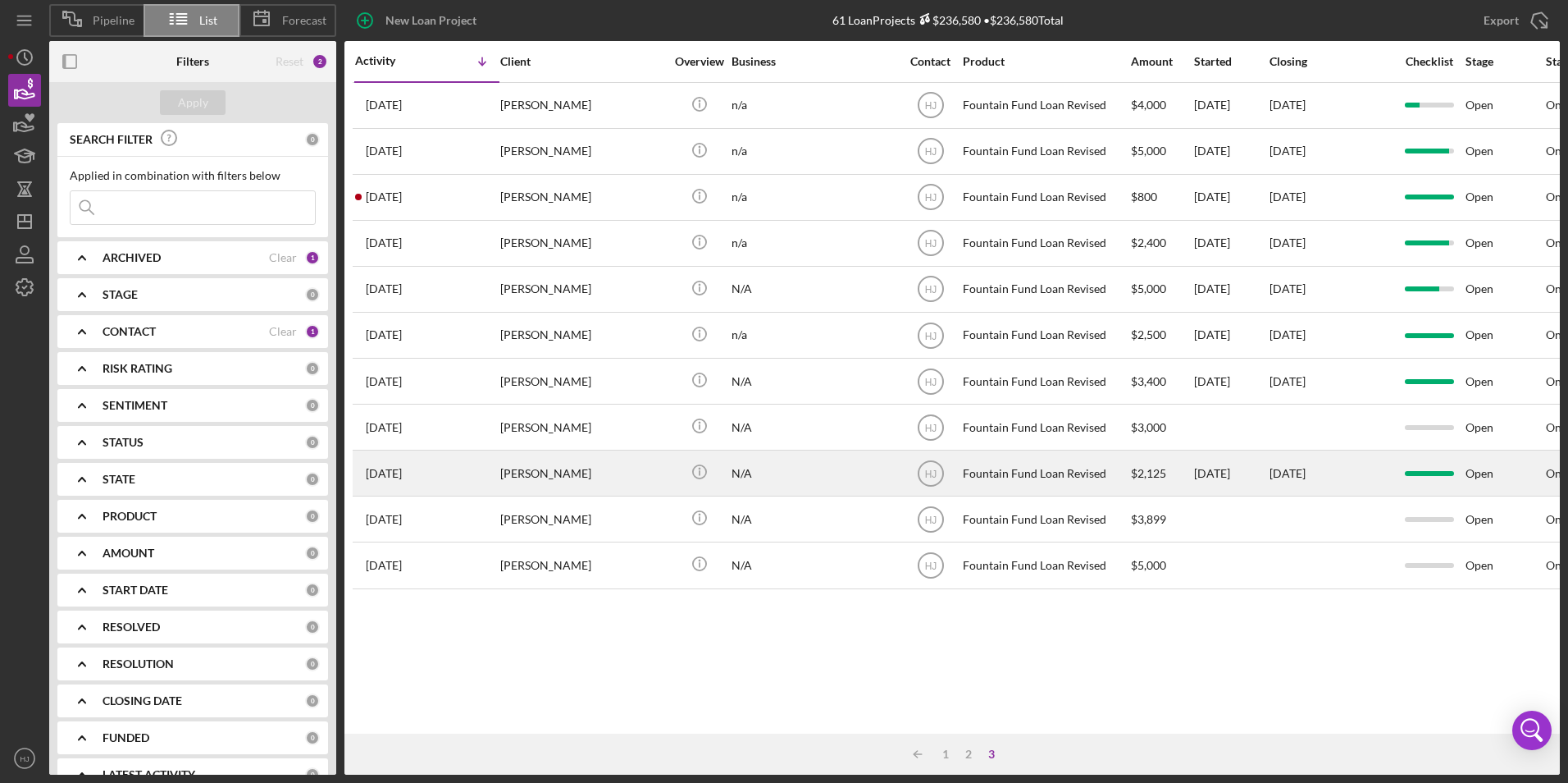
click at [520, 480] on div "[PERSON_NAME]" at bounding box center [582, 473] width 164 height 43
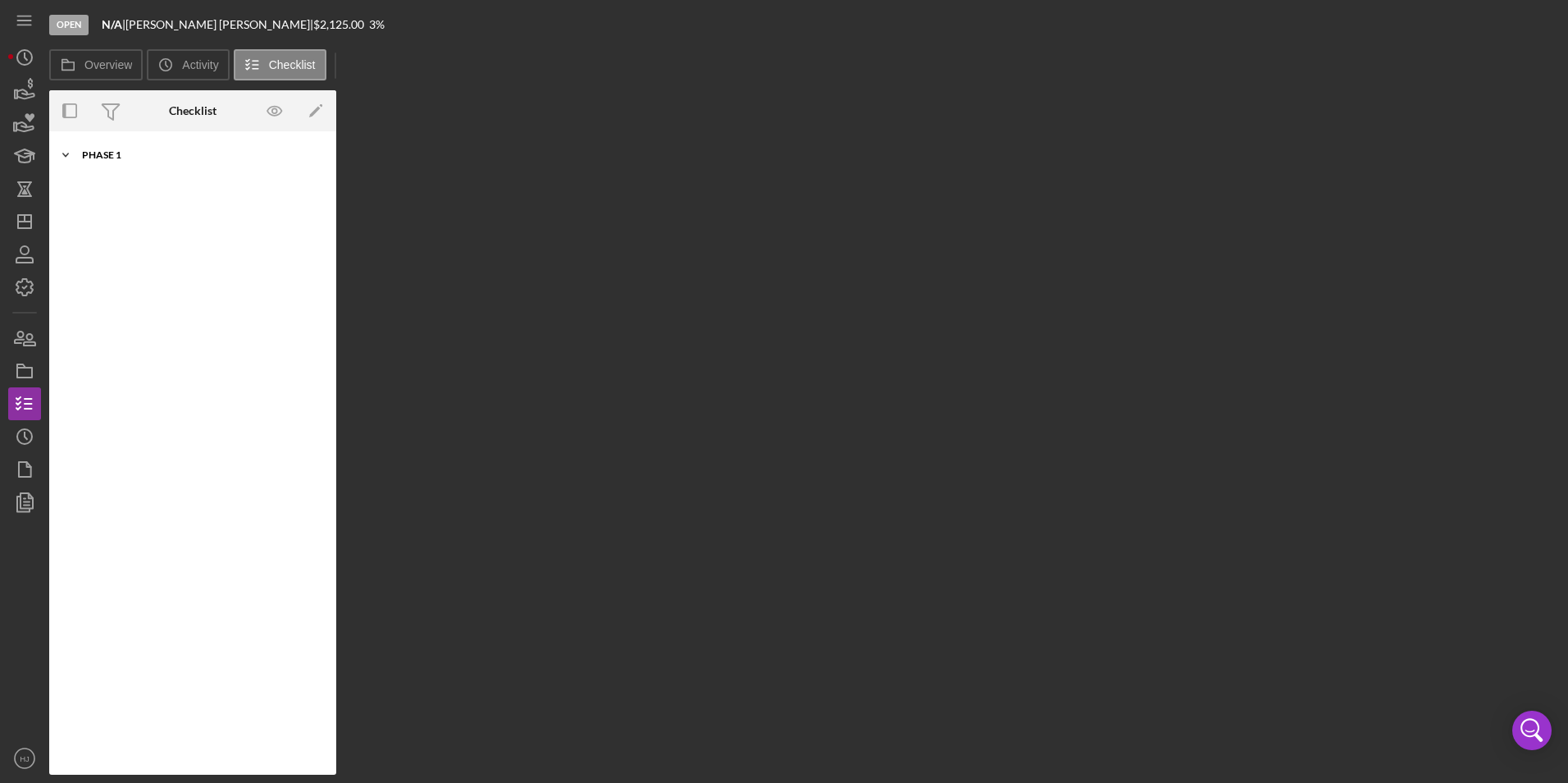
click at [107, 157] on div "Phase 1" at bounding box center [199, 155] width 234 height 10
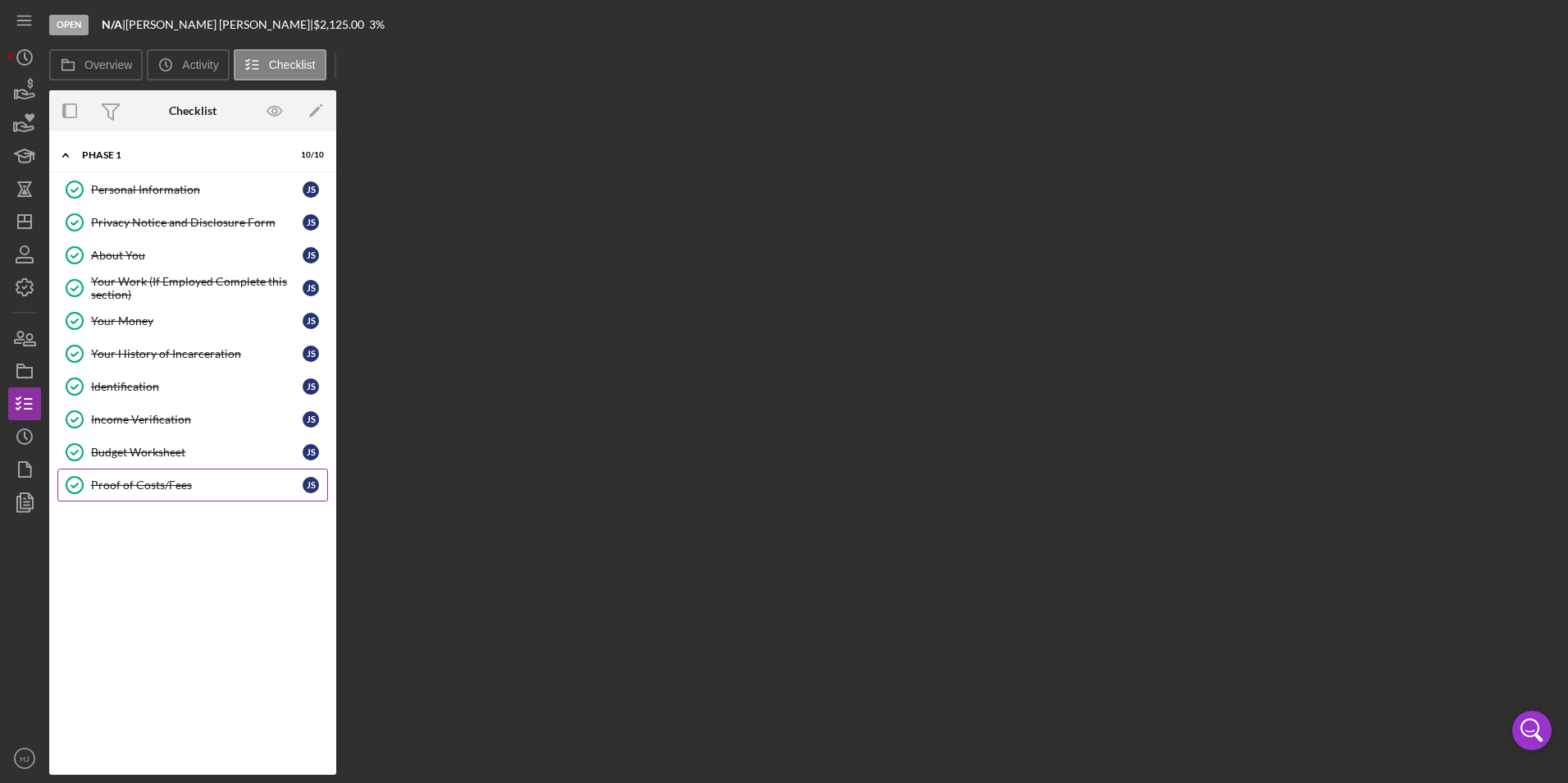
click at [144, 473] on link "Proof of Costs/Fees Proof of Costs/Fees J S" at bounding box center [192, 484] width 271 height 32
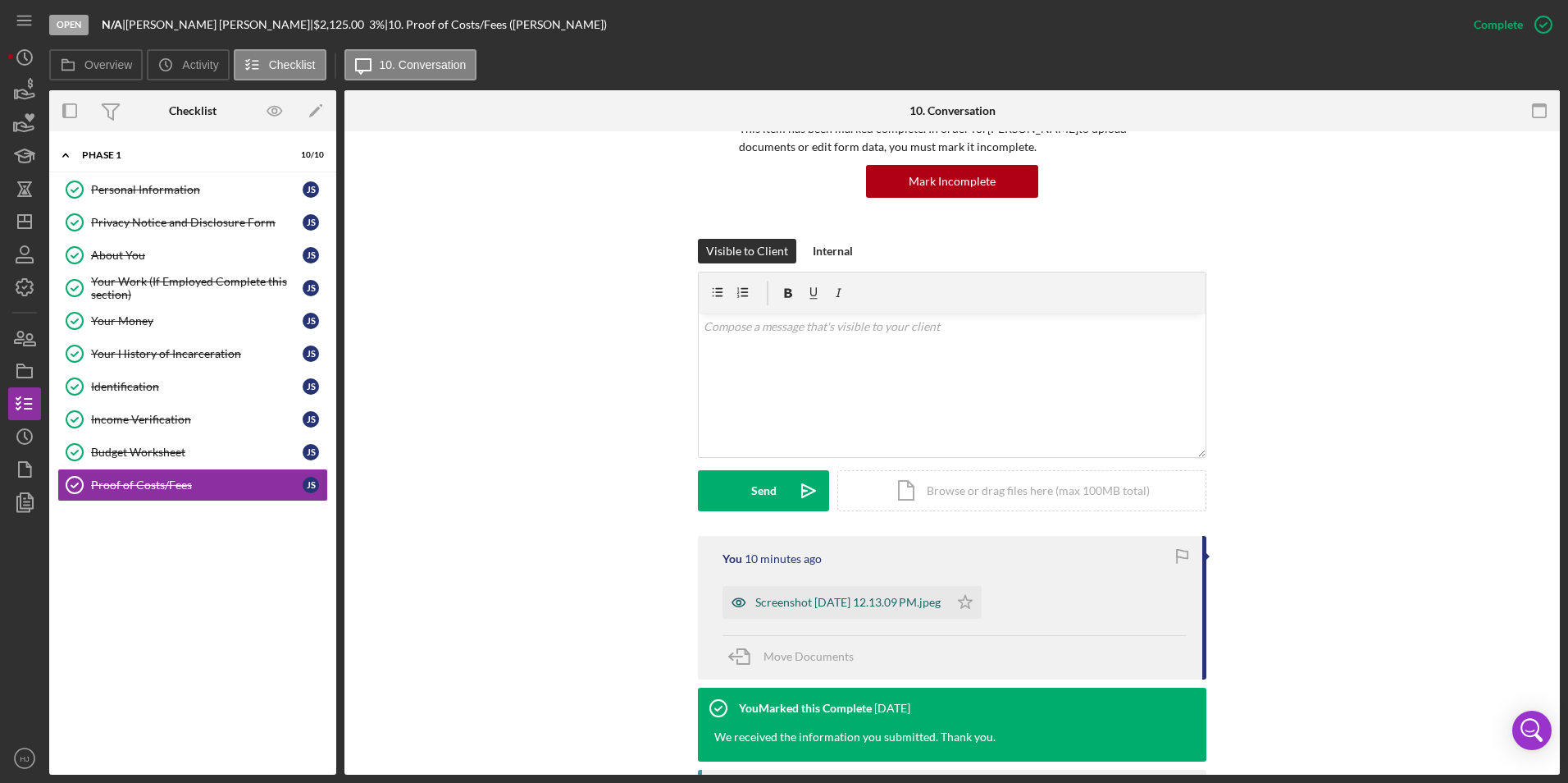
scroll to position [164, 0]
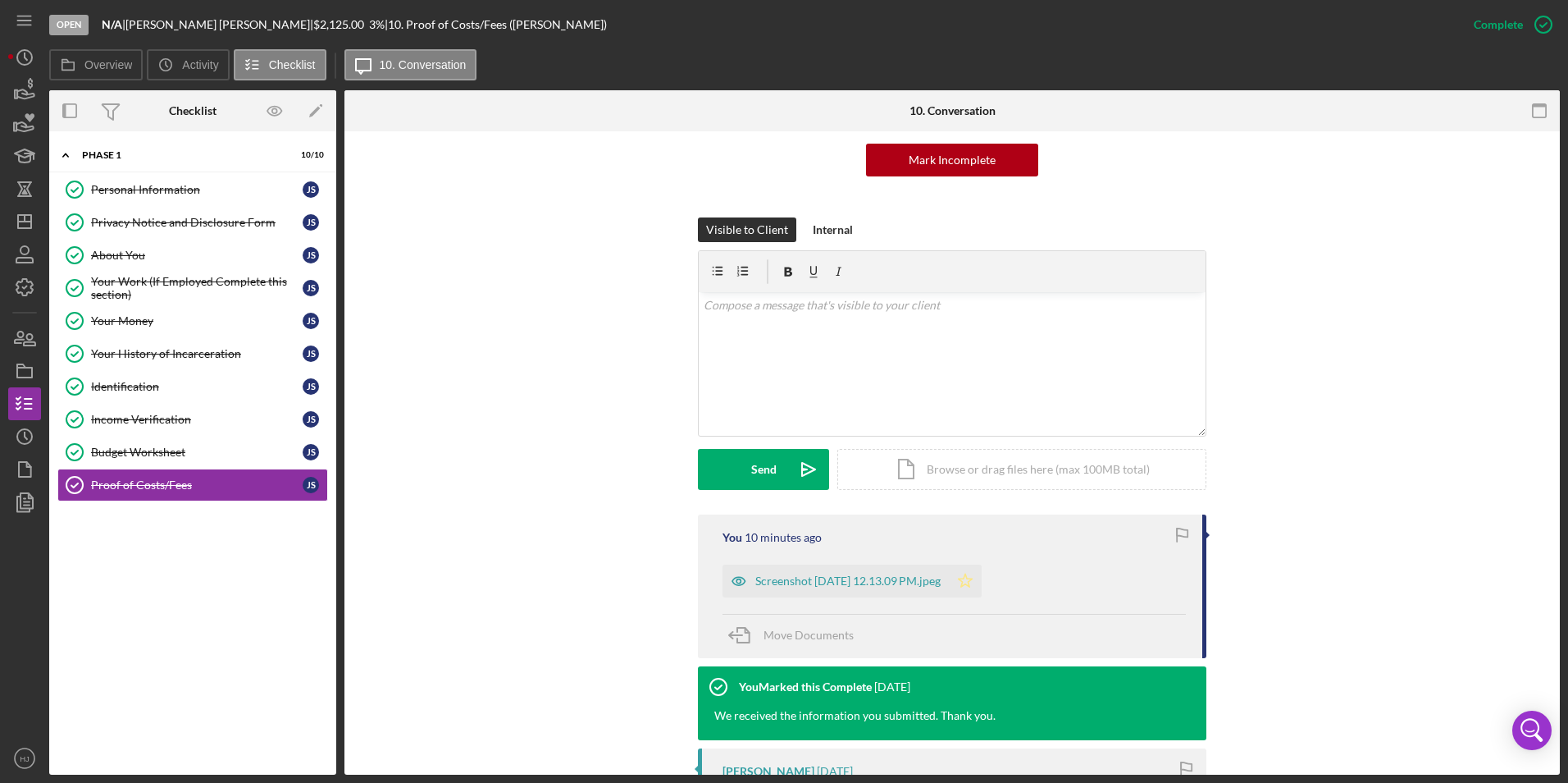
click at [982, 578] on icon "Icon/Star" at bounding box center [964, 581] width 32 height 32
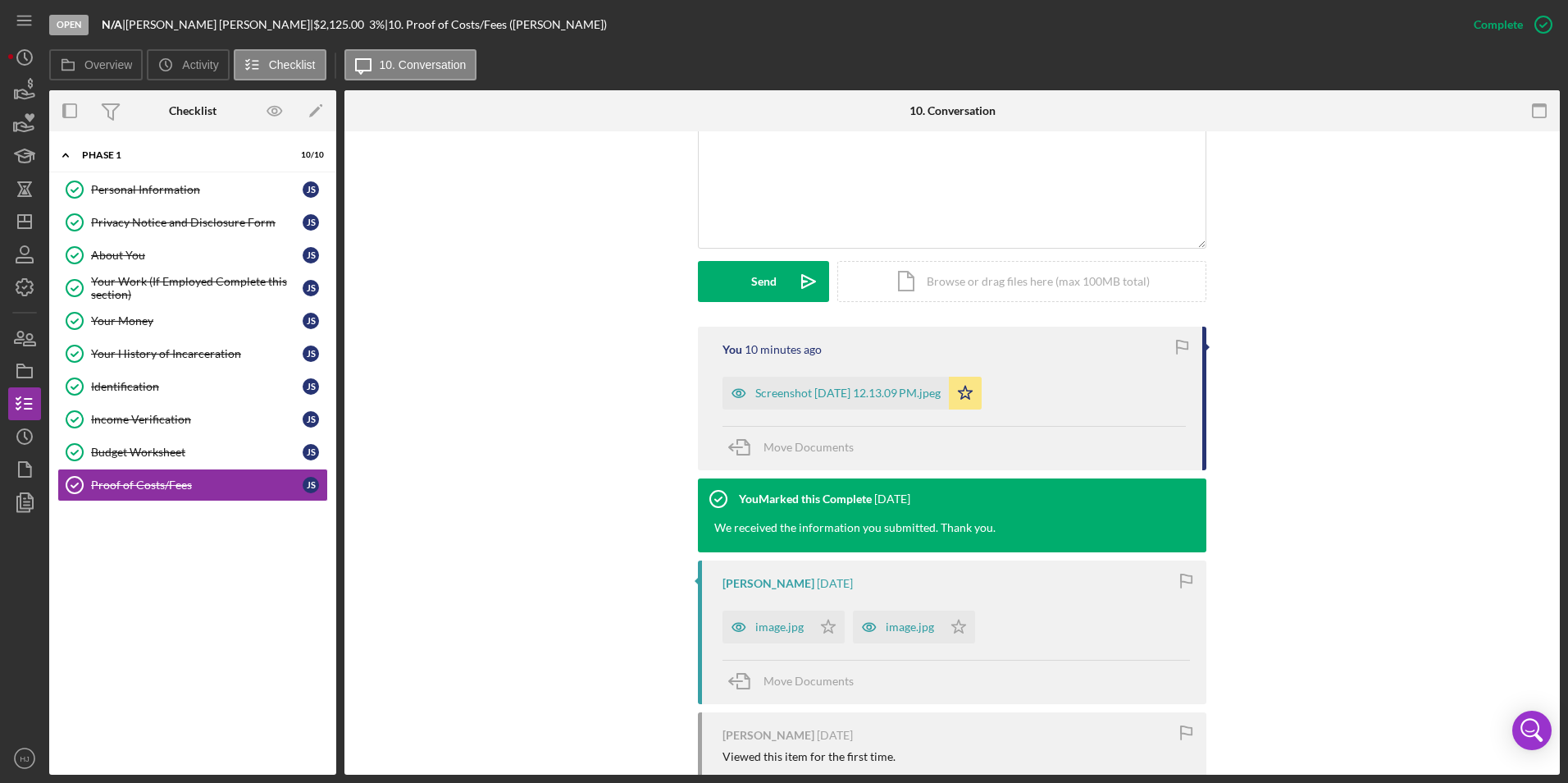
scroll to position [247, 0]
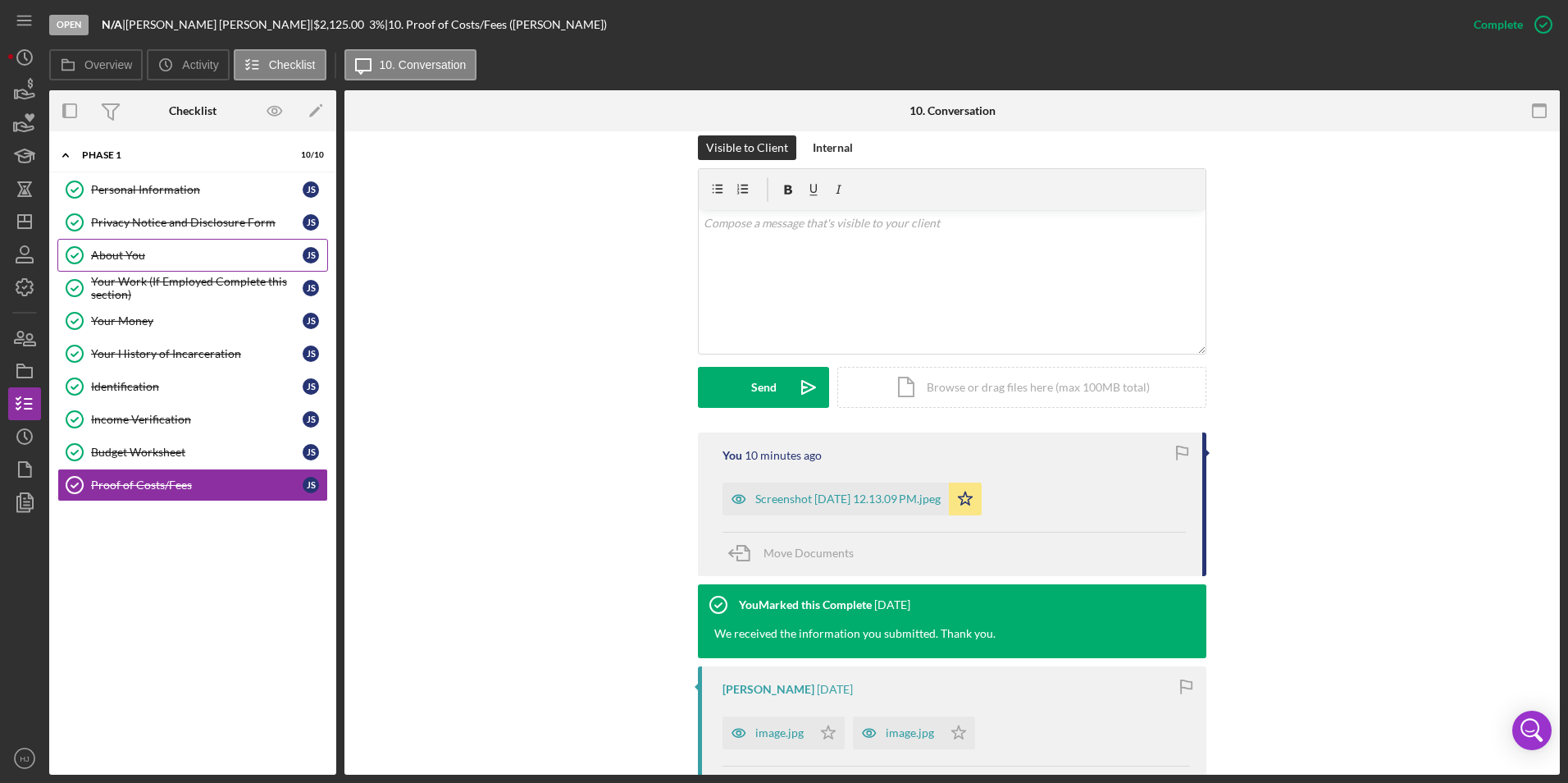
click at [133, 256] on div "About You" at bounding box center [197, 254] width 212 height 13
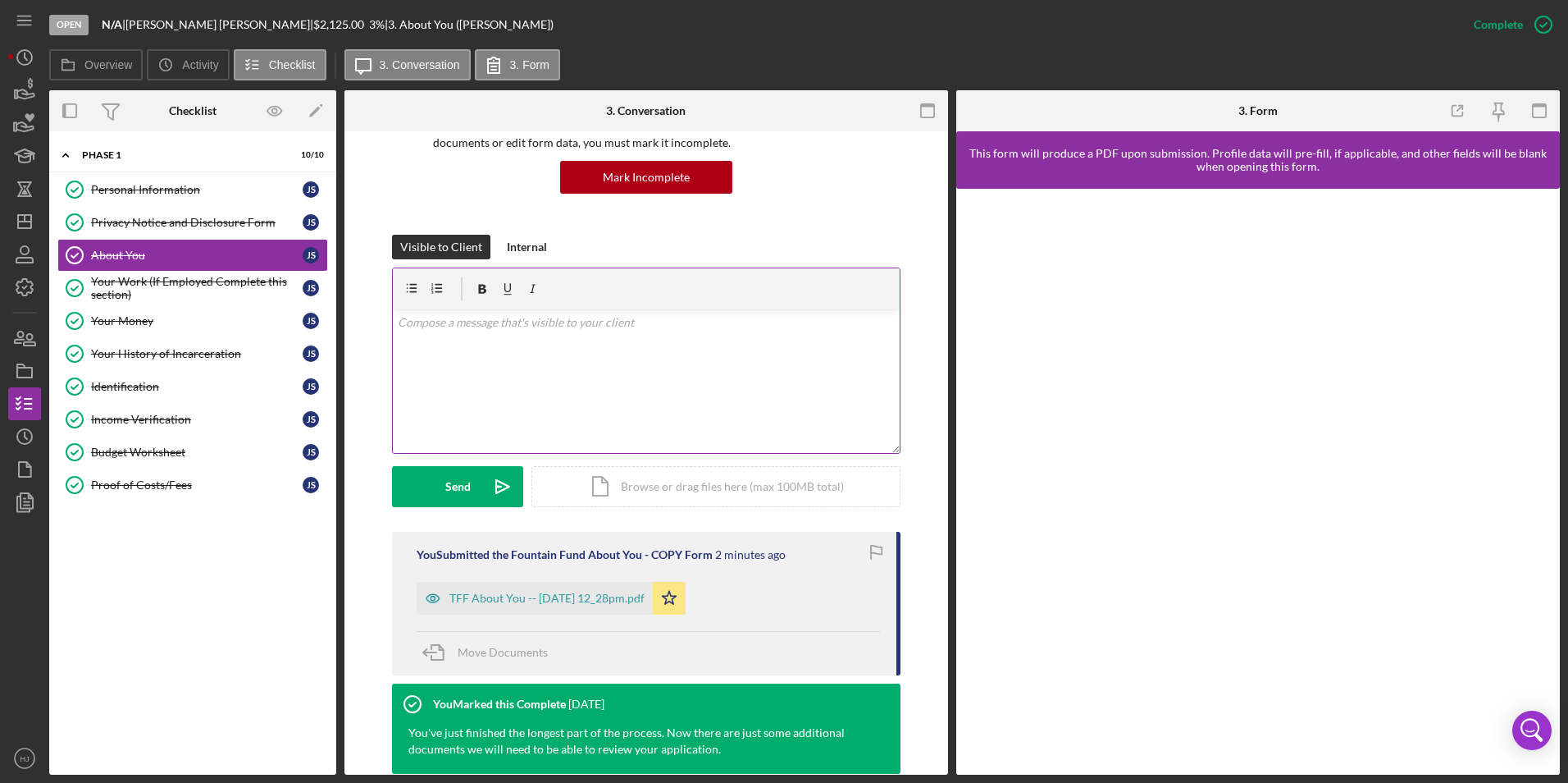
scroll to position [164, 0]
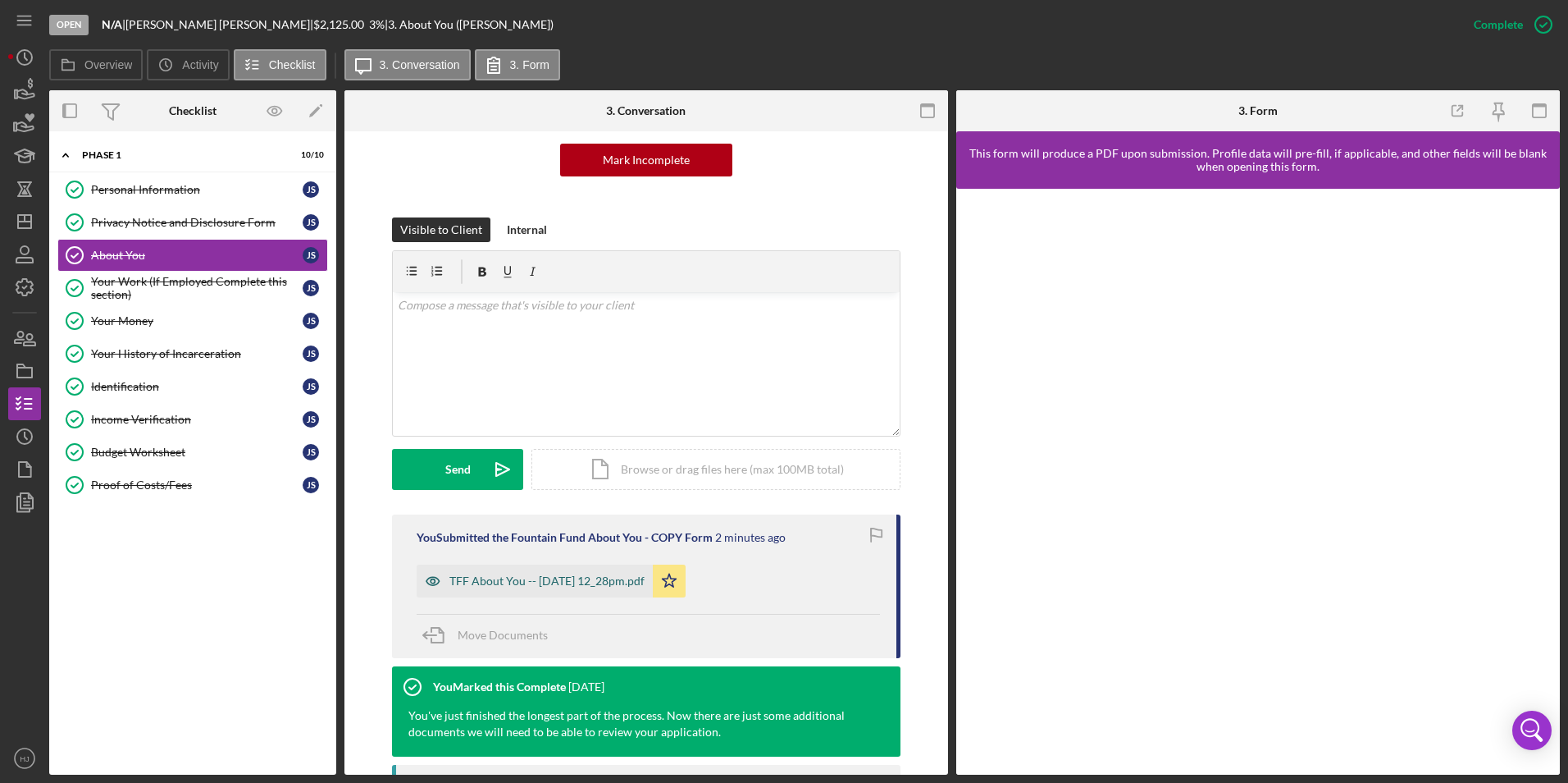
click at [570, 578] on div "TFF About You -- [DATE] 12_28pm.pdf" at bounding box center [547, 581] width 195 height 13
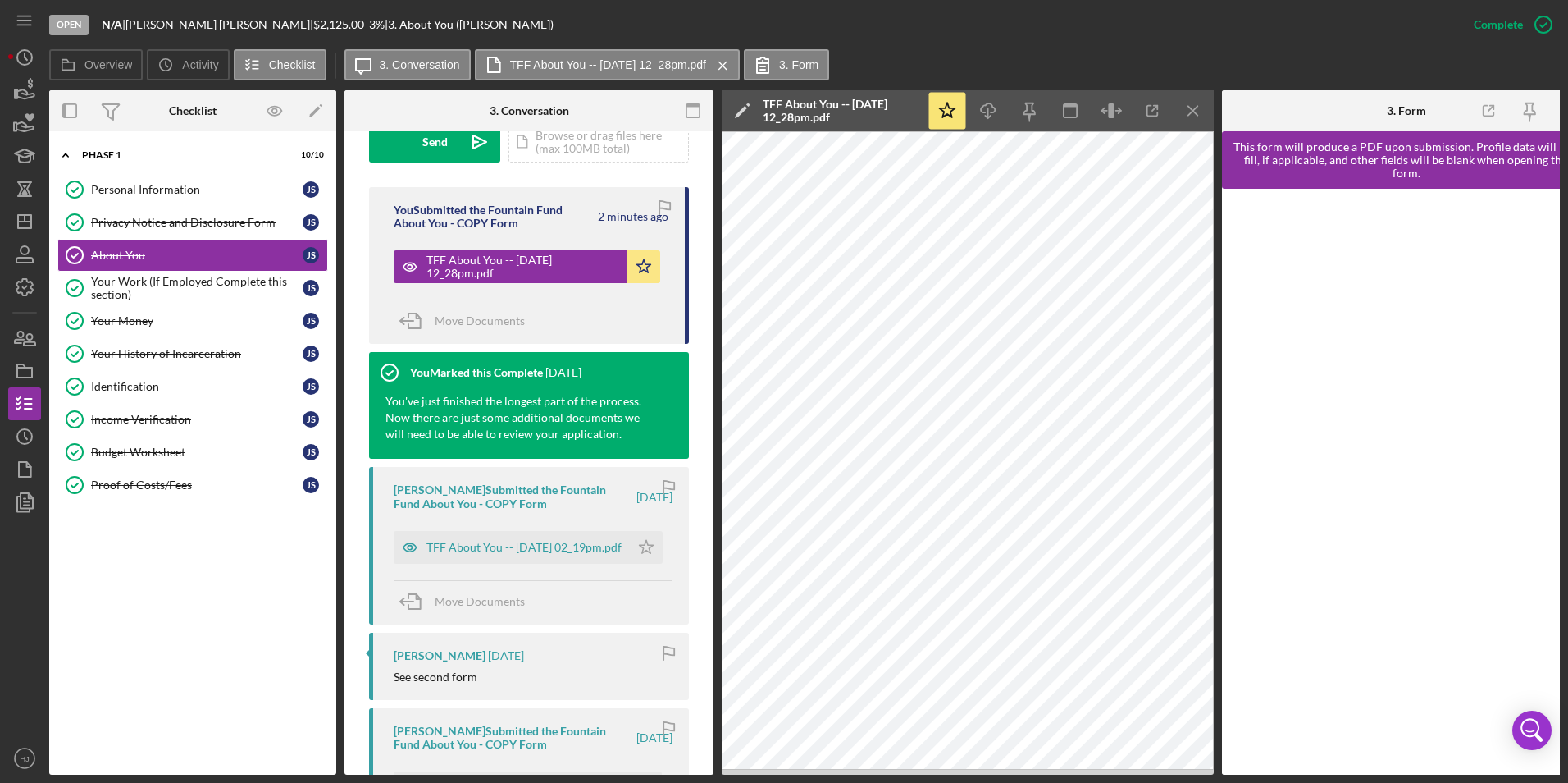
scroll to position [511, 0]
click at [535, 547] on div "TFF About You -- [DATE] 02_19pm.pdf" at bounding box center [523, 546] width 195 height 13
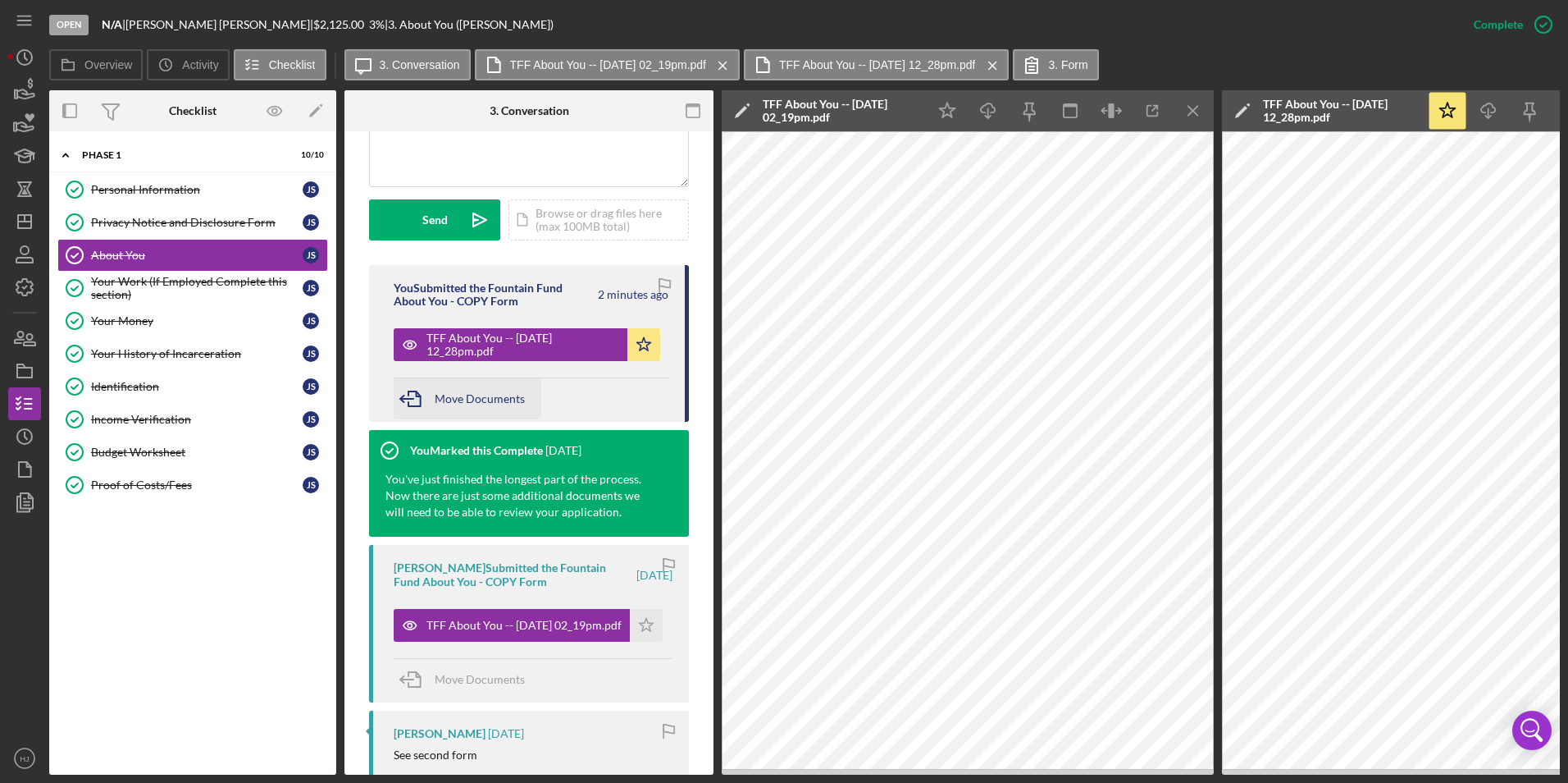
scroll to position [264, 0]
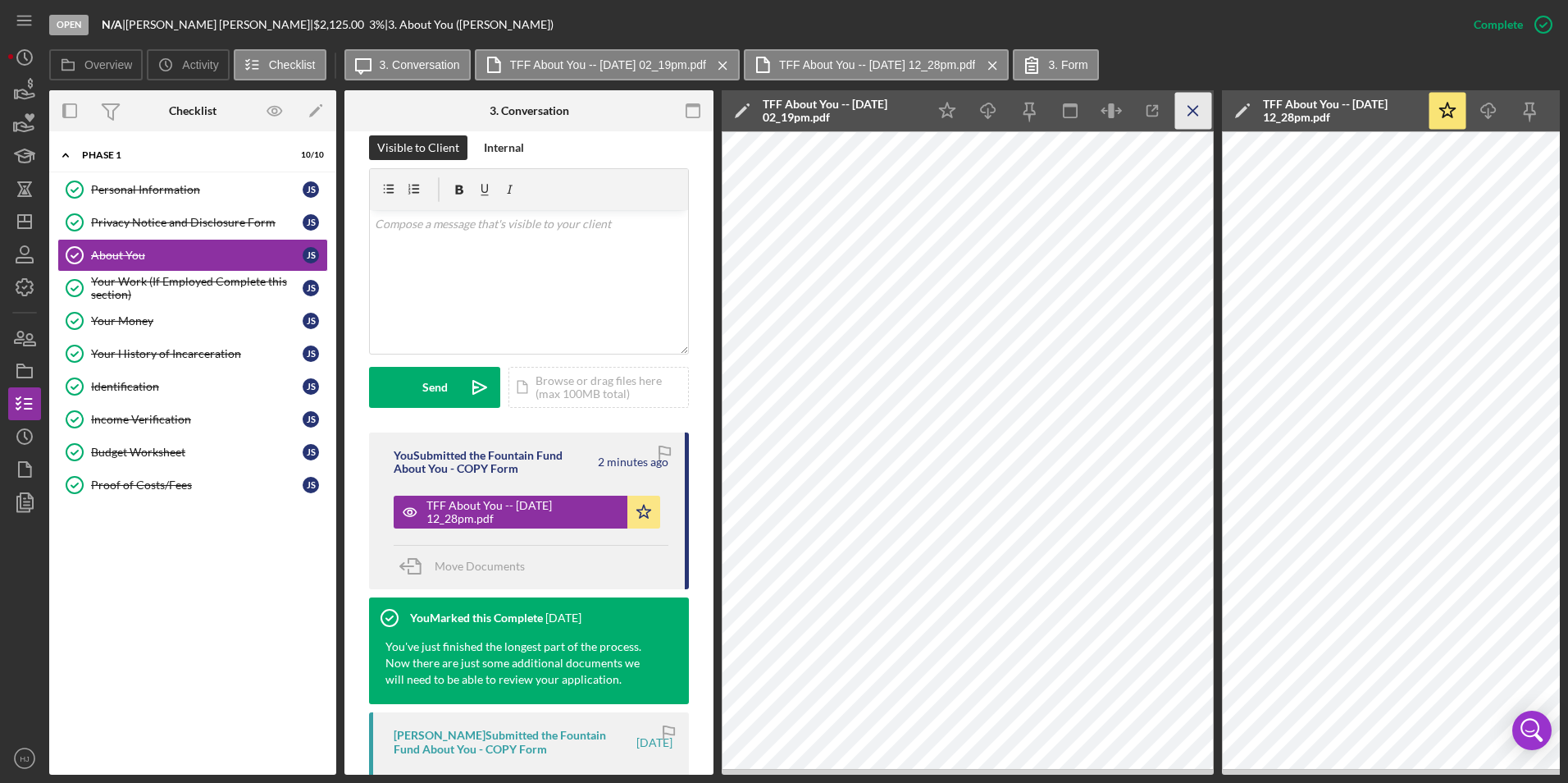
click at [1183, 116] on icon "Icon/Menu Close" at bounding box center [1194, 111] width 37 height 37
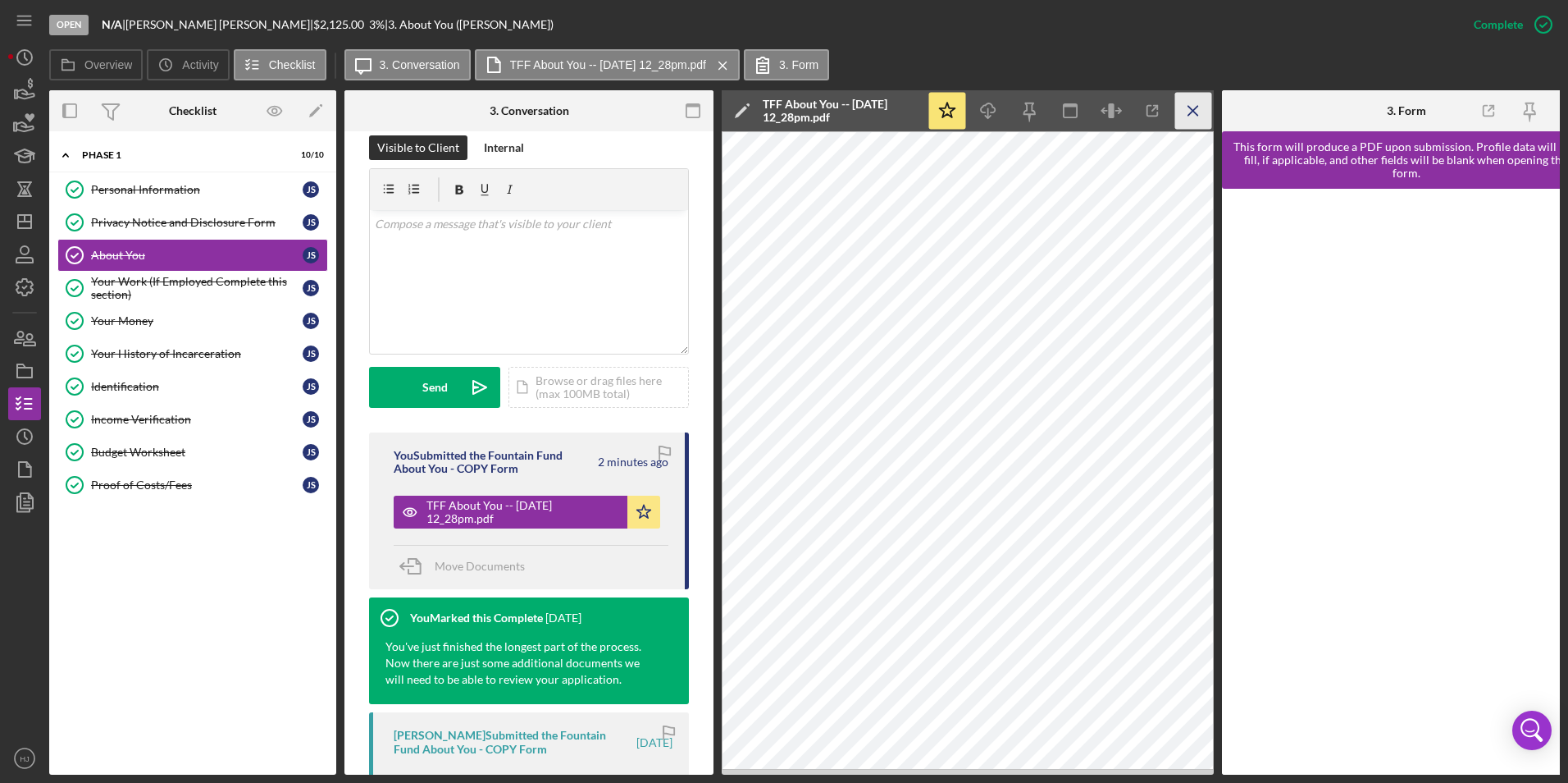
click at [1198, 109] on icon "Icon/Menu Close" at bounding box center [1194, 111] width 37 height 37
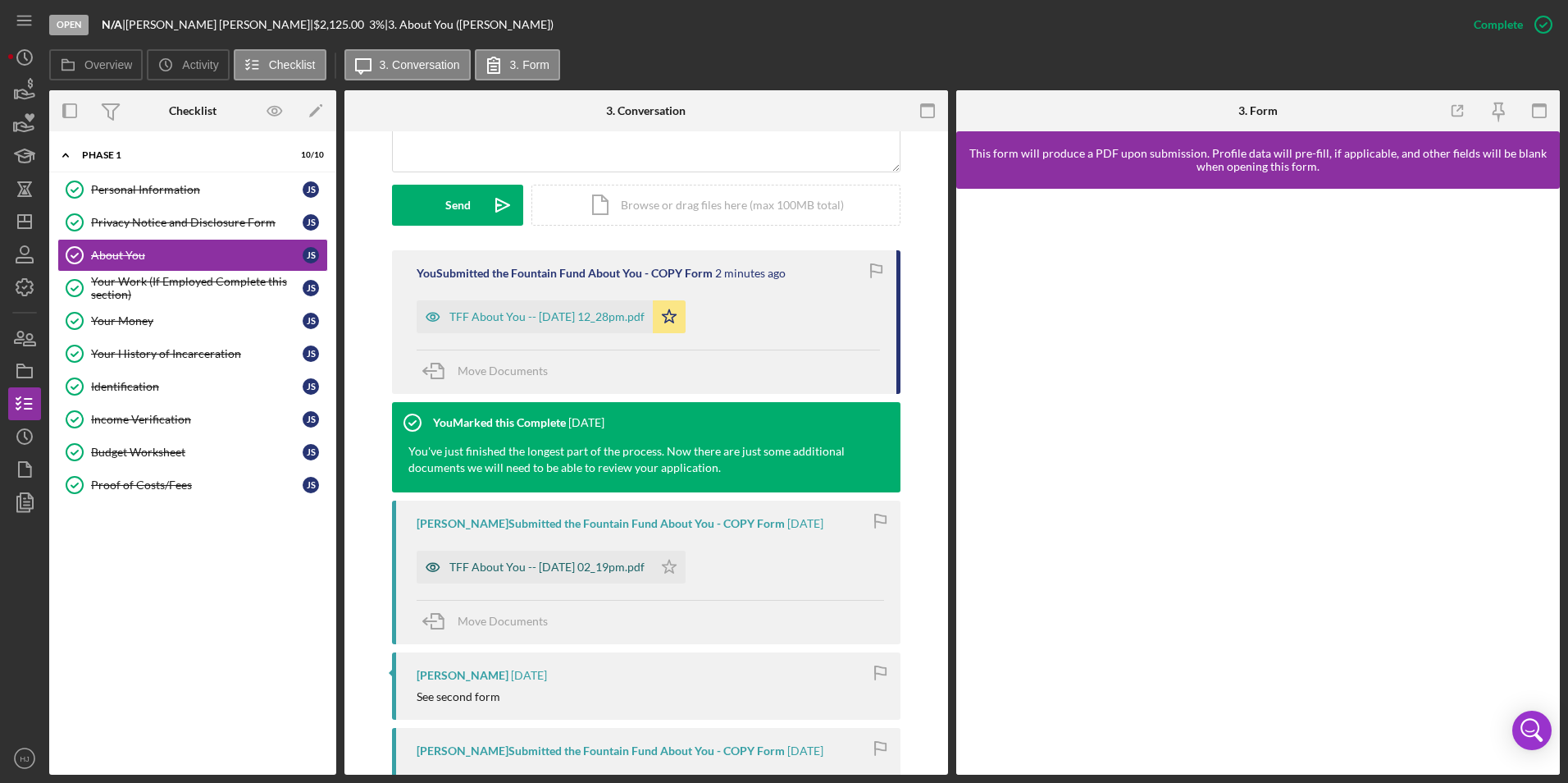
click at [628, 559] on div "TFF About You -- [DATE] 02_19pm.pdf" at bounding box center [534, 566] width 237 height 32
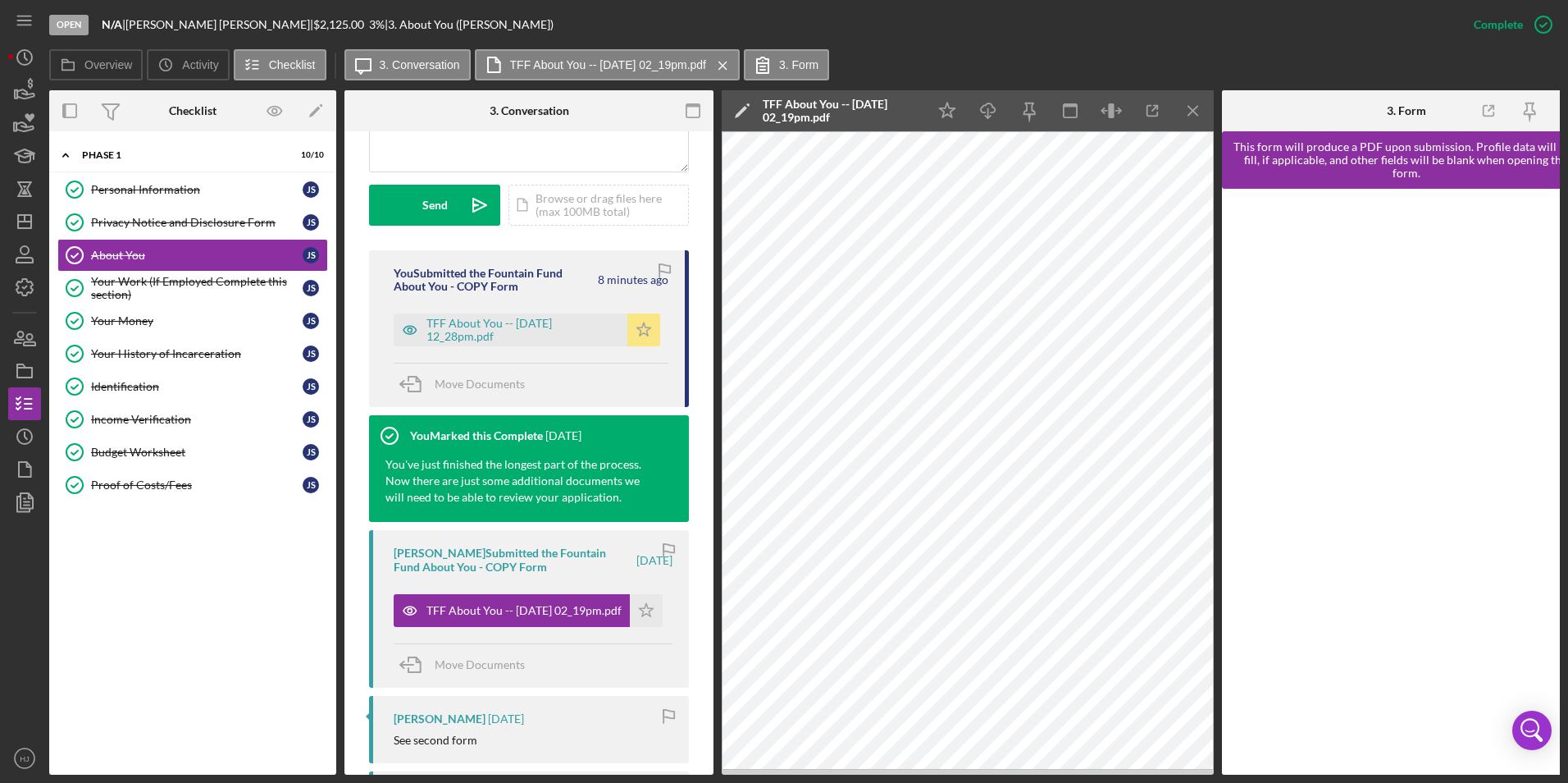
click at [636, 326] on icon "Icon/Star" at bounding box center [643, 329] width 32 height 32
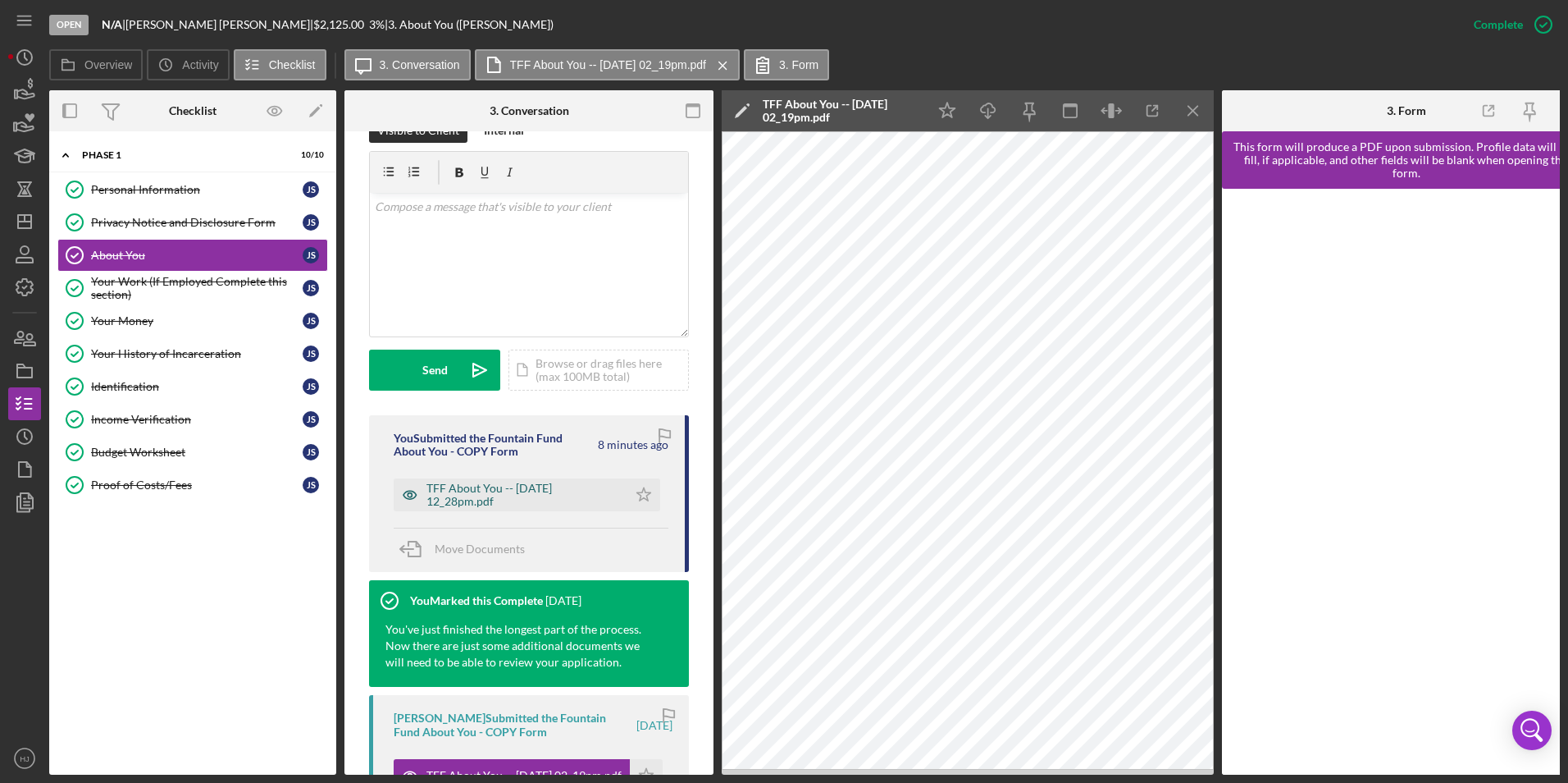
scroll to position [247, 0]
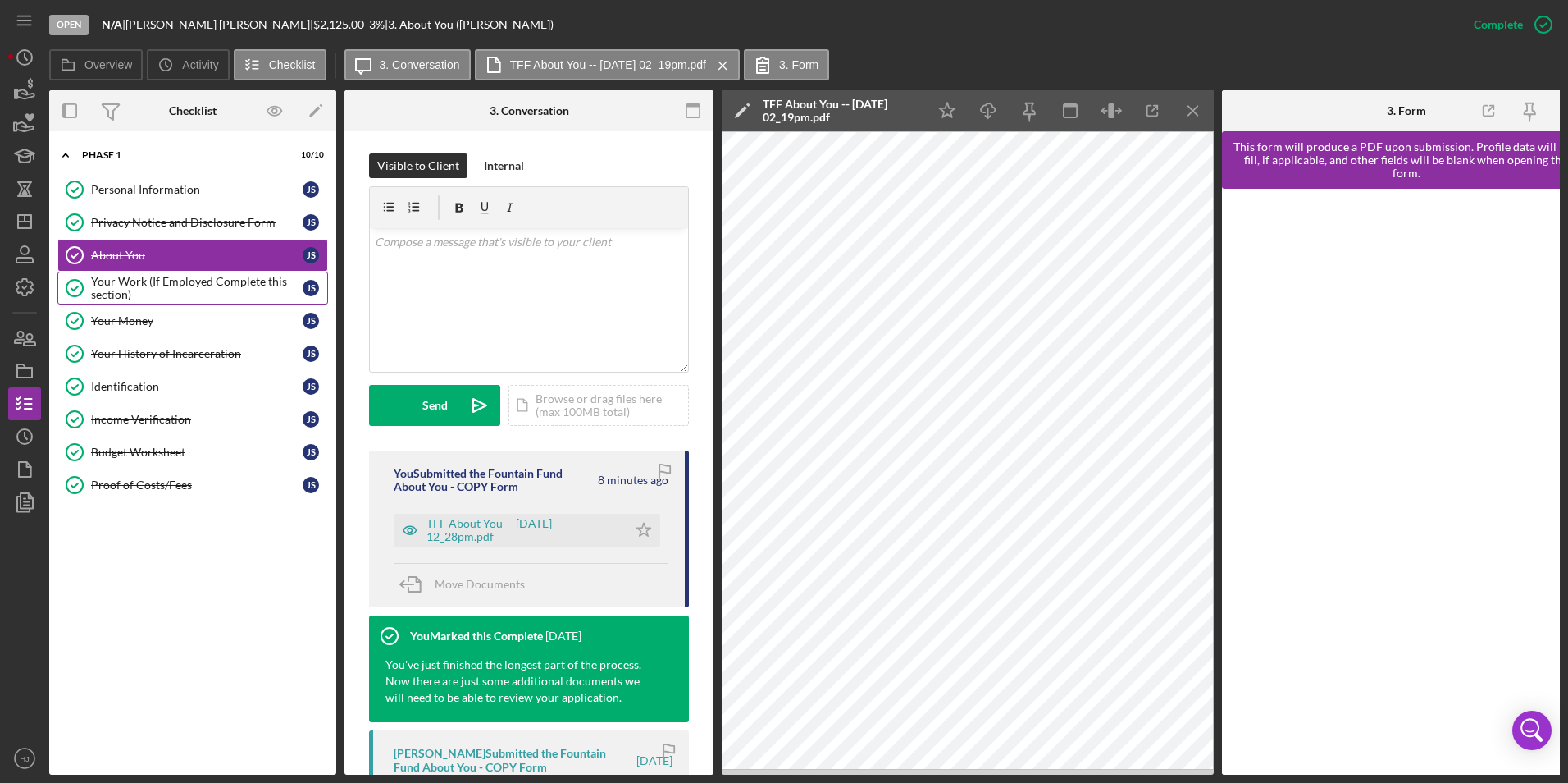
click at [202, 275] on div "Your Work (If Employed Complete this section)" at bounding box center [197, 288] width 212 height 27
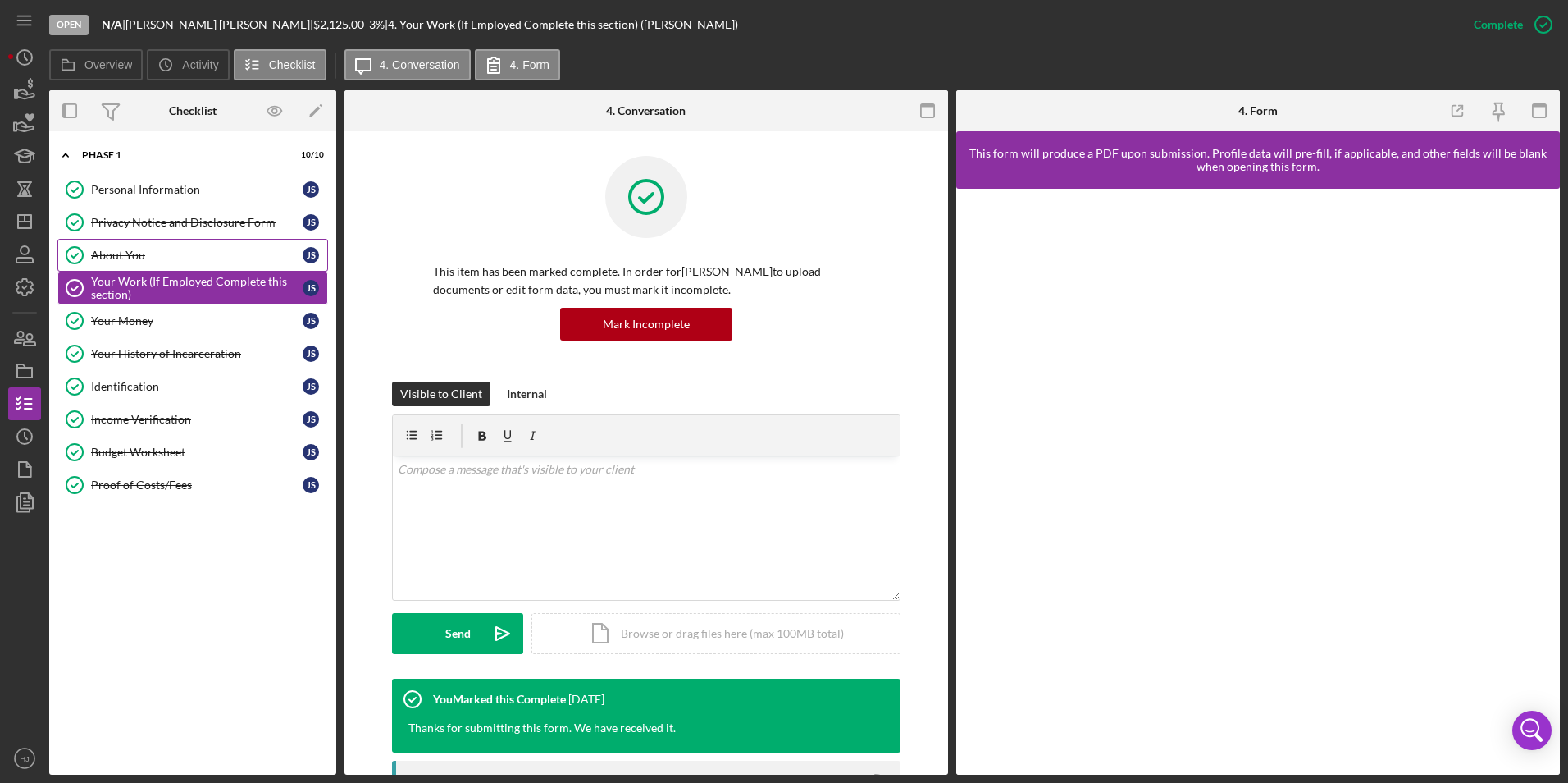
click at [126, 249] on div "About You" at bounding box center [197, 254] width 212 height 13
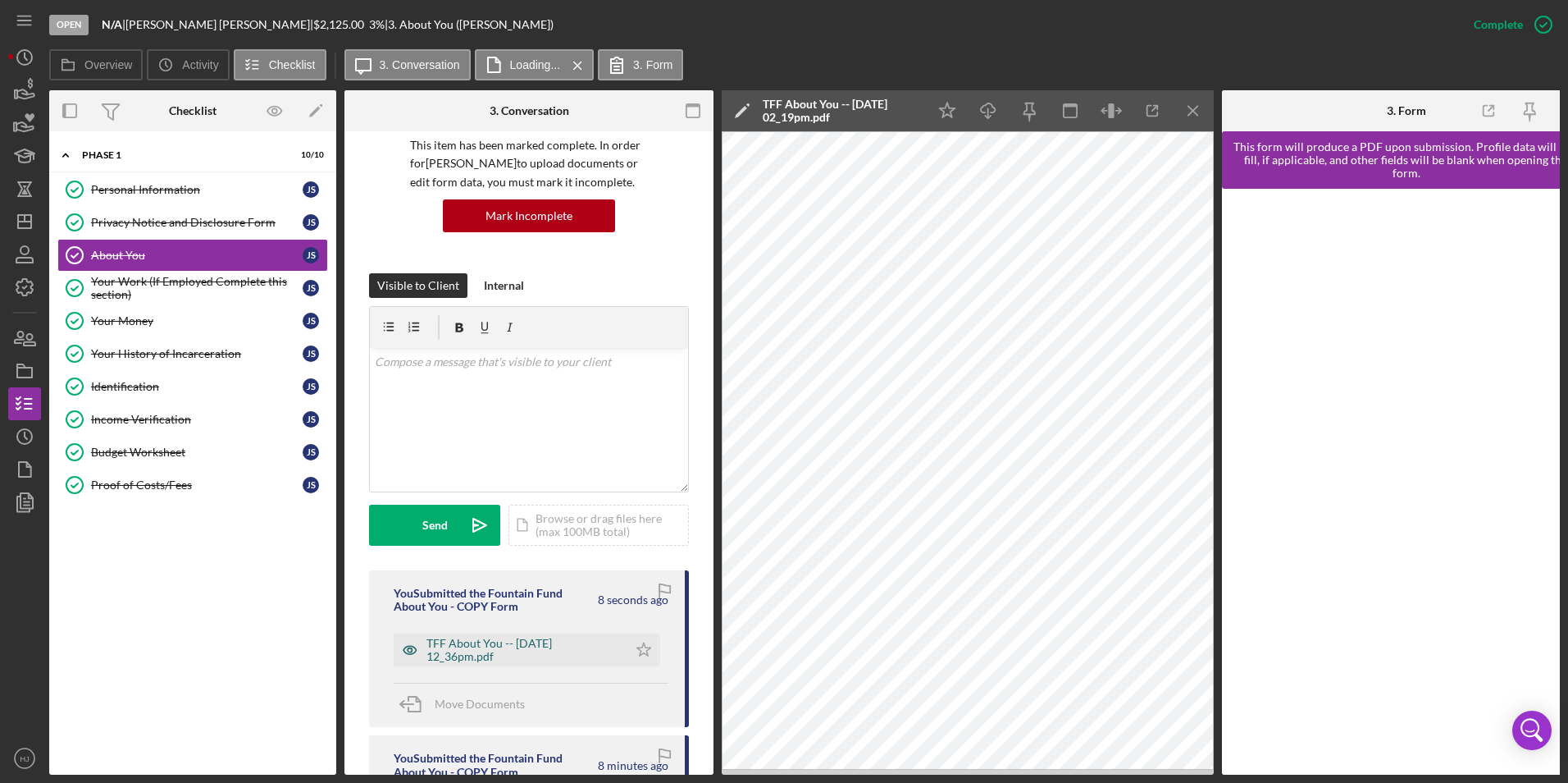
scroll to position [164, 0]
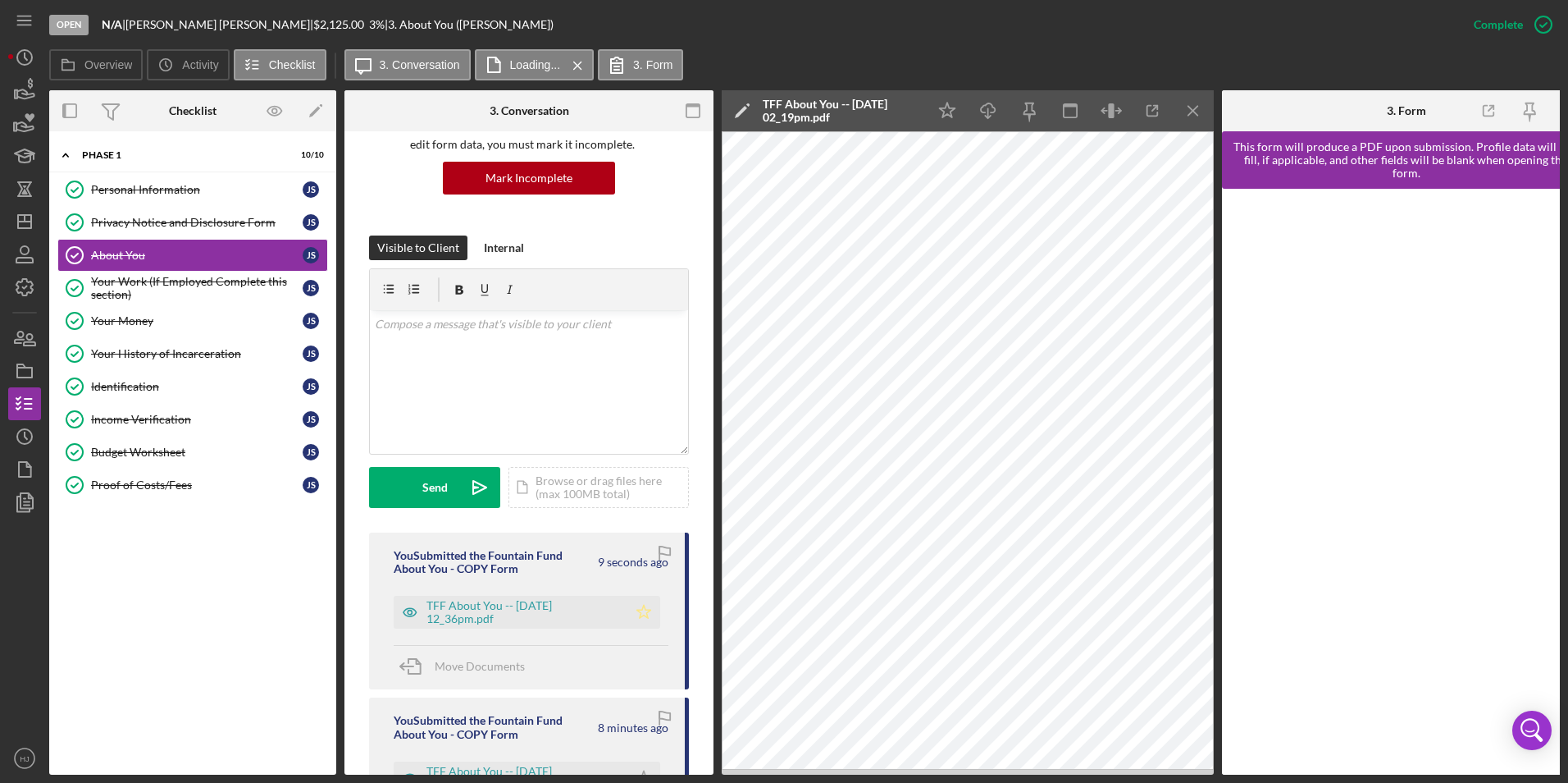
click at [627, 605] on icon "Icon/Star" at bounding box center [643, 611] width 32 height 32
click at [13, 93] on icon "button" at bounding box center [25, 90] width 41 height 41
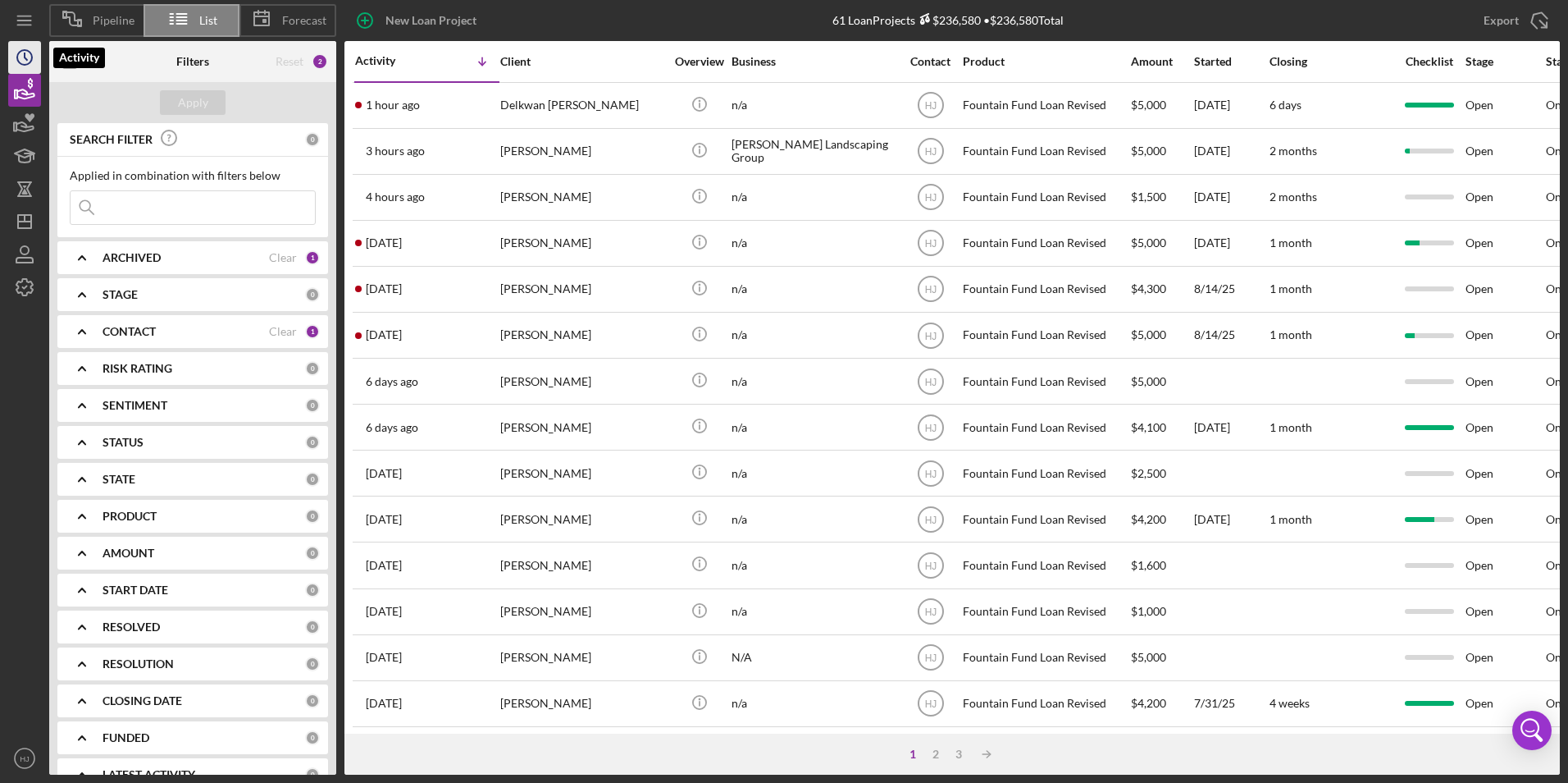
click at [27, 50] on circle "button" at bounding box center [25, 57] width 15 height 15
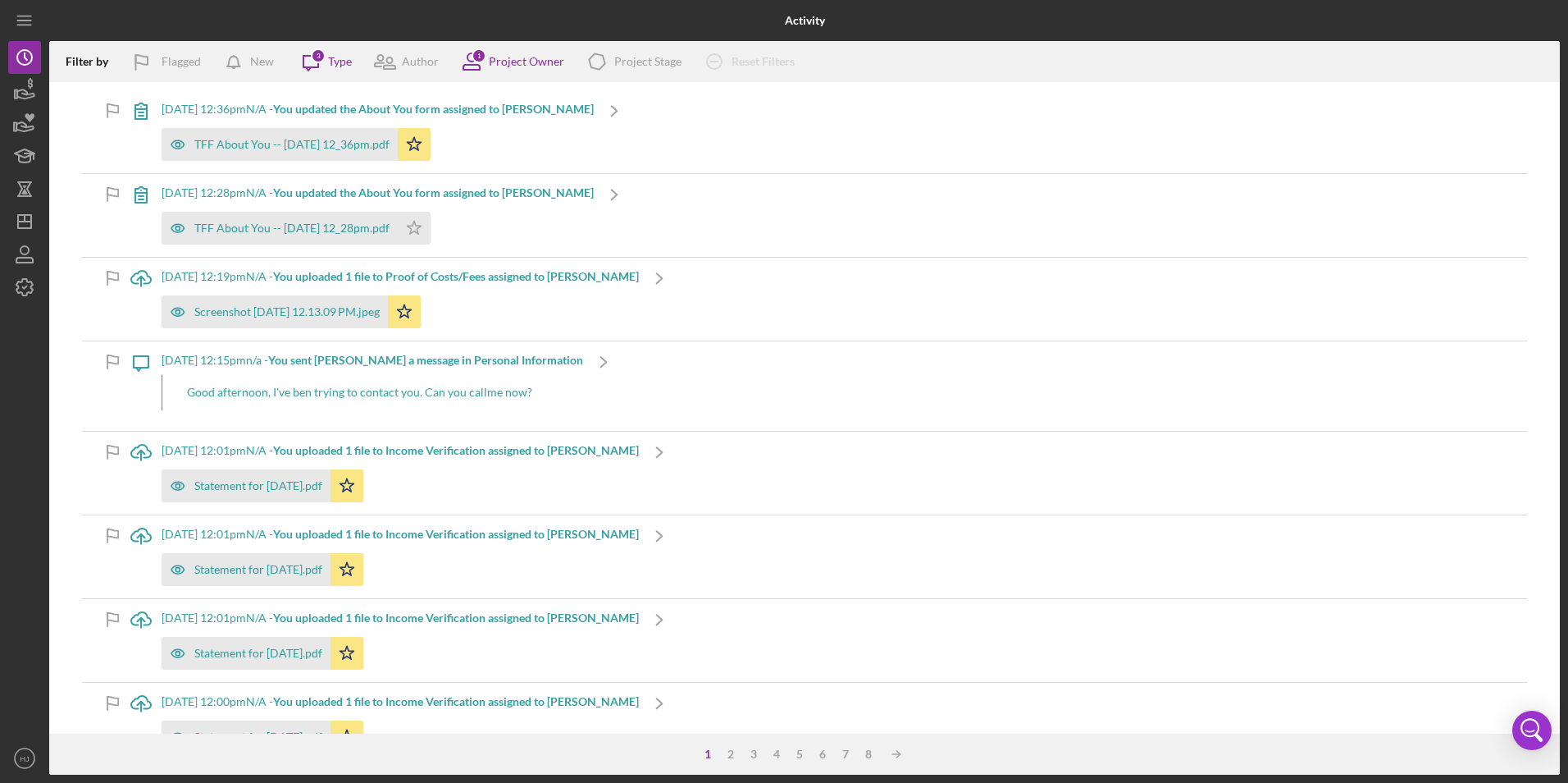
click at [346, 101] on div "[DATE] 12:36pm N/A - You updated the About You form assigned to [PERSON_NAME] T…" at bounding box center [378, 132] width 432 height 83
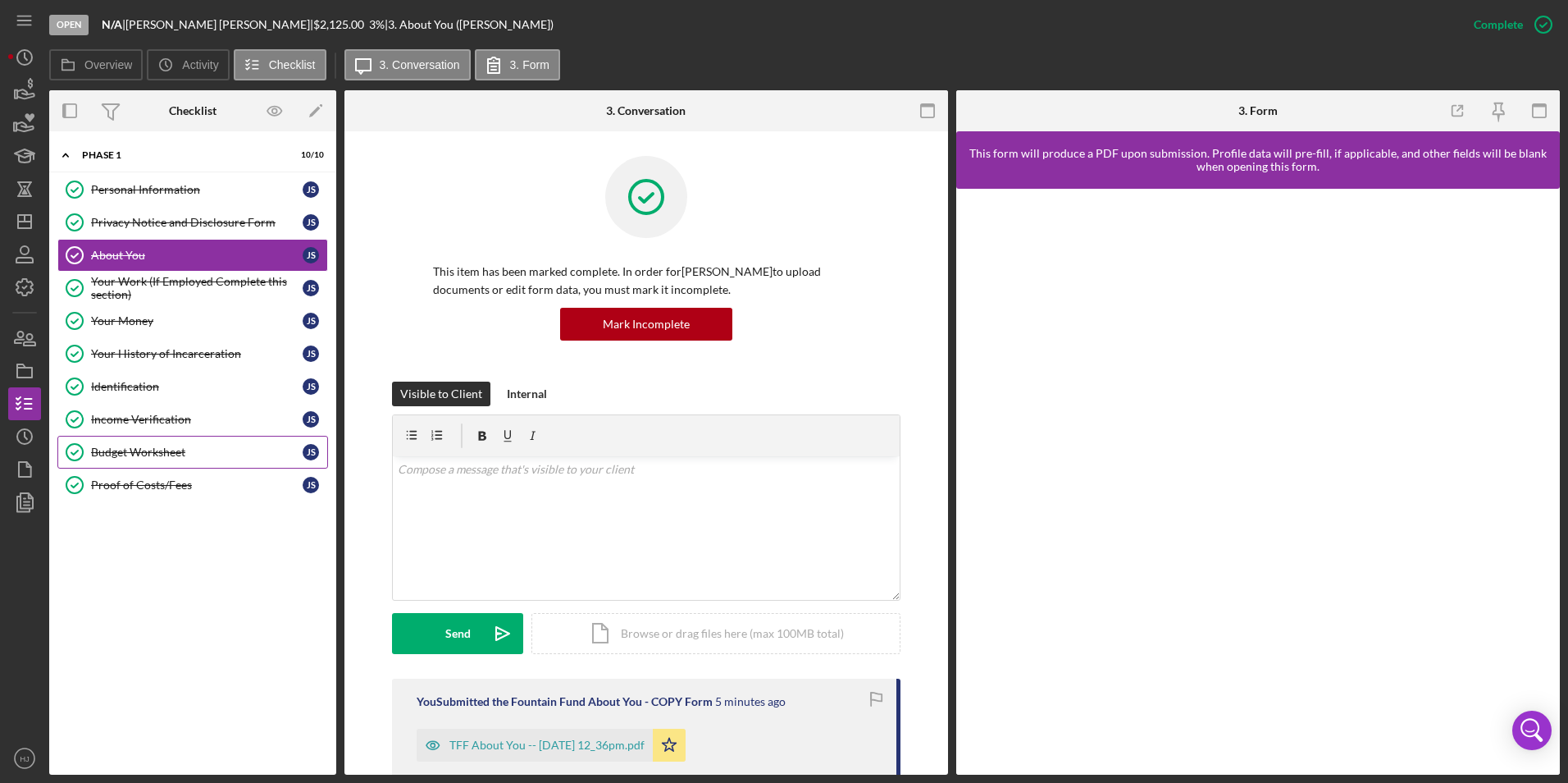
click at [150, 446] on div "Budget Worksheet" at bounding box center [197, 452] width 212 height 13
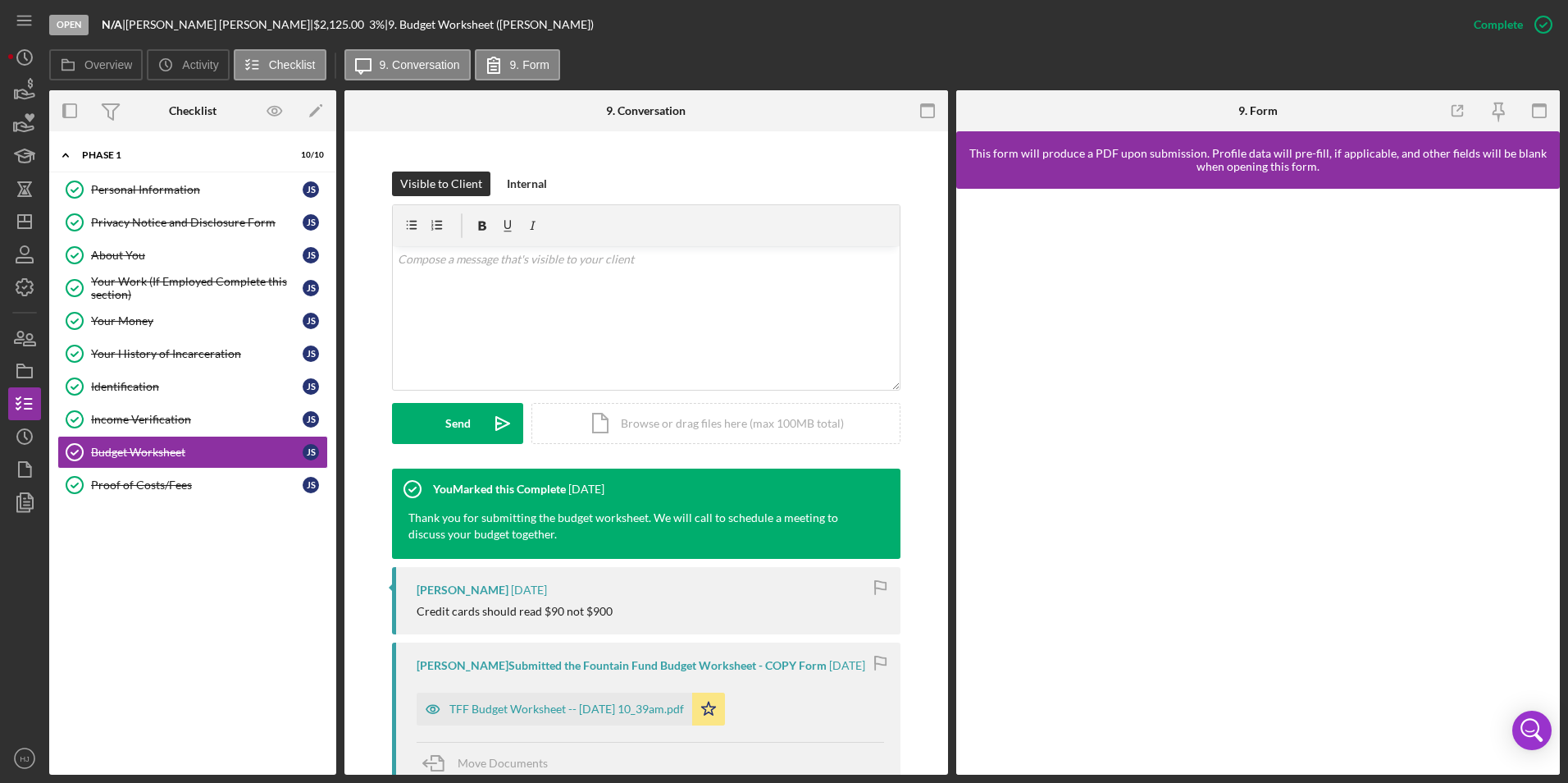
scroll to position [247, 0]
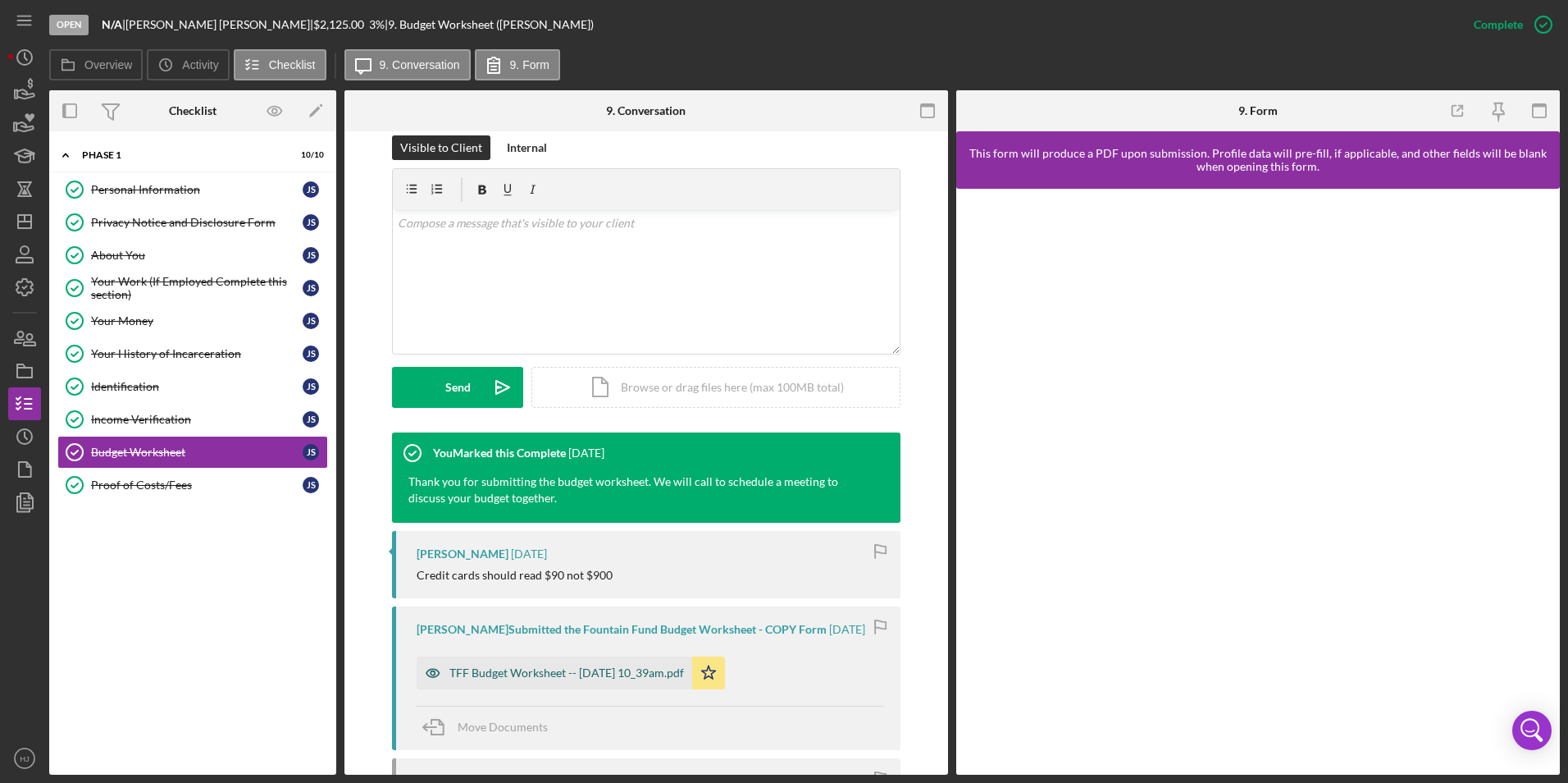
click at [543, 669] on div "TFF Budget Worksheet -- [DATE] 10_39am.pdf" at bounding box center [567, 672] width 235 height 13
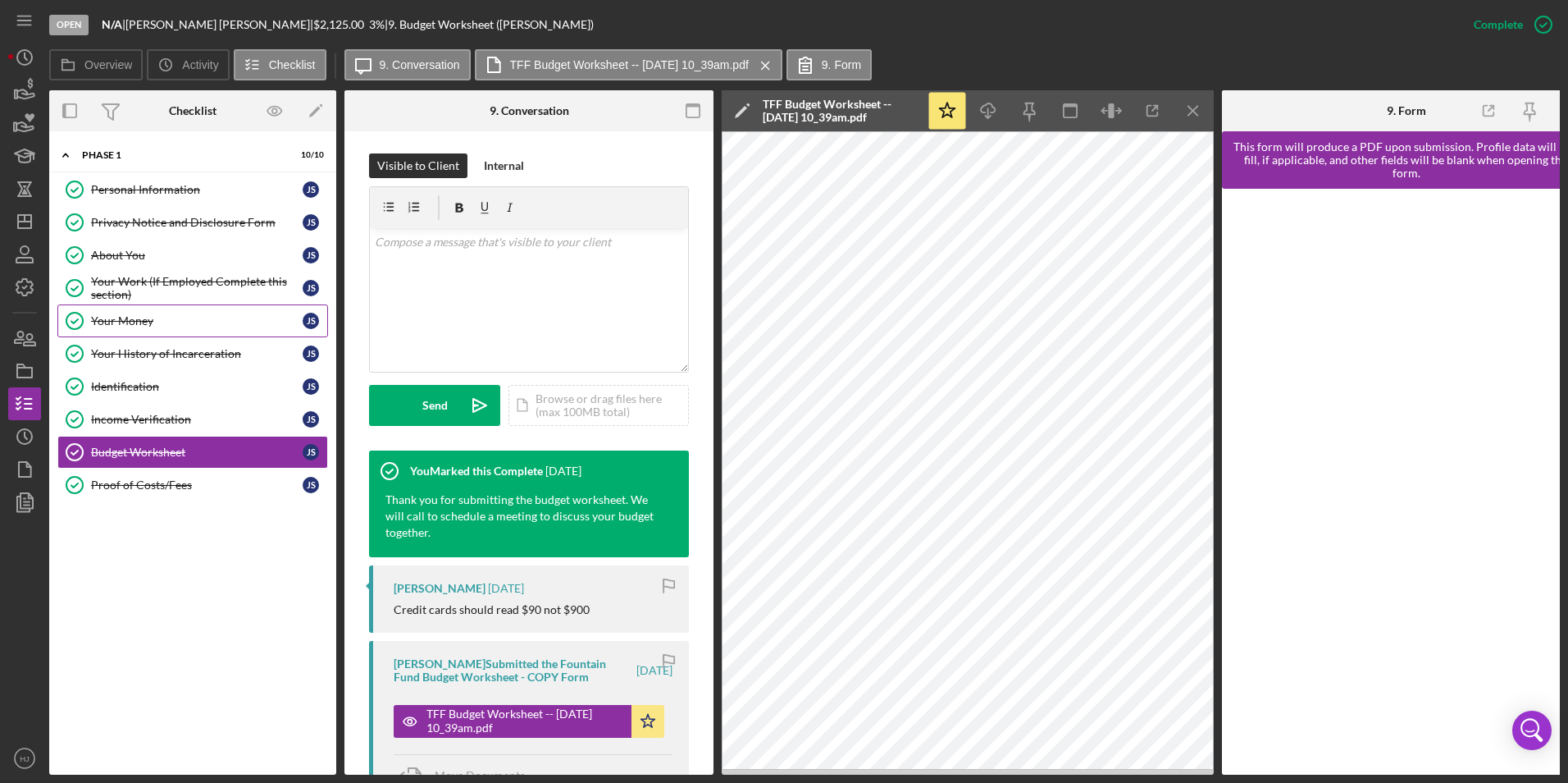
click at [117, 325] on div "Your Money" at bounding box center [197, 320] width 212 height 13
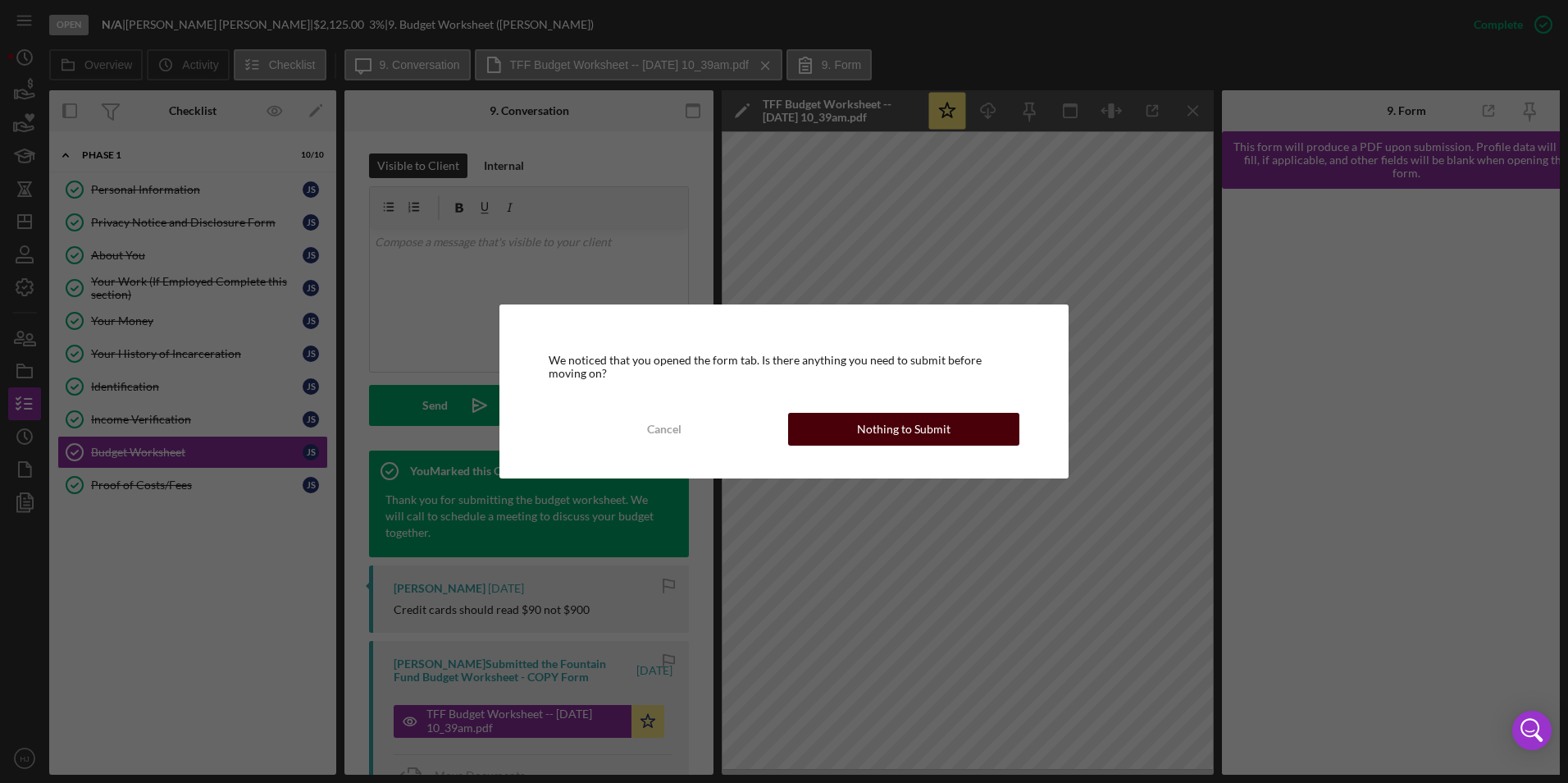
click at [834, 431] on button "Nothing to Submit" at bounding box center [904, 428] width 232 height 32
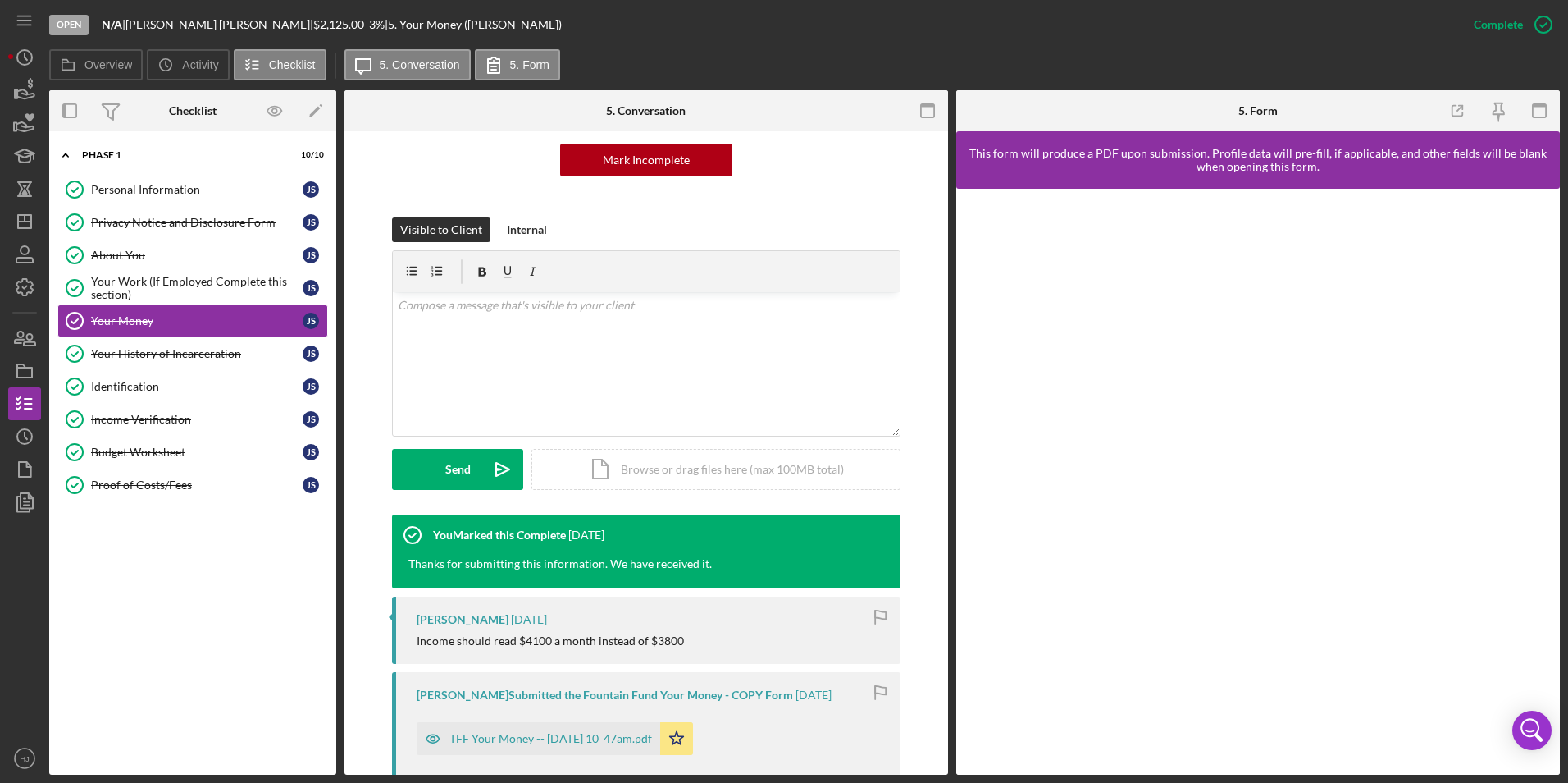
scroll to position [247, 0]
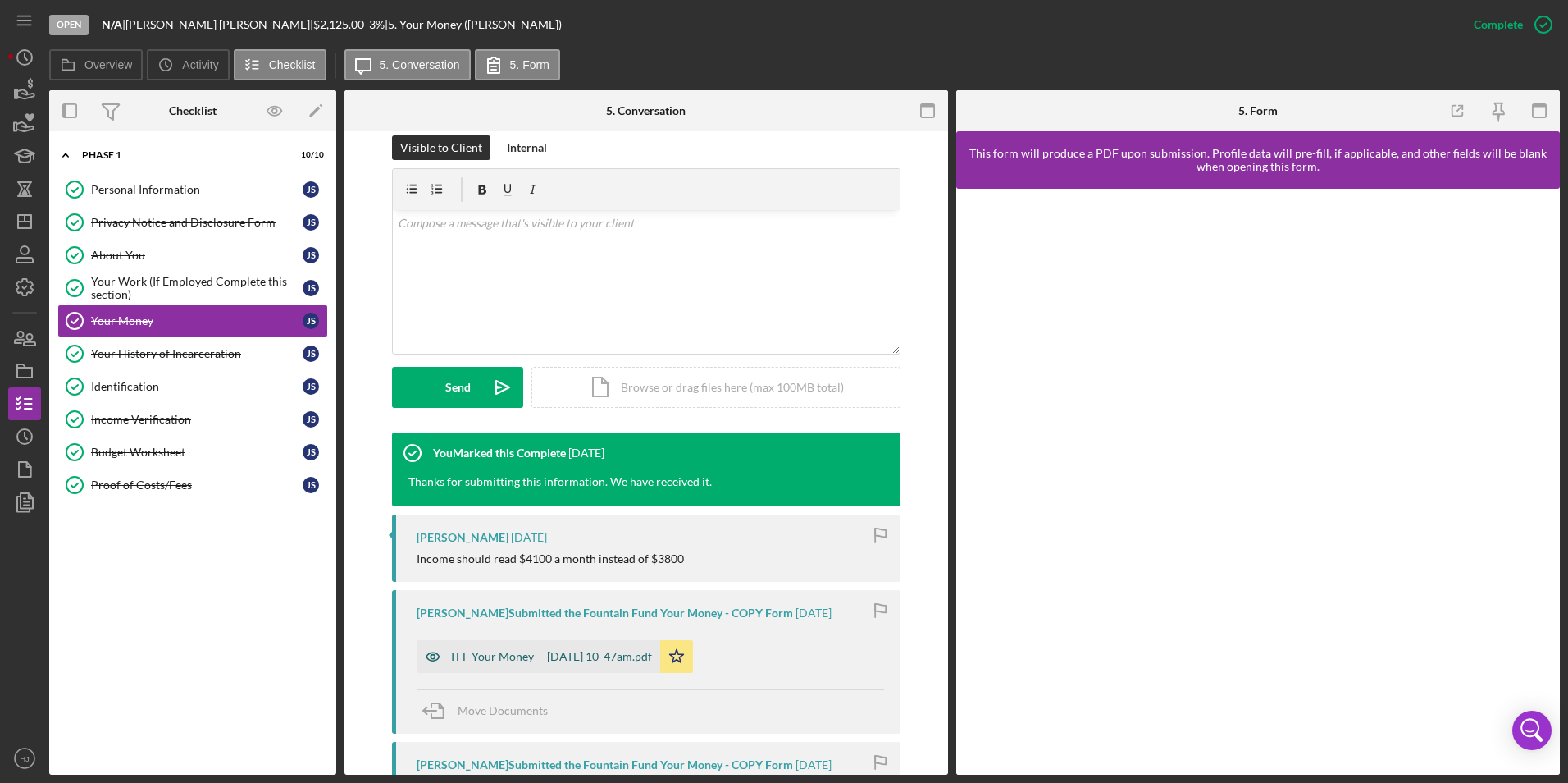
click at [577, 659] on div "TFF Your Money -- [DATE] 10_47am.pdf" at bounding box center [551, 656] width 202 height 13
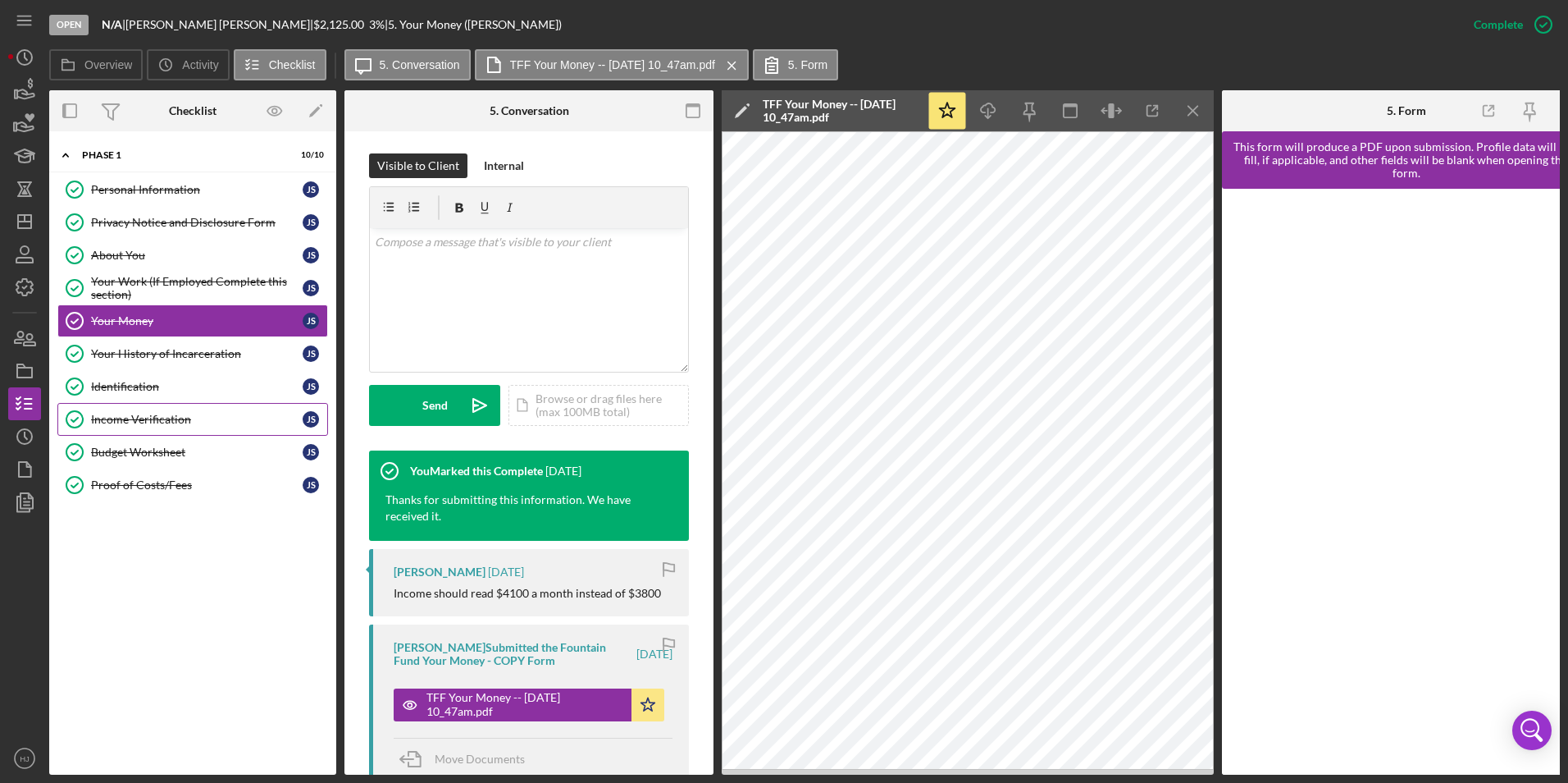
click at [159, 419] on div "Income Verification" at bounding box center [197, 419] width 212 height 13
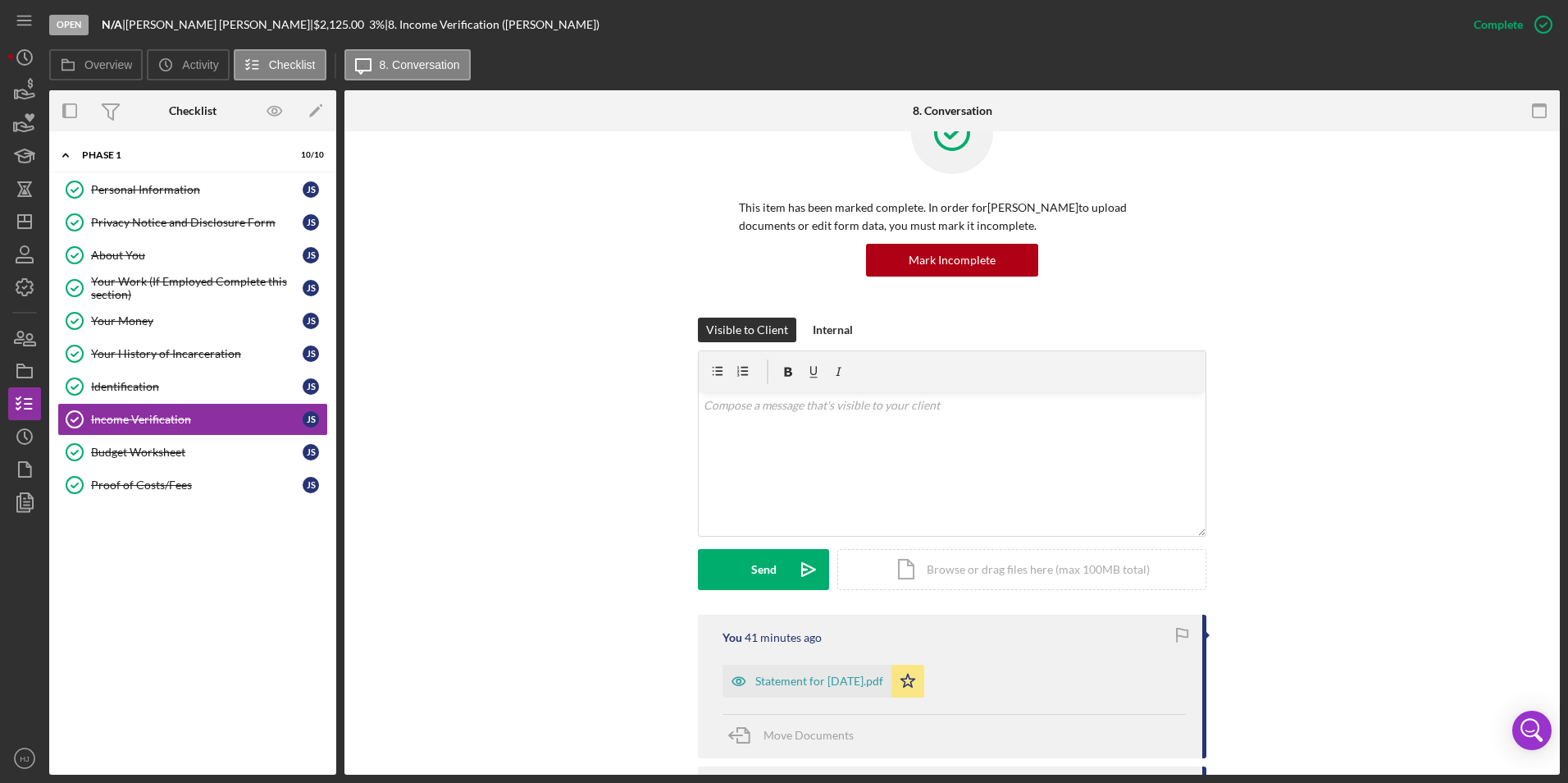
scroll to position [164, 0]
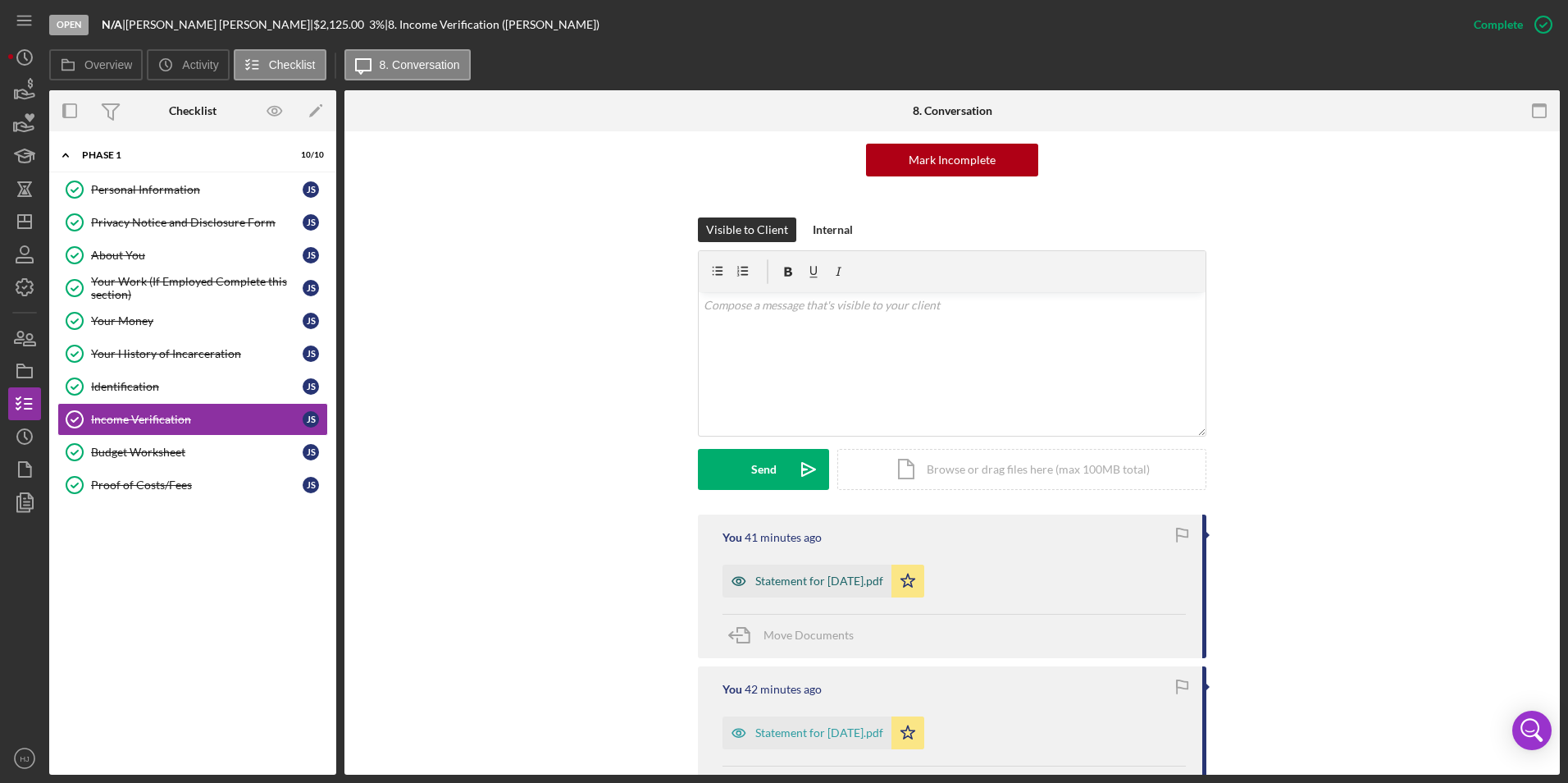
click at [790, 569] on div "Statement for [DATE].pdf" at bounding box center [807, 581] width 169 height 32
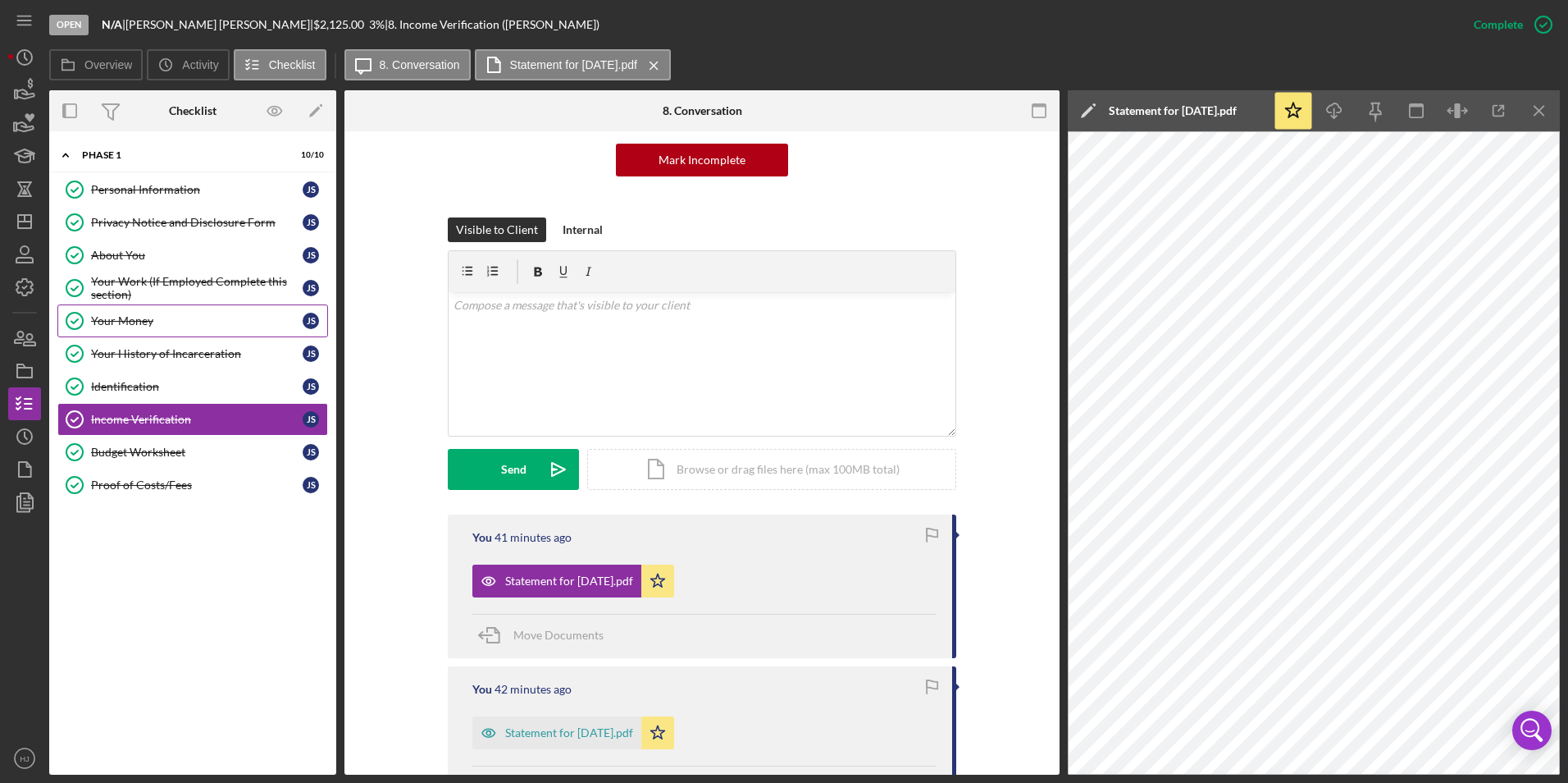
click at [150, 316] on div "Your Money" at bounding box center [197, 320] width 212 height 13
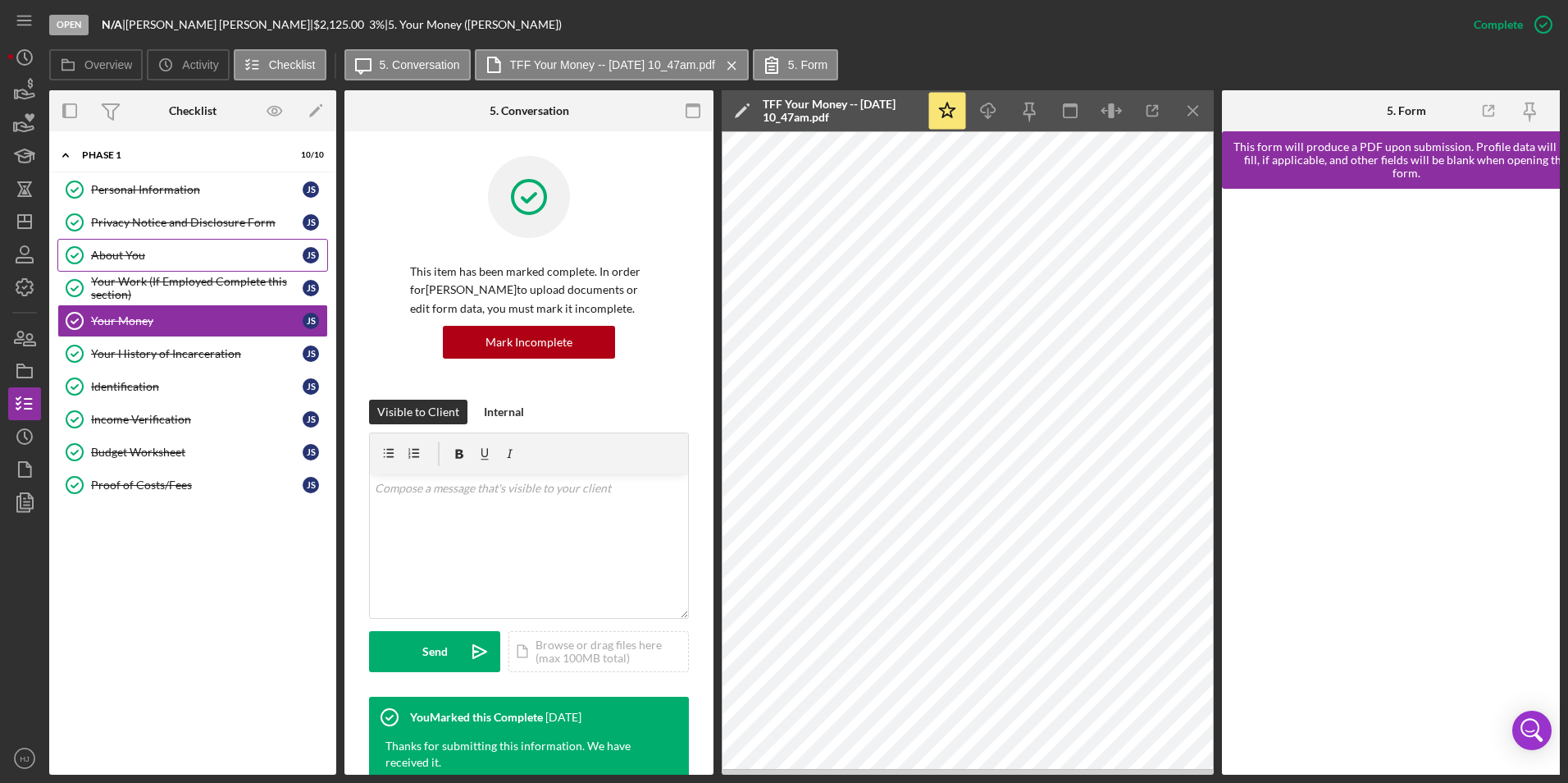
click at [139, 254] on div "About You" at bounding box center [197, 254] width 212 height 13
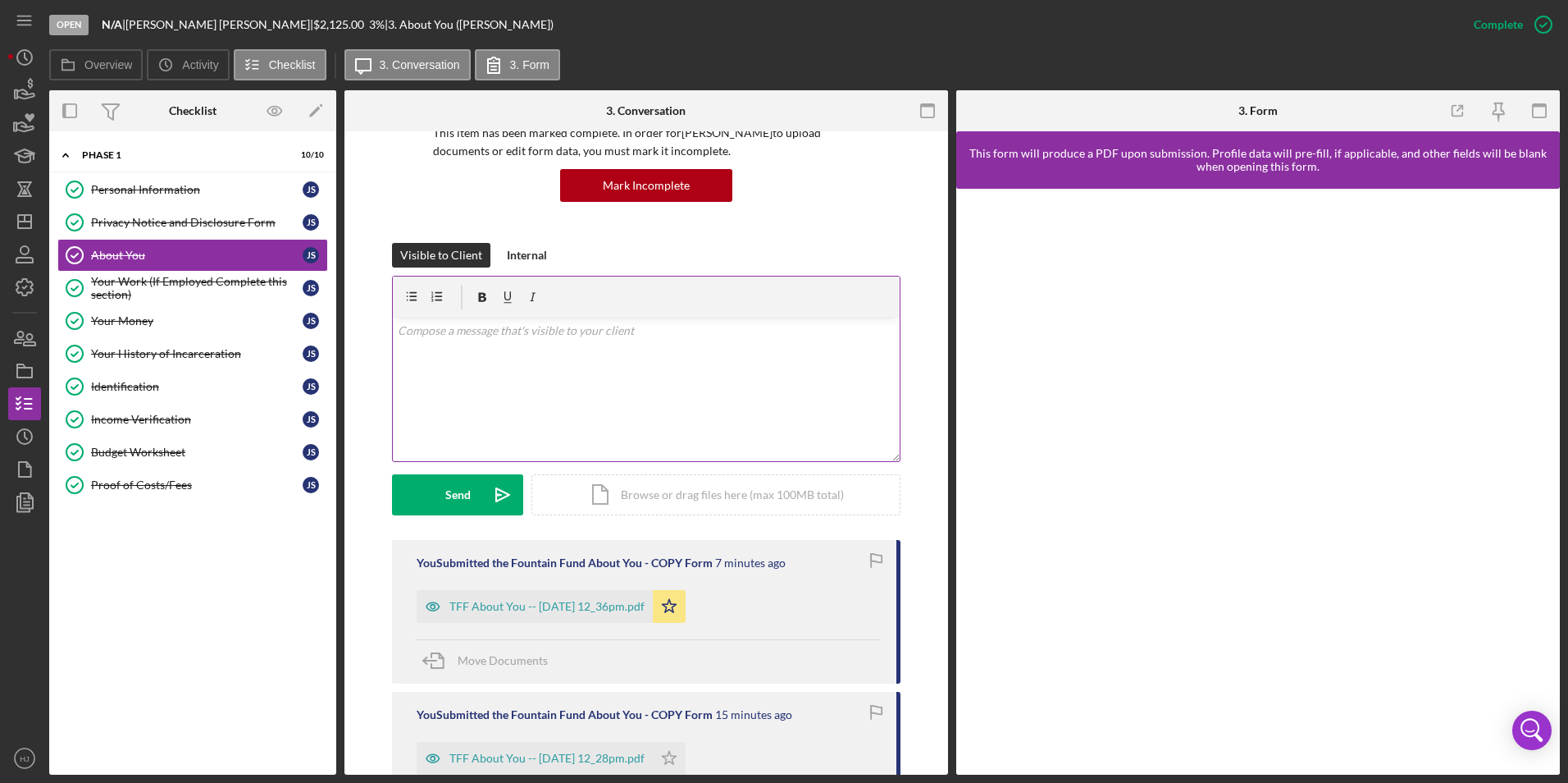
scroll to position [164, 0]
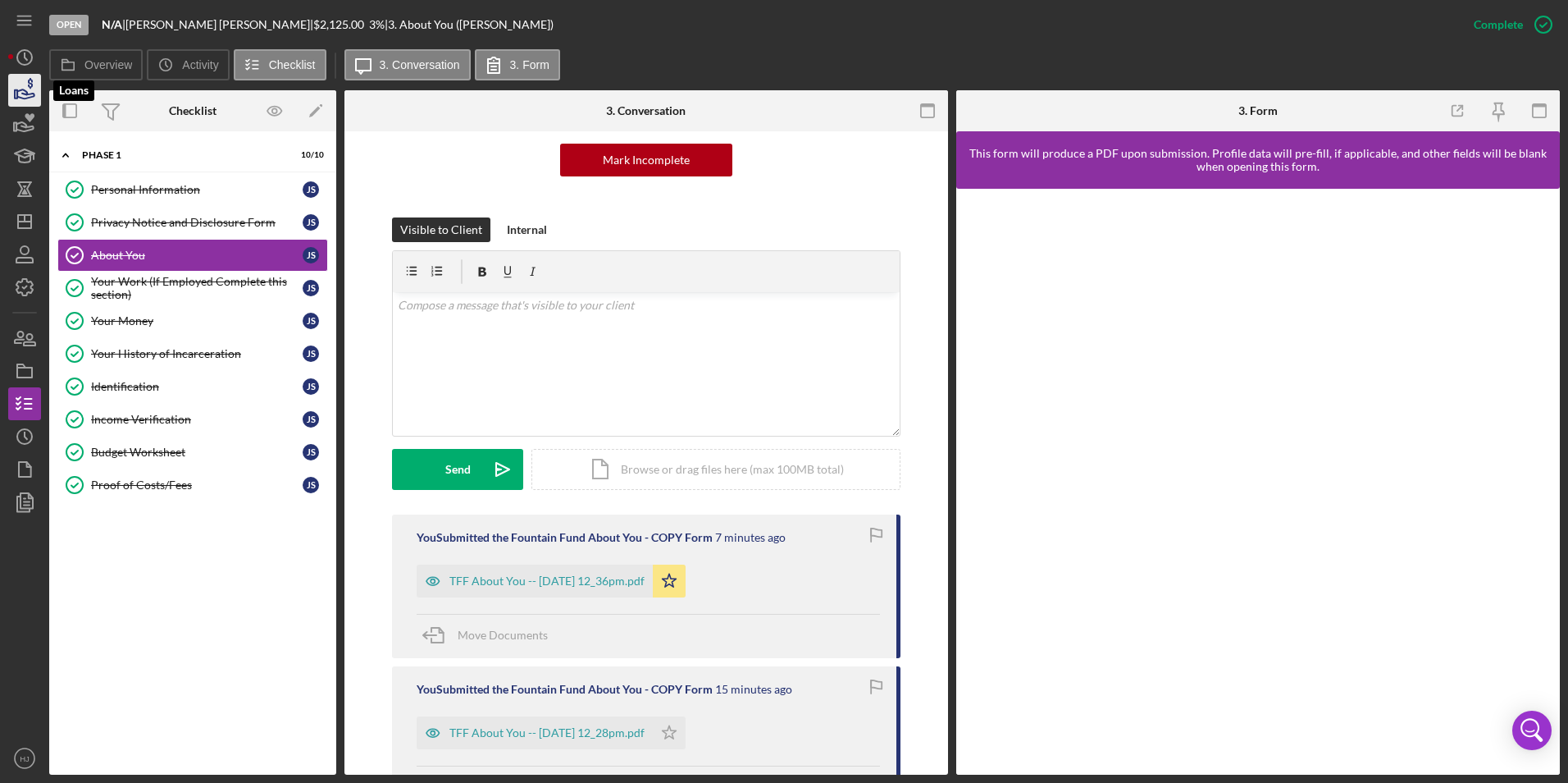
click at [28, 97] on icon "button" at bounding box center [25, 90] width 41 height 41
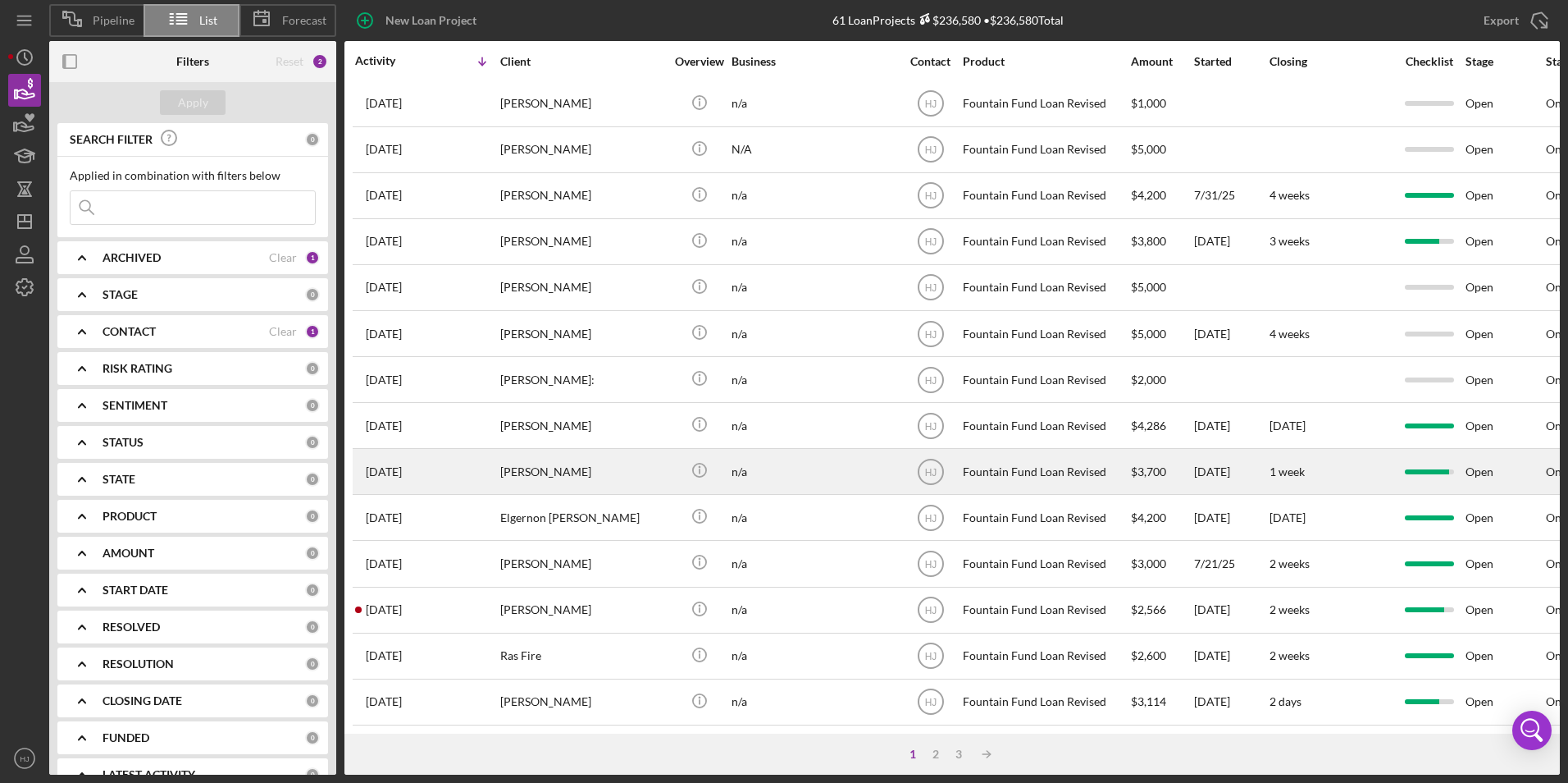
scroll to position [506, 0]
click at [8, 74] on button "Loans" at bounding box center [24, 89] width 32 height 32
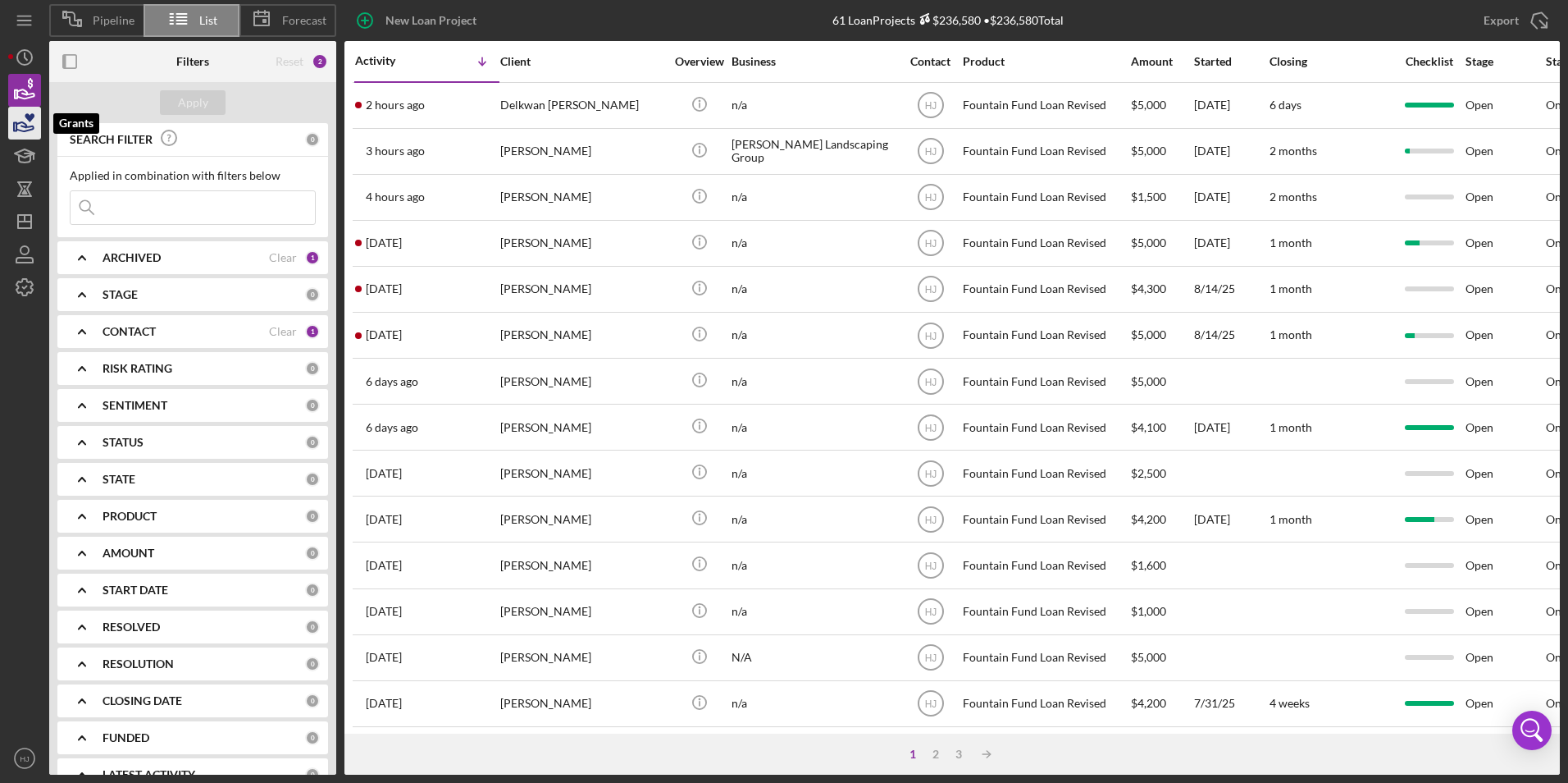
click at [22, 120] on icon "button" at bounding box center [25, 123] width 41 height 41
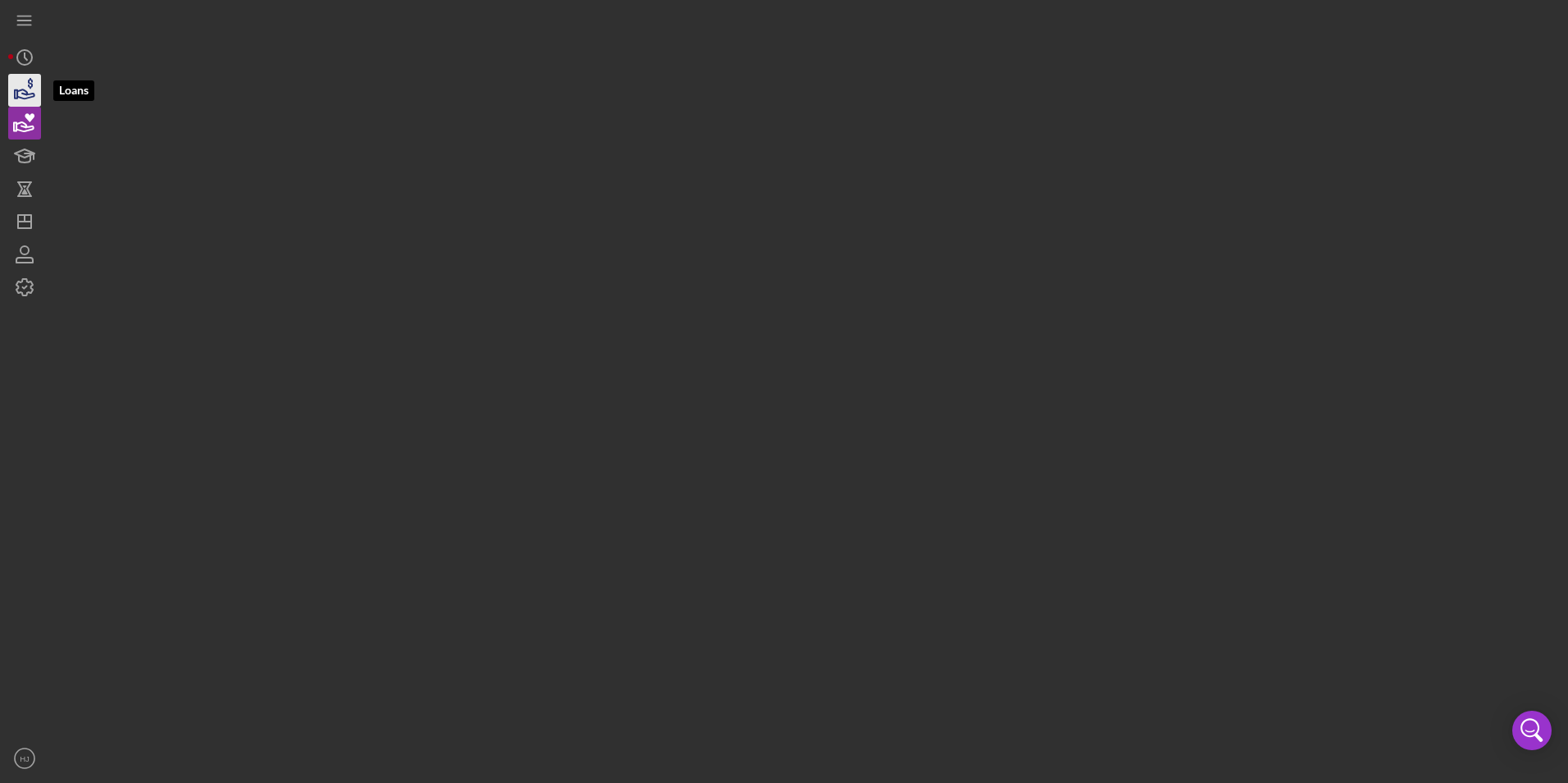
click at [27, 95] on icon "button" at bounding box center [27, 93] width 18 height 9
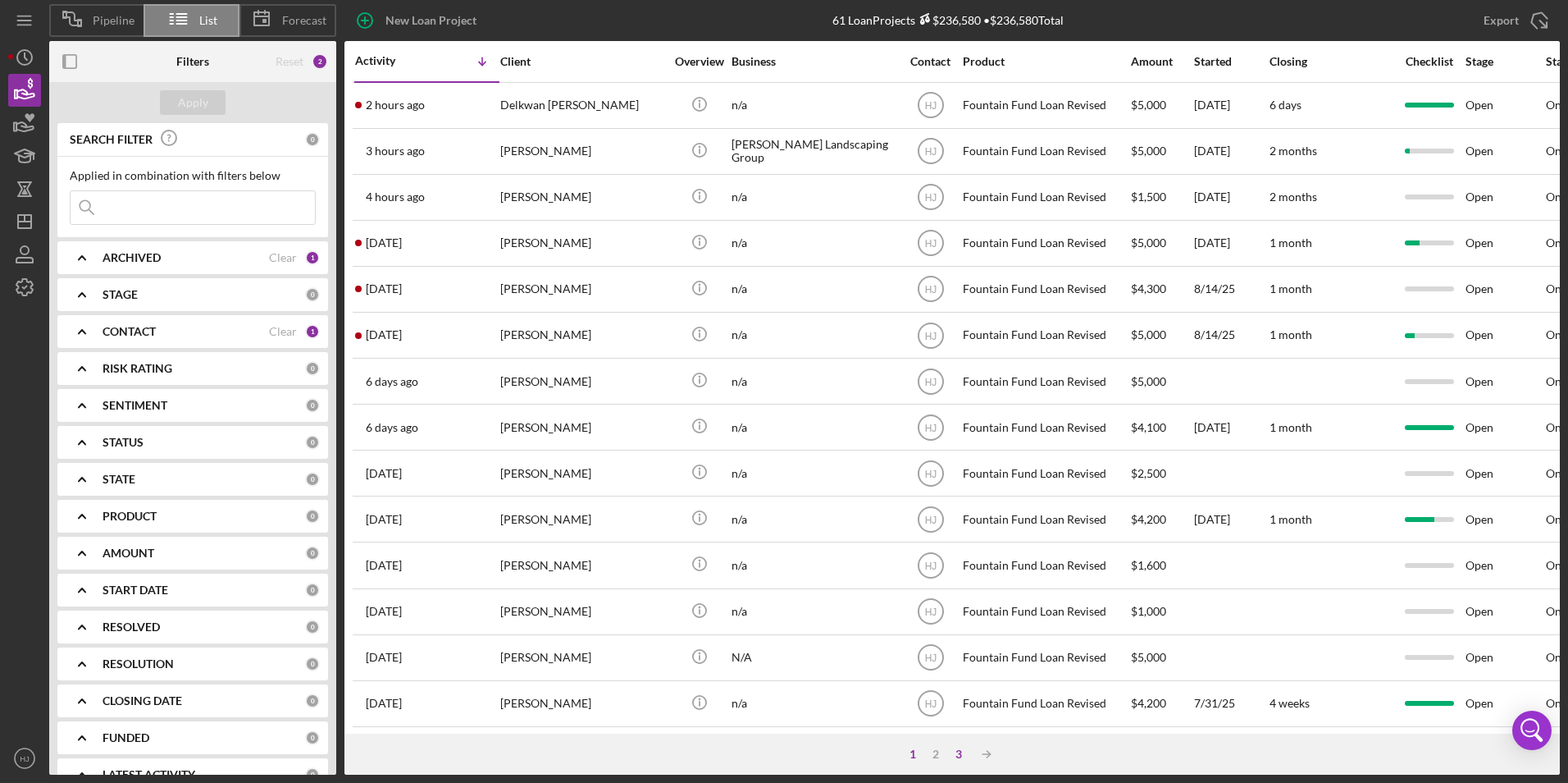
click at [959, 750] on div "3" at bounding box center [958, 754] width 23 height 13
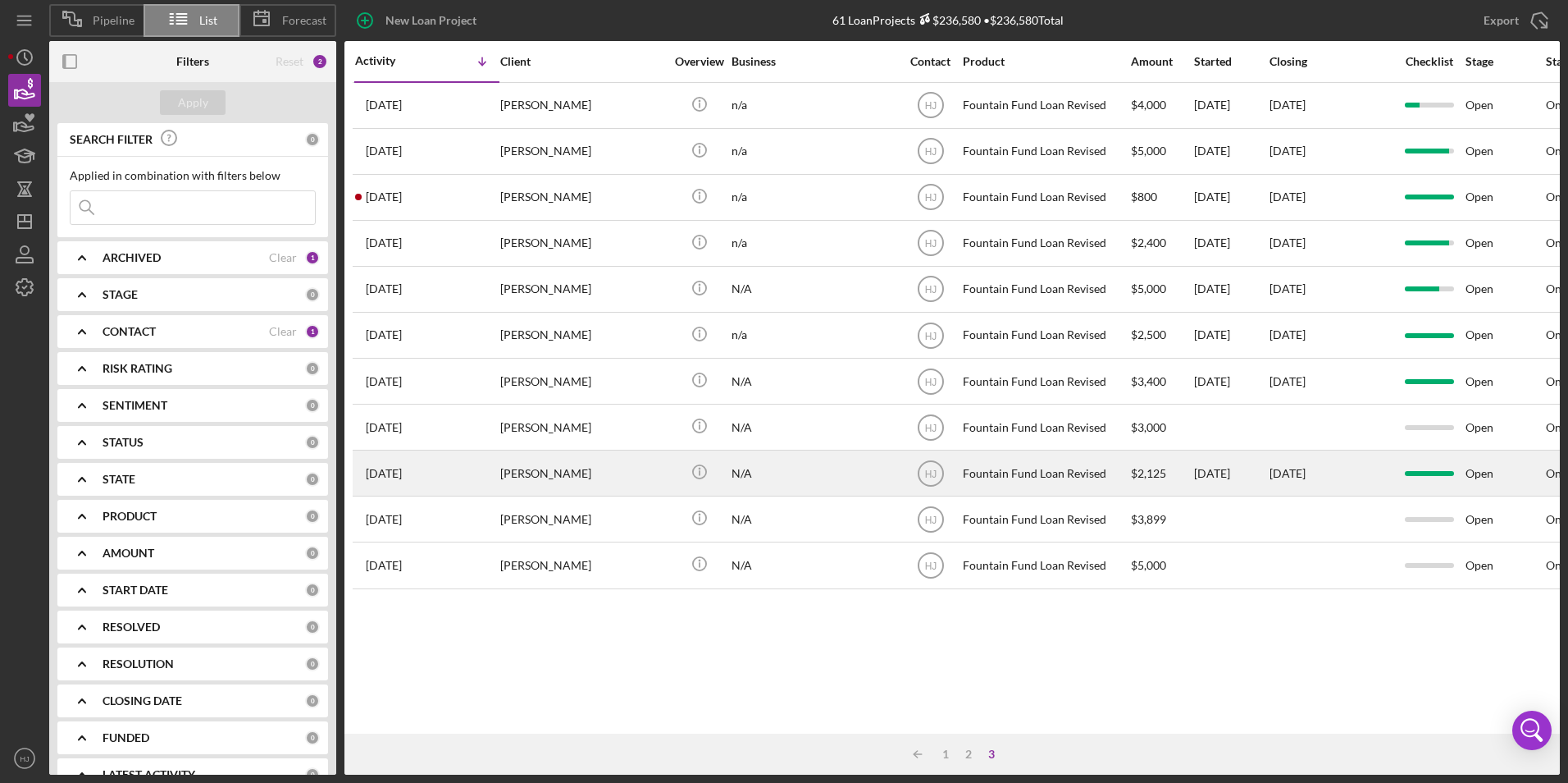
click at [540, 466] on div "[PERSON_NAME]" at bounding box center [582, 473] width 164 height 43
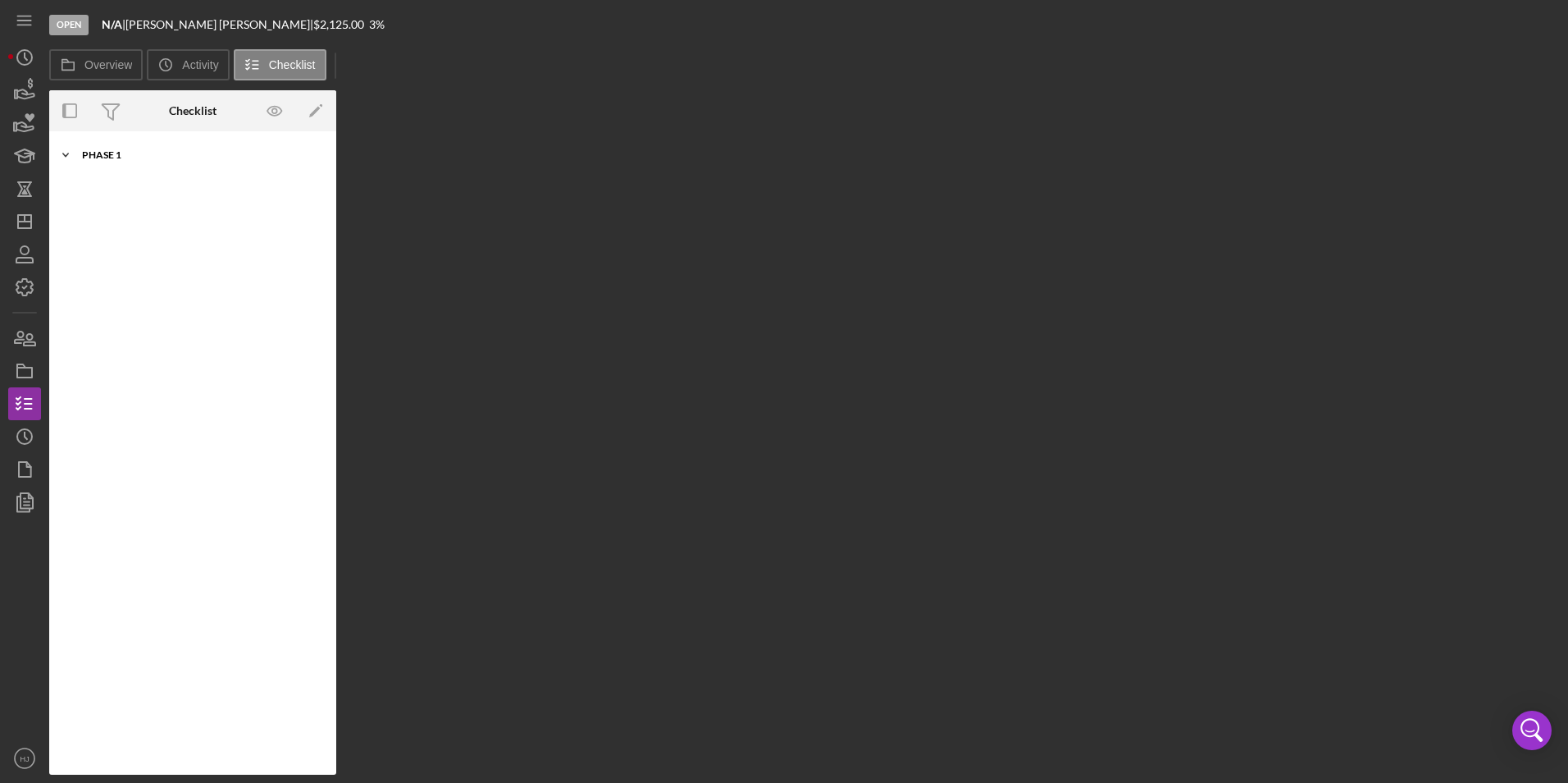
click at [108, 148] on div "Icon/Expander Phase 1 10 / 10" at bounding box center [192, 154] width 287 height 32
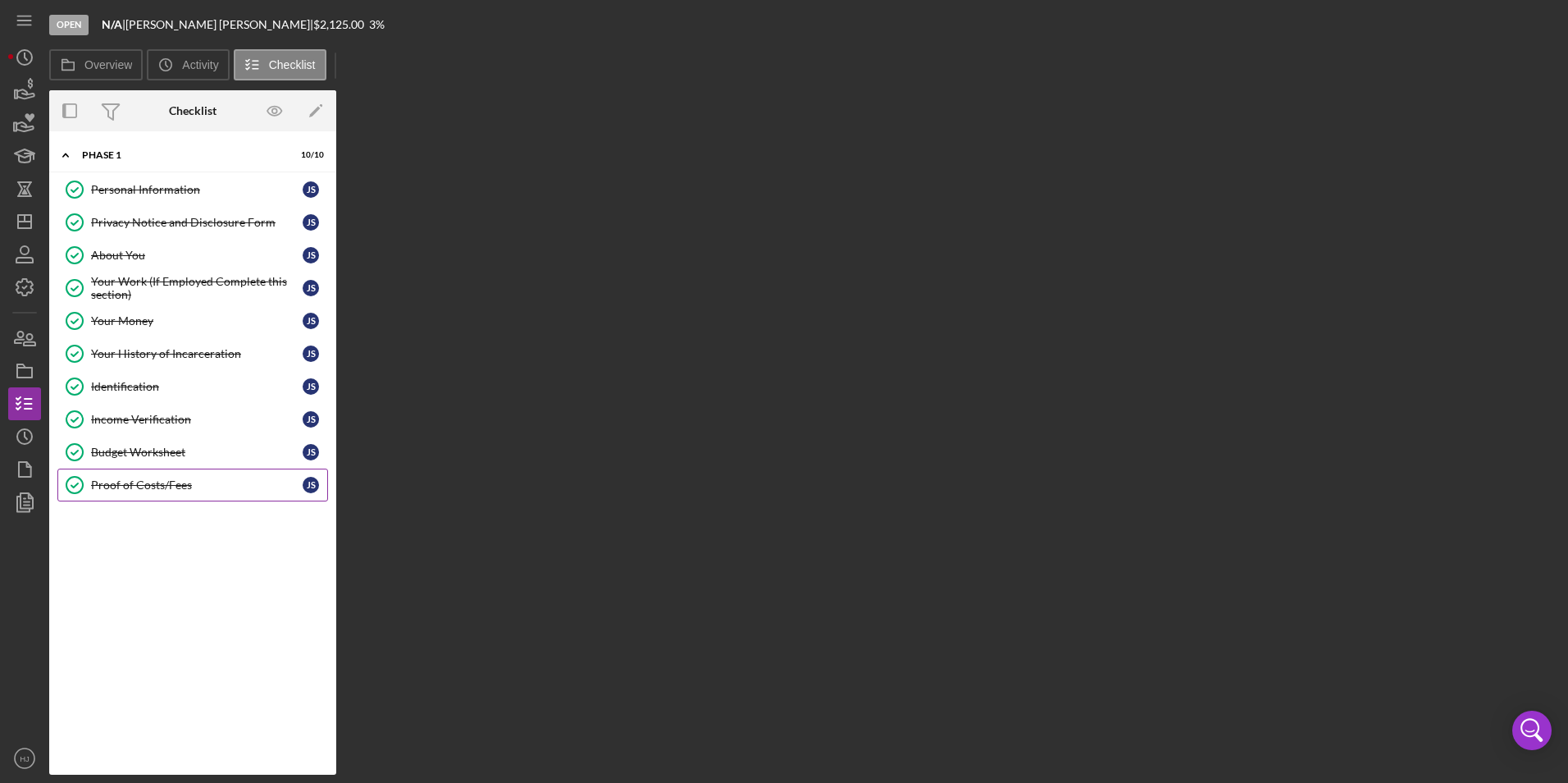
click at [162, 479] on div "Proof of Costs/Fees" at bounding box center [197, 484] width 212 height 13
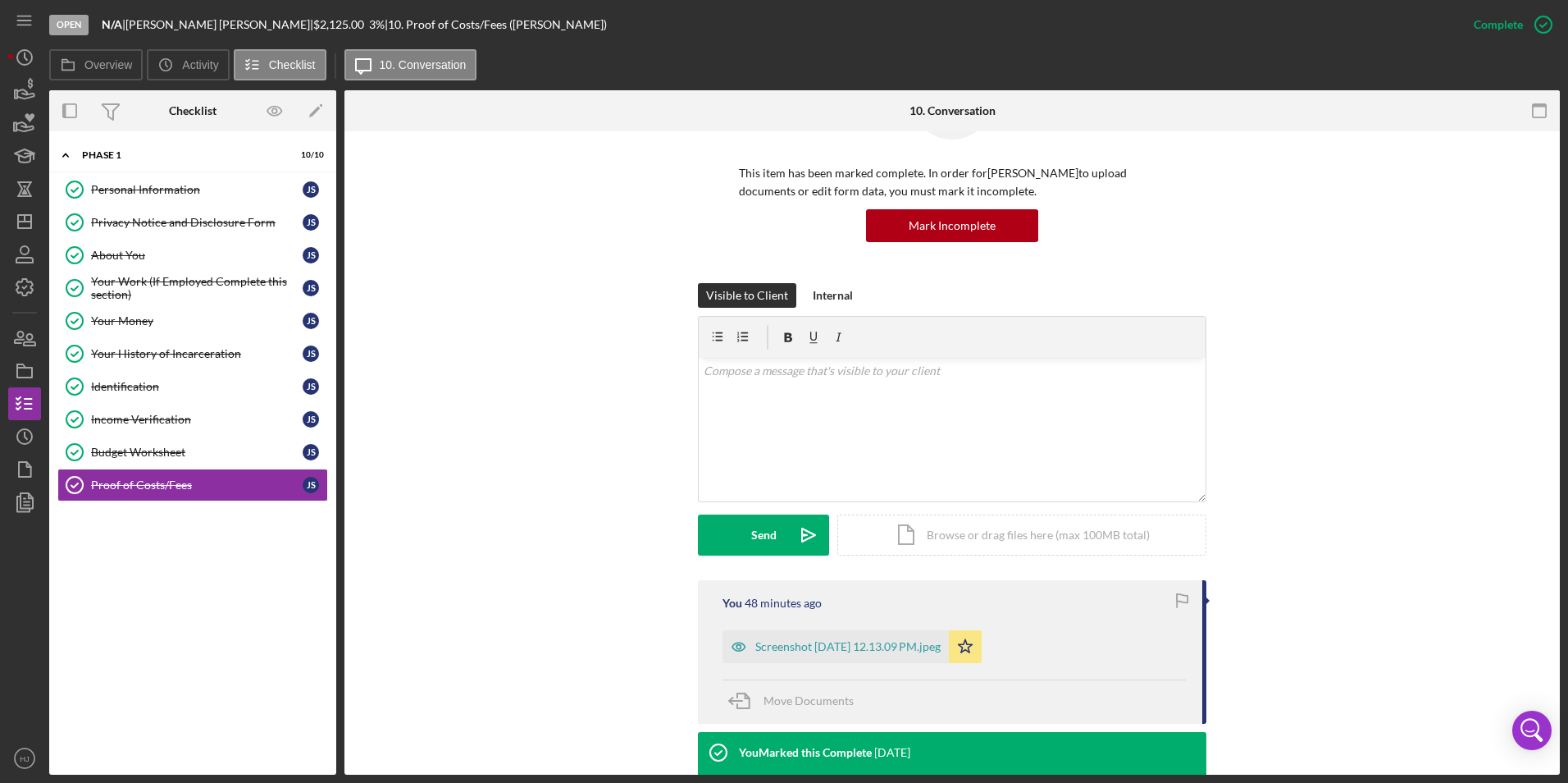
scroll to position [164, 0]
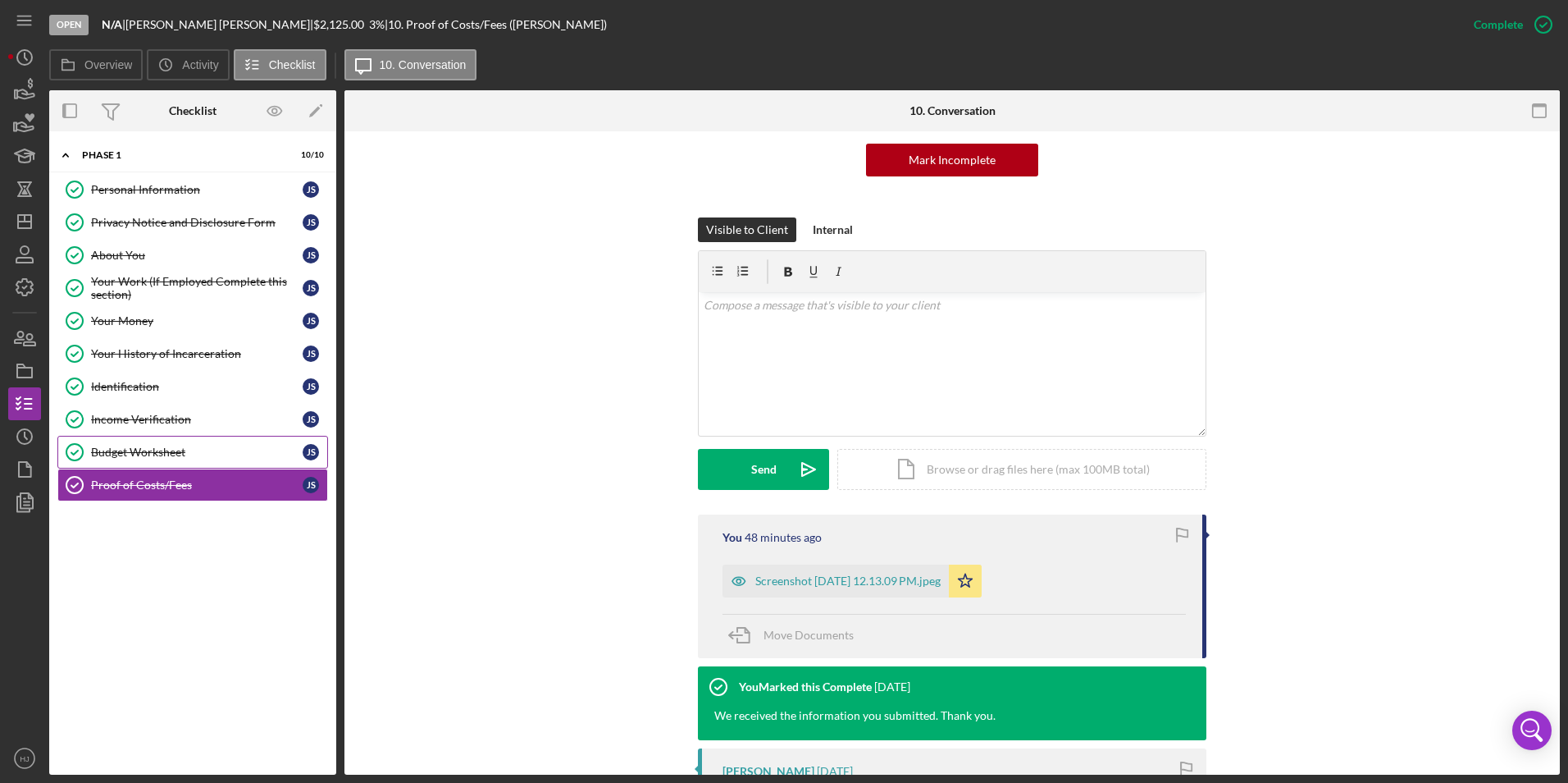
click at [131, 446] on div "Budget Worksheet" at bounding box center [197, 452] width 212 height 13
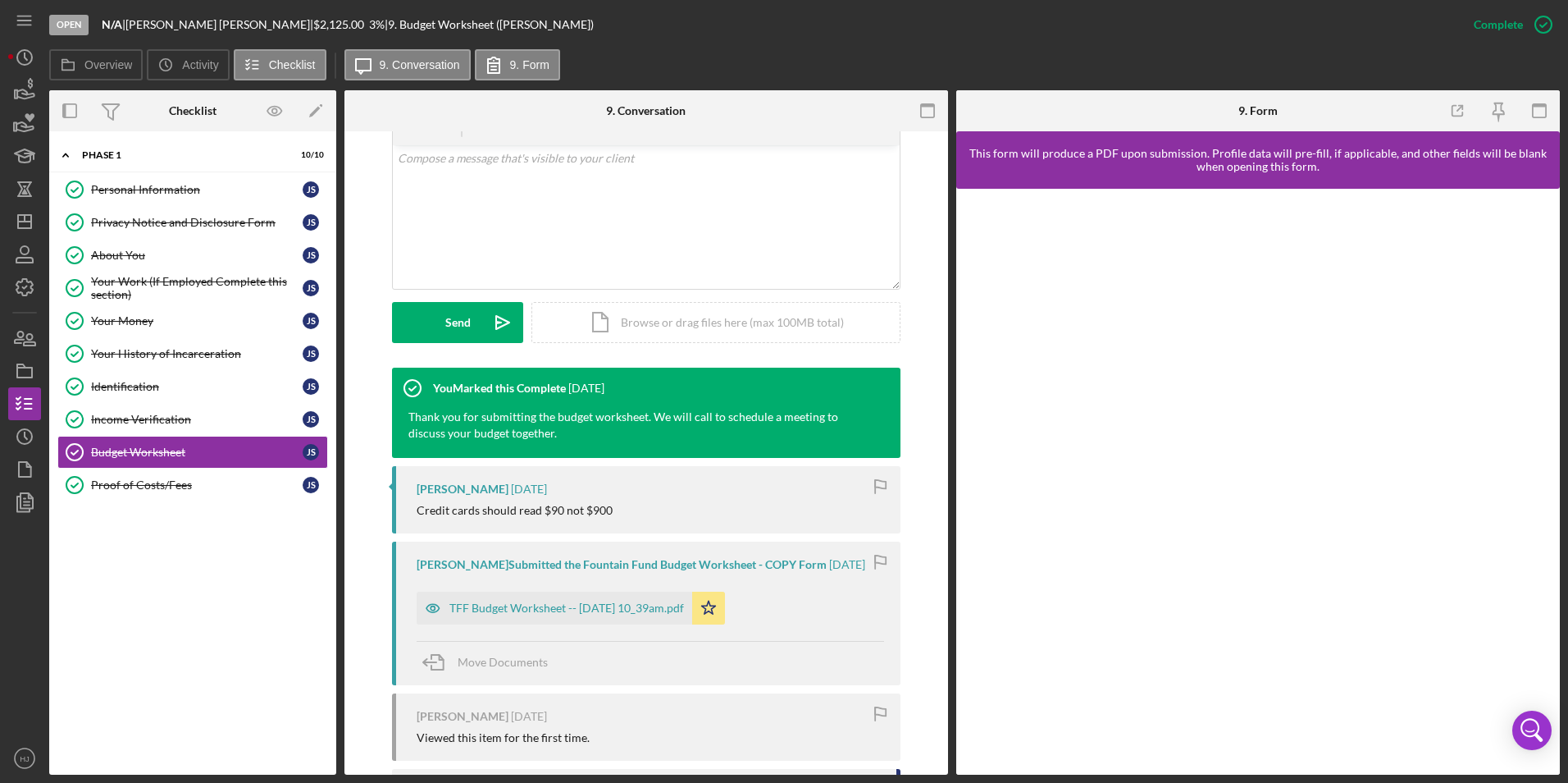
scroll to position [328, 0]
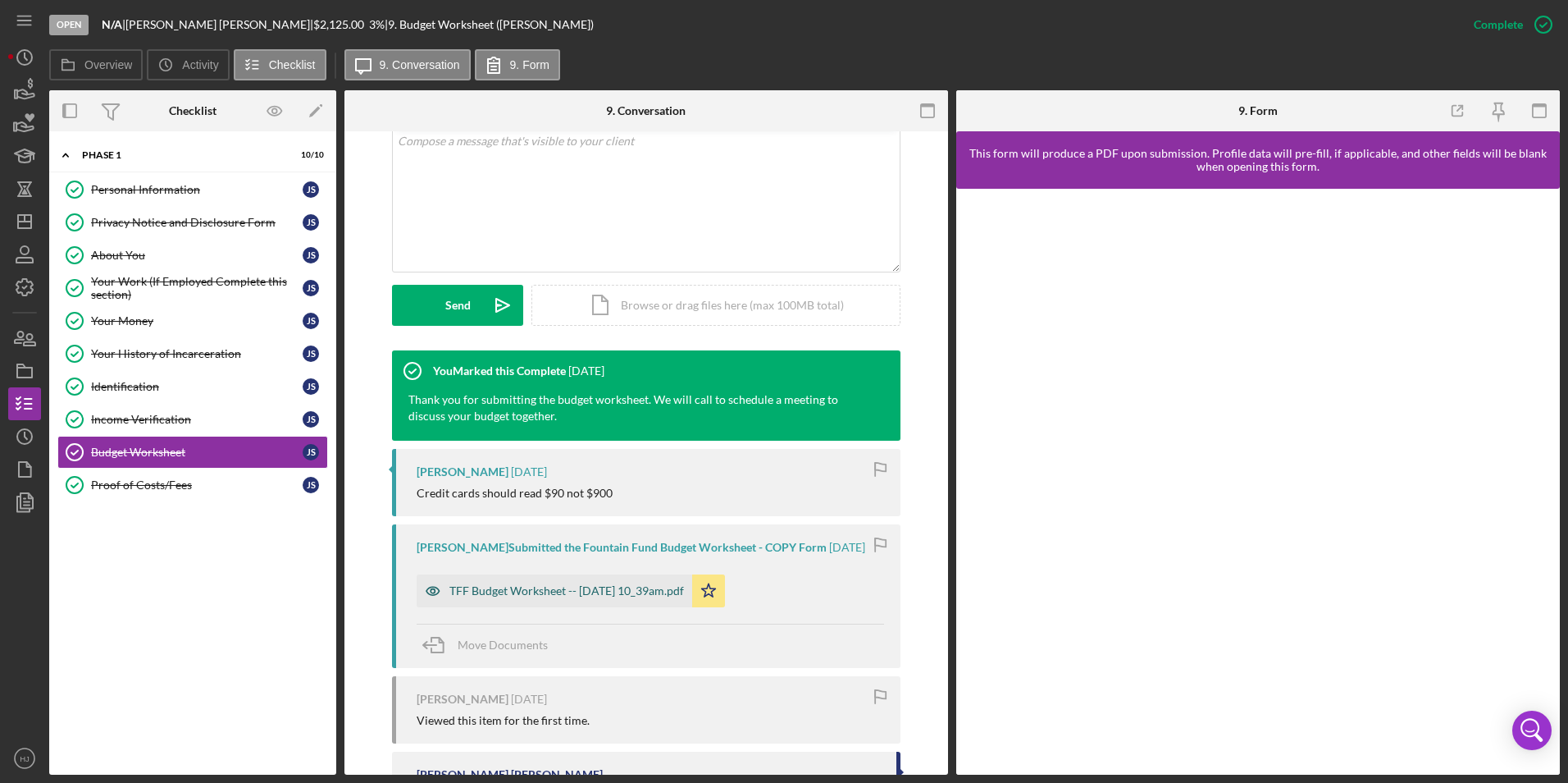
click at [615, 588] on div "TFF Budget Worksheet -- [DATE] 10_39am.pdf" at bounding box center [567, 590] width 235 height 13
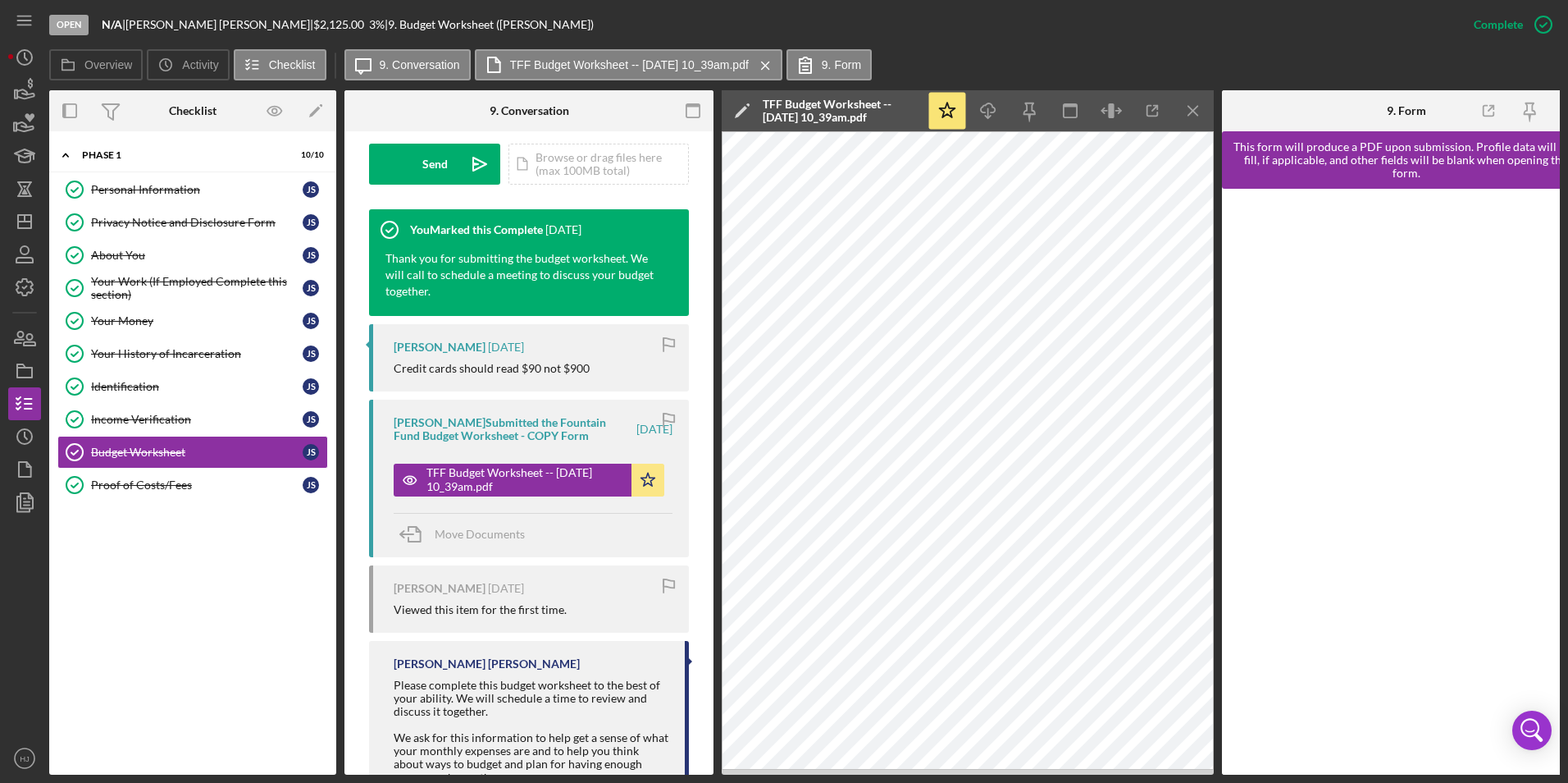
scroll to position [347, 0]
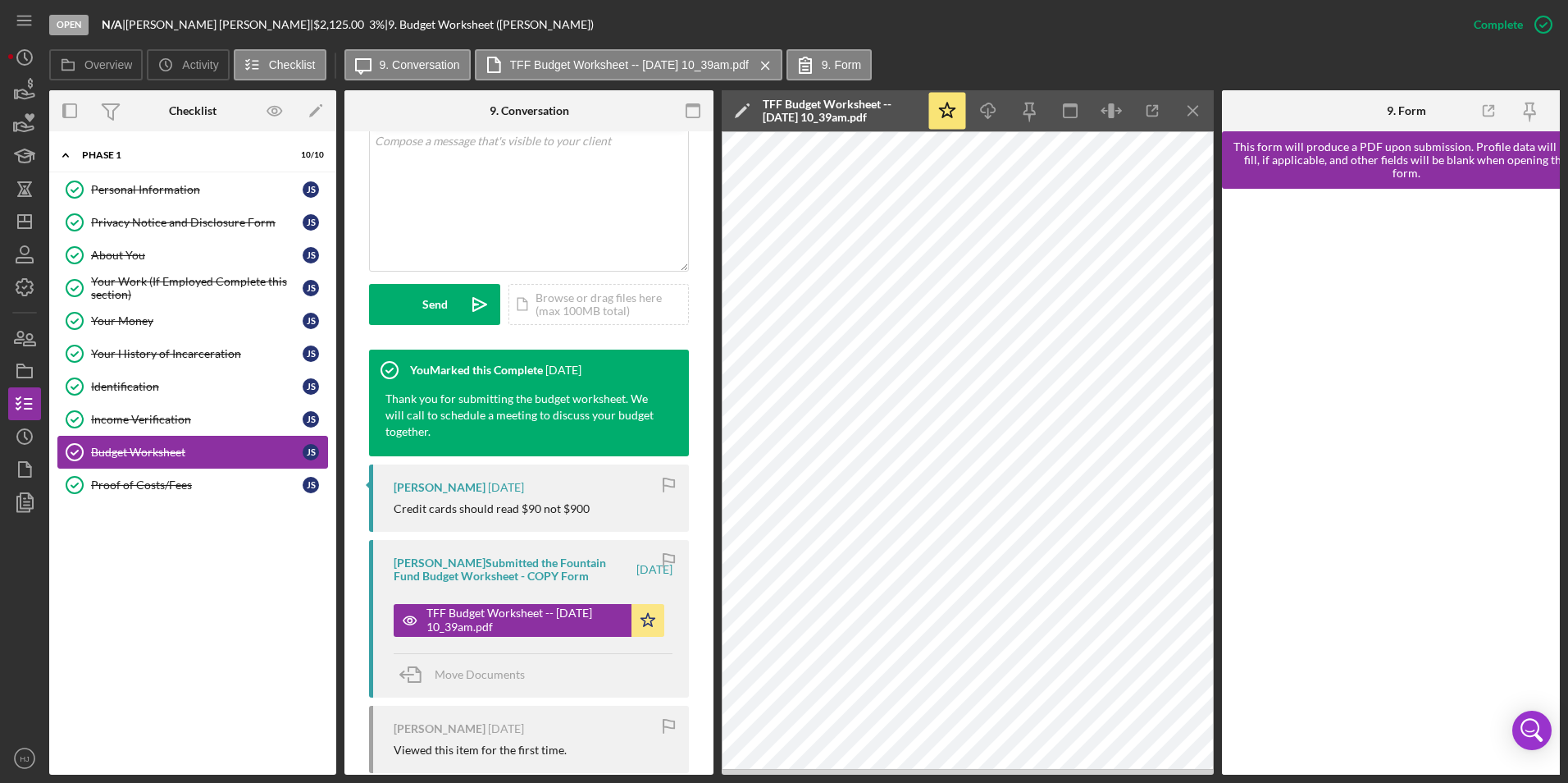
click at [160, 454] on div "Budget Worksheet" at bounding box center [197, 452] width 212 height 13
click at [162, 417] on div "Income Verification" at bounding box center [197, 419] width 212 height 13
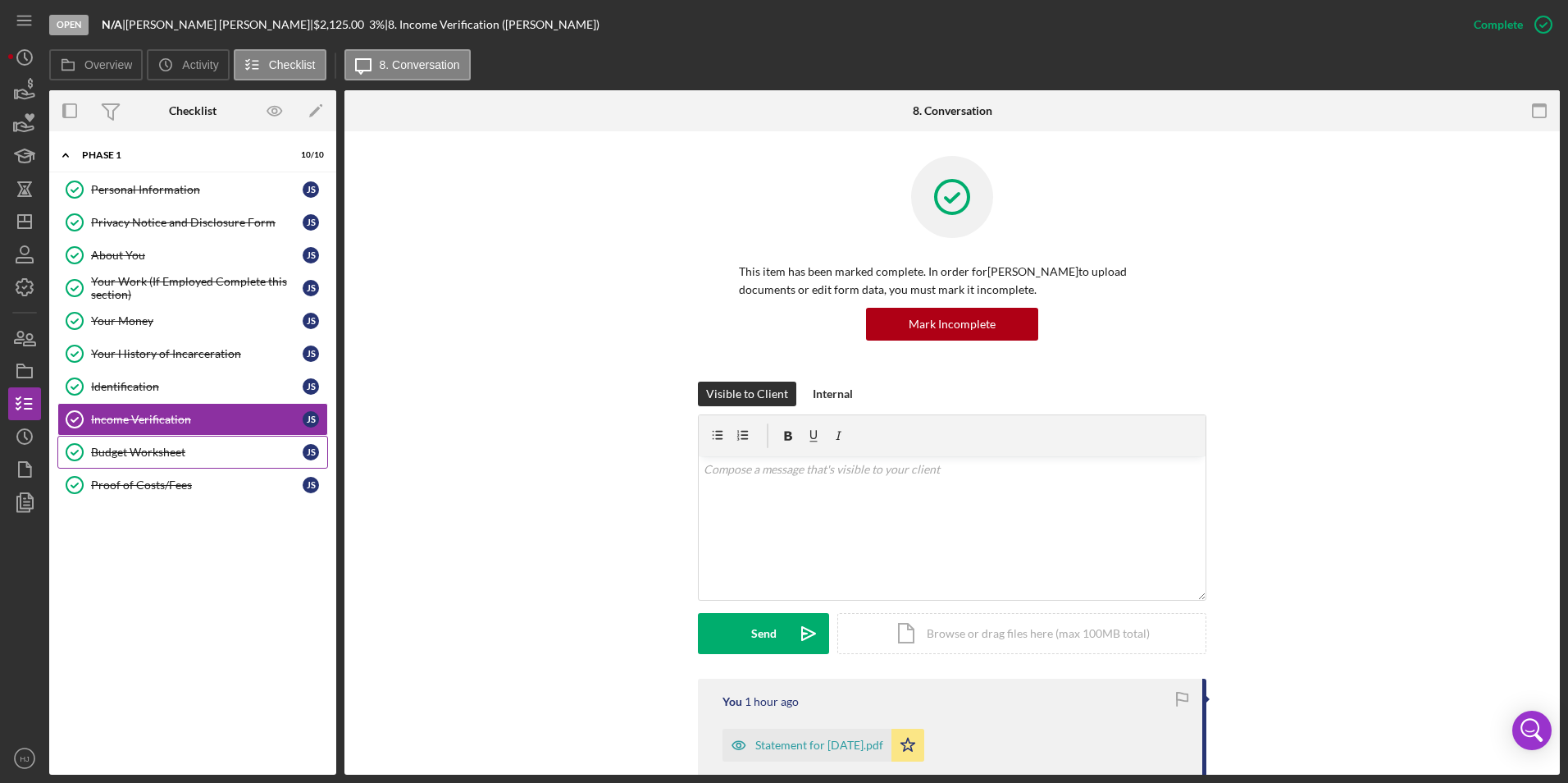
click at [142, 443] on link "Budget Worksheet Budget Worksheet J S" at bounding box center [192, 452] width 271 height 32
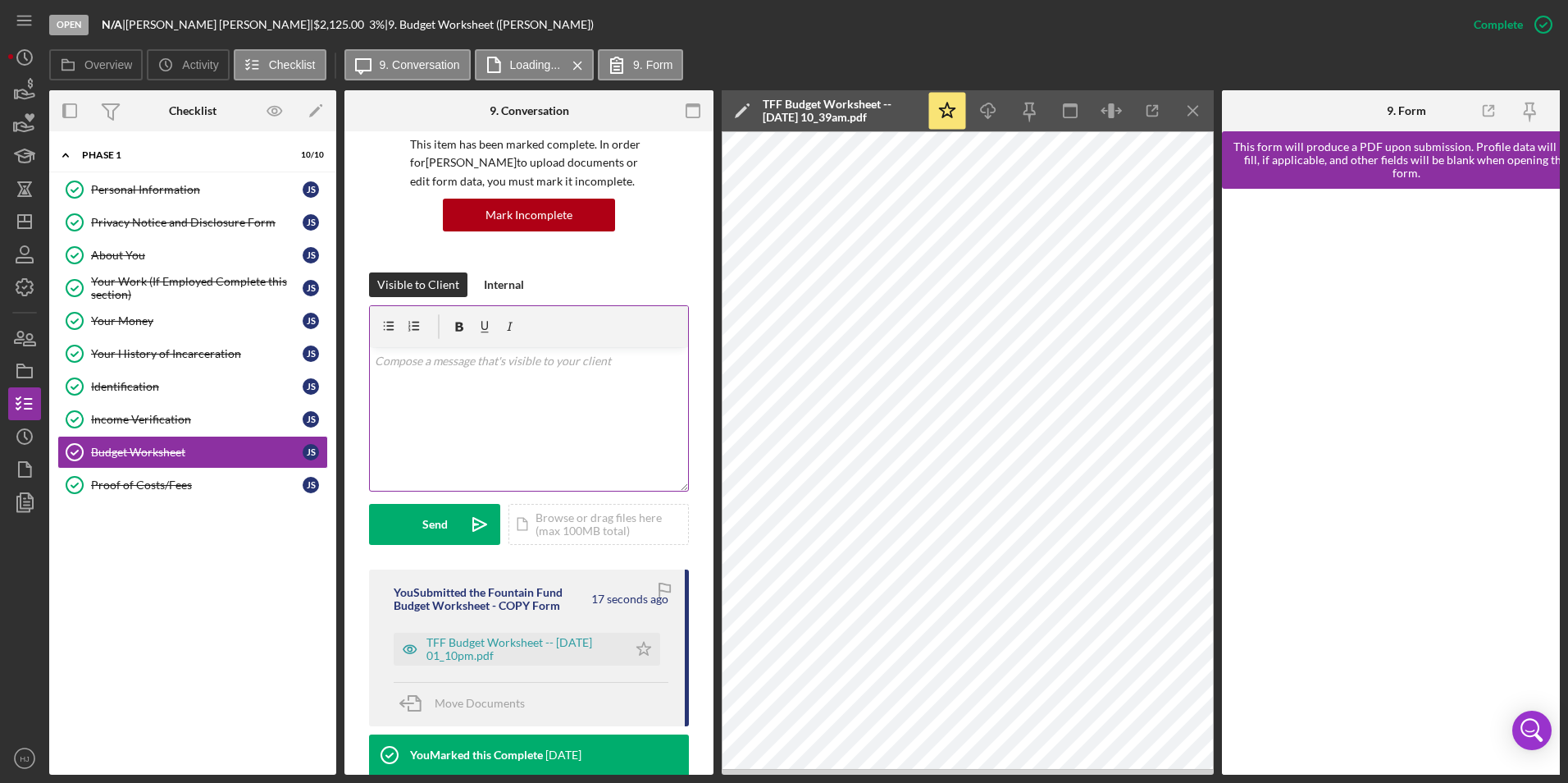
scroll to position [164, 0]
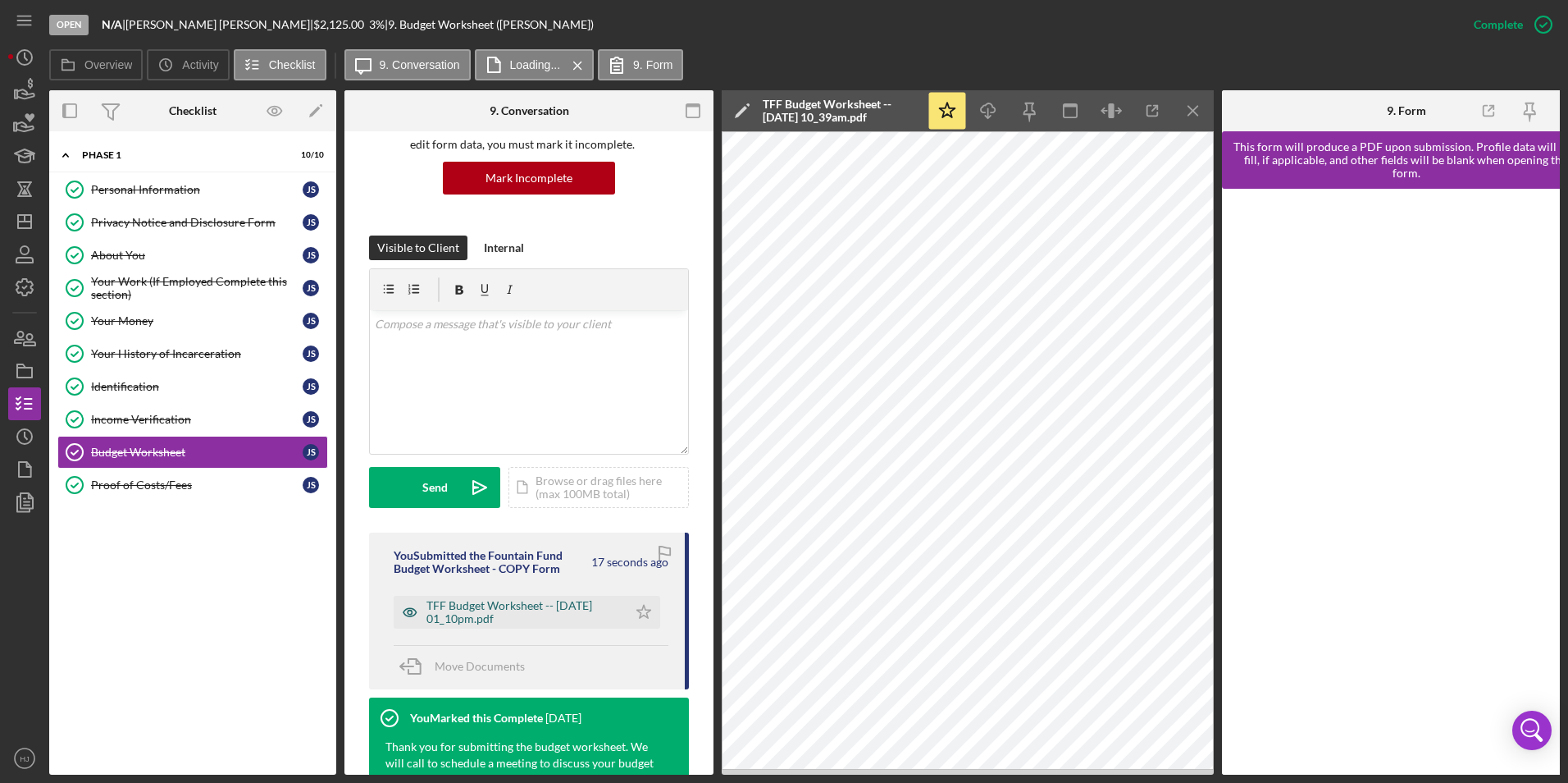
click at [515, 610] on div "TFF Budget Worksheet -- [DATE] 01_10pm.pdf" at bounding box center [522, 612] width 192 height 27
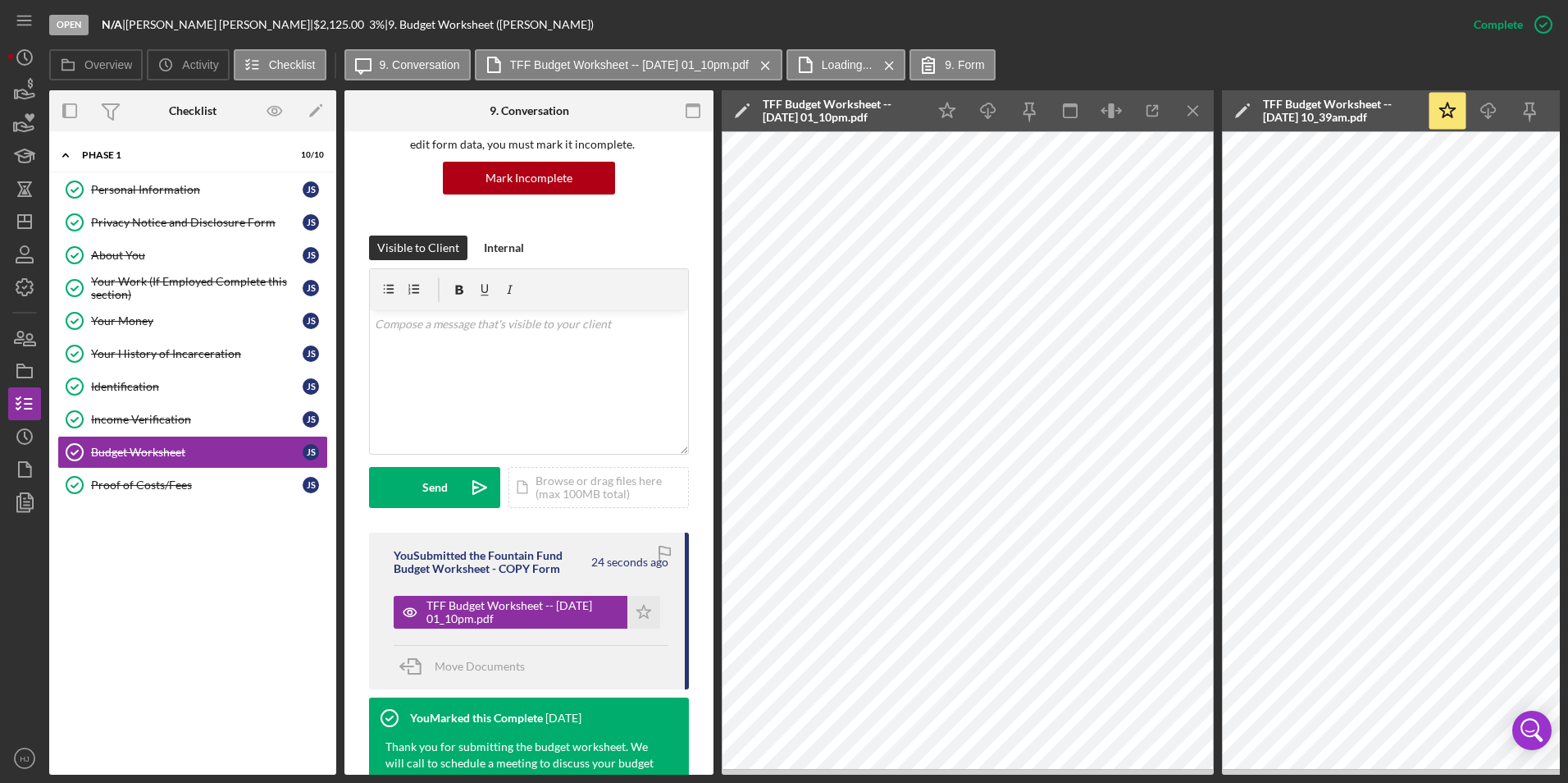
click at [1184, 114] on icon "Icon/Menu Close" at bounding box center [1194, 111] width 37 height 37
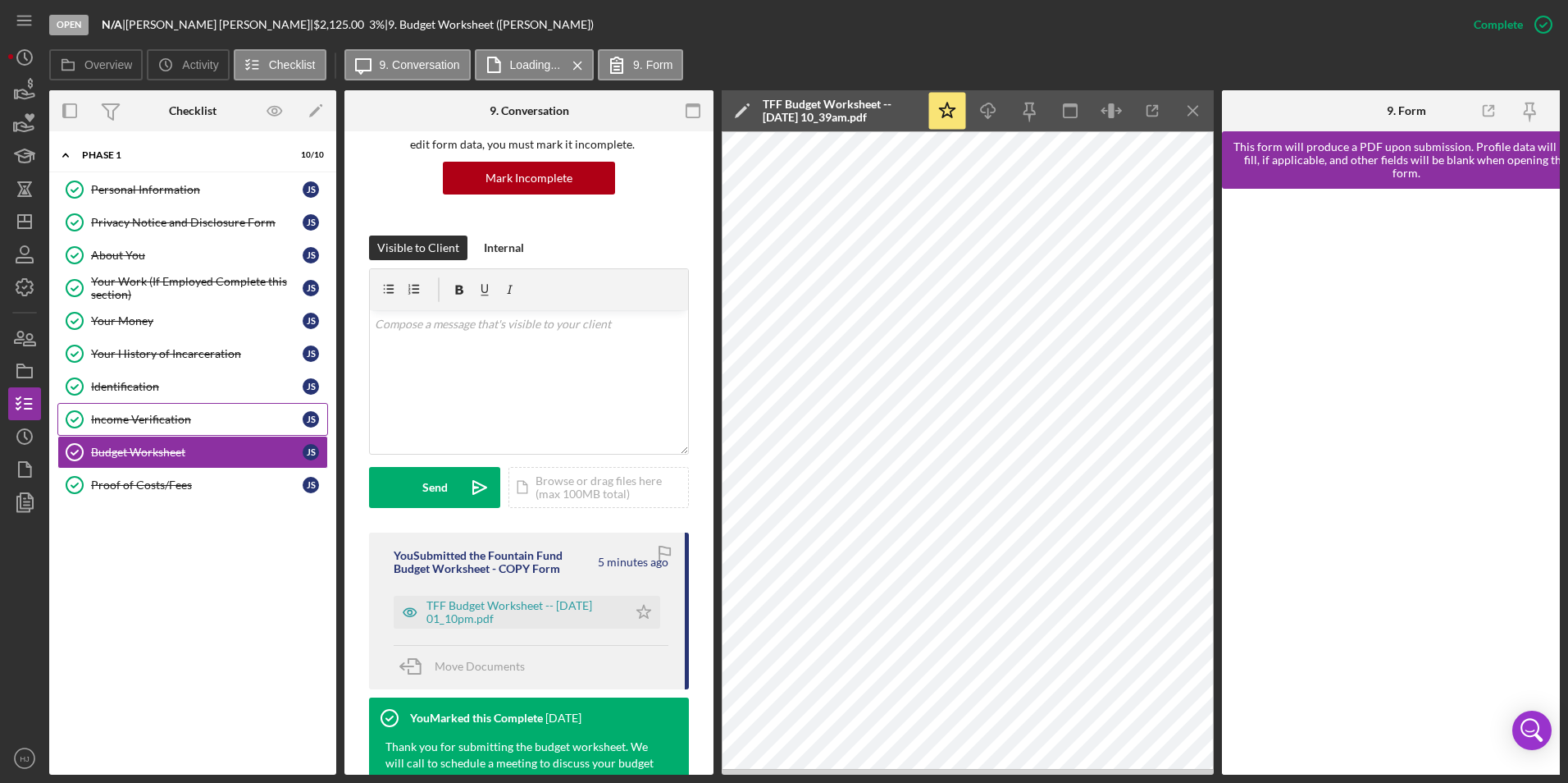
click at [127, 416] on div "Income Verification" at bounding box center [197, 419] width 212 height 13
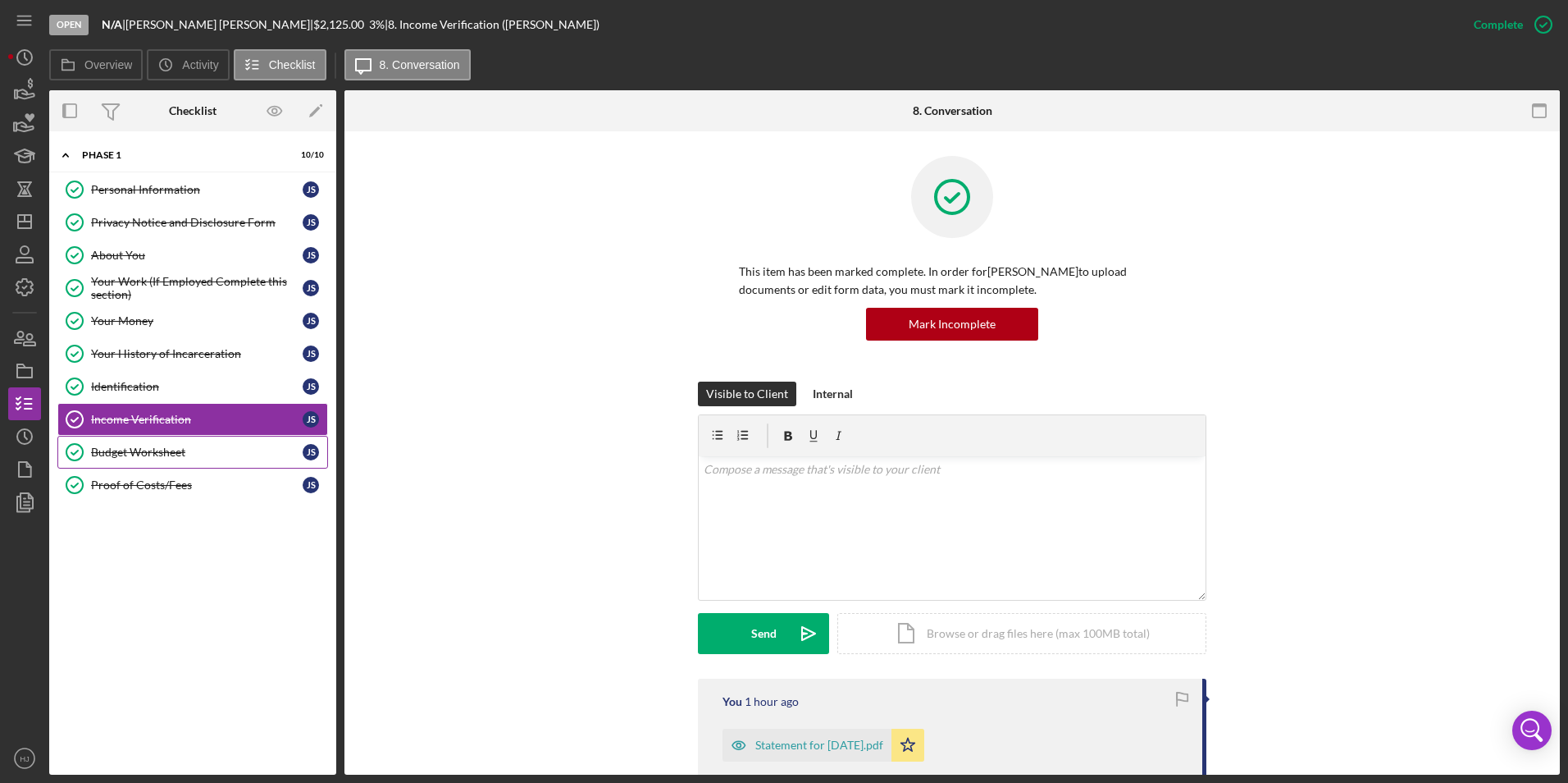
click at [132, 451] on div "Budget Worksheet" at bounding box center [197, 452] width 212 height 13
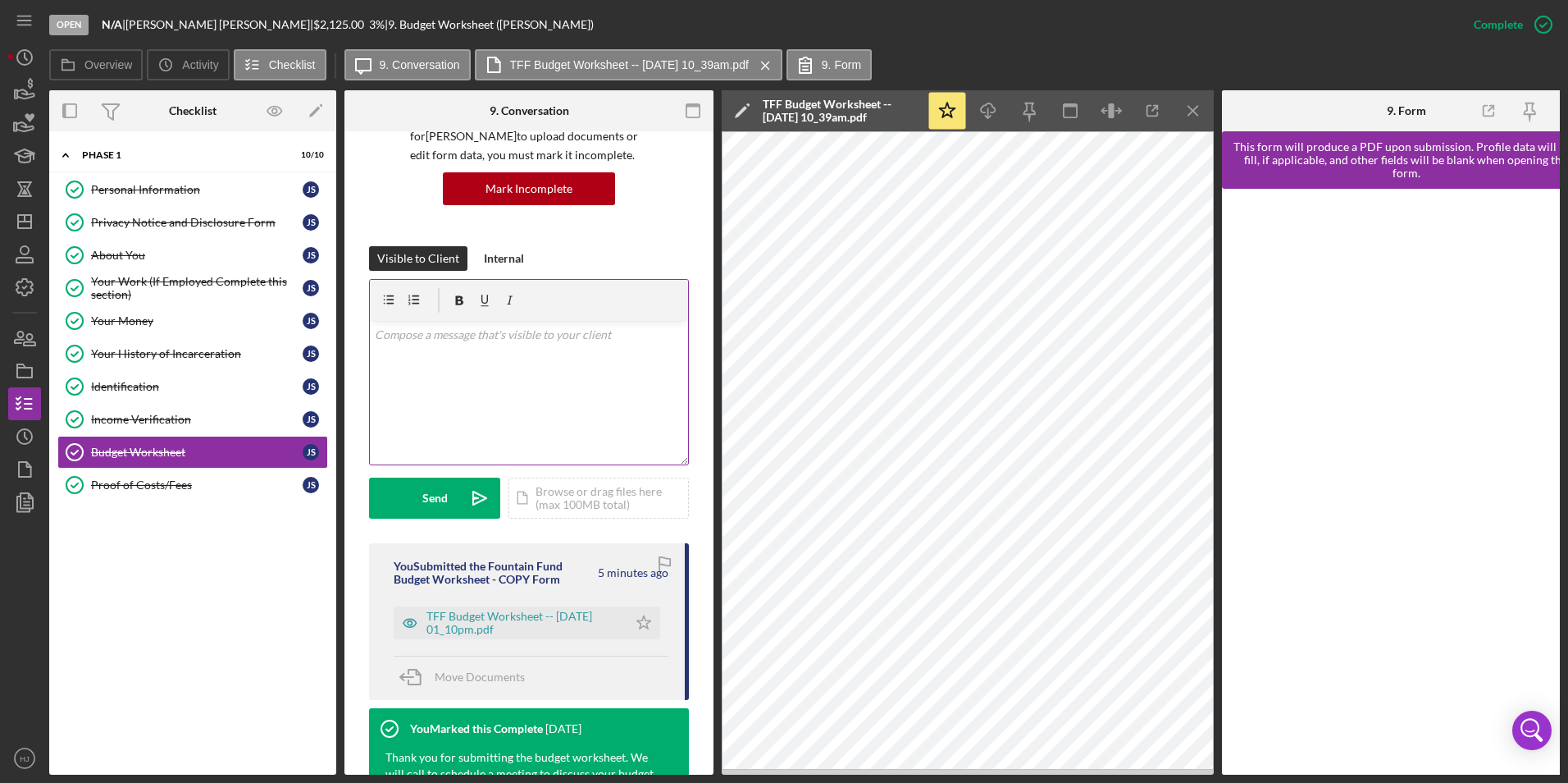
scroll to position [164, 0]
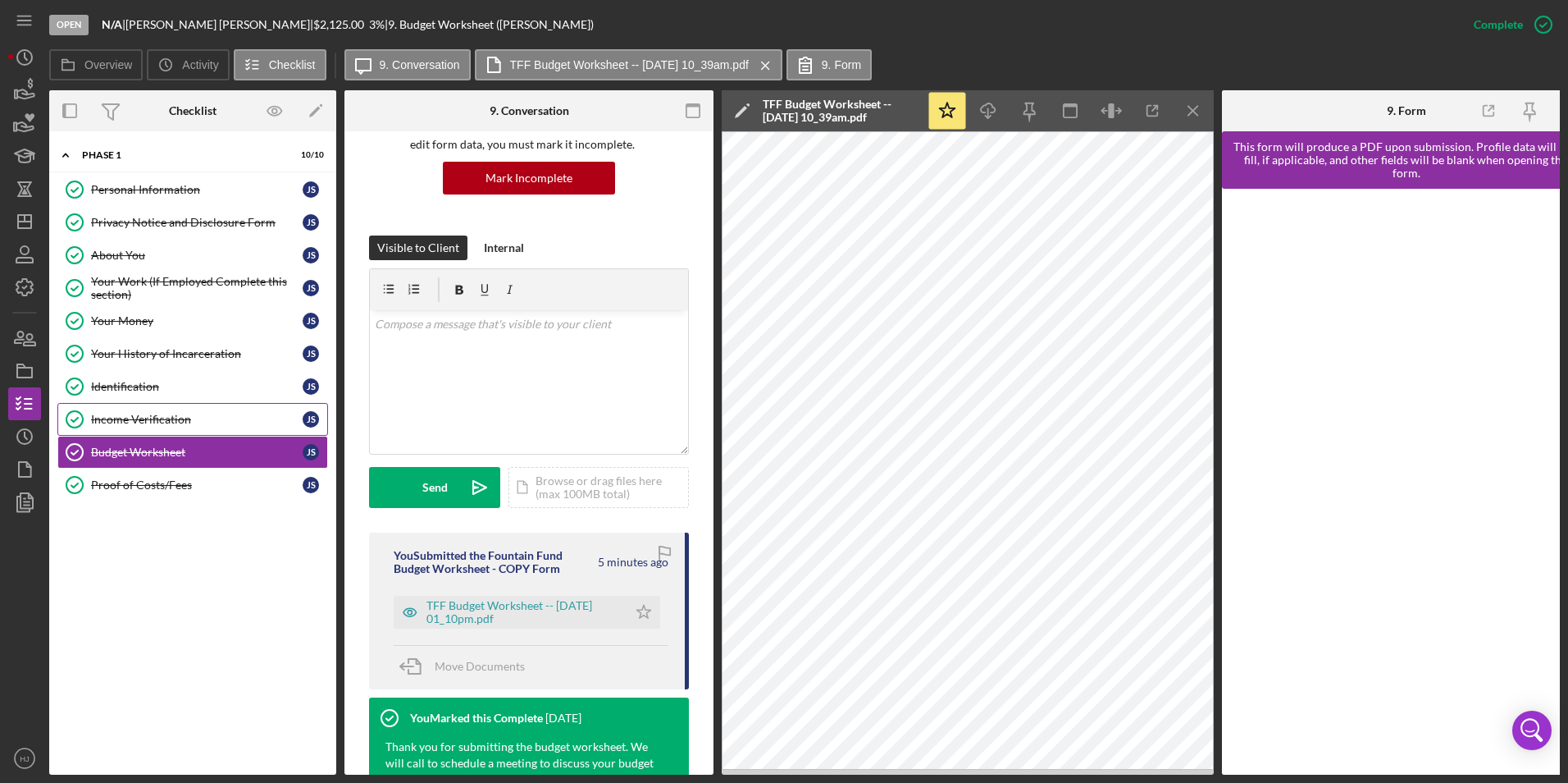
click at [131, 417] on div "Income Verification" at bounding box center [197, 419] width 212 height 13
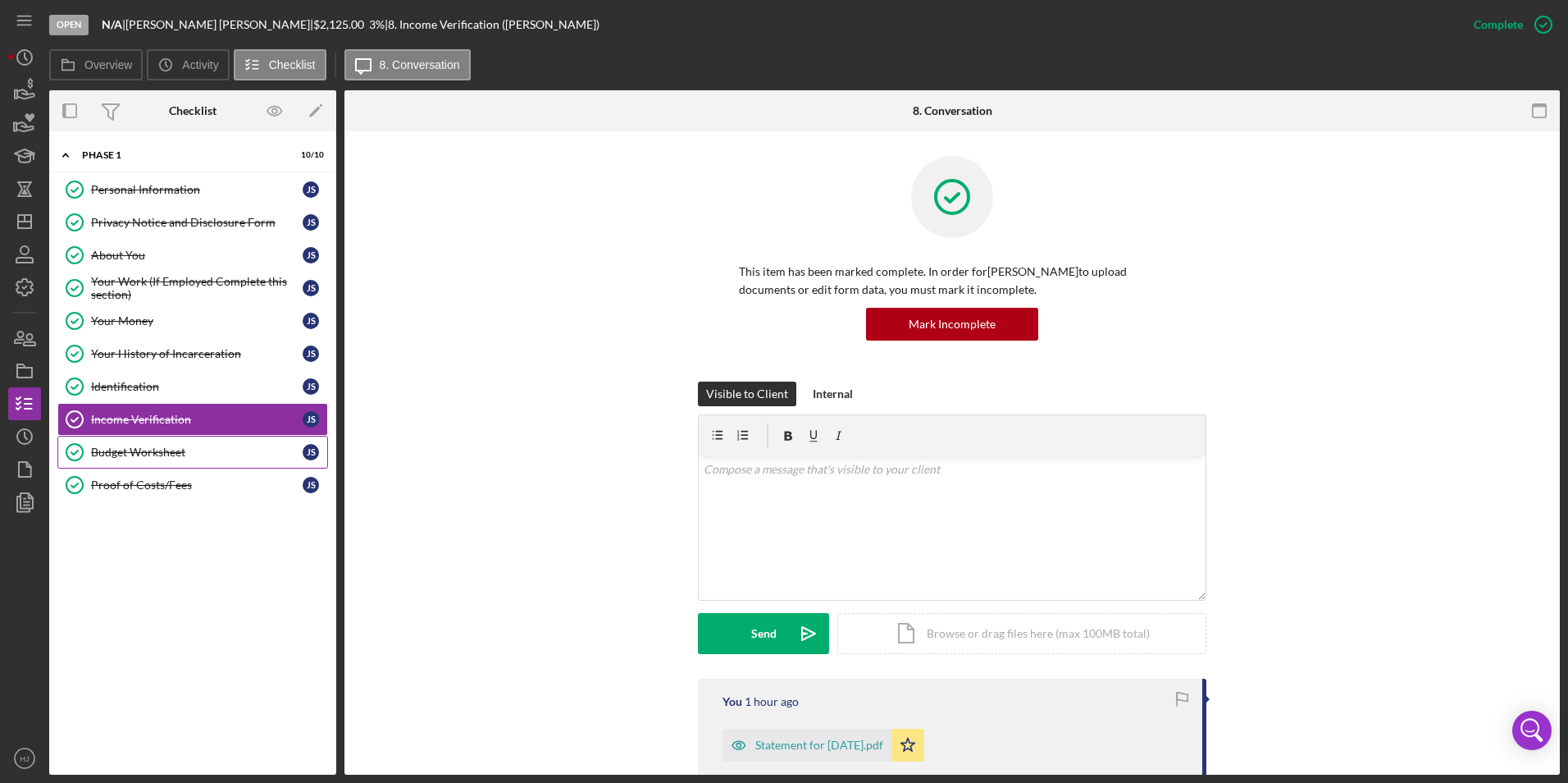
click at [124, 446] on div "Budget Worksheet" at bounding box center [197, 452] width 212 height 13
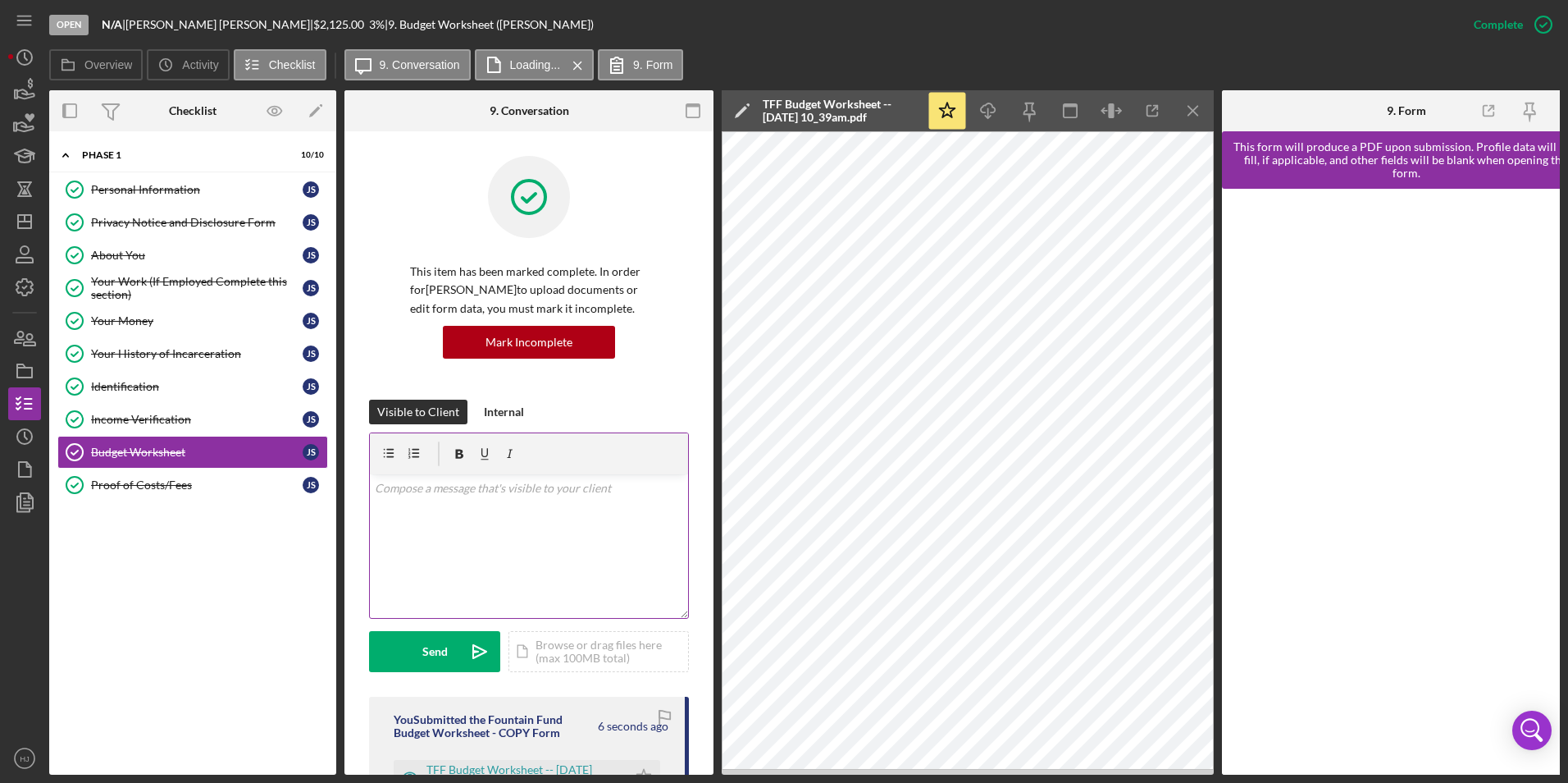
scroll to position [83, 0]
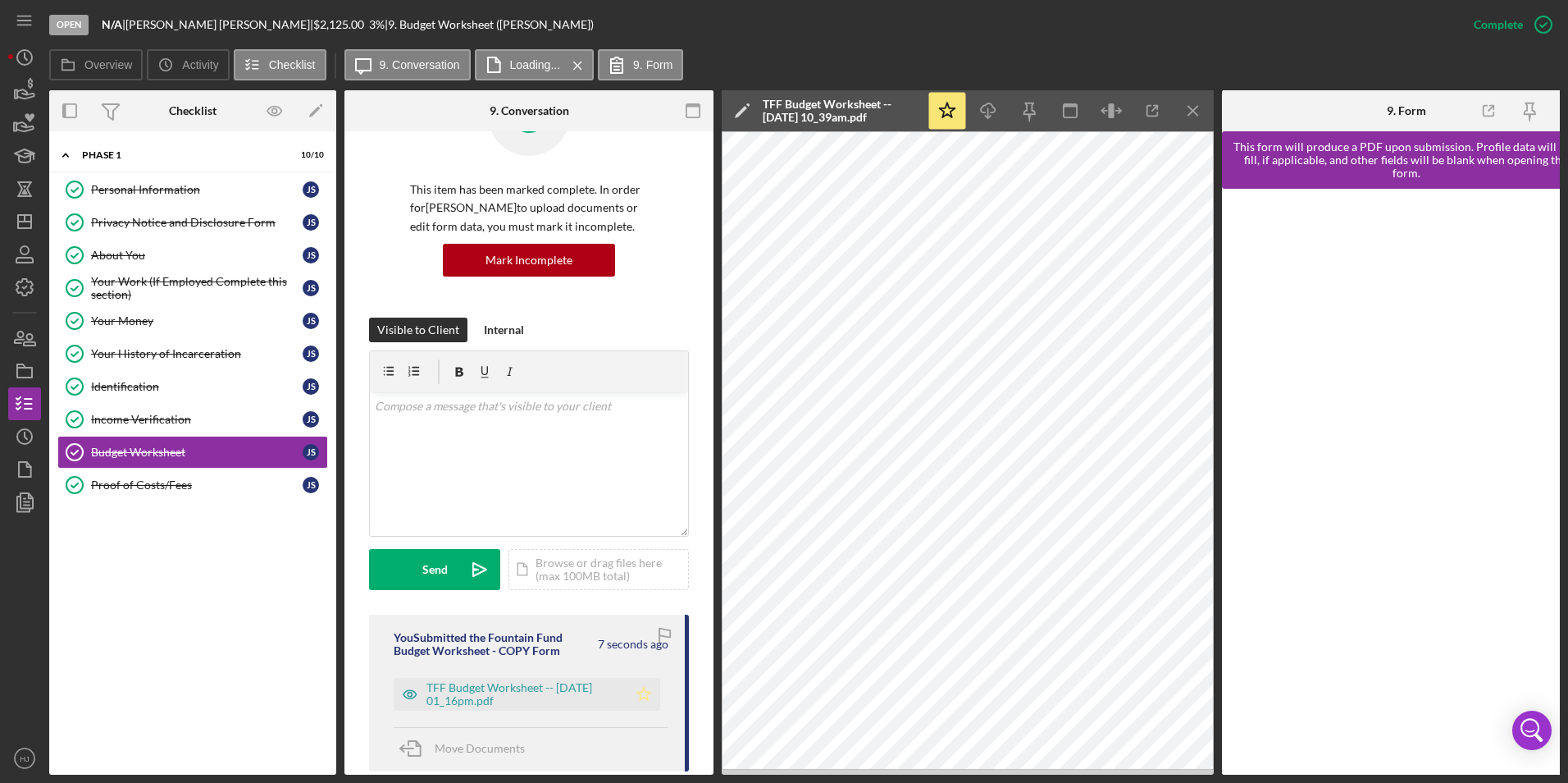
click at [632, 691] on icon "Icon/Star" at bounding box center [643, 694] width 32 height 32
click at [1193, 109] on icon "Icon/Menu Close" at bounding box center [1194, 111] width 37 height 37
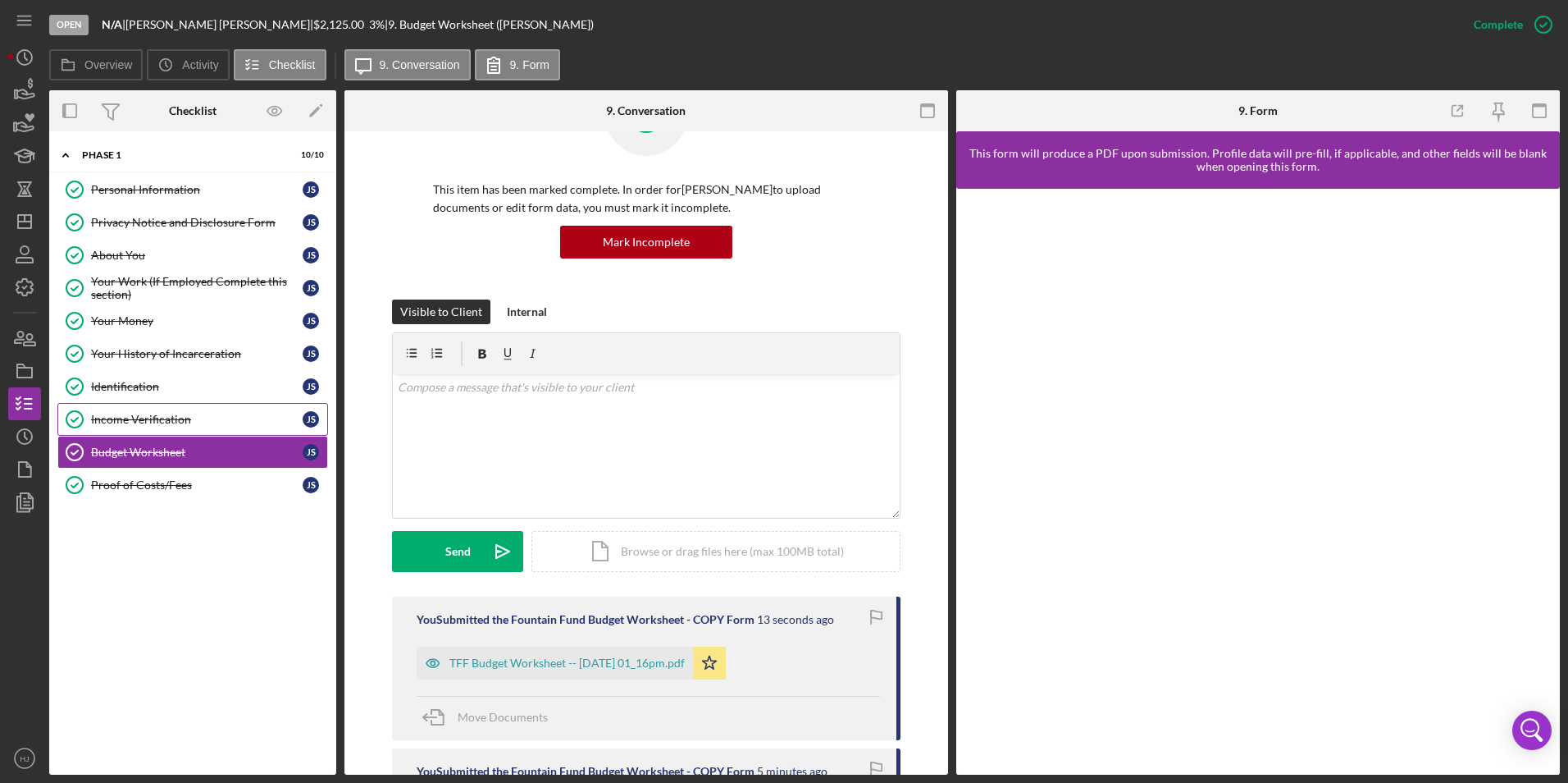
click at [167, 410] on link "Income Verification Income Verification J S" at bounding box center [192, 419] width 271 height 32
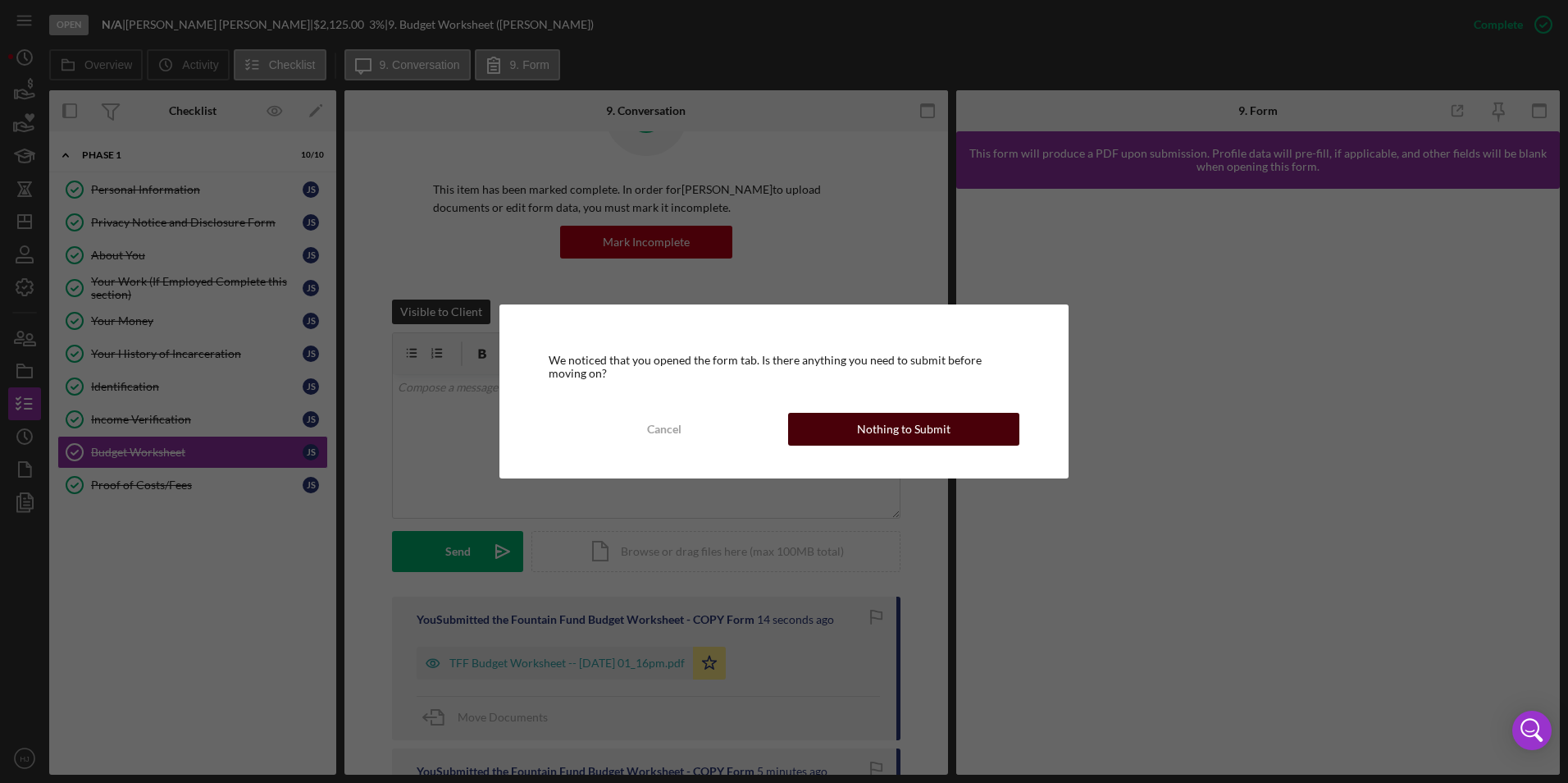
click at [887, 421] on div "Nothing to Submit" at bounding box center [903, 428] width 93 height 32
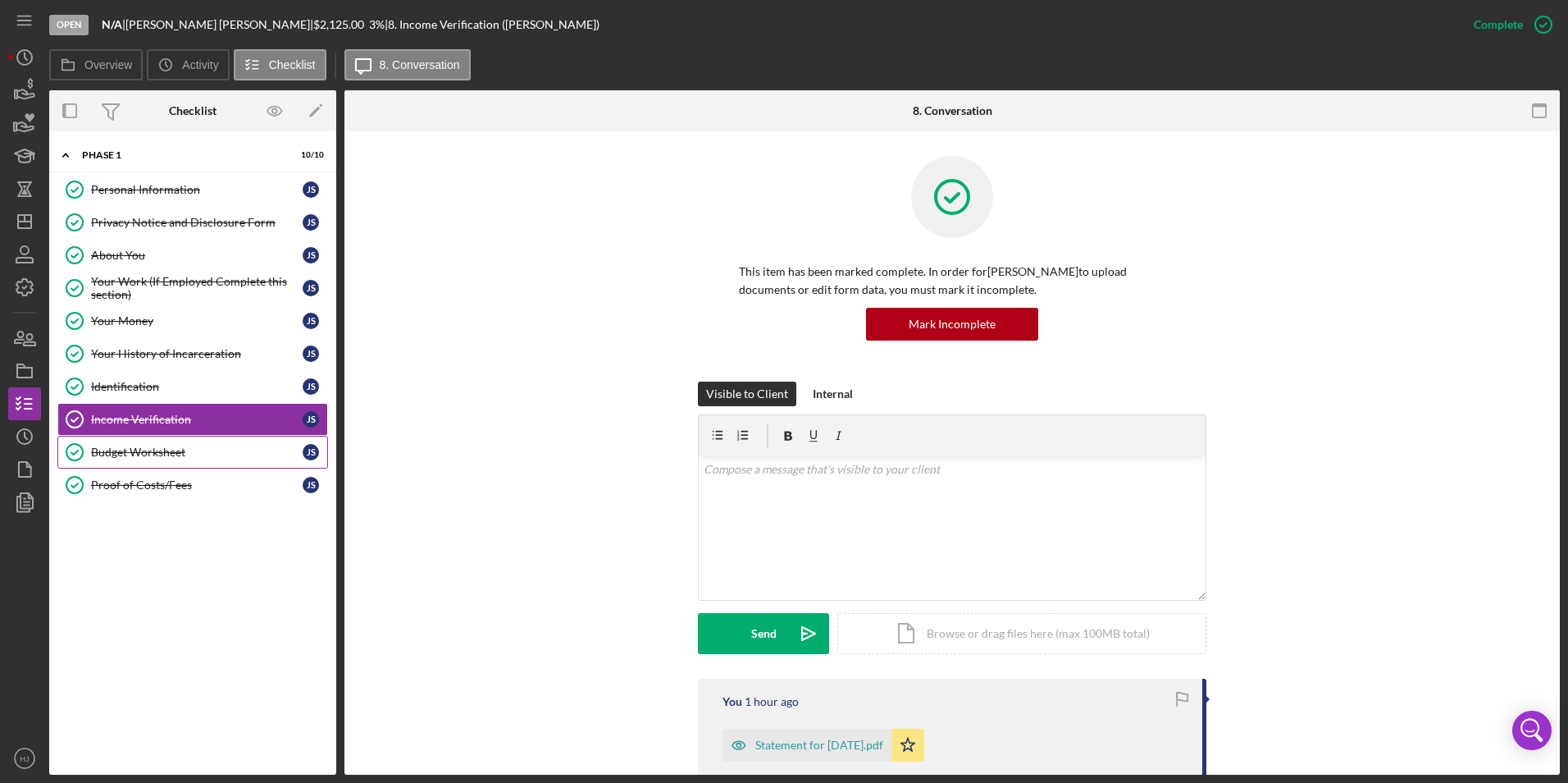
click at [114, 461] on link "Budget Worksheet Budget Worksheet J S" at bounding box center [192, 452] width 271 height 32
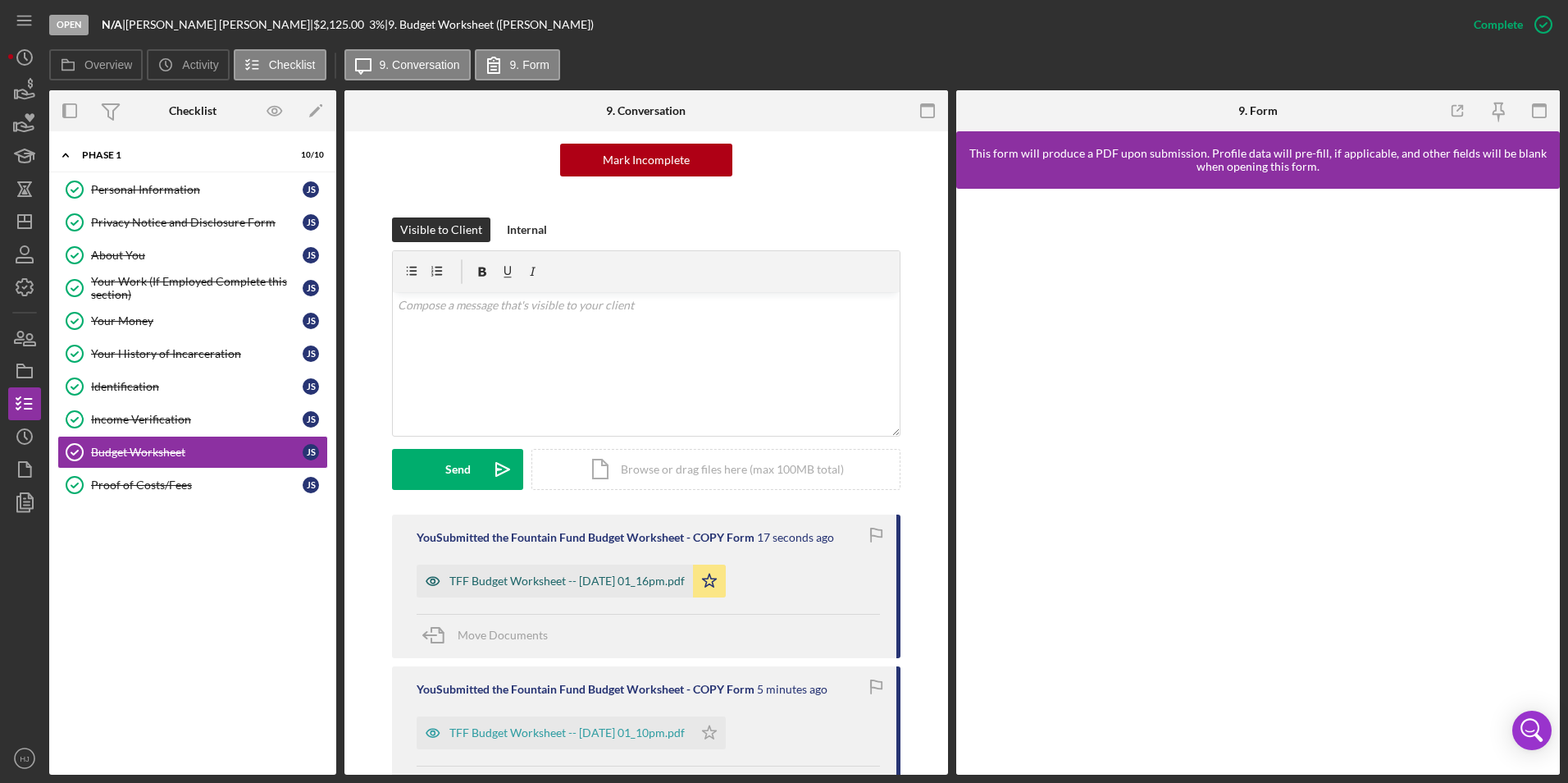
click at [614, 579] on div "TFF Budget Worksheet -- [DATE] 01_16pm.pdf" at bounding box center [568, 581] width 236 height 13
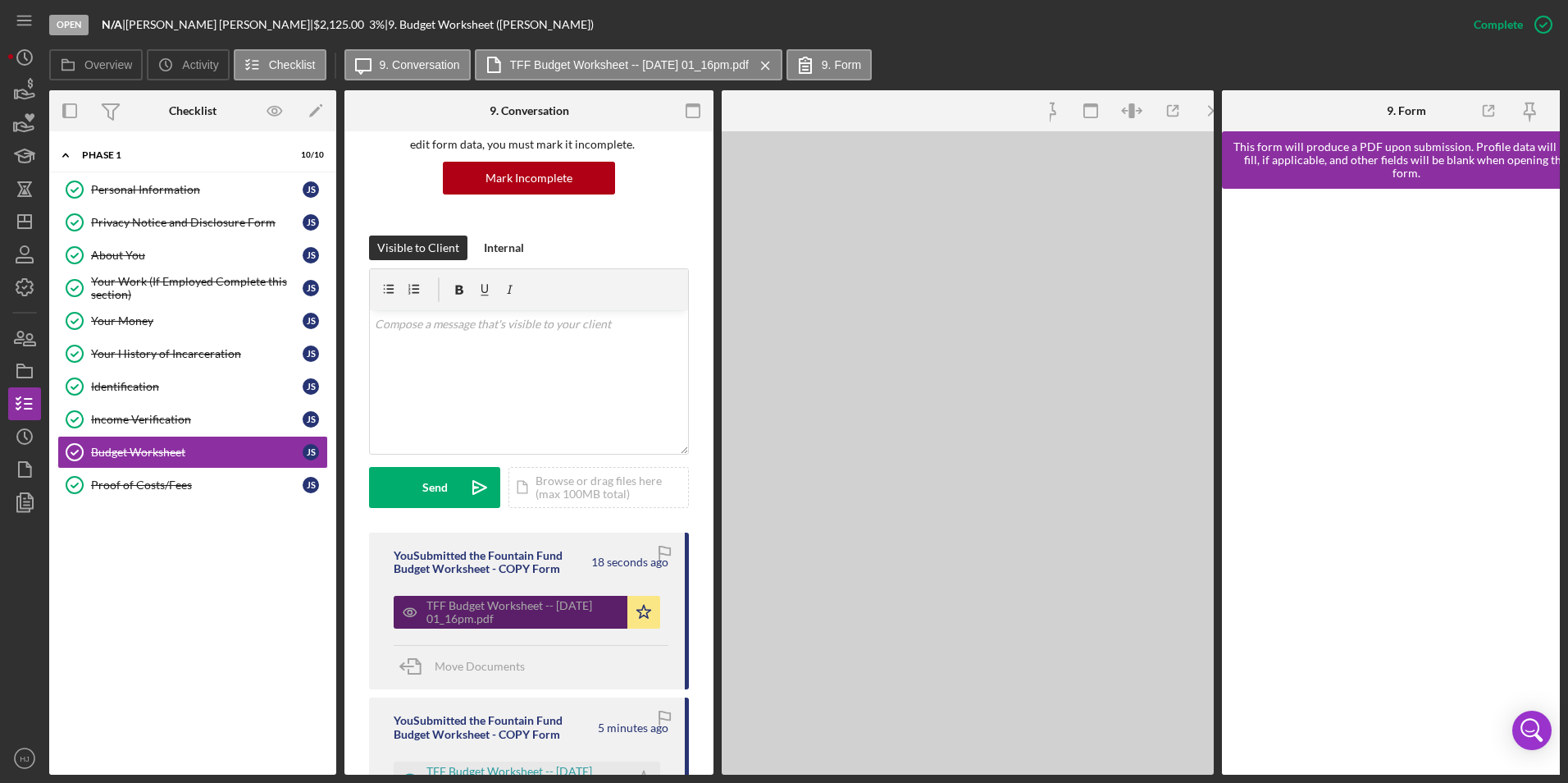
scroll to position [182, 0]
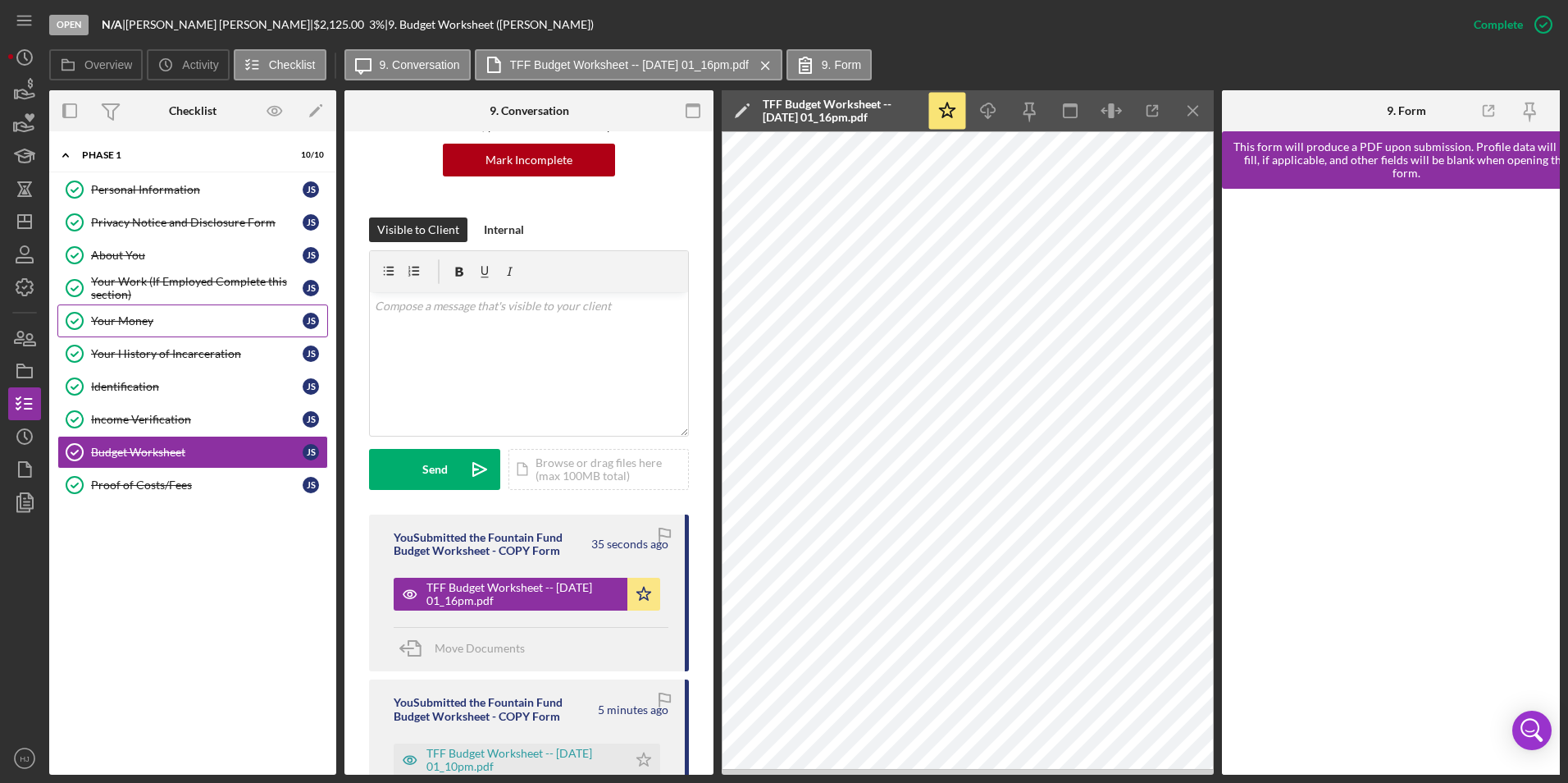
click at [108, 311] on link "Your Money Your Money [PERSON_NAME]" at bounding box center [192, 320] width 271 height 32
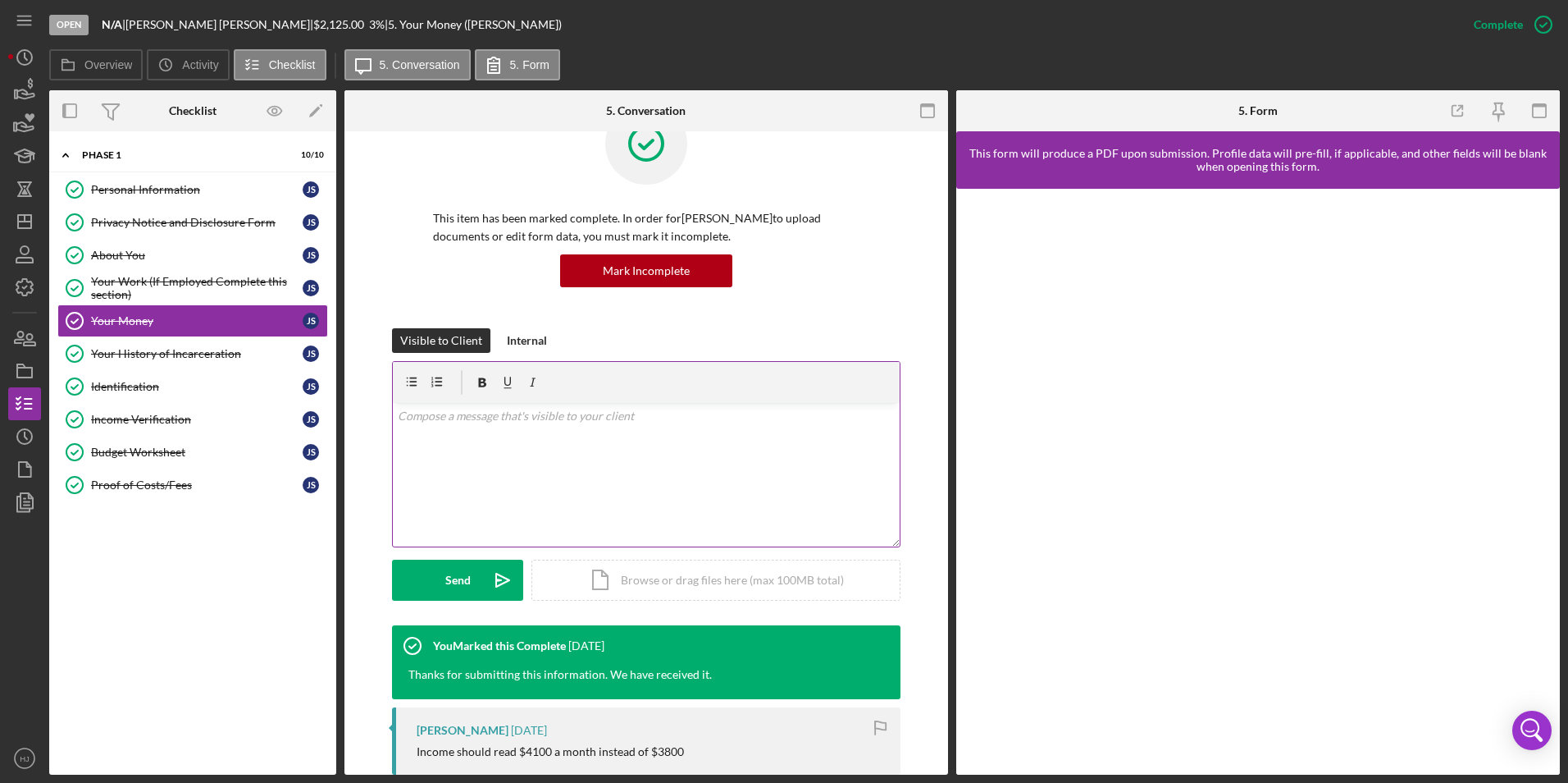
scroll to position [247, 0]
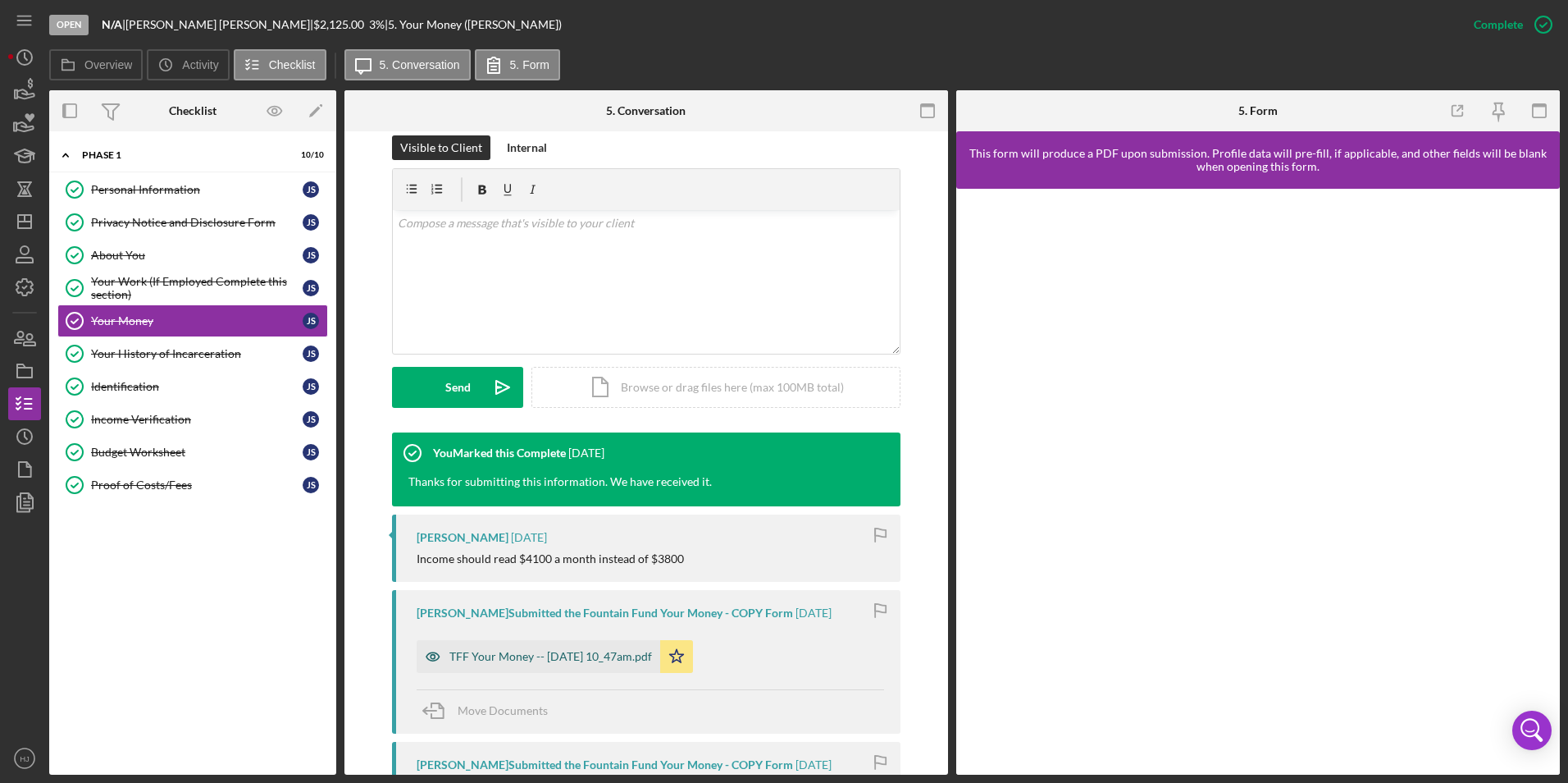
click at [566, 649] on div "TFF Your Money -- [DATE] 10_47am.pdf" at bounding box center [538, 656] width 243 height 32
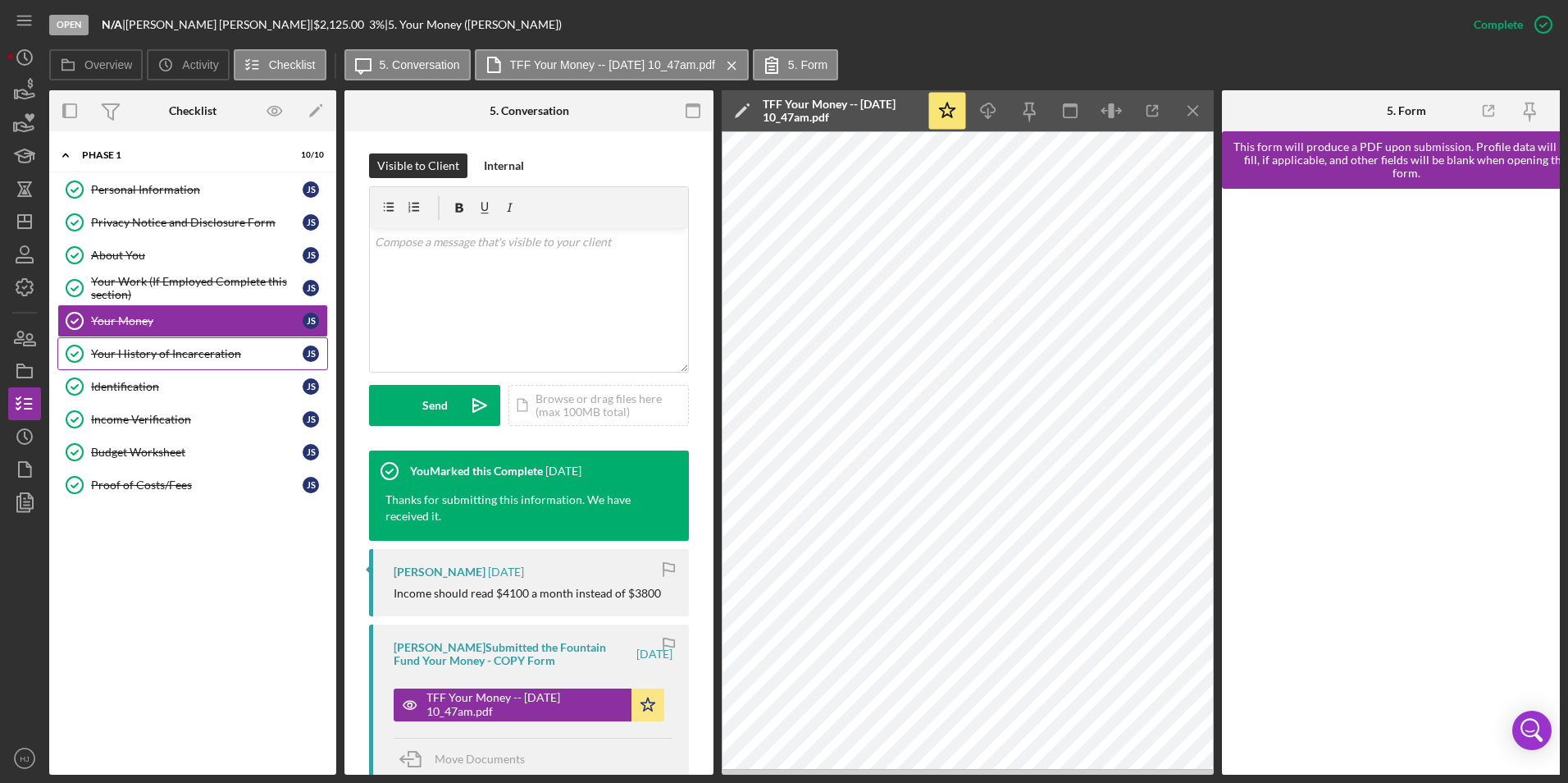
drag, startPoint x: 132, startPoint y: 368, endPoint x: 133, endPoint y: 361, distance: 7.1
click at [132, 368] on link "Your History of Incarceration Your History of Incarceration J S" at bounding box center [192, 353] width 271 height 32
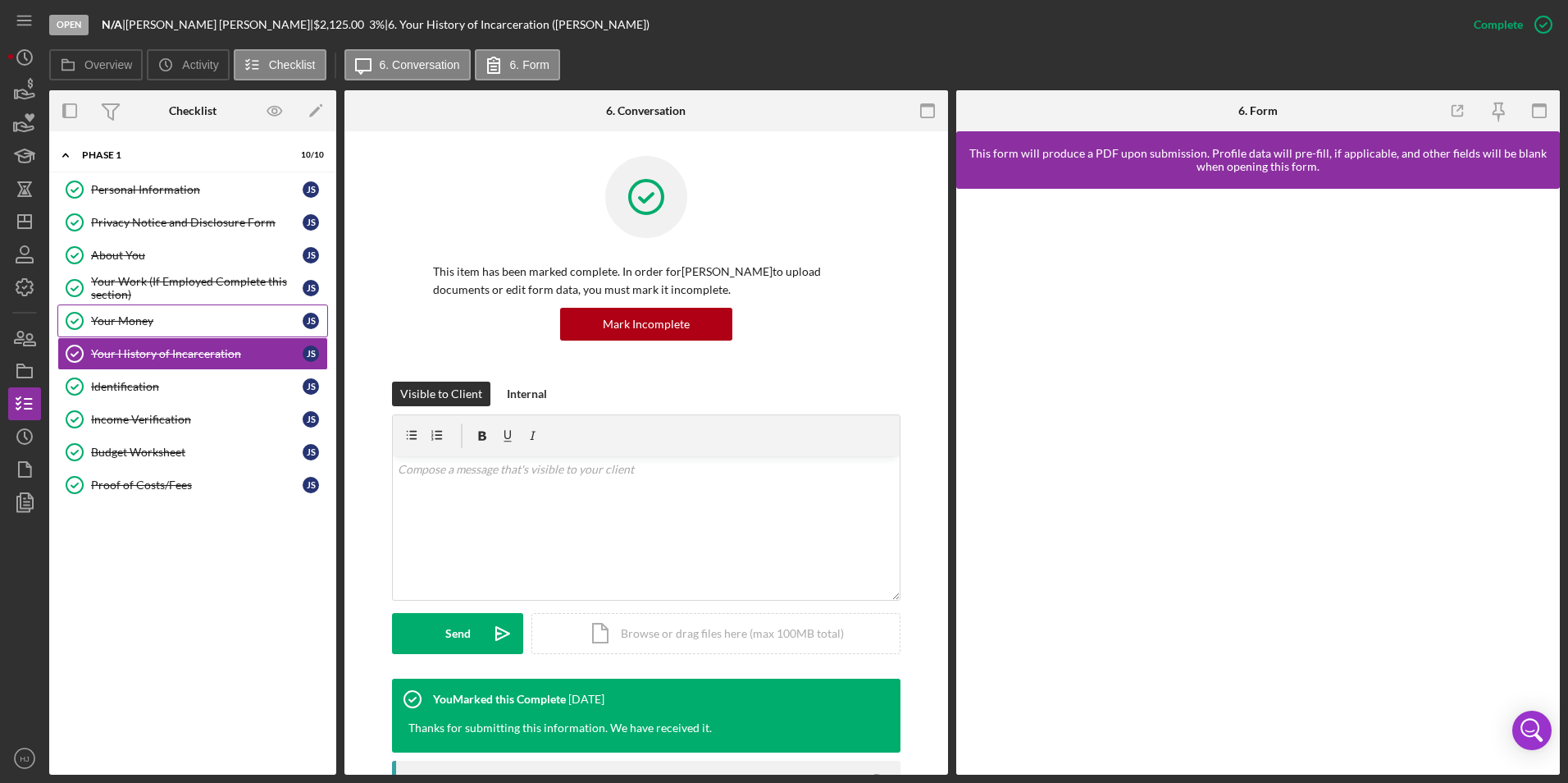
click at [122, 317] on div "Your Money" at bounding box center [197, 320] width 212 height 13
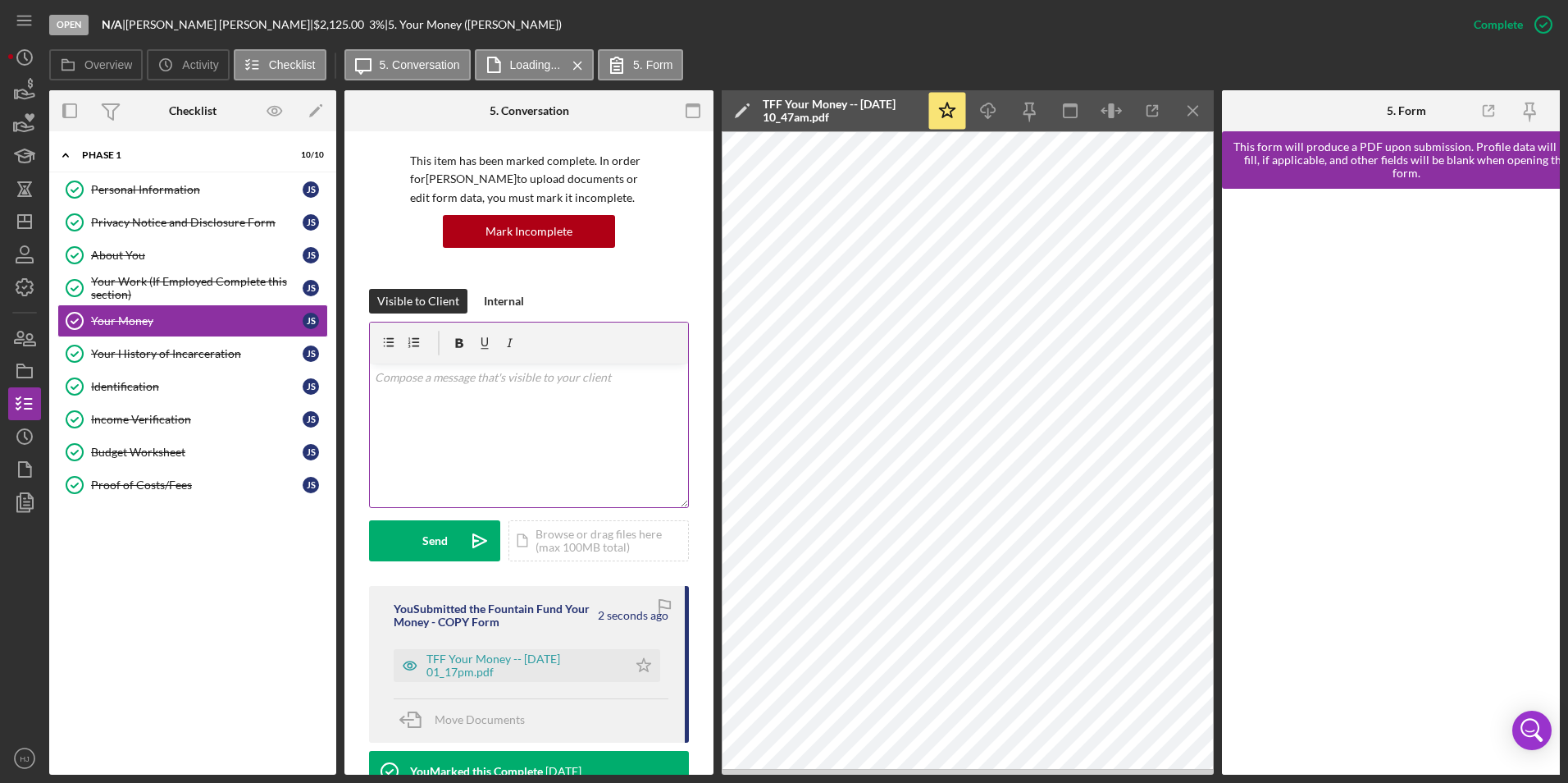
scroll to position [164, 0]
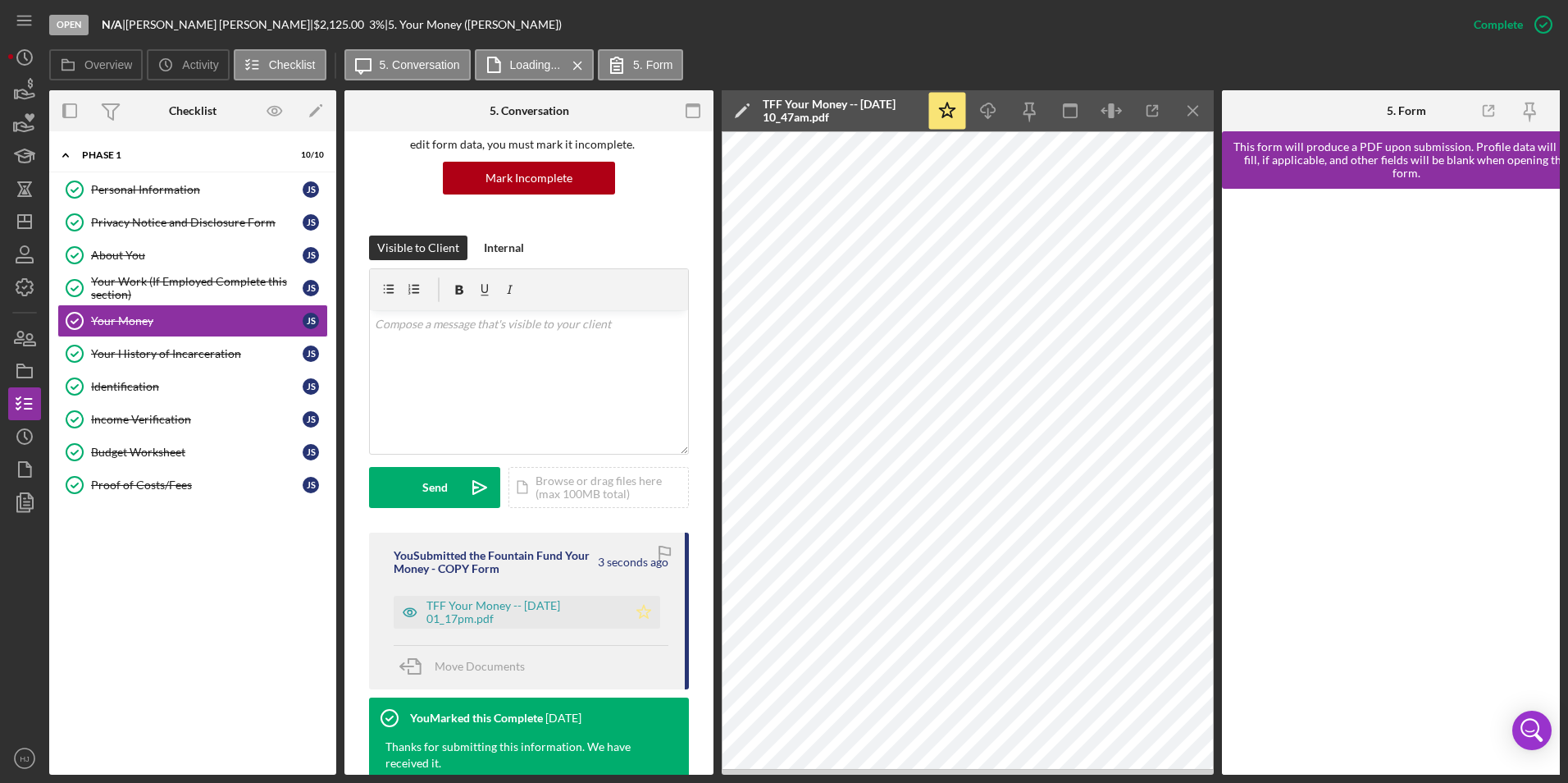
click at [633, 607] on icon "Icon/Star" at bounding box center [643, 611] width 32 height 32
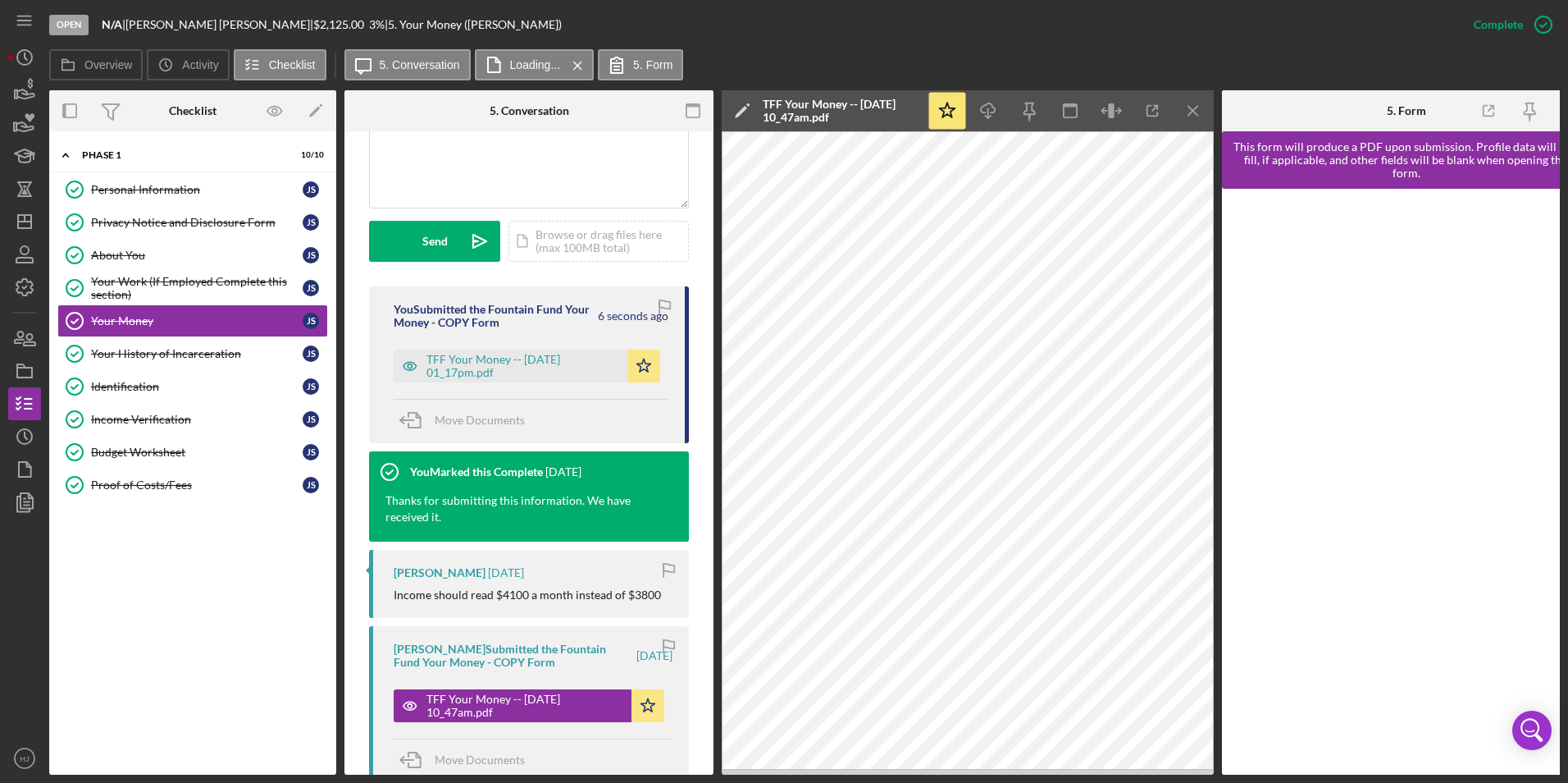
scroll to position [492, 0]
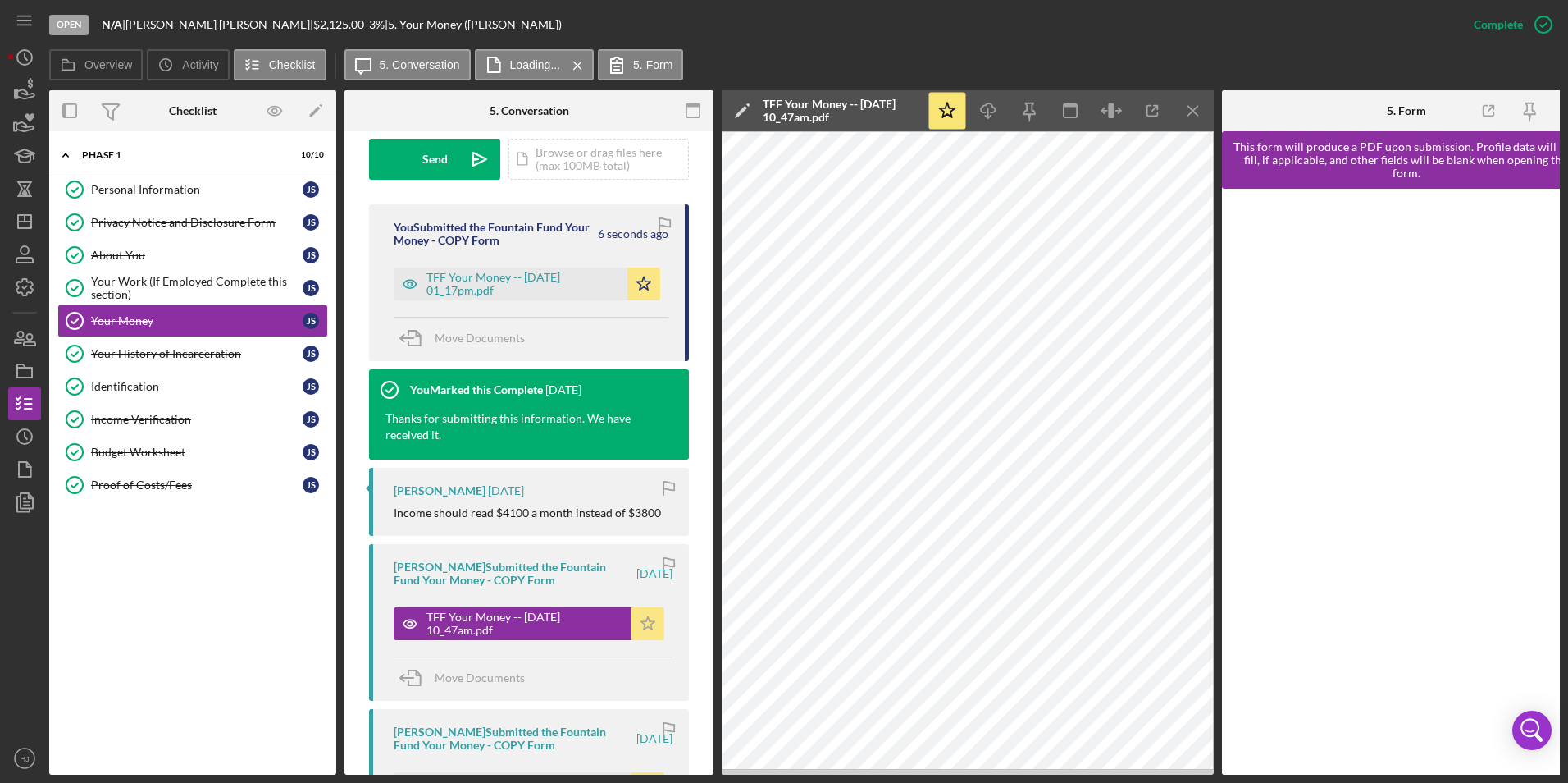
click at [642, 626] on icon "Icon/Star" at bounding box center [647, 623] width 32 height 32
click at [160, 492] on link "Proof of Costs/Fees Proof of Costs/Fees J S" at bounding box center [192, 484] width 271 height 32
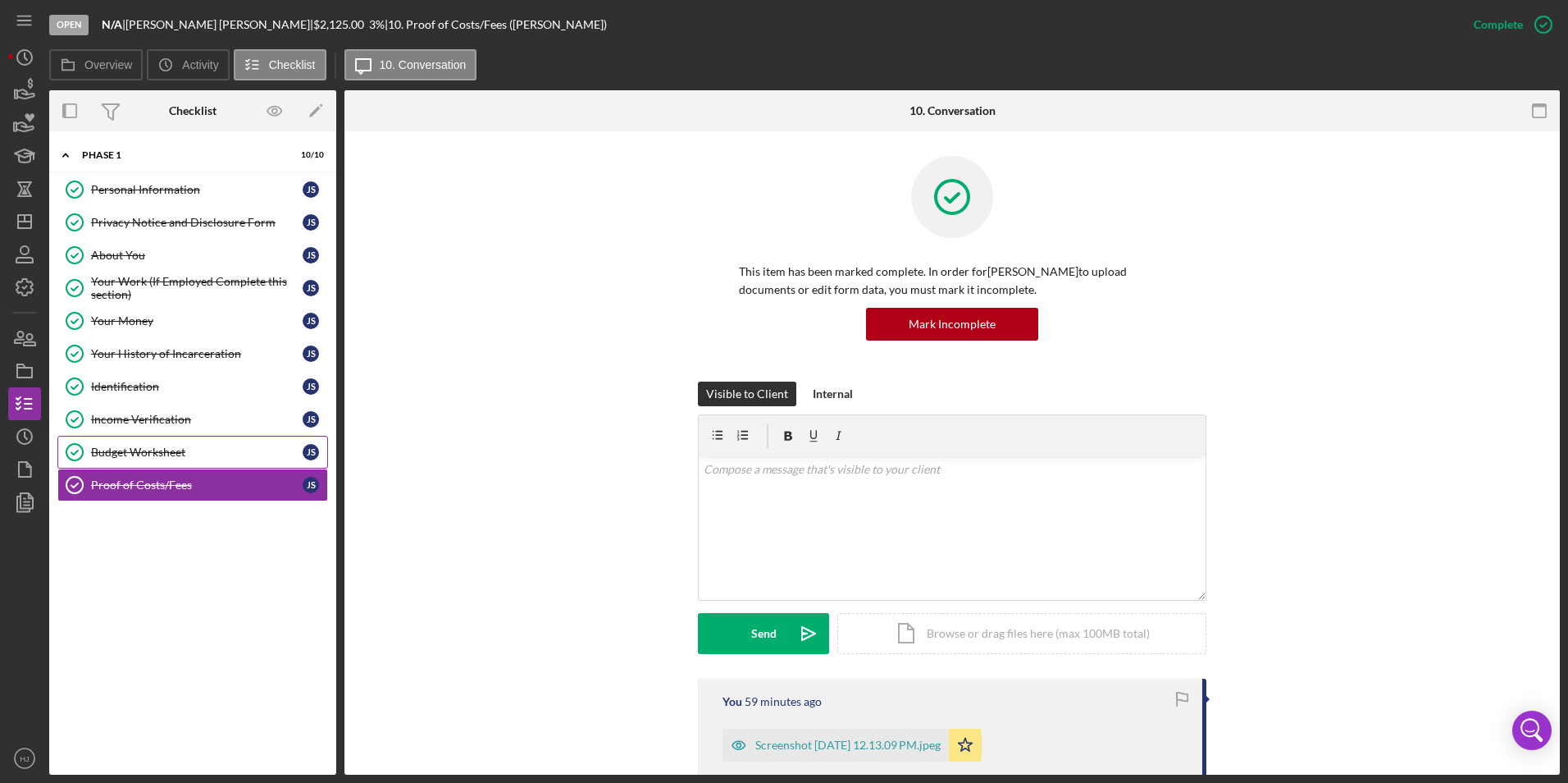
click at [163, 461] on link "Budget Worksheet Budget Worksheet J S" at bounding box center [192, 452] width 271 height 32
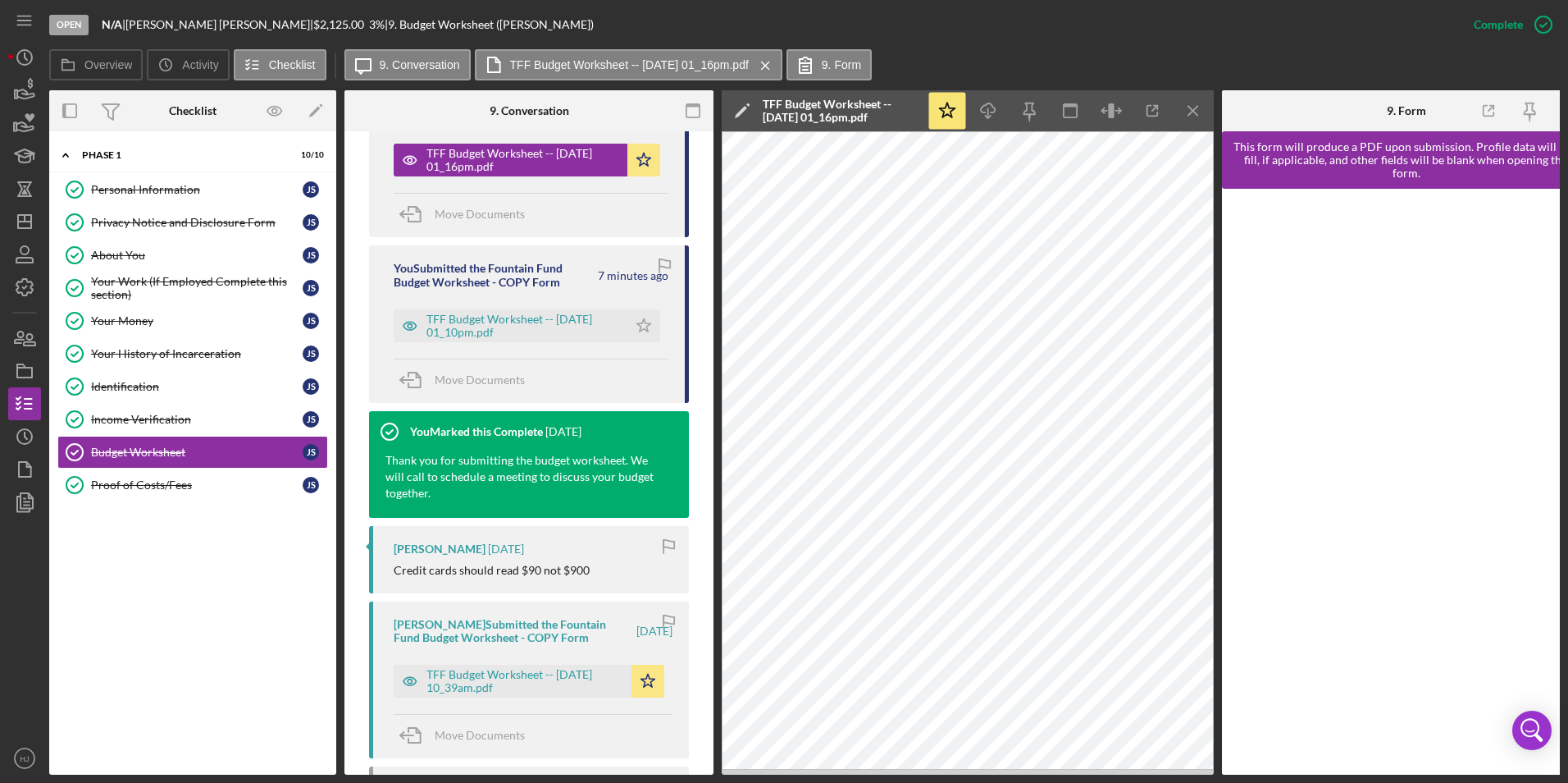
scroll to position [656, 0]
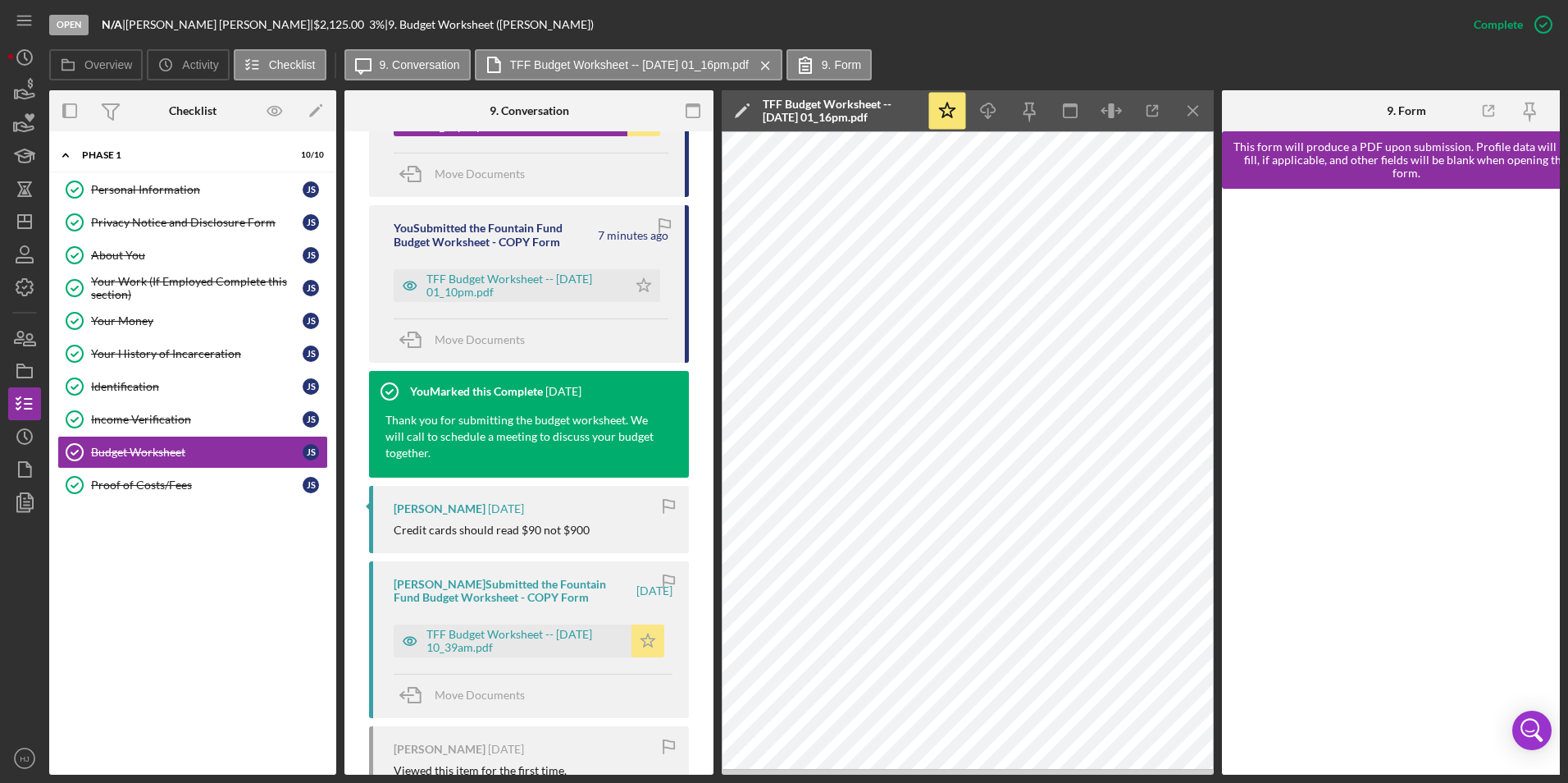
click at [645, 633] on icon "Icon/Star" at bounding box center [647, 641] width 32 height 32
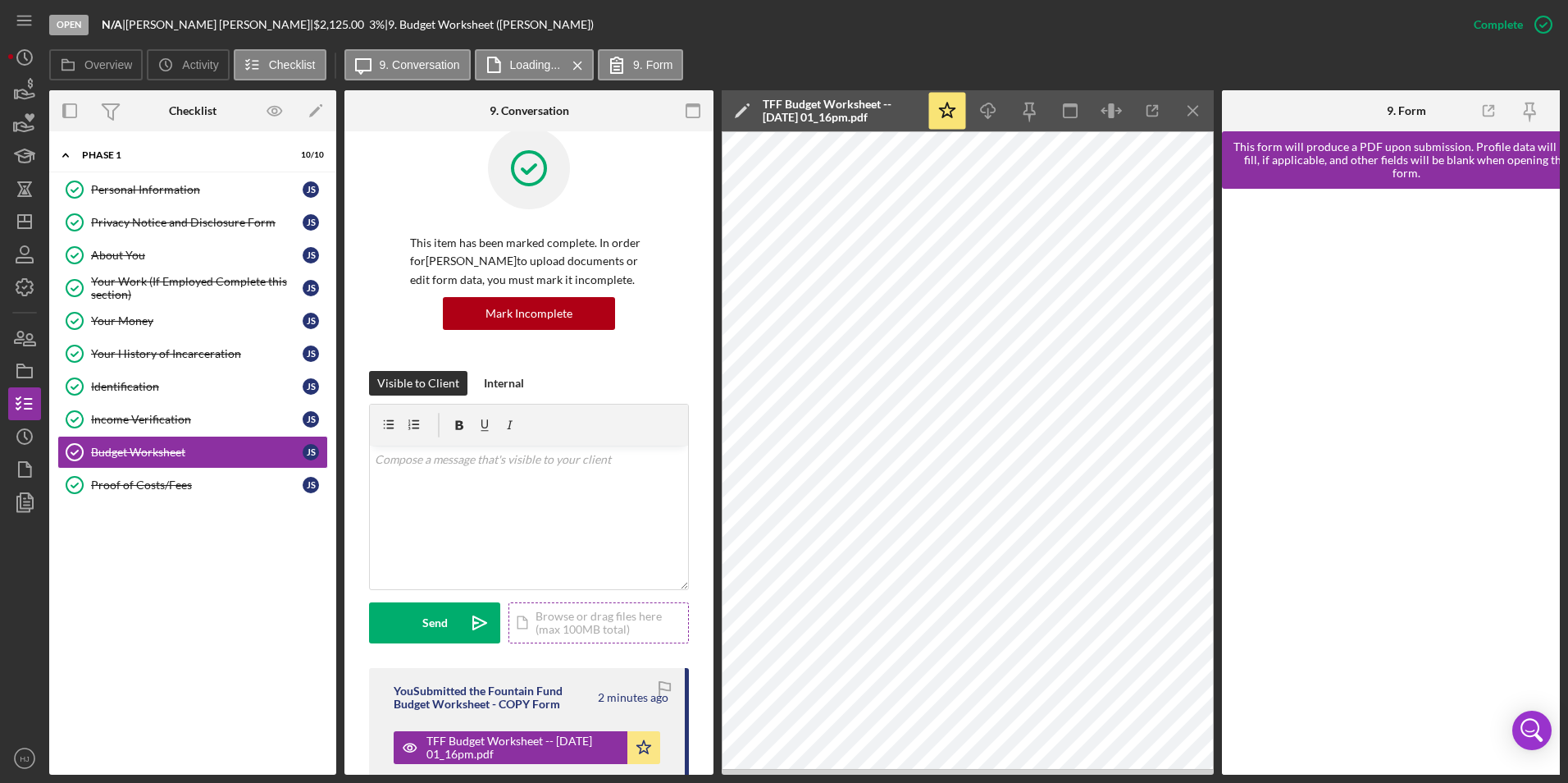
scroll to position [0, 0]
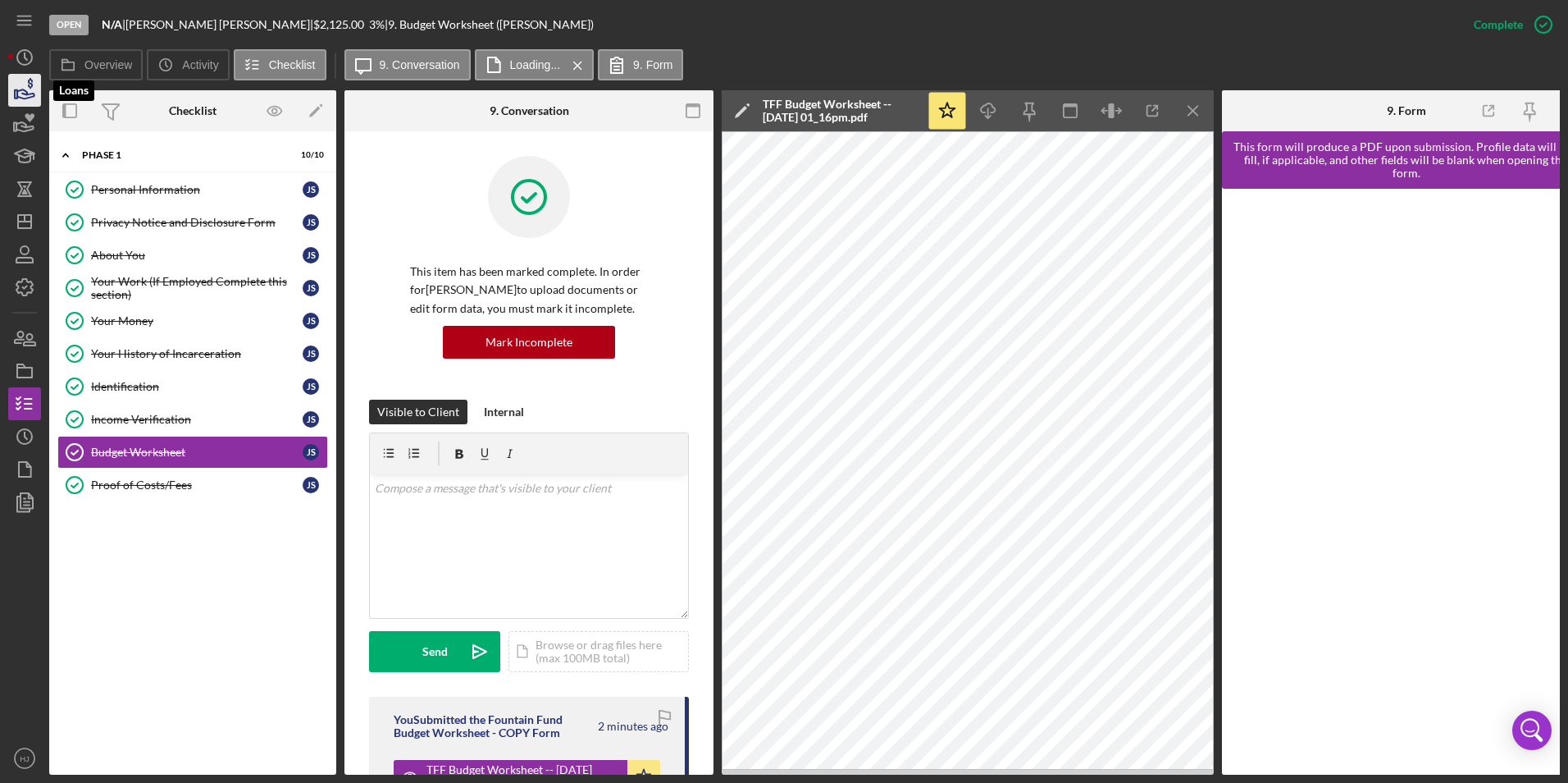
click at [28, 97] on icon "button" at bounding box center [27, 93] width 18 height 9
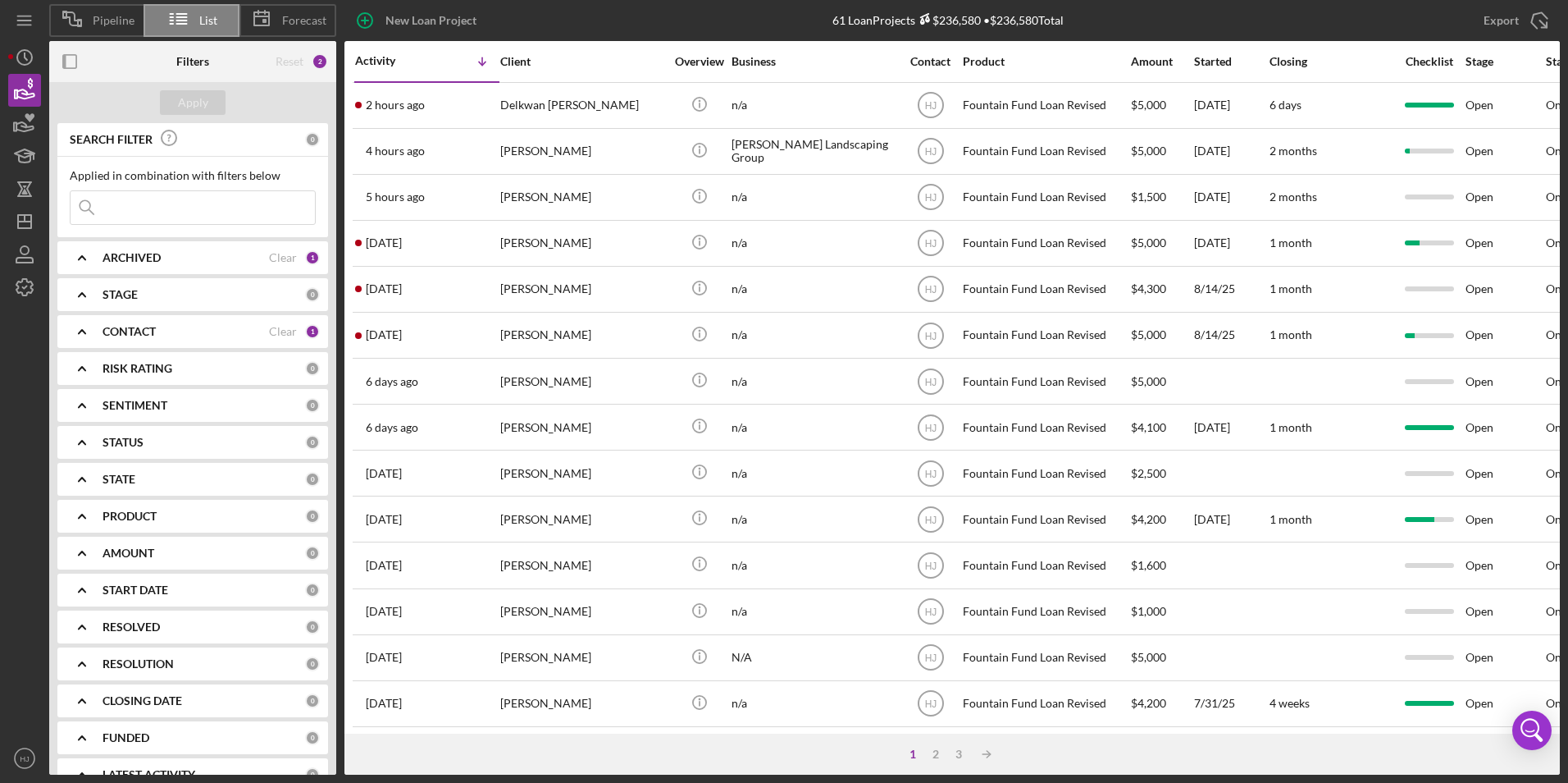
click at [8, 74] on button "Loans" at bounding box center [24, 89] width 32 height 32
click at [961, 748] on div "3" at bounding box center [958, 754] width 23 height 13
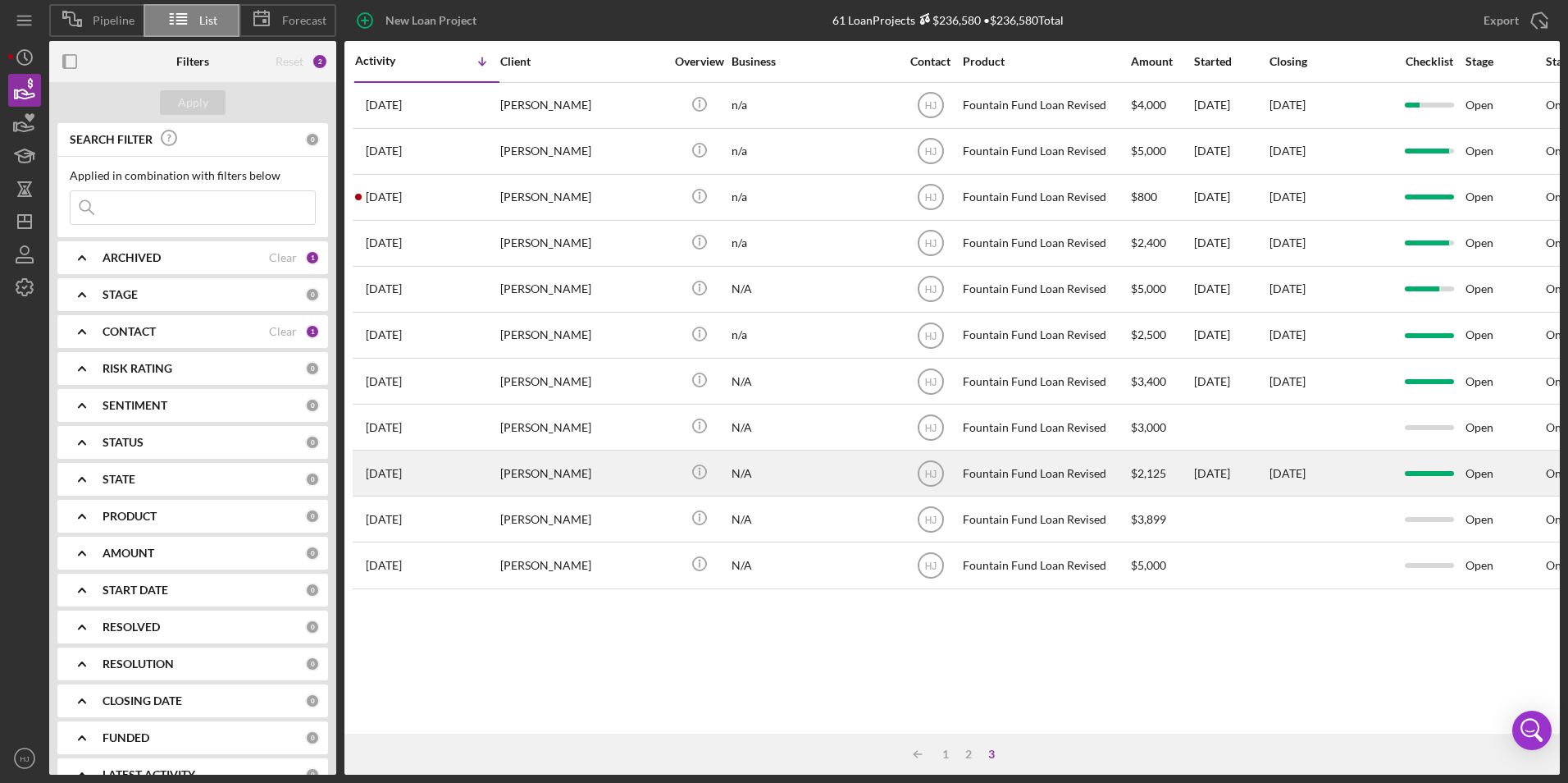
click at [550, 480] on div "[PERSON_NAME]" at bounding box center [582, 473] width 164 height 43
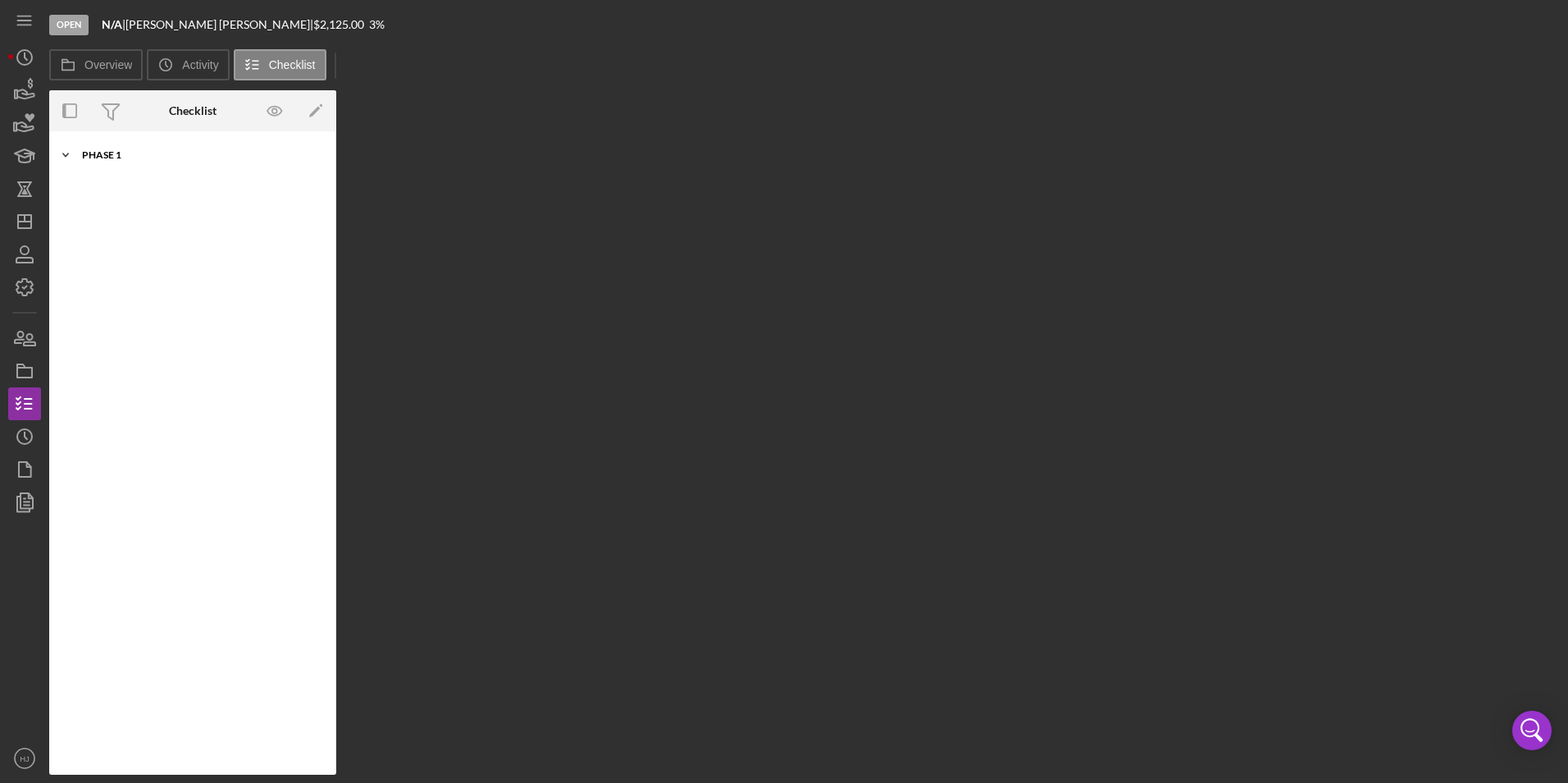
click at [102, 153] on div "Phase 1" at bounding box center [199, 155] width 234 height 10
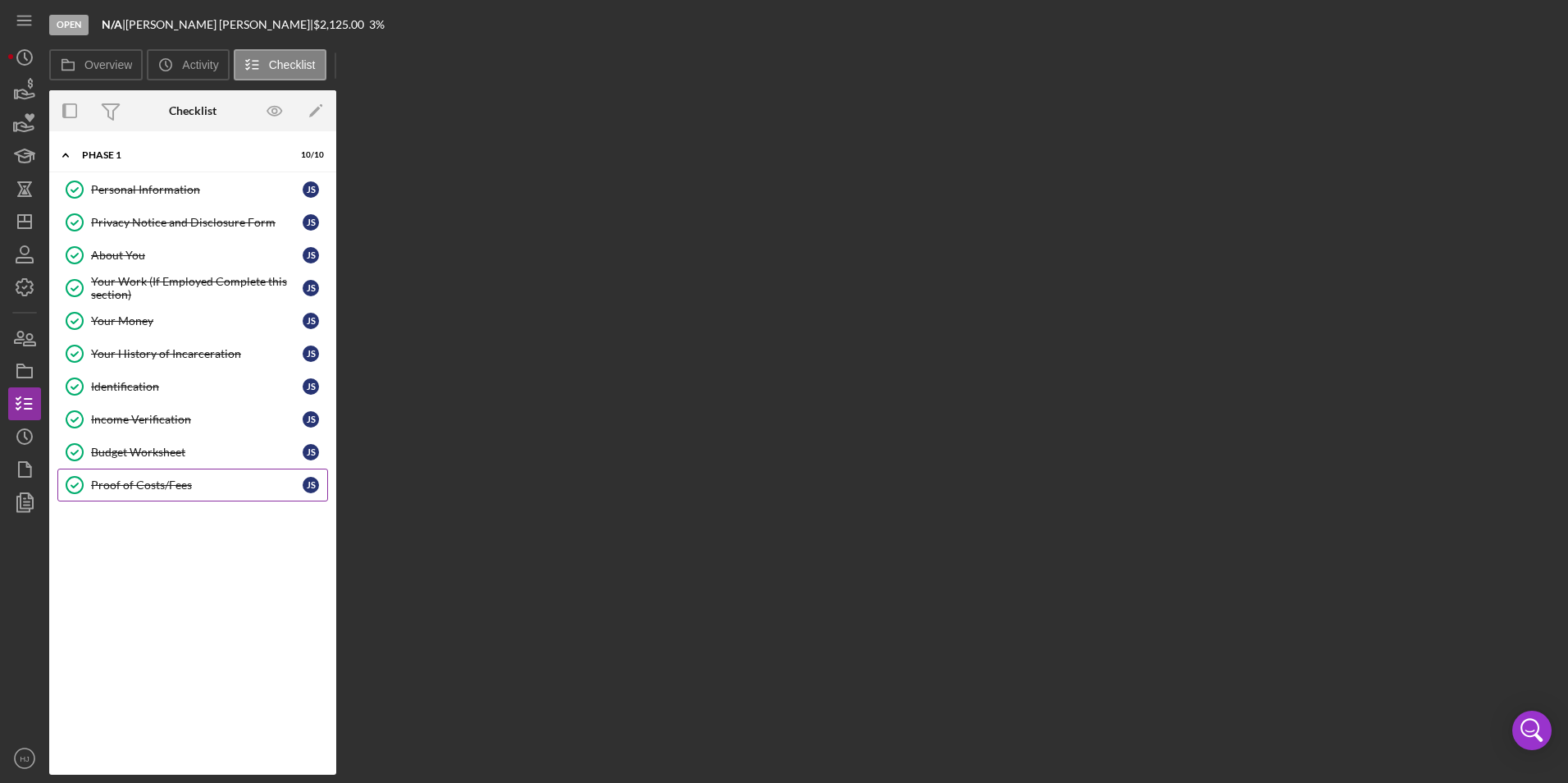
click at [140, 478] on div "Proof of Costs/Fees" at bounding box center [197, 484] width 212 height 13
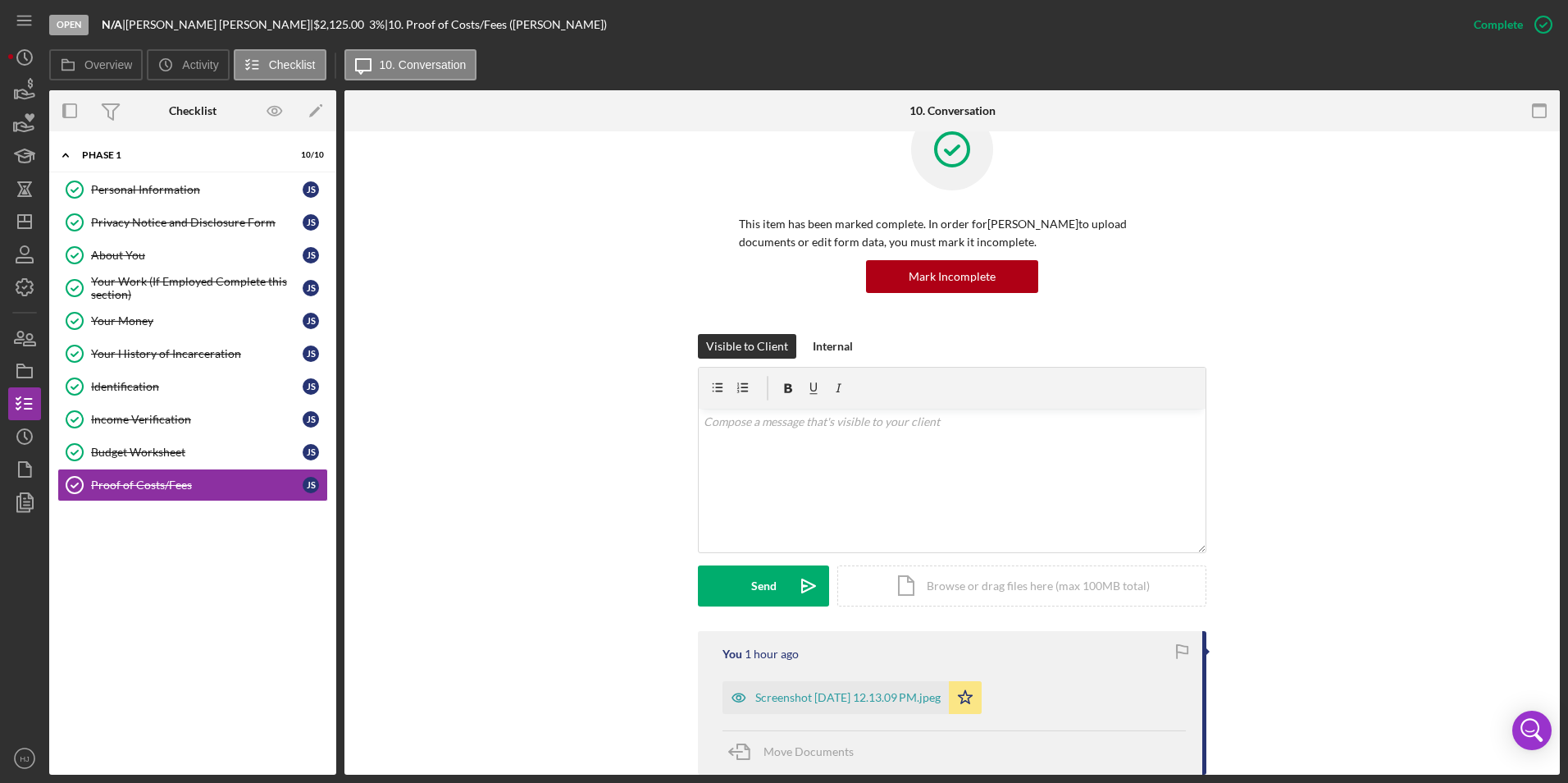
scroll to position [83, 0]
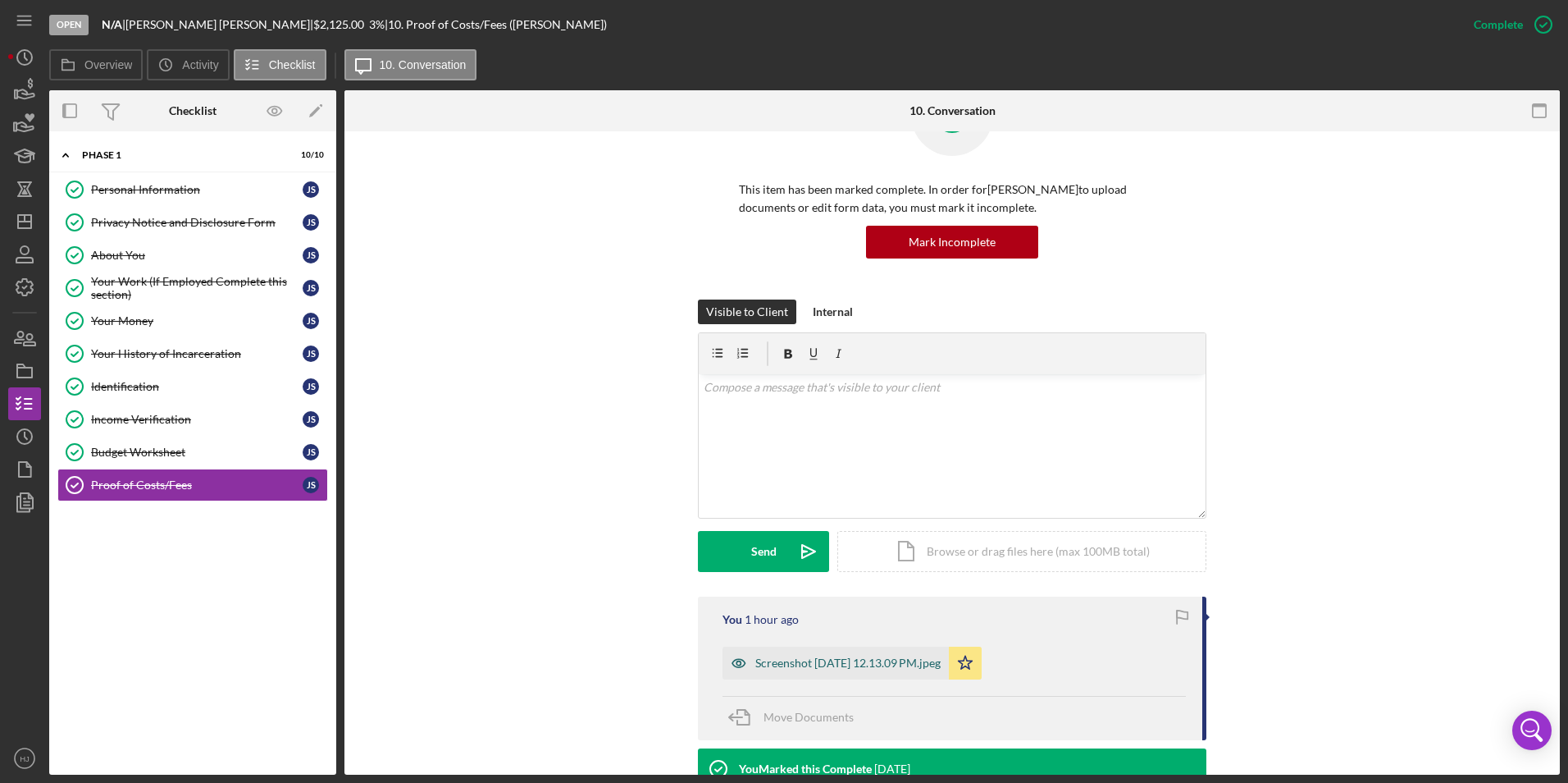
click at [847, 670] on div "Screenshot [DATE] 12.13.09 PM.jpeg" at bounding box center [836, 662] width 227 height 32
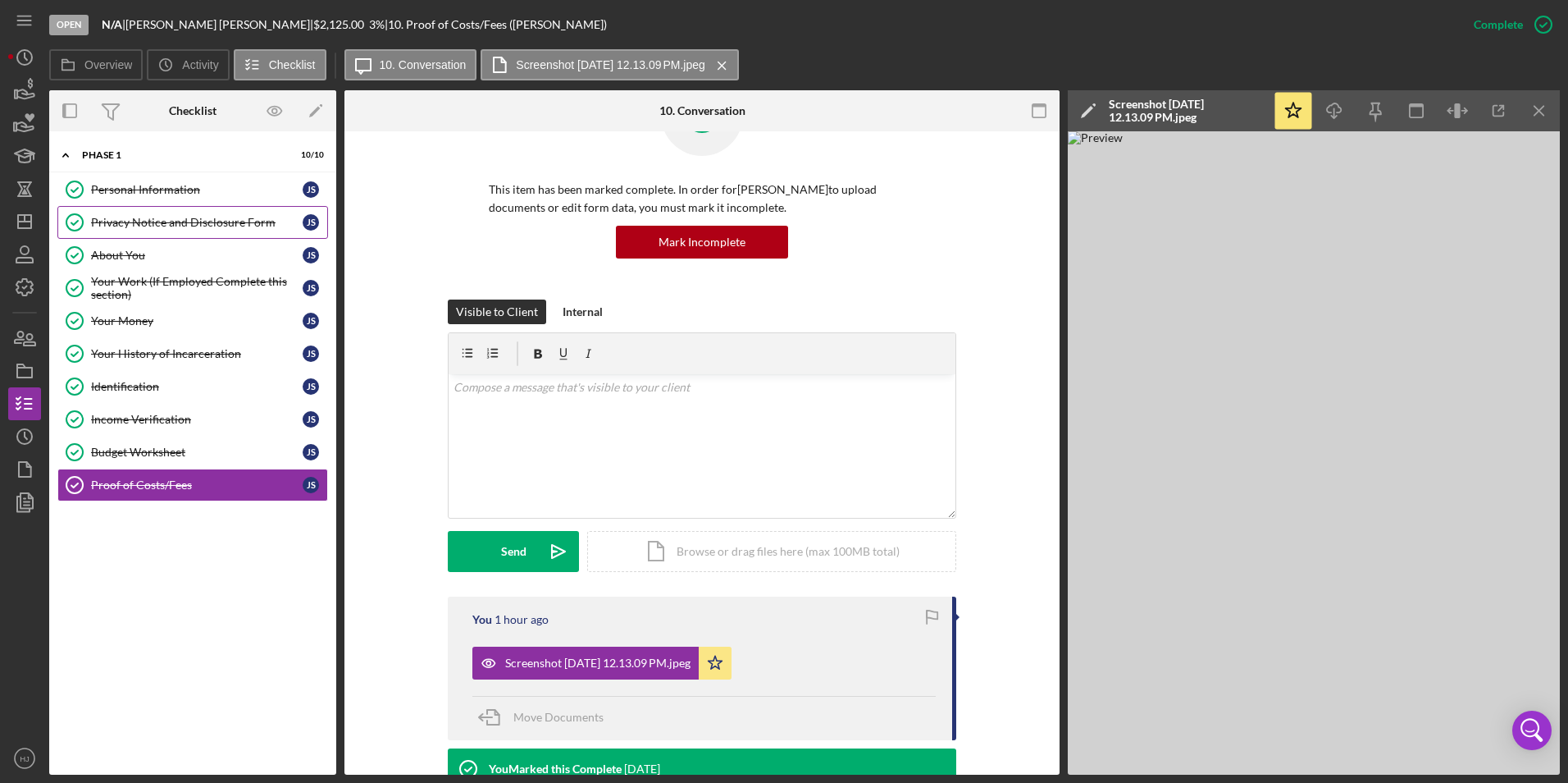
drag, startPoint x: 127, startPoint y: 239, endPoint x: 113, endPoint y: 232, distance: 15.7
click at [117, 234] on div "Personal Information Personal Information J S Privacy Notice and Disclosure For…" at bounding box center [192, 341] width 287 height 336
click at [130, 259] on div "About You" at bounding box center [197, 254] width 212 height 13
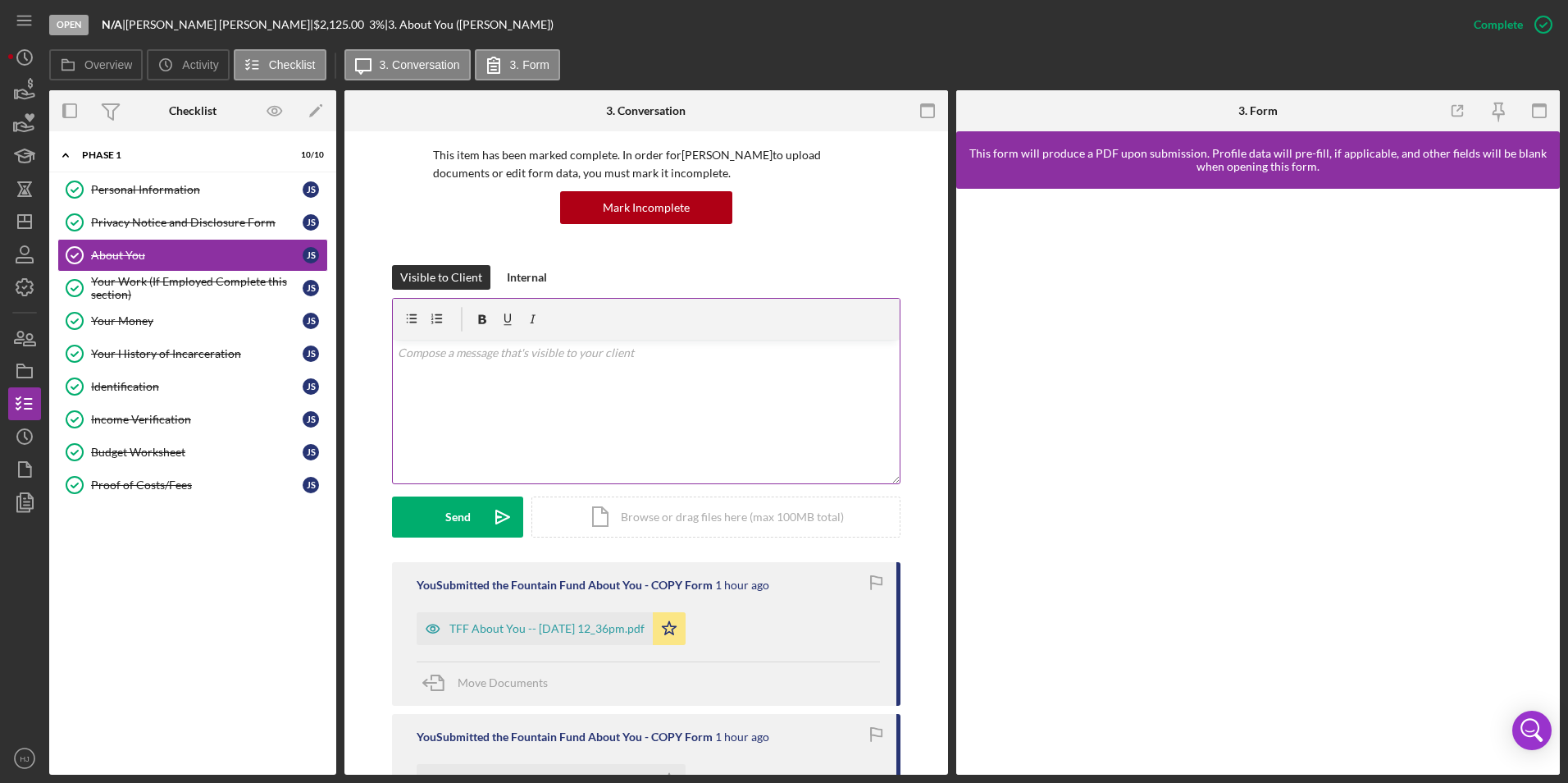
scroll to position [164, 0]
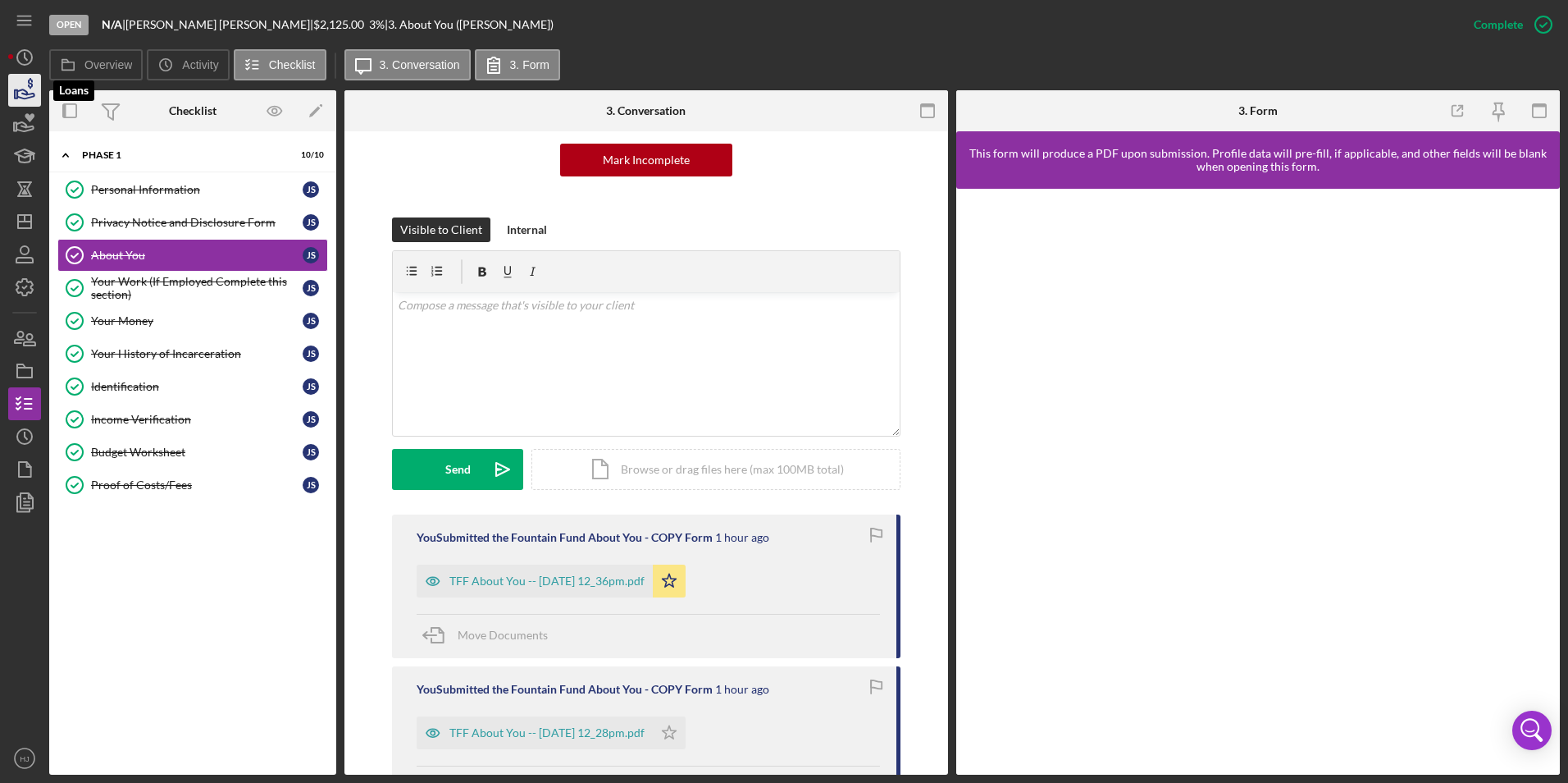
click at [19, 97] on g "button" at bounding box center [25, 93] width 20 height 9
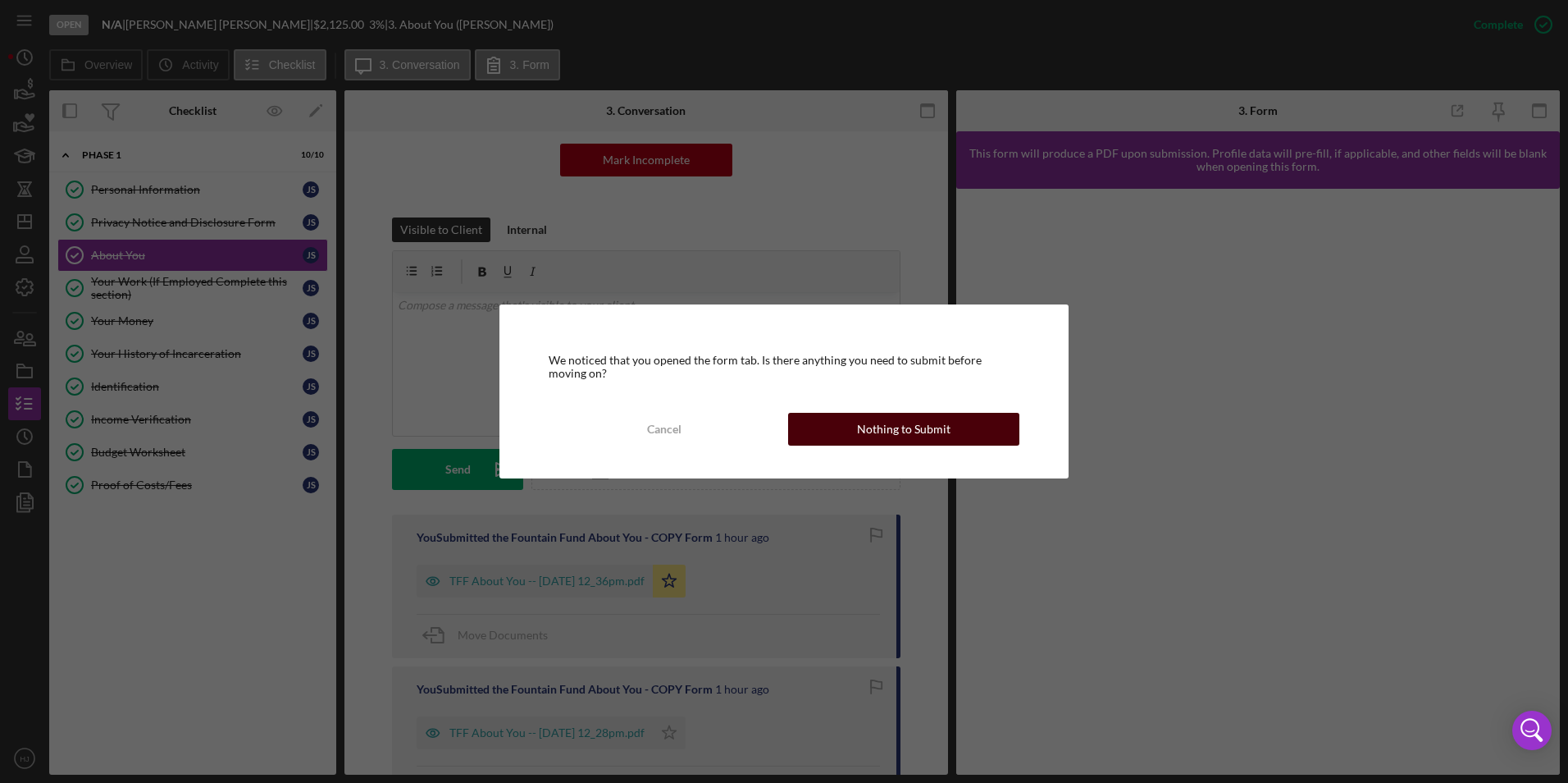
click at [883, 418] on div "Nothing to Submit" at bounding box center [903, 428] width 93 height 32
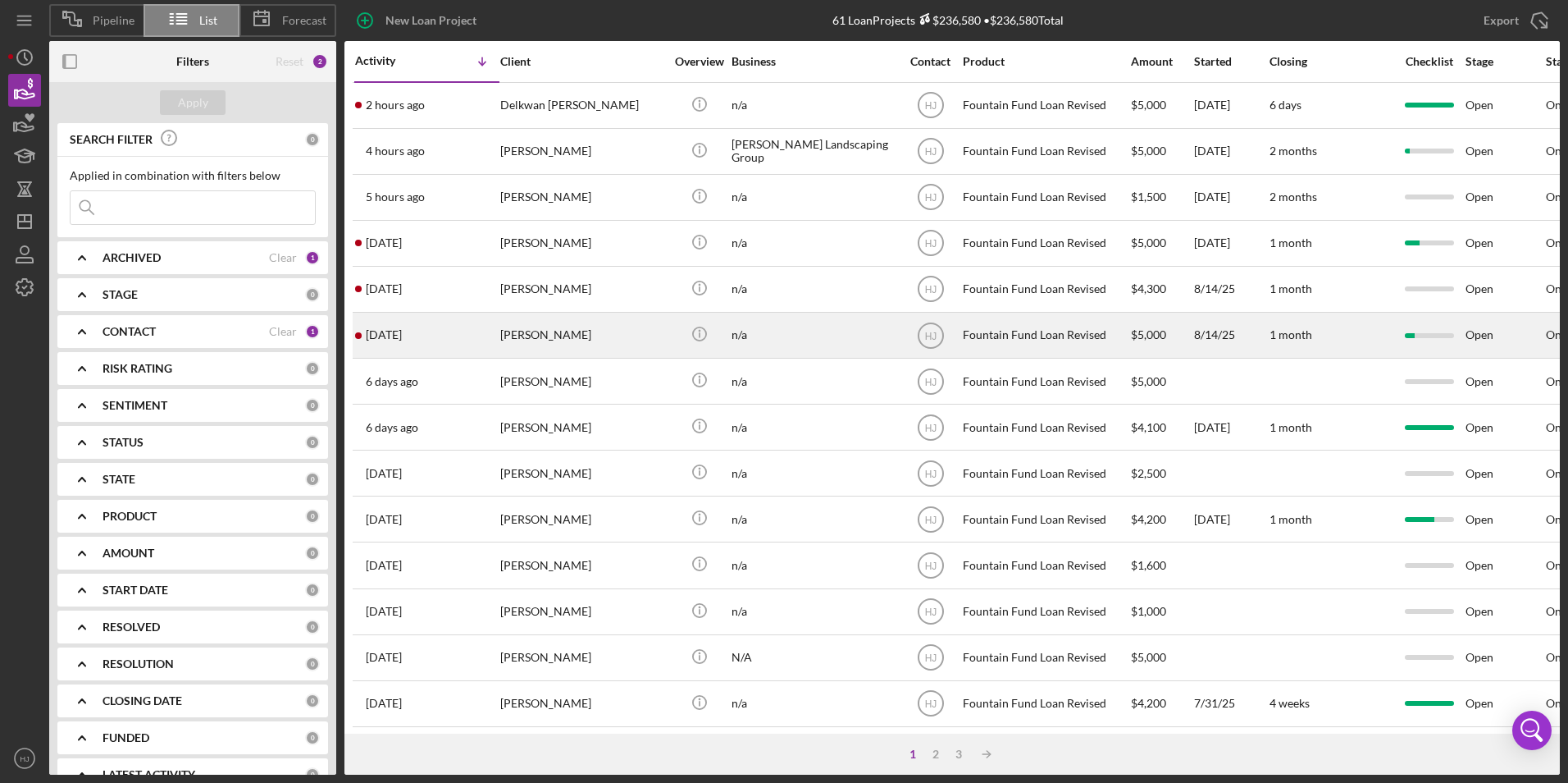
click at [577, 322] on div "[PERSON_NAME]" at bounding box center [582, 335] width 164 height 43
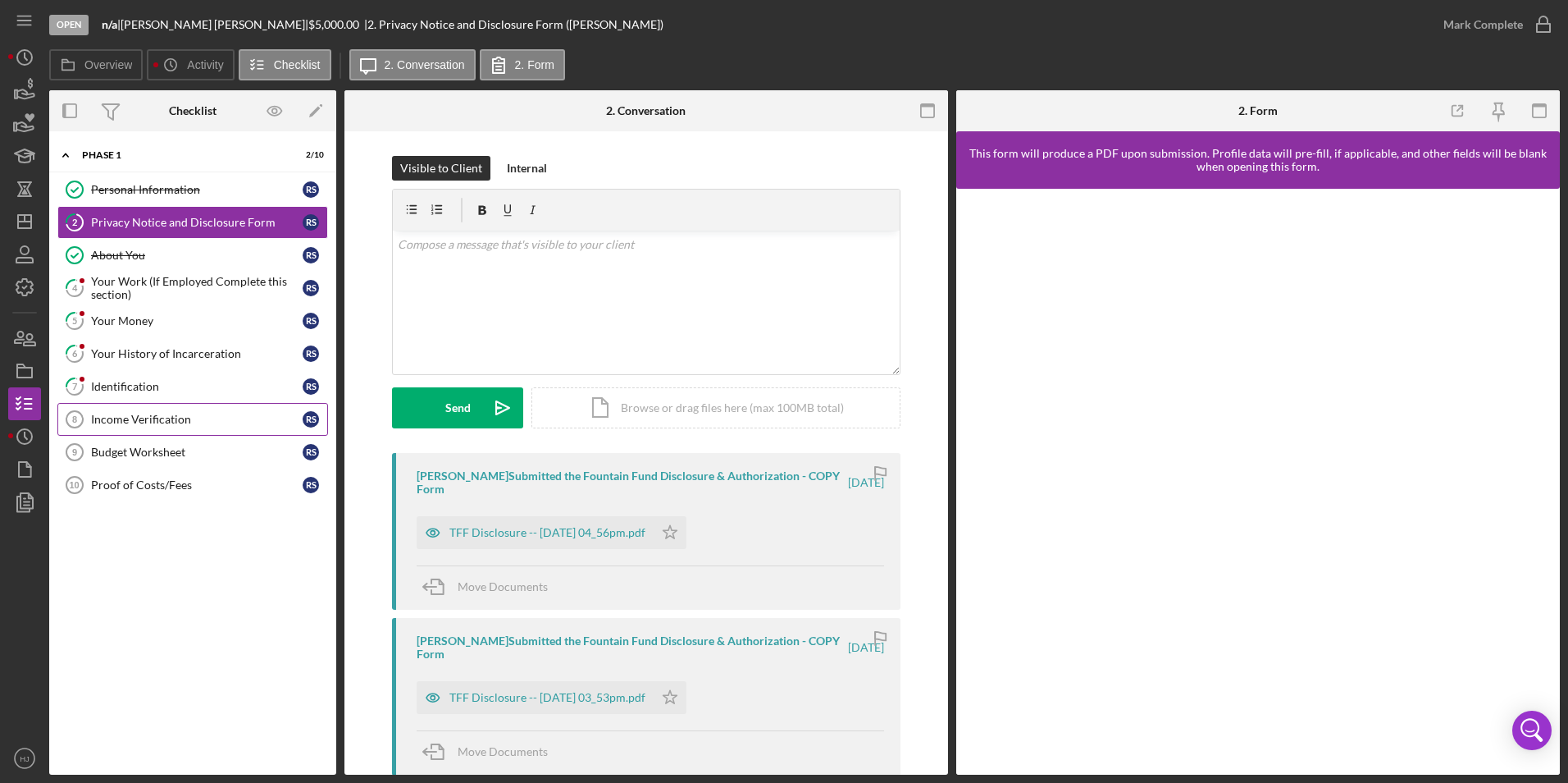
click at [150, 420] on div "Income Verification" at bounding box center [197, 419] width 212 height 13
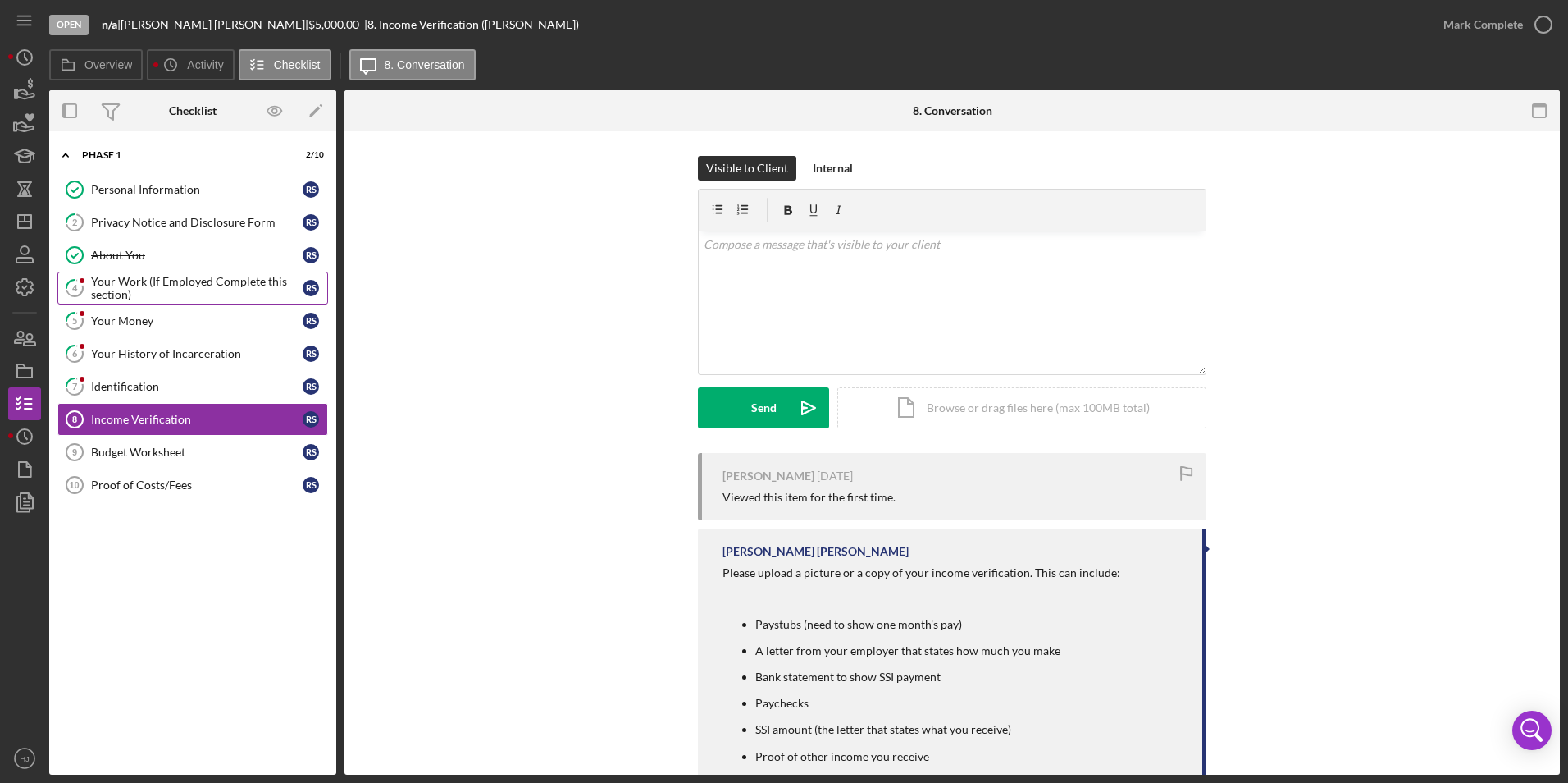
click at [201, 282] on div "Your Work (If Employed Complete this section)" at bounding box center [197, 288] width 212 height 27
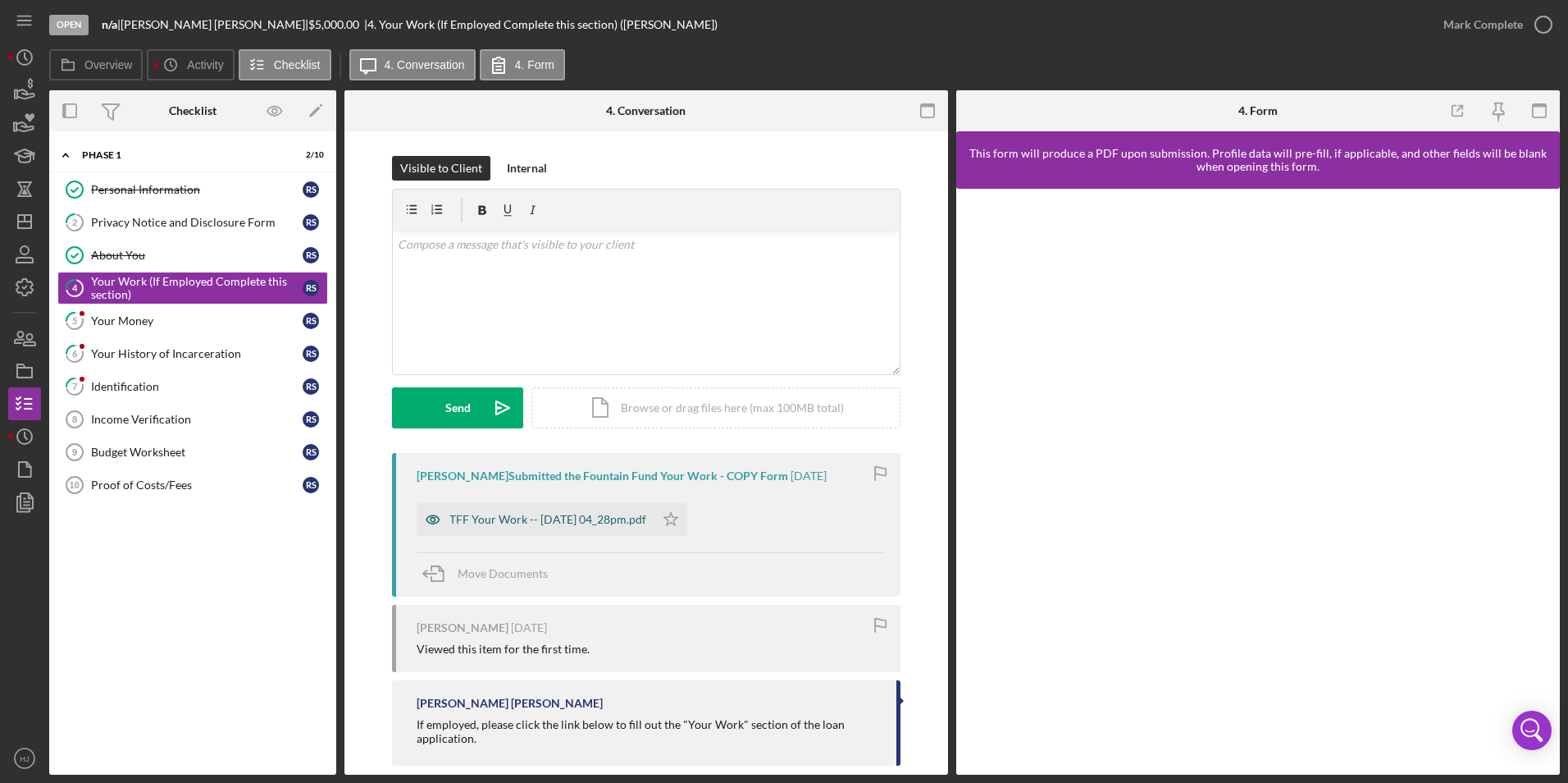
click at [590, 509] on div "TFF Your Work -- [DATE] 04_28pm.pdf" at bounding box center [535, 519] width 238 height 32
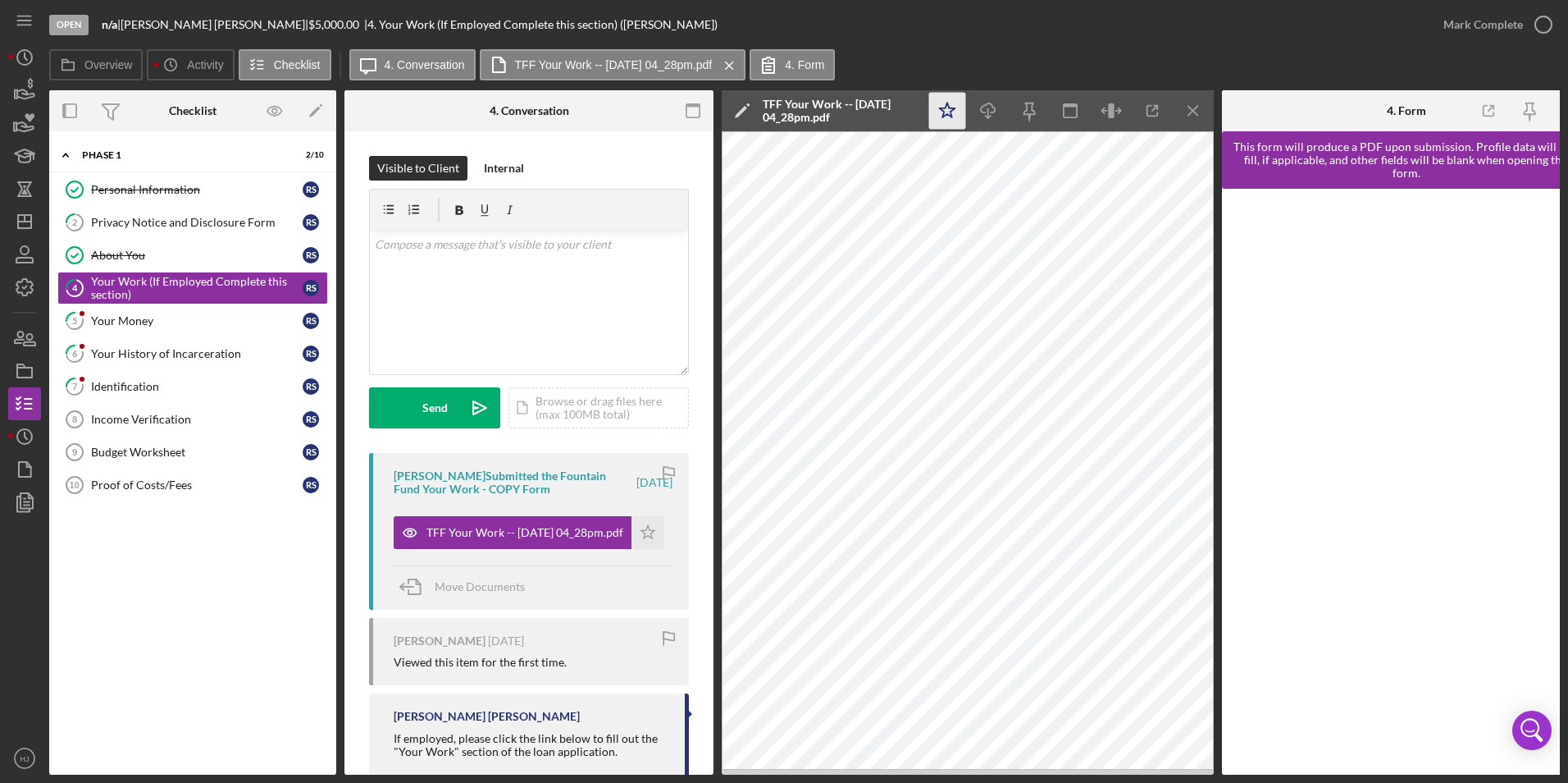
click at [940, 114] on icon "Icon/Star" at bounding box center [947, 111] width 37 height 37
click at [1553, 20] on icon "button" at bounding box center [1543, 25] width 41 height 41
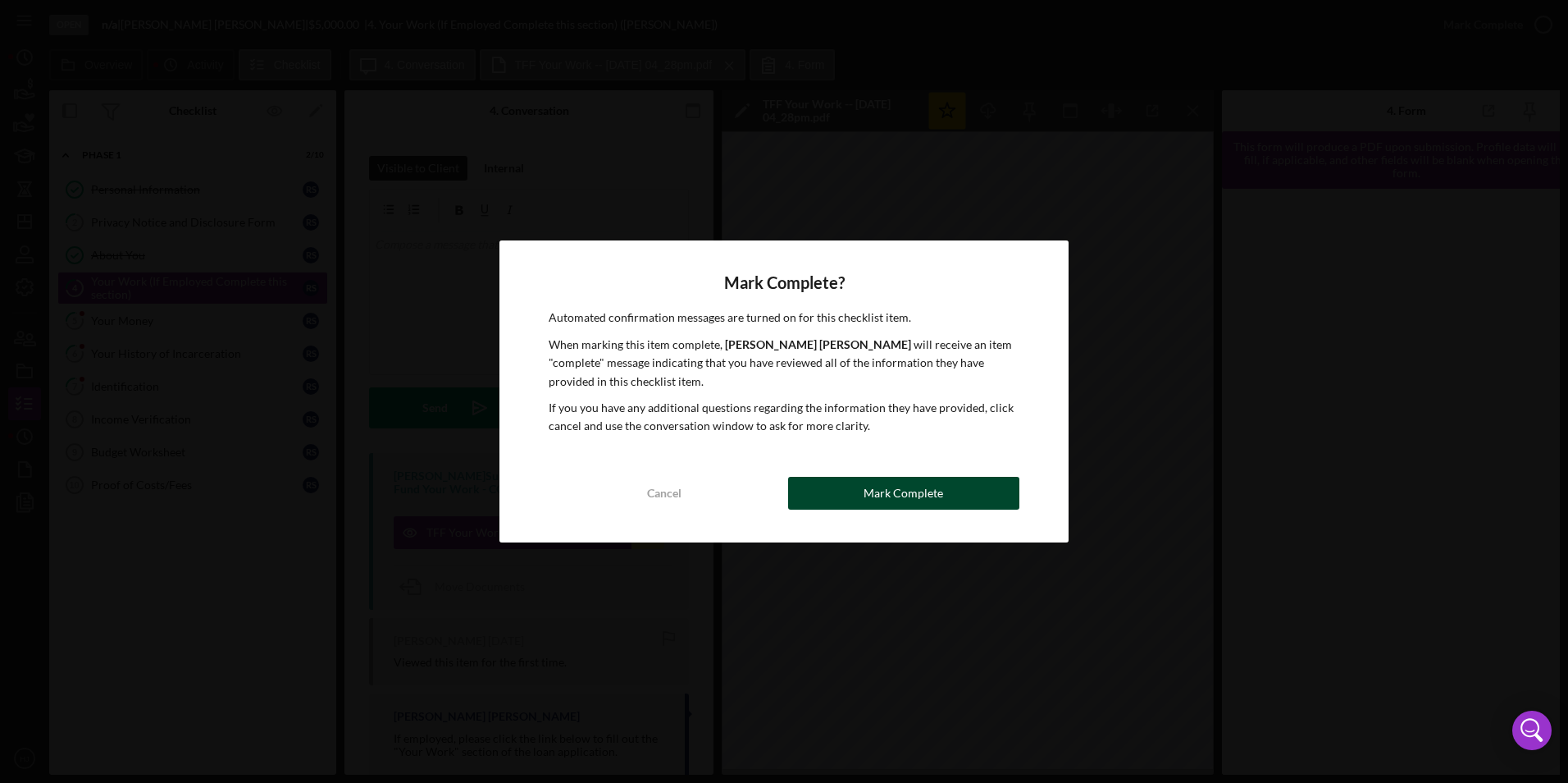
click at [999, 506] on button "Mark Complete" at bounding box center [904, 492] width 232 height 32
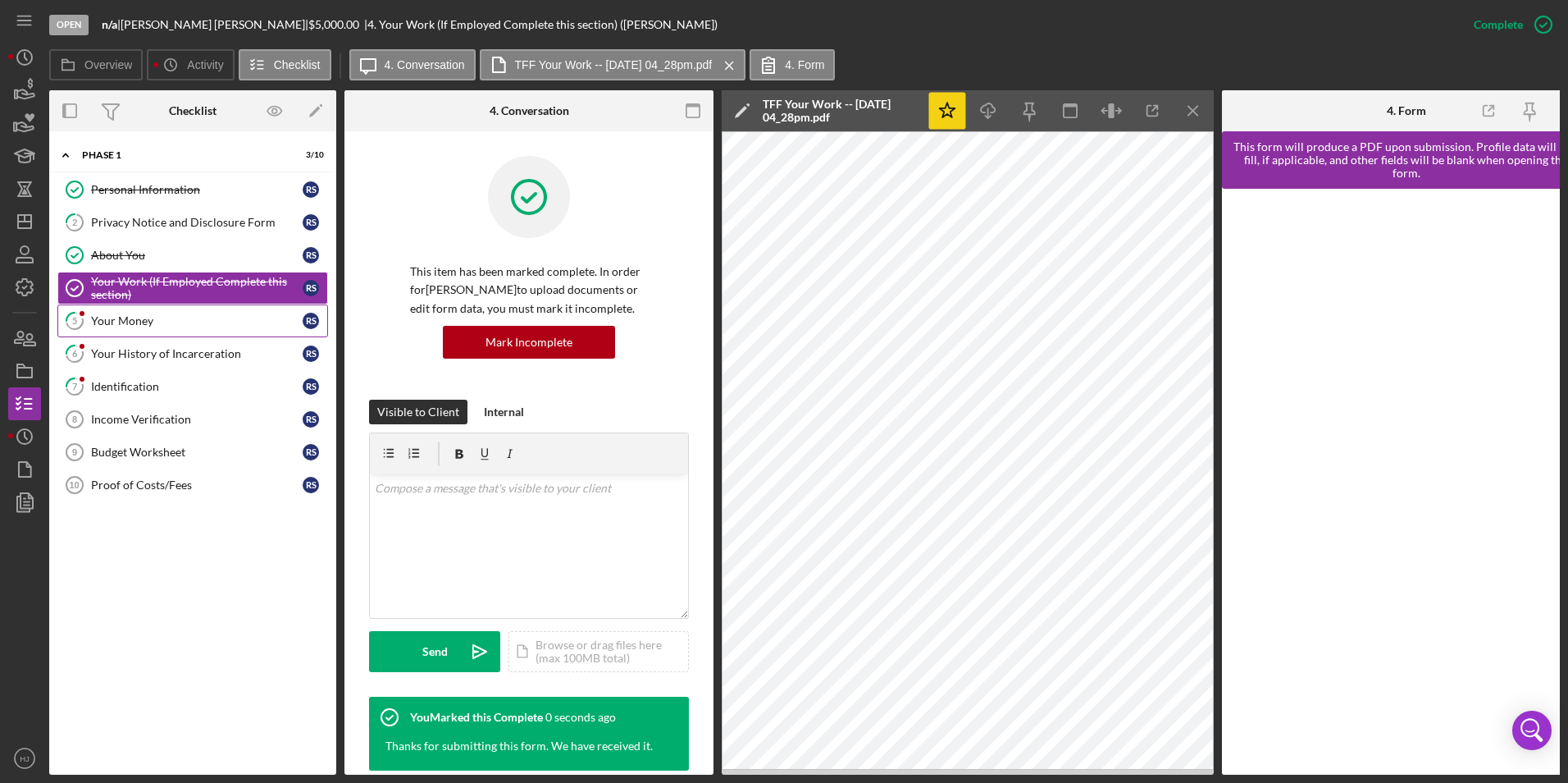
click at [136, 321] on div "Your Money" at bounding box center [197, 320] width 212 height 13
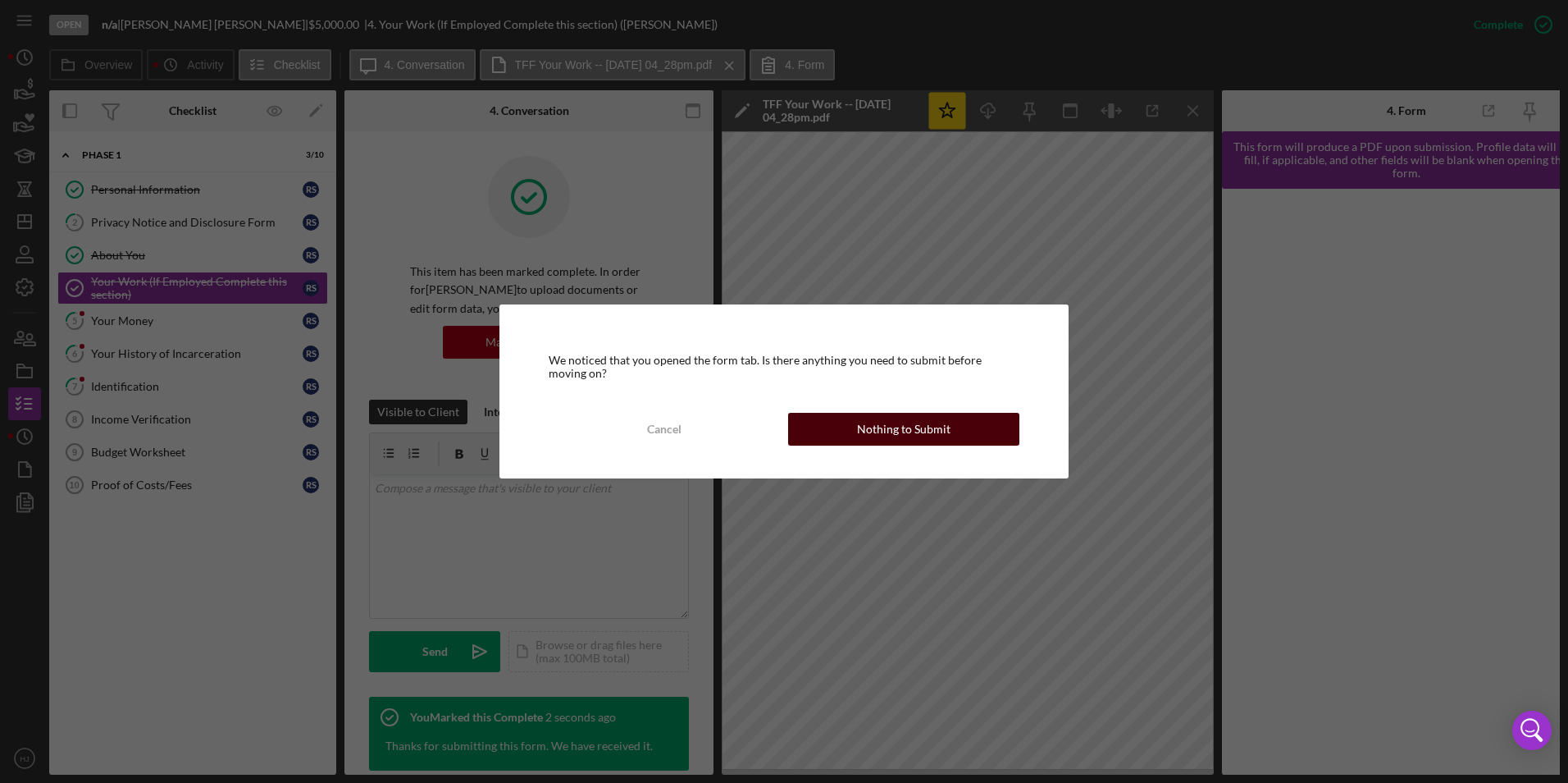
click at [908, 427] on div "Nothing to Submit" at bounding box center [903, 428] width 93 height 32
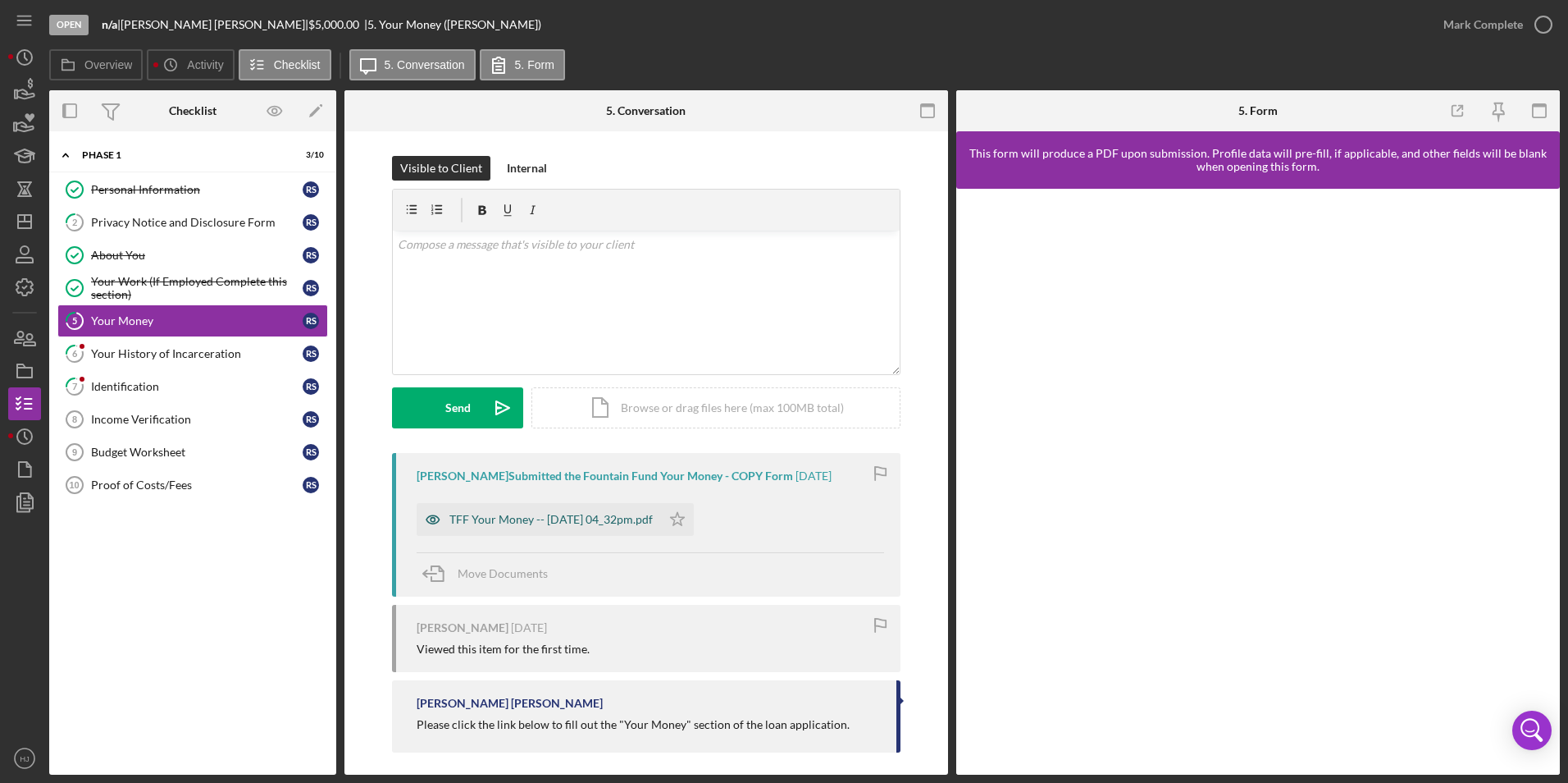
click at [607, 512] on div "TFF Your Money -- [DATE] 04_32pm.pdf" at bounding box center [538, 519] width 244 height 32
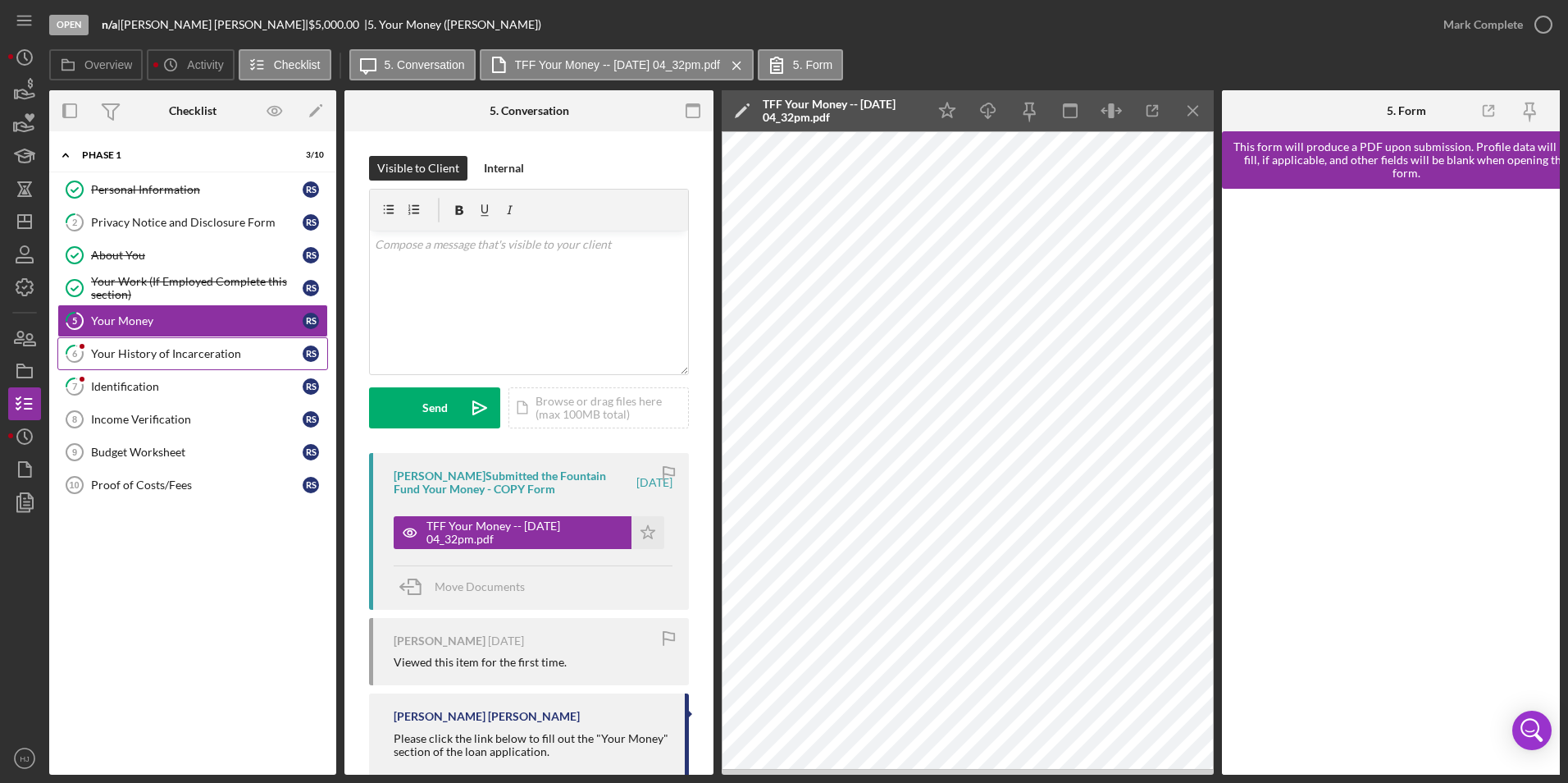
click at [102, 344] on link "6 Your History of Incarceration R S" at bounding box center [192, 353] width 271 height 32
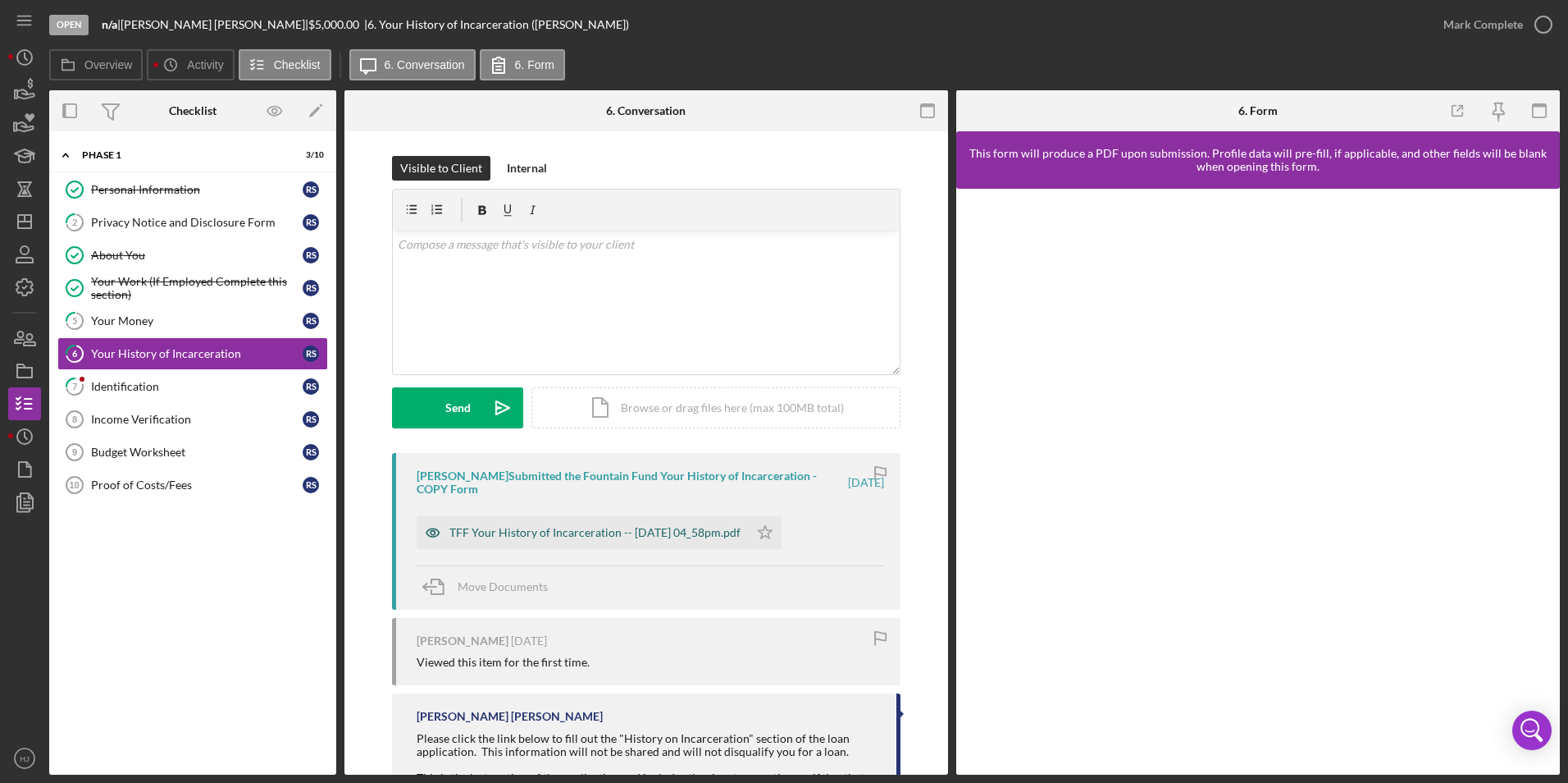
click at [606, 527] on div "TFF Your History of Incarceration -- [DATE] 04_58pm.pdf" at bounding box center [595, 531] width 292 height 13
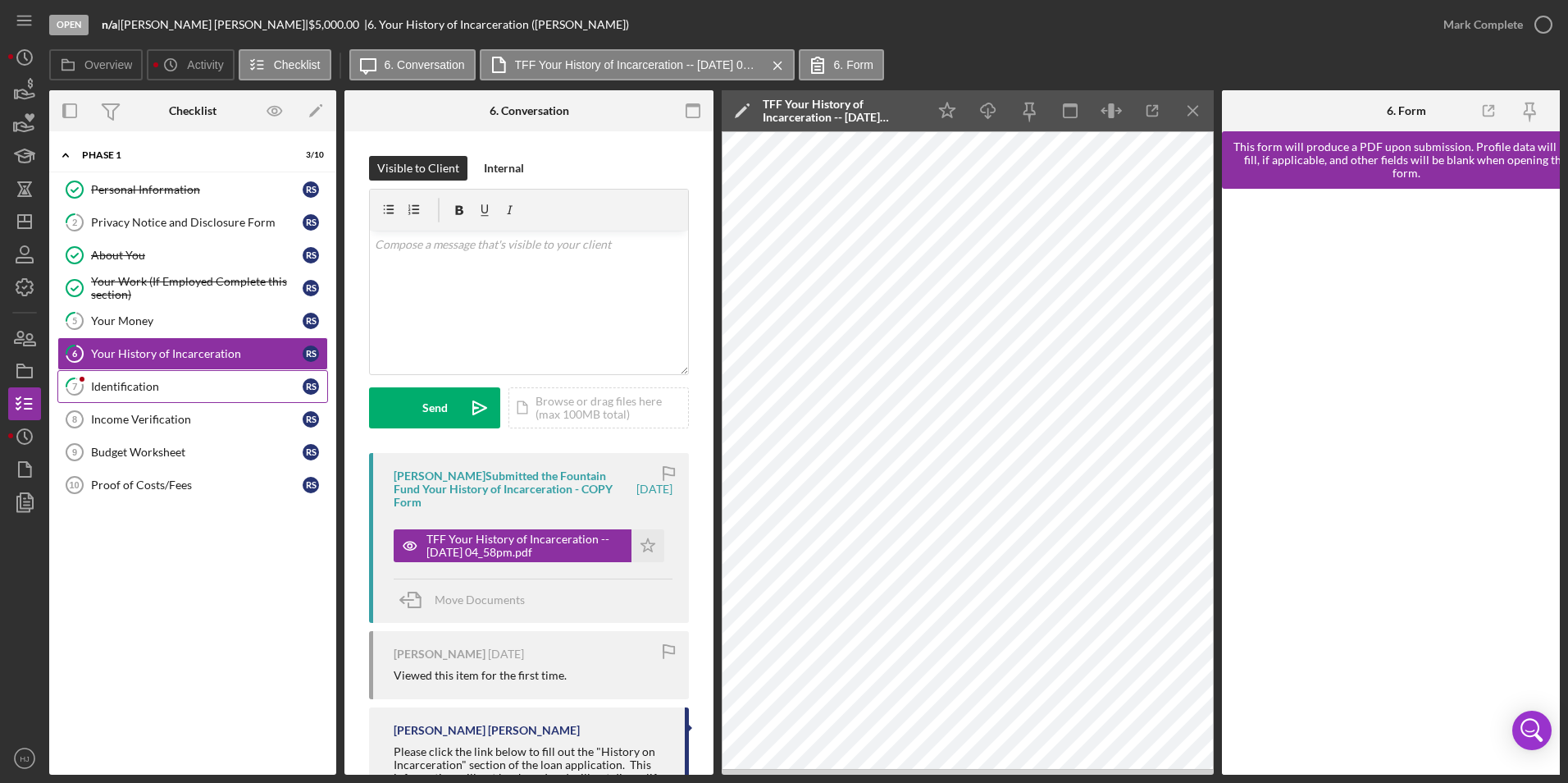
click at [147, 390] on div "Identification" at bounding box center [197, 386] width 212 height 13
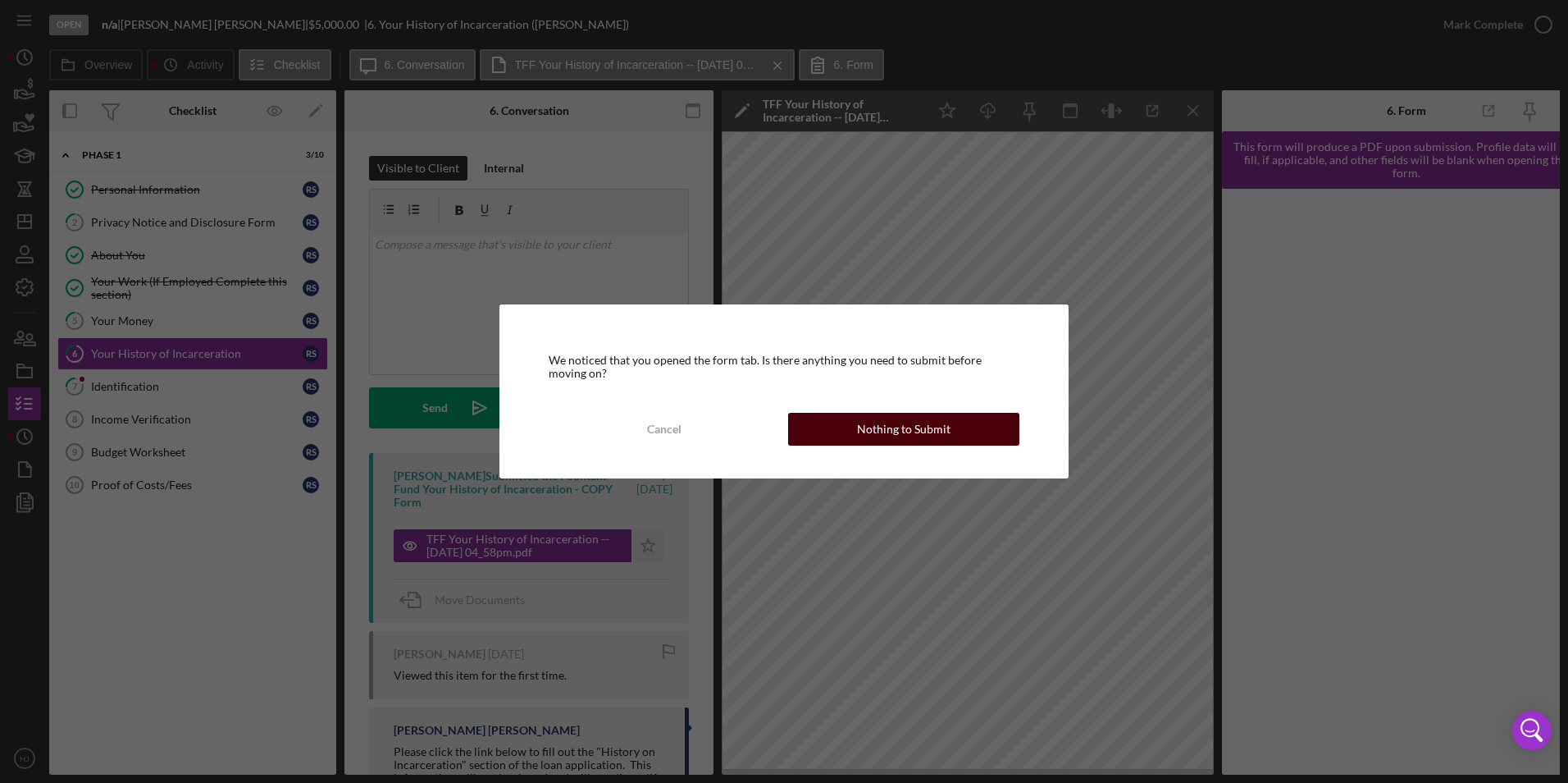
click at [843, 426] on button "Nothing to Submit" at bounding box center [904, 428] width 232 height 32
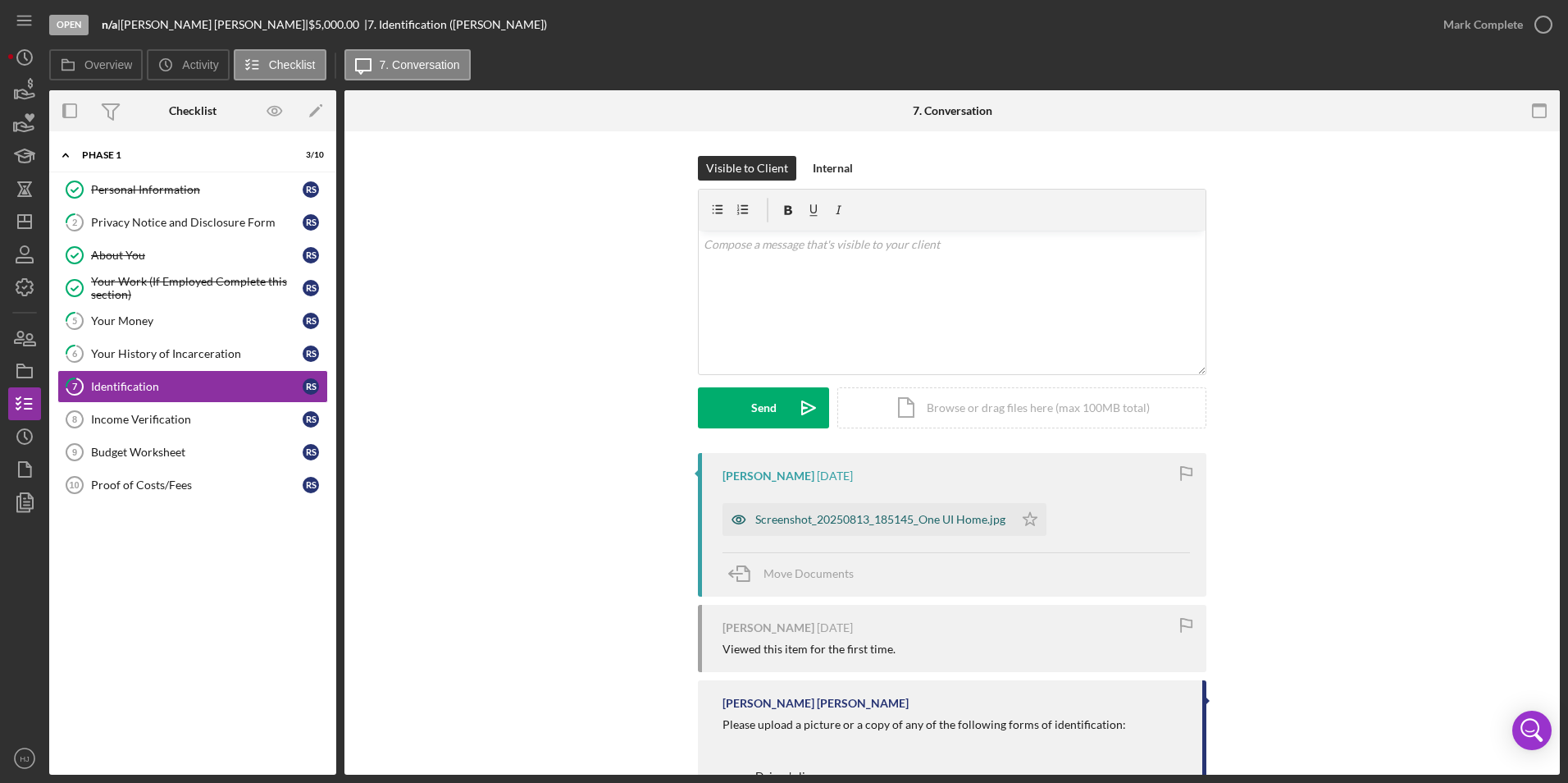
click at [824, 510] on div "Screenshot_20250813_185145_One UI Home.jpg" at bounding box center [868, 519] width 292 height 32
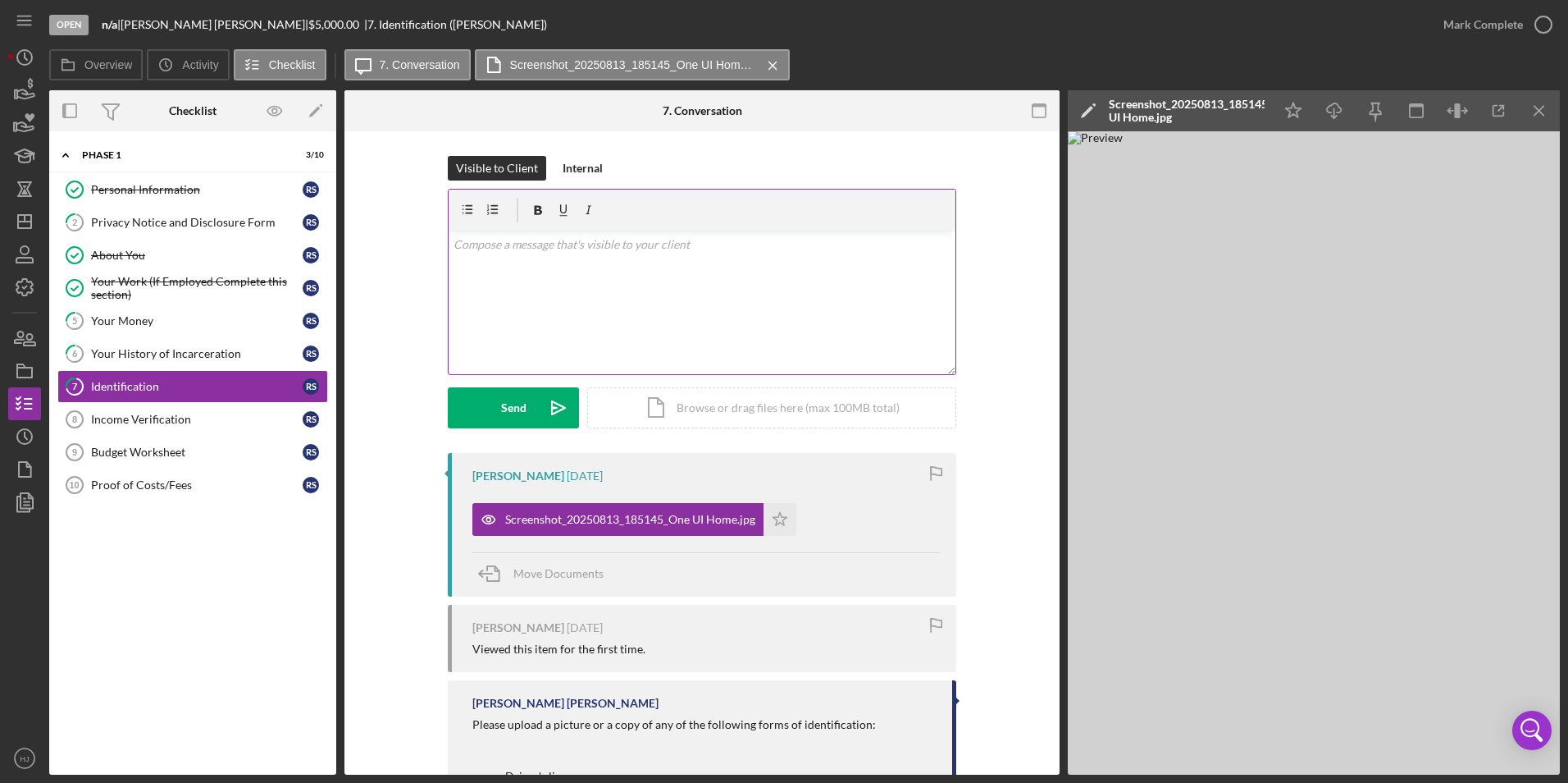
click at [663, 306] on div "v Color teal Color pink Remove color Add row above Add row below Add column bef…" at bounding box center [702, 303] width 507 height 143
click at [478, 397] on button "Send Icon/icon-invite-send" at bounding box center [514, 408] width 132 height 41
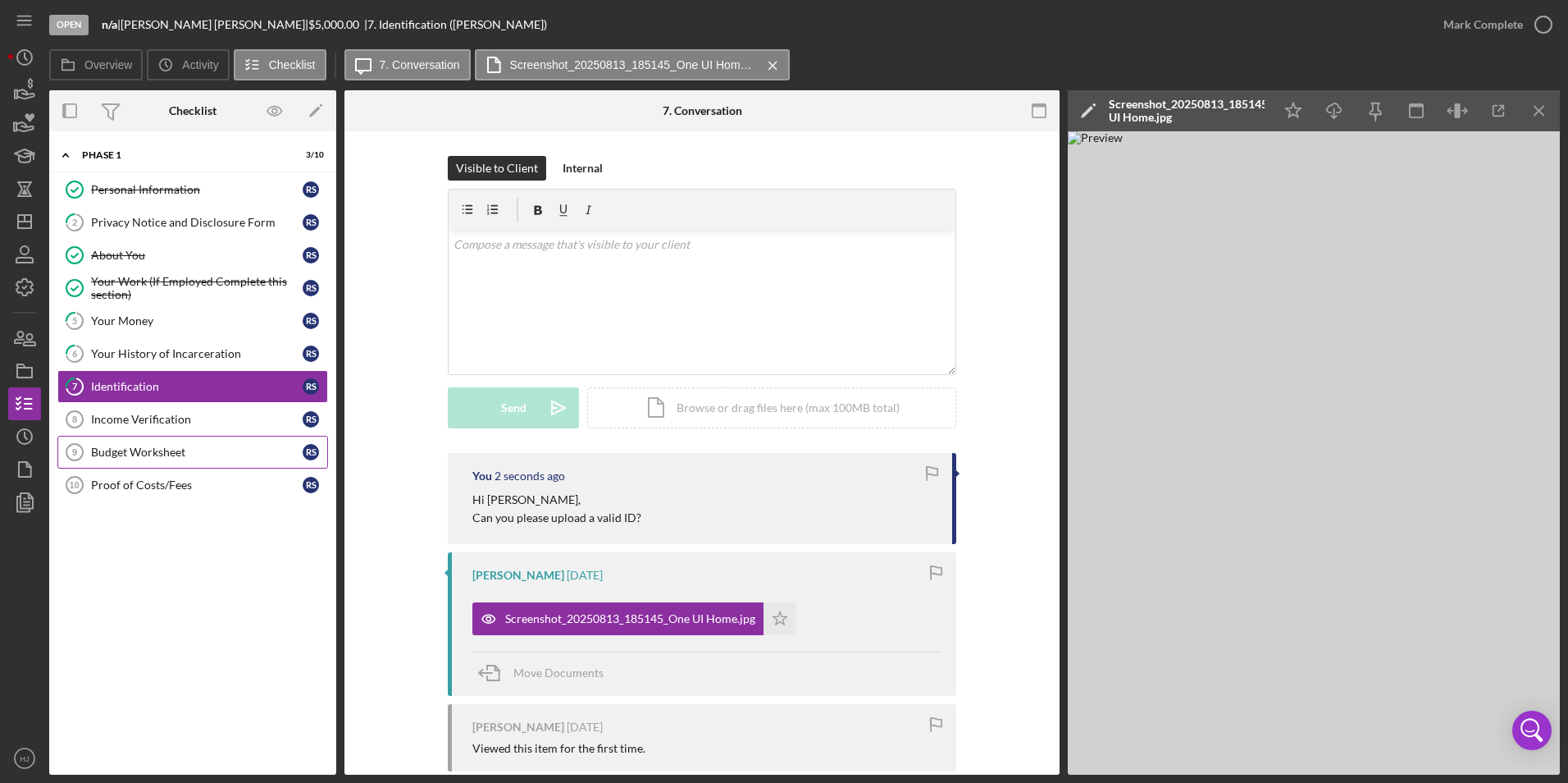
click at [141, 451] on div "Budget Worksheet" at bounding box center [197, 452] width 212 height 13
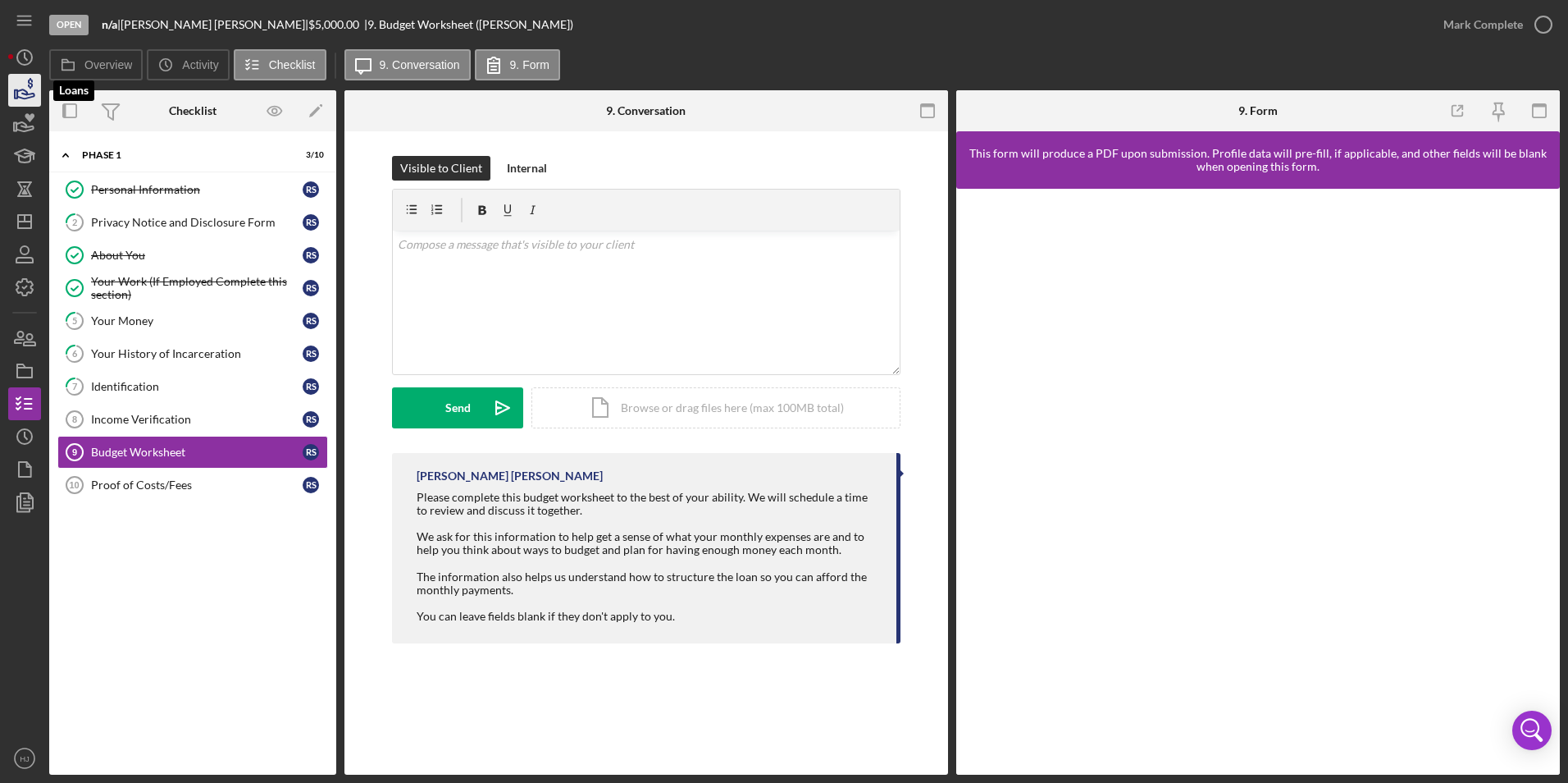
click at [20, 86] on icon "button" at bounding box center [25, 90] width 41 height 41
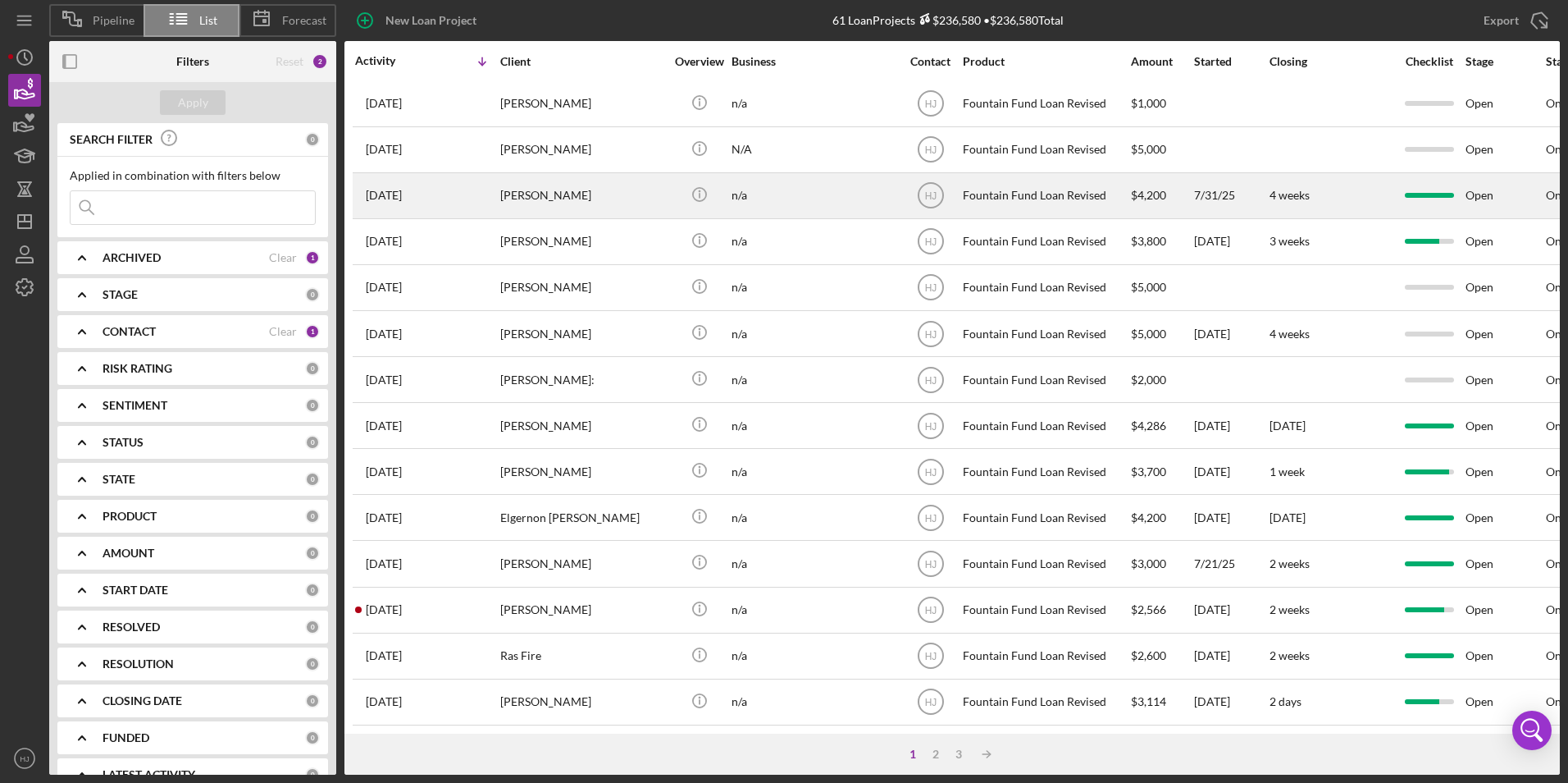
scroll to position [521, 0]
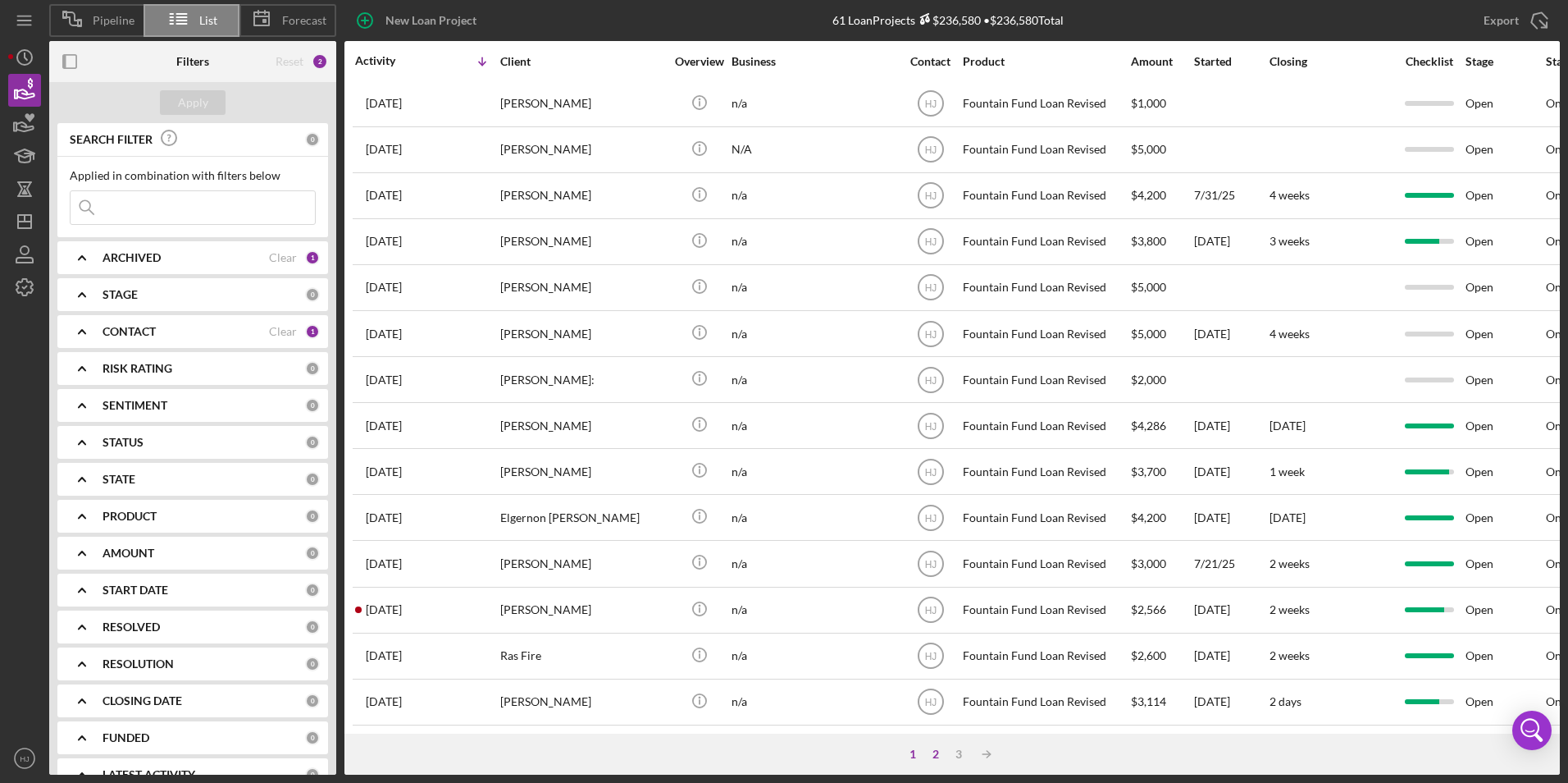
click at [946, 753] on div "2" at bounding box center [935, 754] width 23 height 13
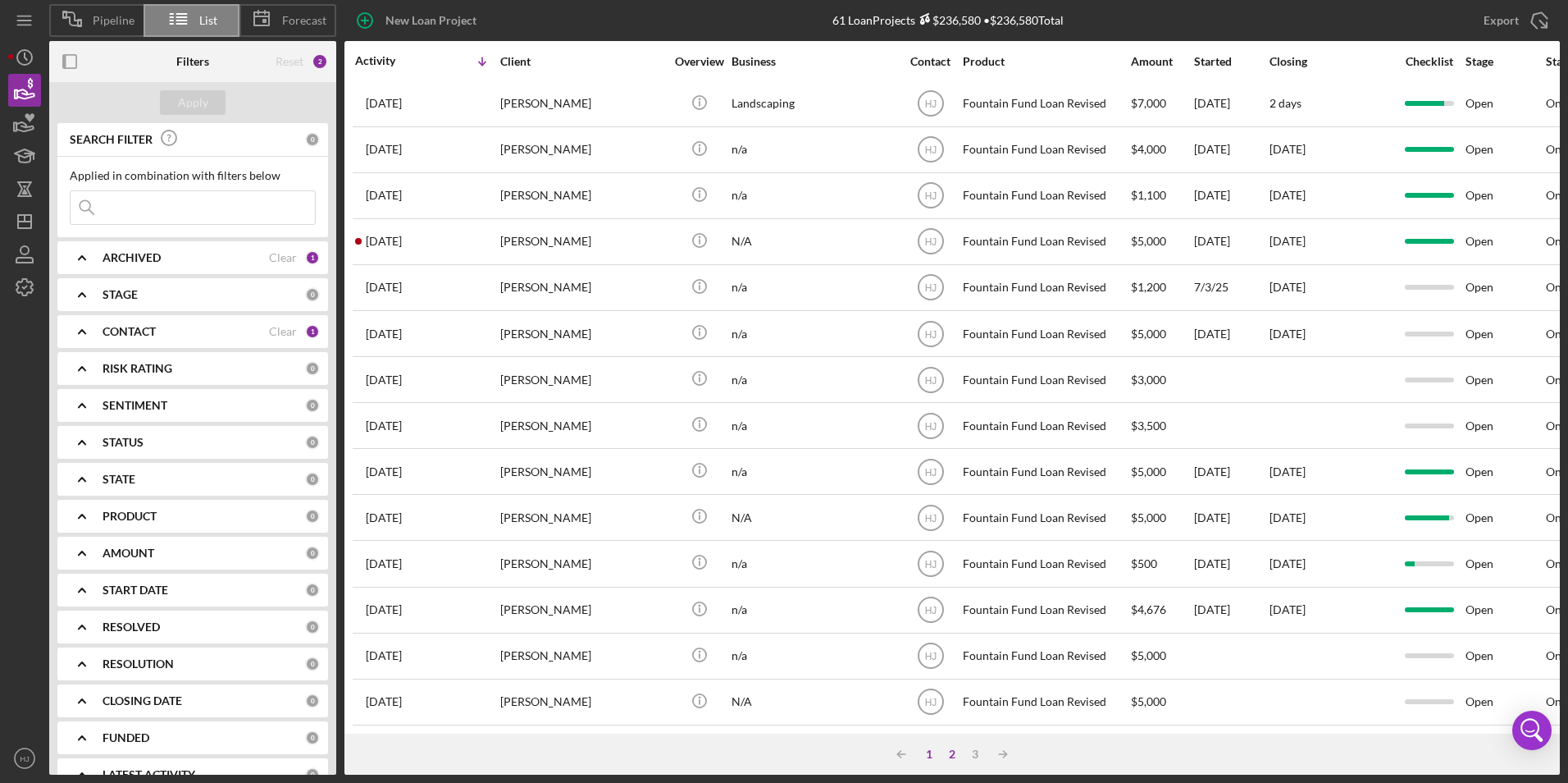
click at [928, 749] on div "1" at bounding box center [929, 754] width 23 height 13
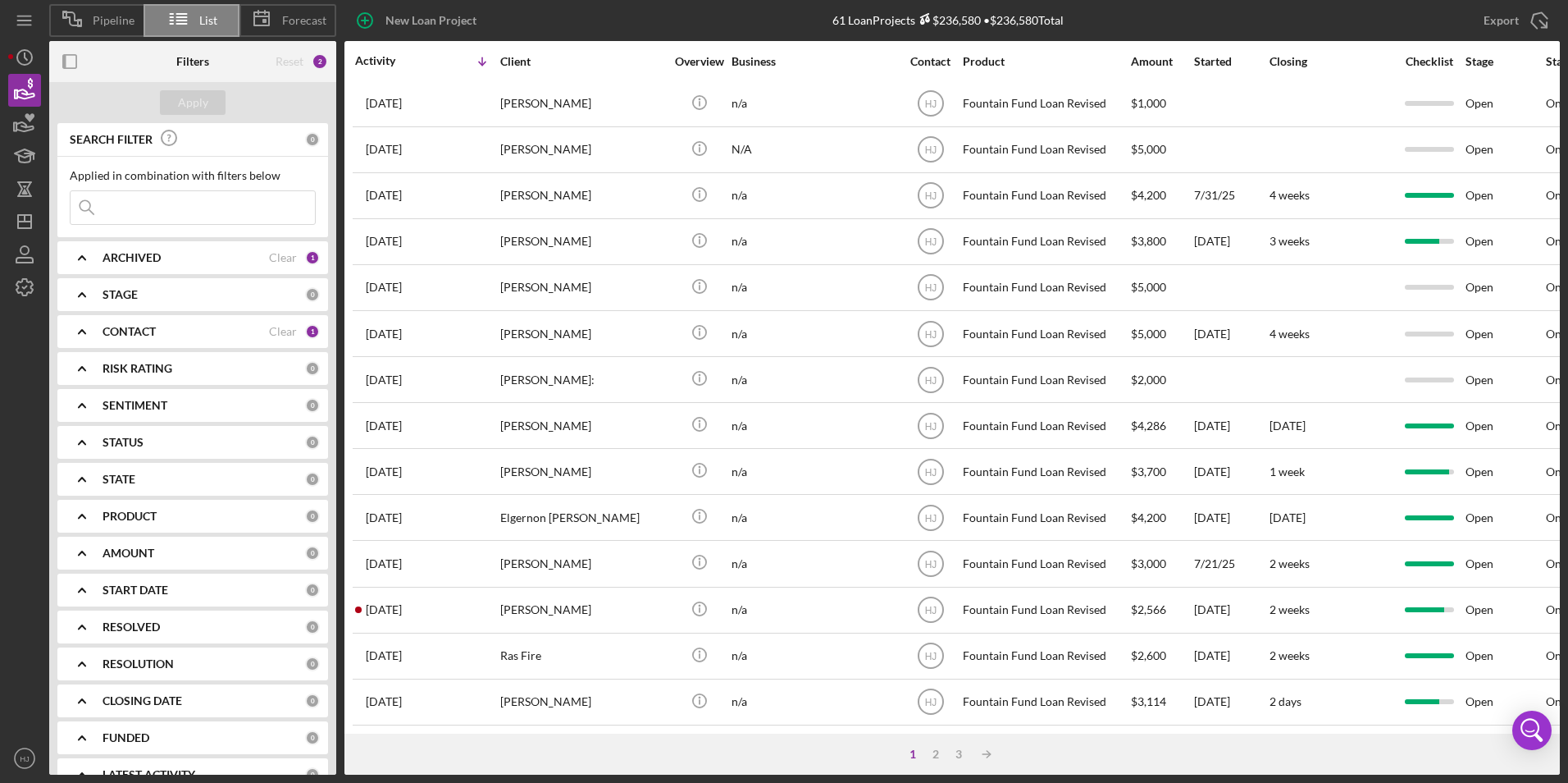
click at [919, 755] on div "1" at bounding box center [912, 754] width 23 height 13
